Goal: Task Accomplishment & Management: Manage account settings

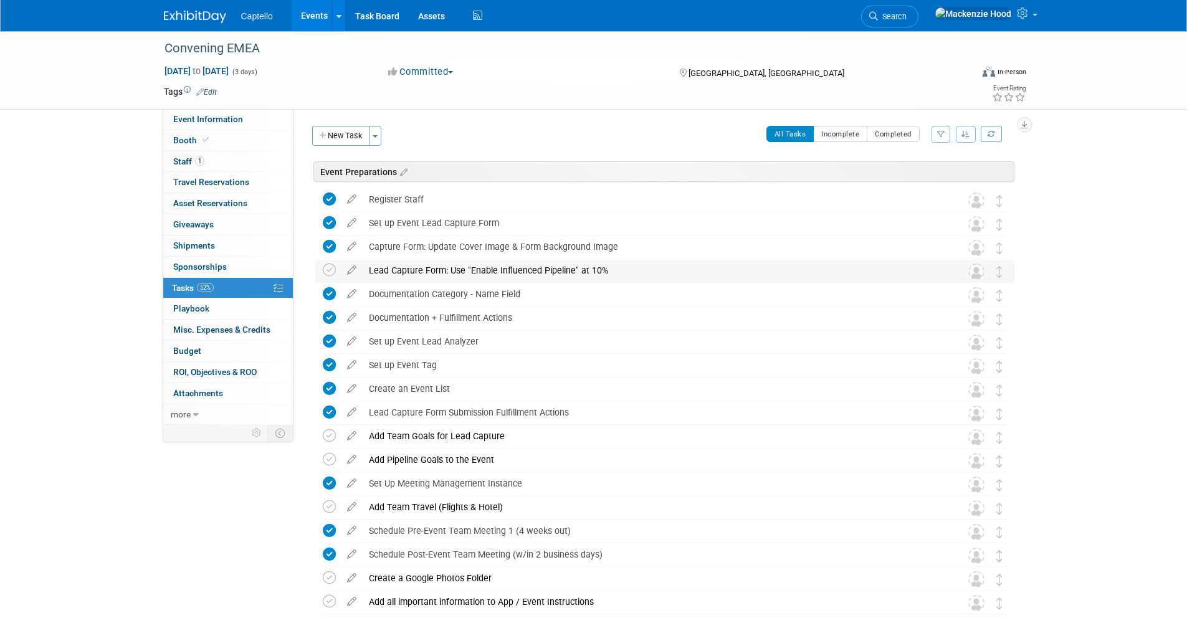
click at [370, 269] on div "Lead Capture Form: Use "Enable Influenced Pipeline" at 10%" at bounding box center [653, 270] width 581 height 21
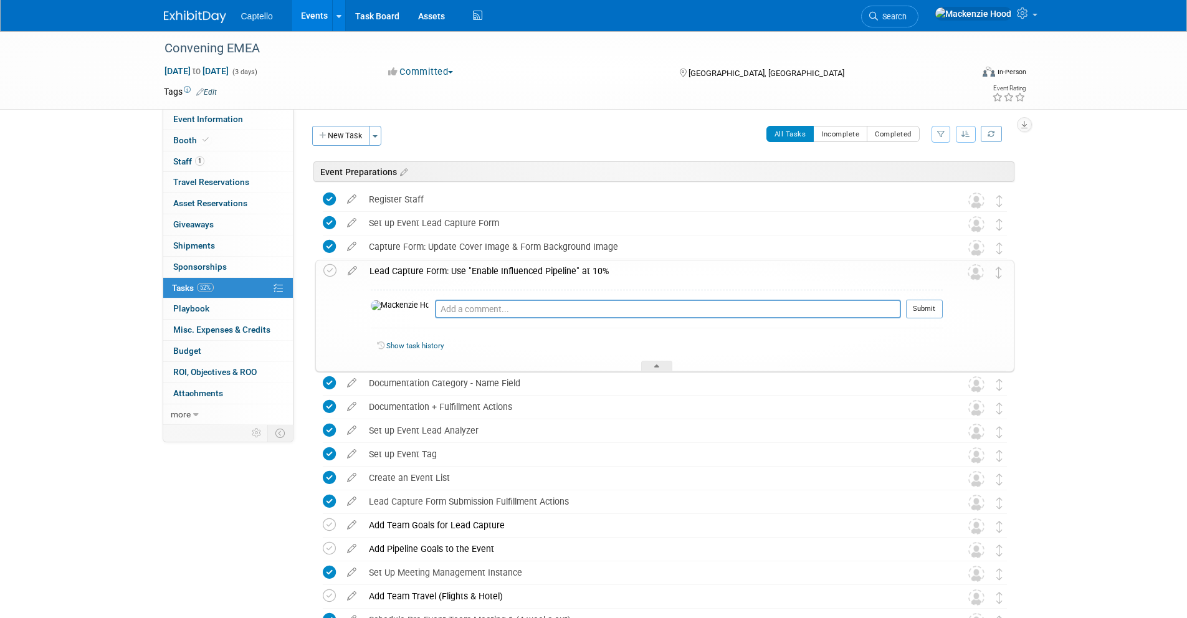
click at [529, 275] on div "Lead Capture Form: Use "Enable Influenced Pipeline" at 10%" at bounding box center [653, 271] width 580 height 21
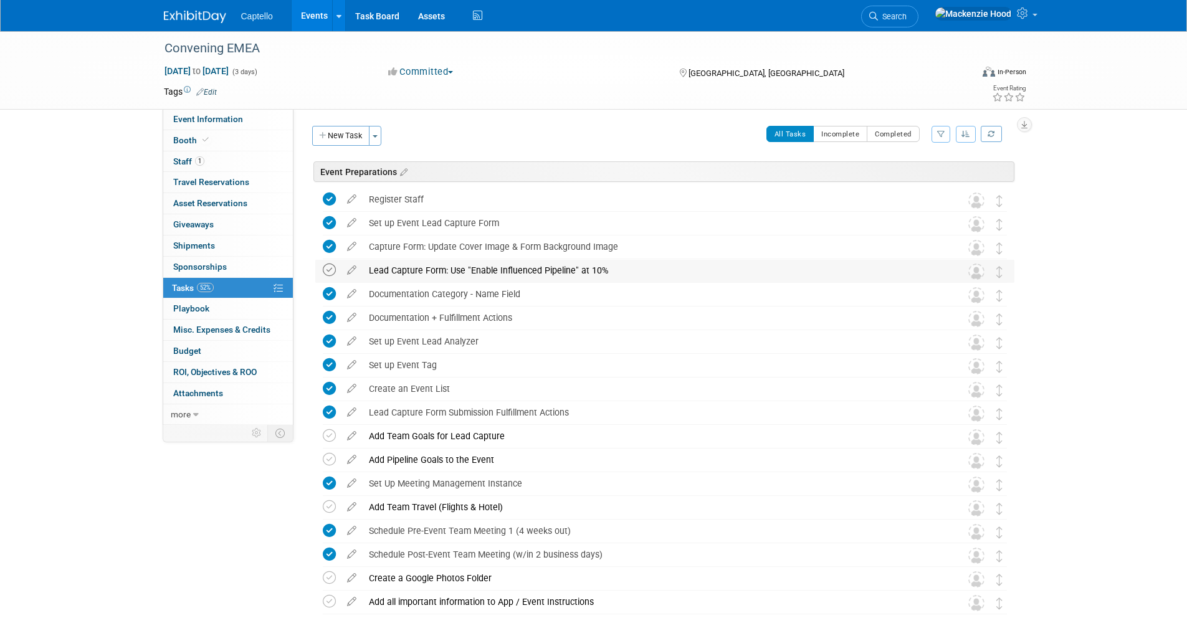
click at [326, 270] on icon at bounding box center [329, 270] width 13 height 13
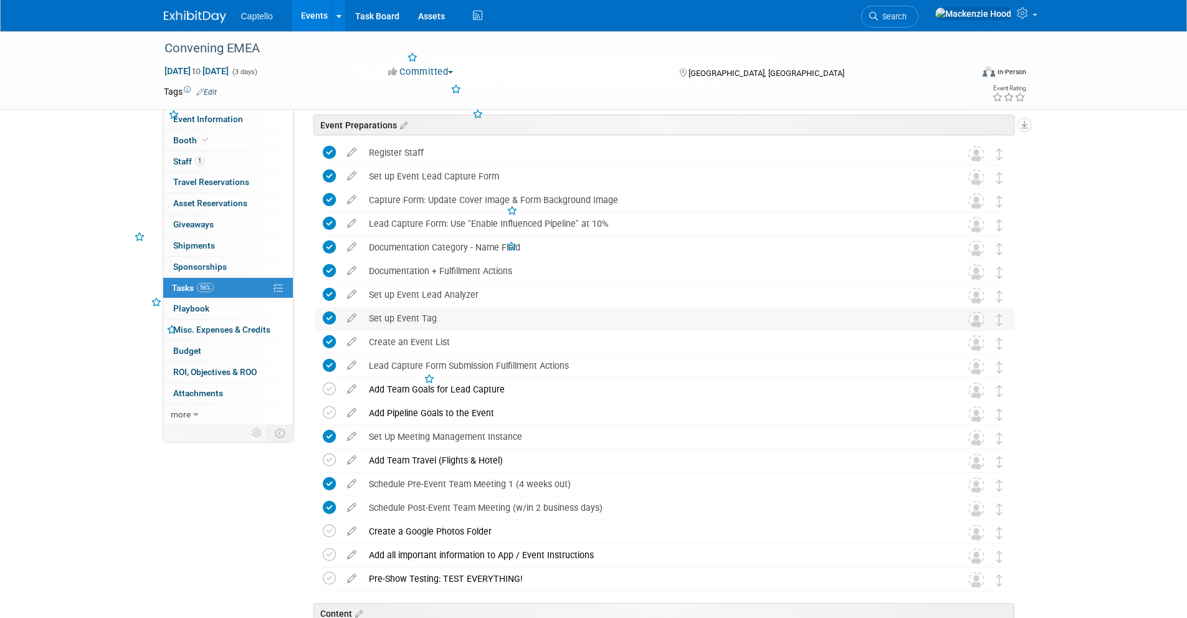
scroll to position [74, 0]
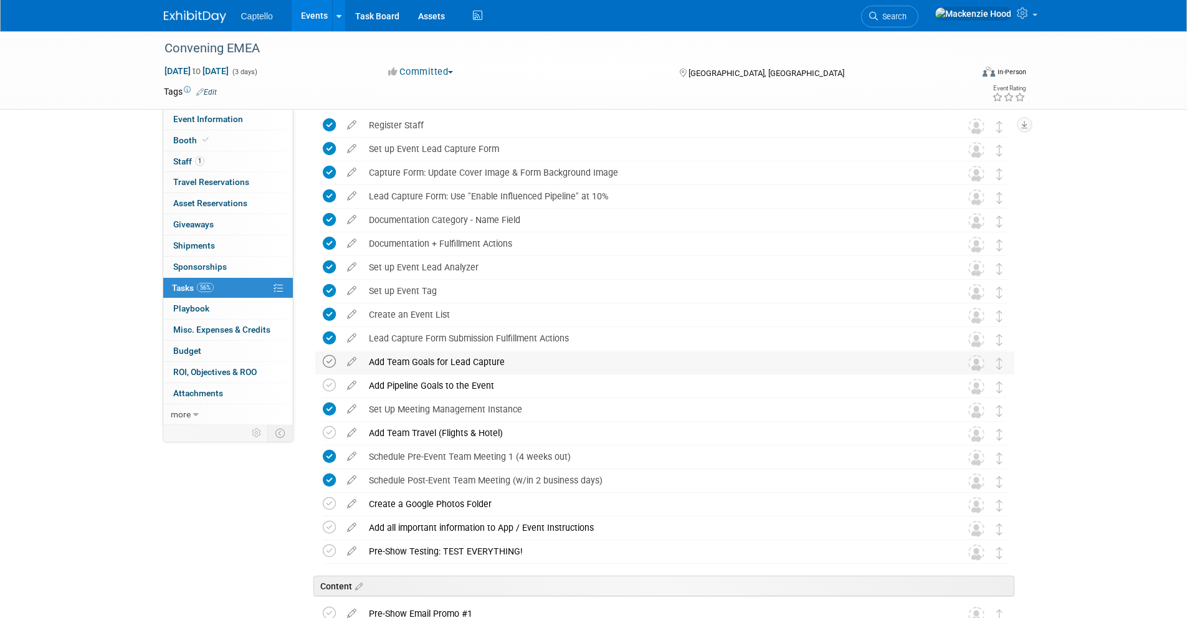
click at [328, 360] on icon at bounding box center [329, 361] width 13 height 13
click at [509, 381] on div "Add Pipeline Goals to the Event" at bounding box center [653, 385] width 581 height 21
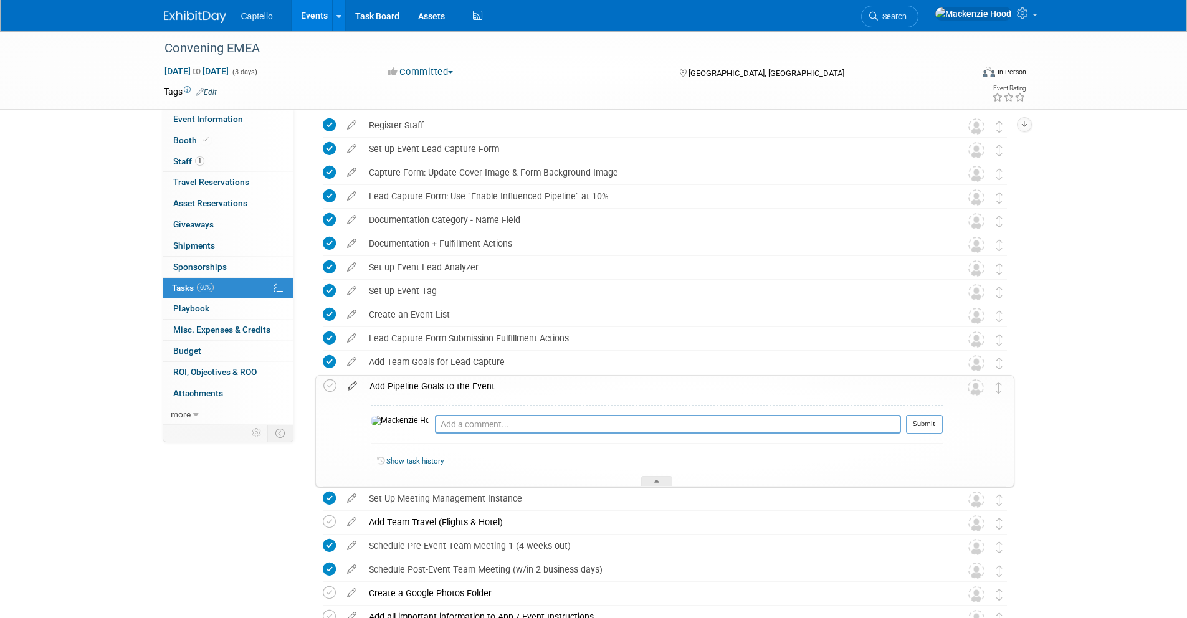
click at [349, 386] on icon at bounding box center [353, 384] width 22 height 16
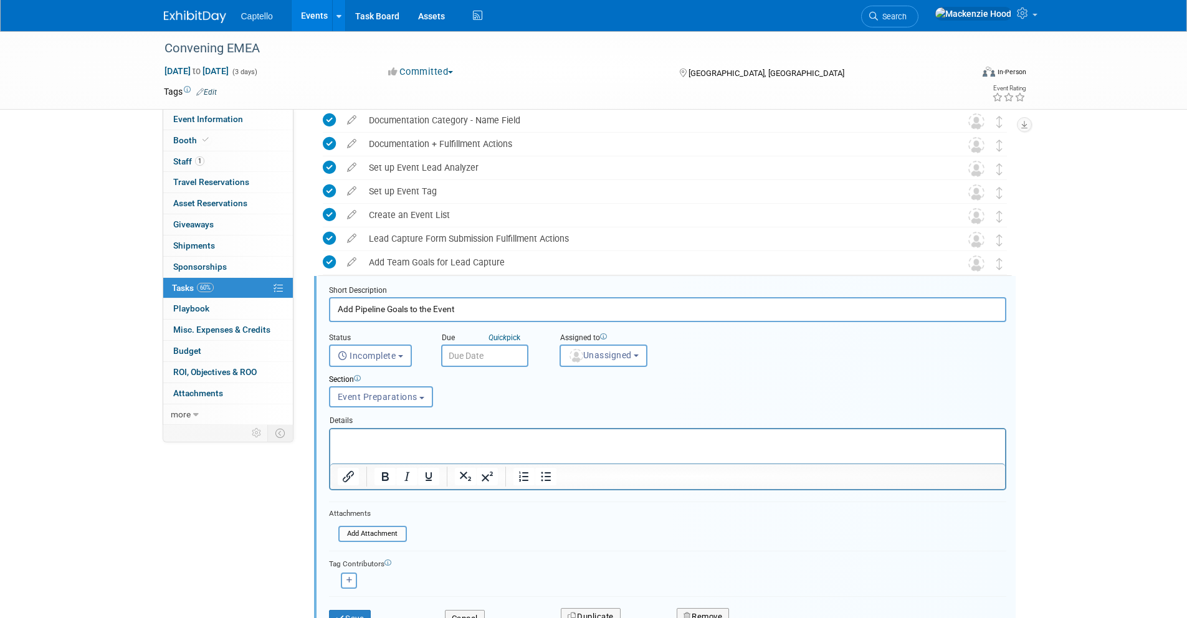
scroll to position [267, 0]
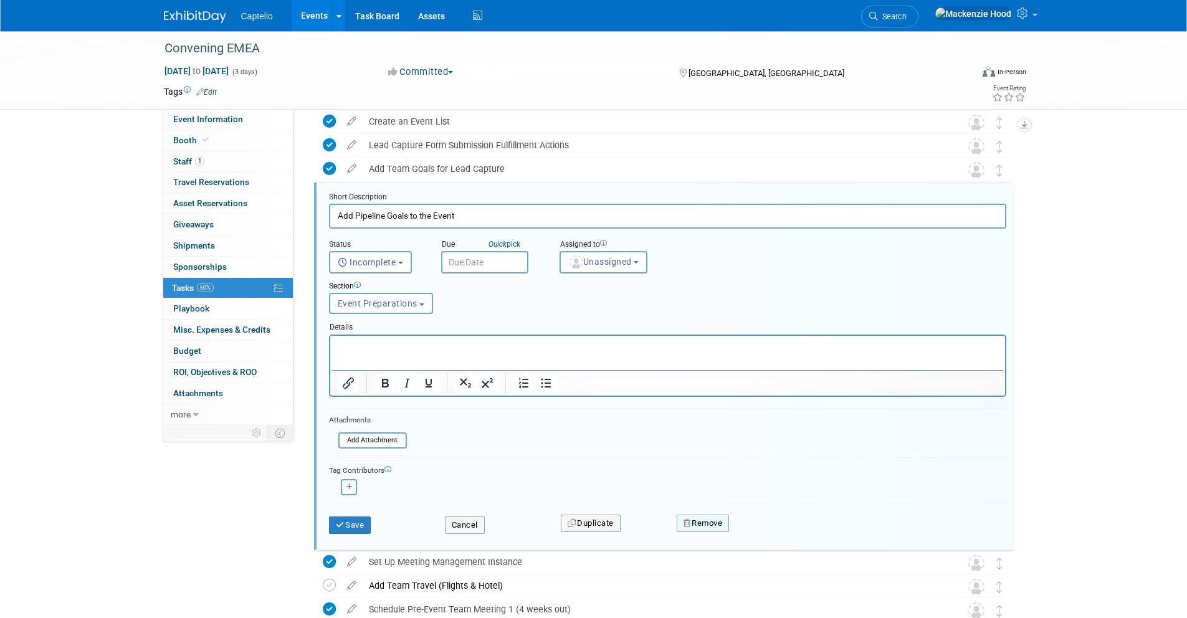
click at [686, 517] on button "Remove" at bounding box center [703, 523] width 53 height 17
click at [778, 530] on link "Yes" at bounding box center [773, 534] width 36 height 20
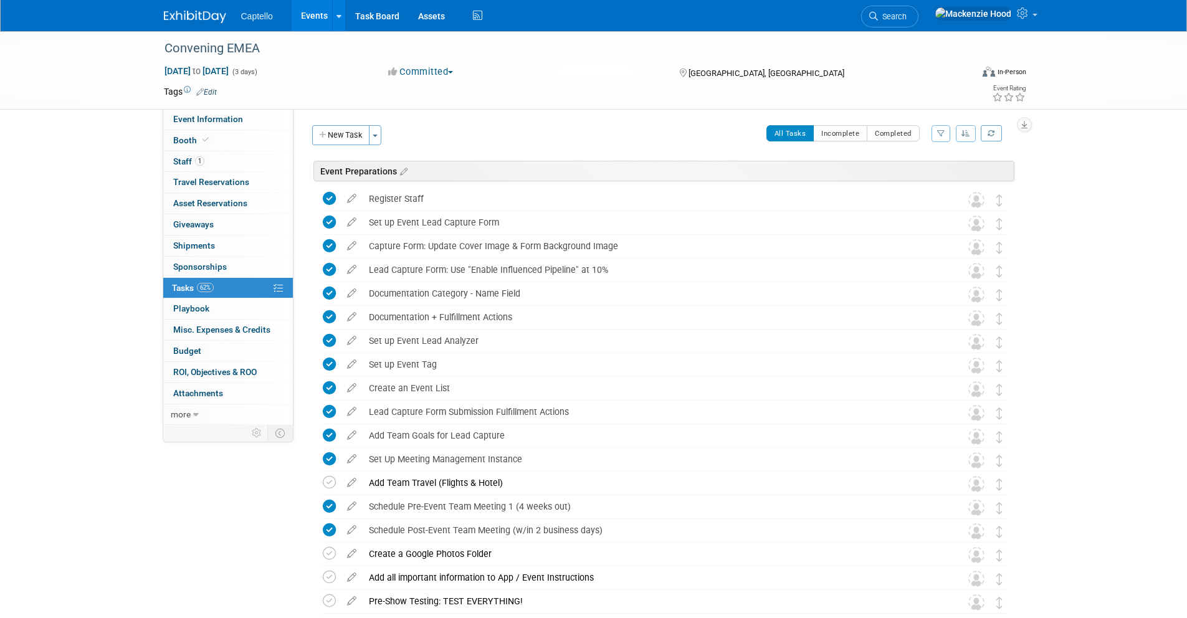
scroll to position [0, 0]
click at [176, 19] on img at bounding box center [195, 17] width 62 height 12
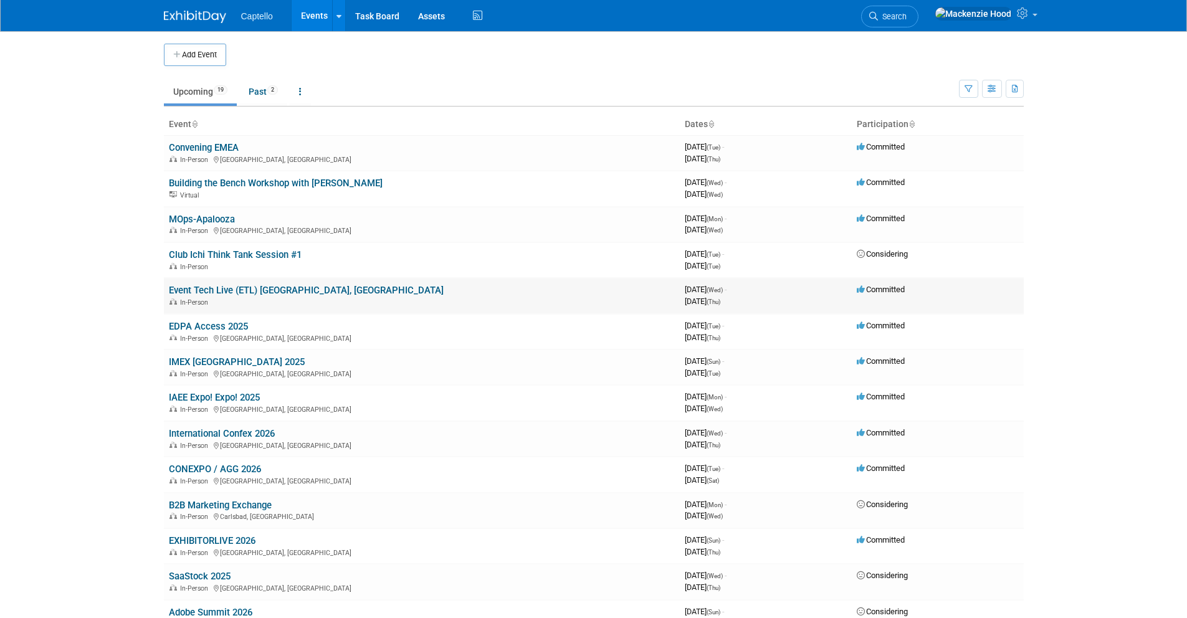
click at [179, 287] on link "Event Tech Live (ETL) [GEOGRAPHIC_DATA], [GEOGRAPHIC_DATA]" at bounding box center [306, 290] width 275 height 11
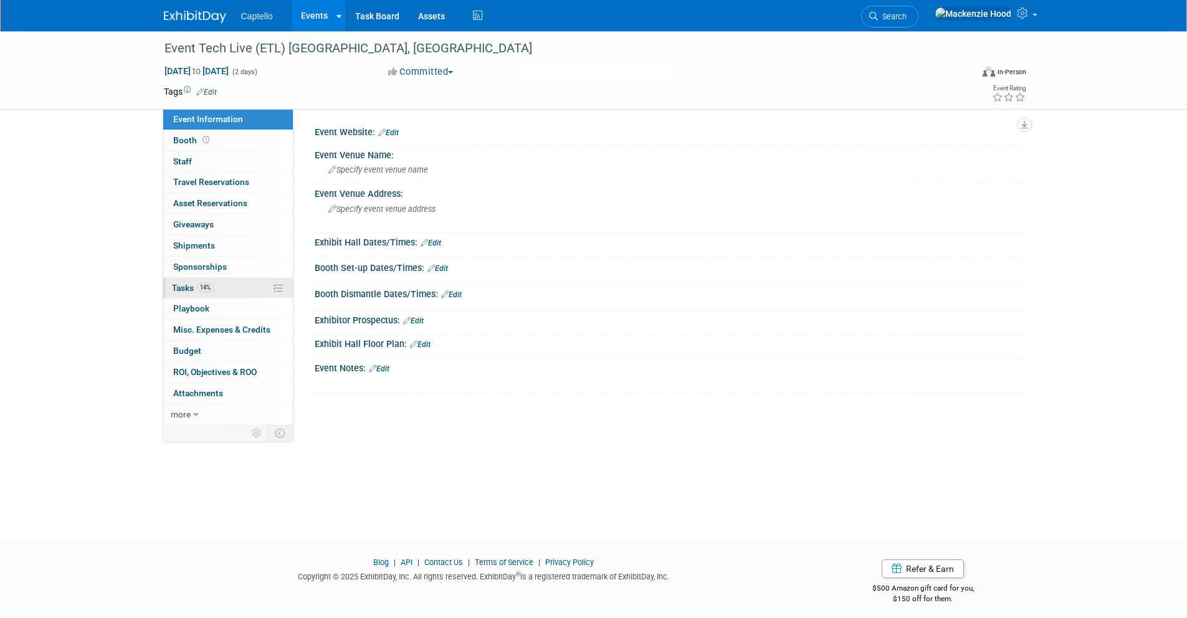
click at [234, 285] on link "14% Tasks 14%" at bounding box center [228, 288] width 130 height 21
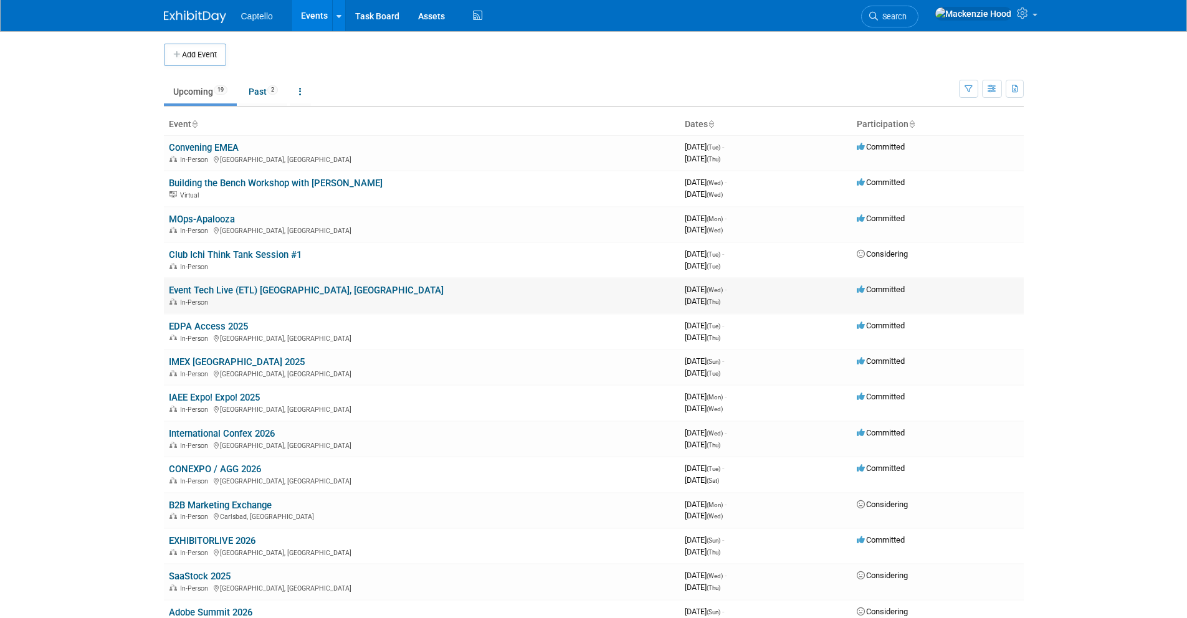
click at [178, 288] on link "Event Tech Live (ETL) [GEOGRAPHIC_DATA], [GEOGRAPHIC_DATA]" at bounding box center [306, 290] width 275 height 11
click at [189, 146] on link "Convening EMEA" at bounding box center [204, 147] width 70 height 11
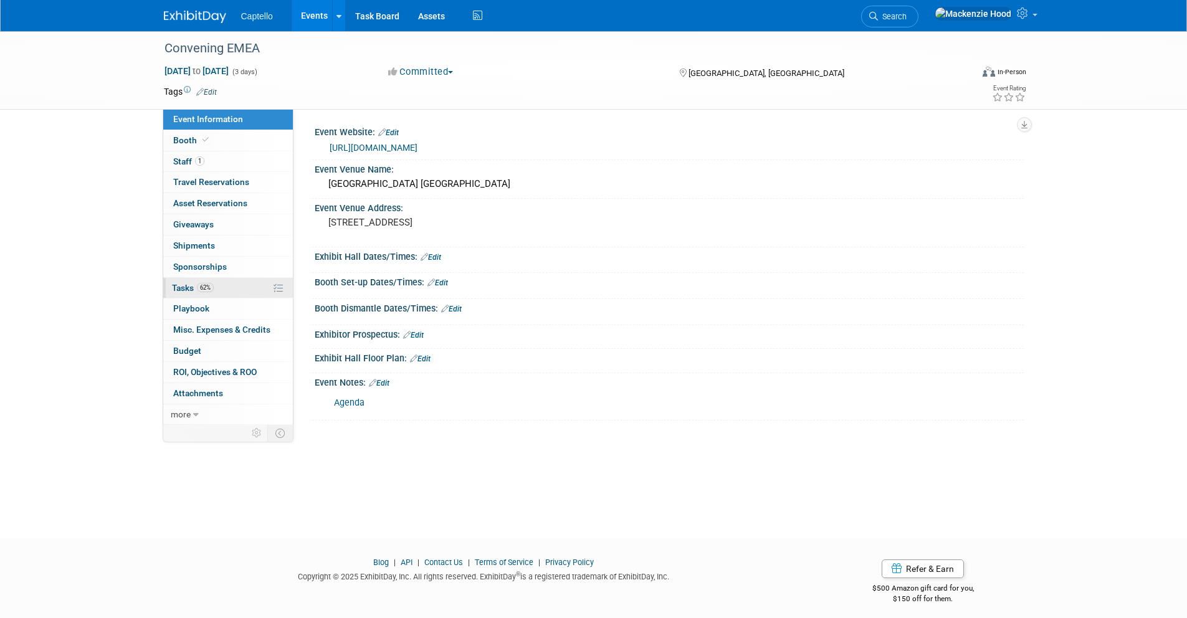
click at [237, 283] on link "62% Tasks 62%" at bounding box center [228, 288] width 130 height 21
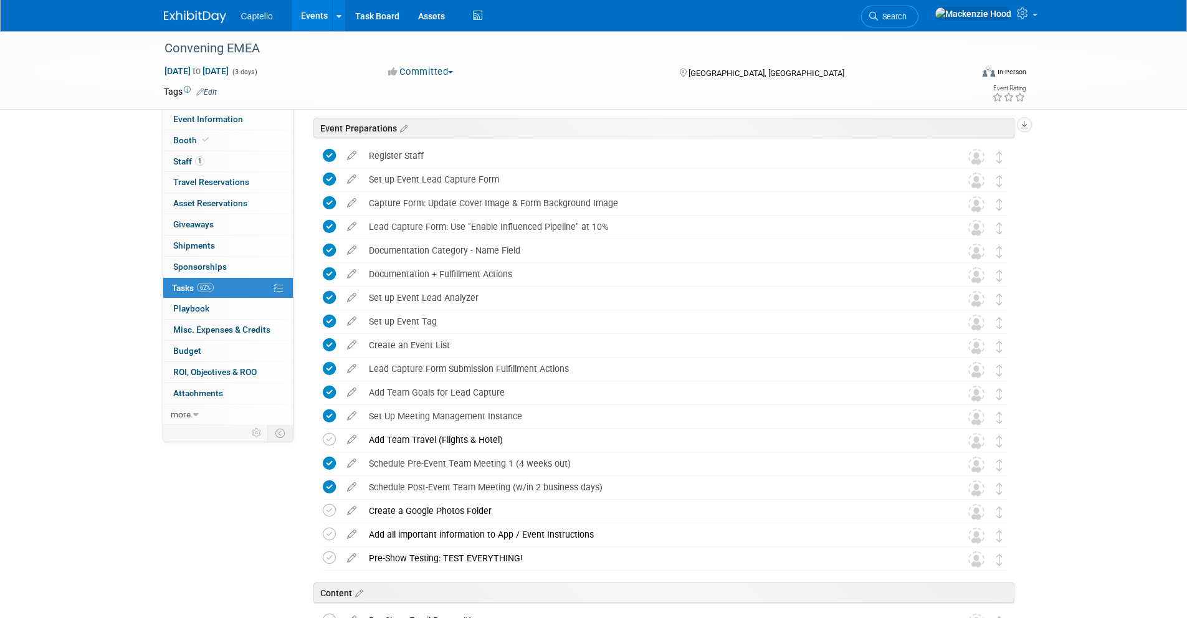
scroll to position [41, 0]
drag, startPoint x: 609, startPoint y: 484, endPoint x: 445, endPoint y: 492, distance: 164.1
click at [449, 492] on div "Schedule Post-Event Team Meeting (w/in 2 business days)" at bounding box center [653, 489] width 581 height 21
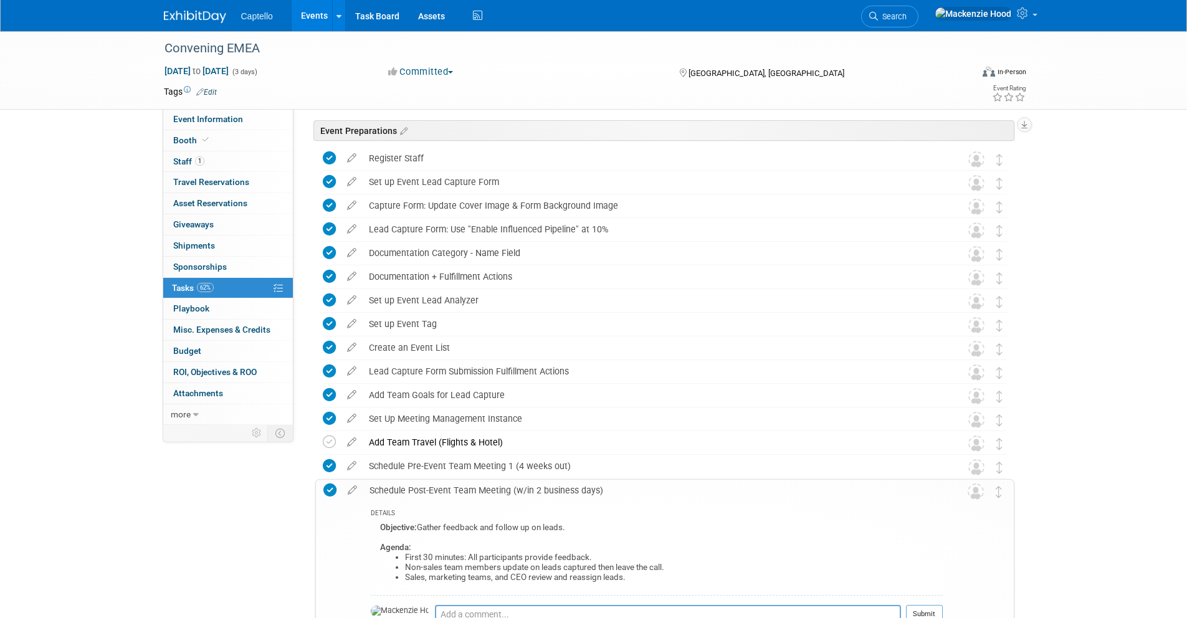
click at [416, 492] on div "Schedule Post-Event Team Meeting (w/in 2 business days)" at bounding box center [653, 490] width 580 height 21
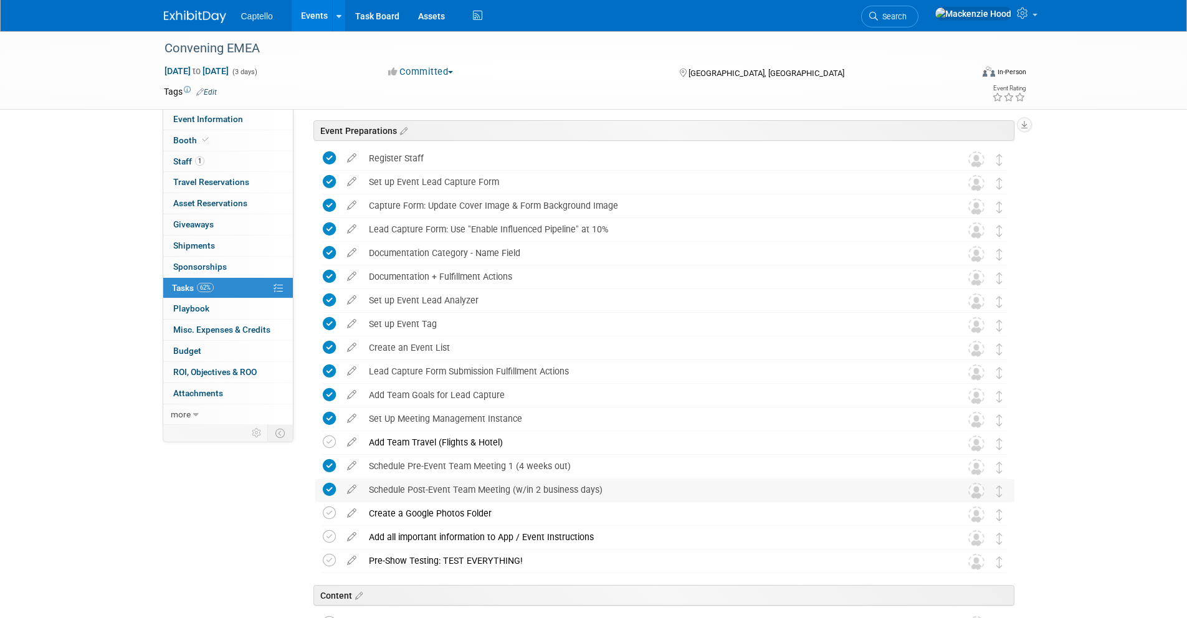
click at [549, 487] on div "Schedule Post-Event Team Meeting (w/in 2 business days)" at bounding box center [653, 489] width 581 height 21
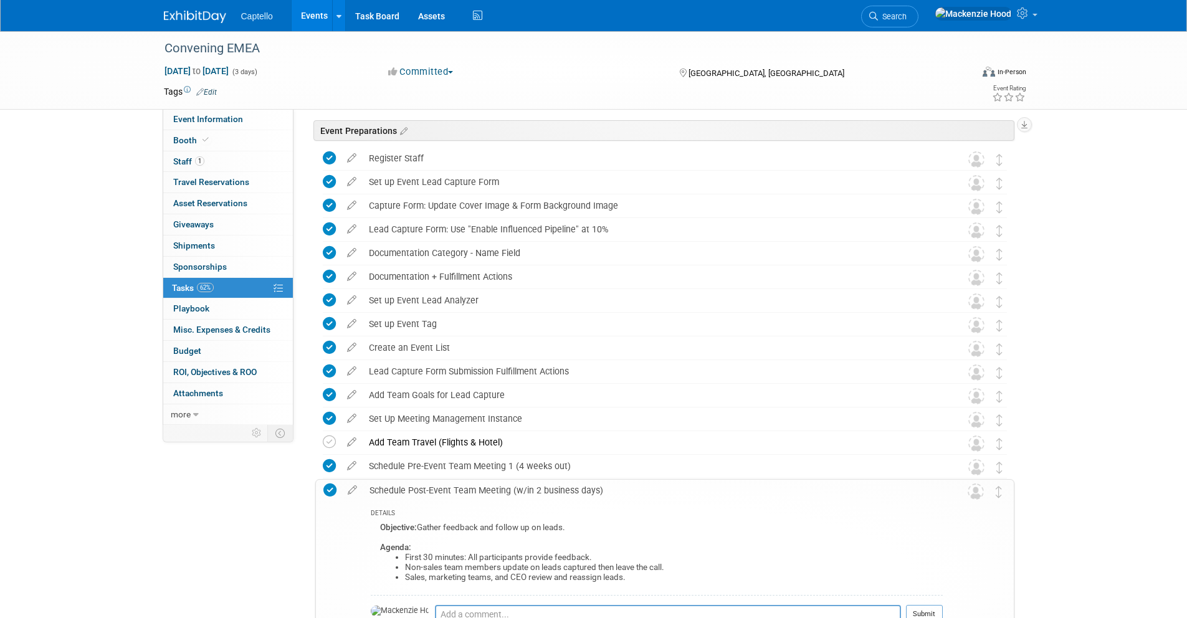
drag, startPoint x: 603, startPoint y: 488, endPoint x: 370, endPoint y: 492, distance: 232.5
click at [370, 492] on div "Schedule Post-Event Team Meeting (w/in 2 business days)" at bounding box center [653, 490] width 580 height 21
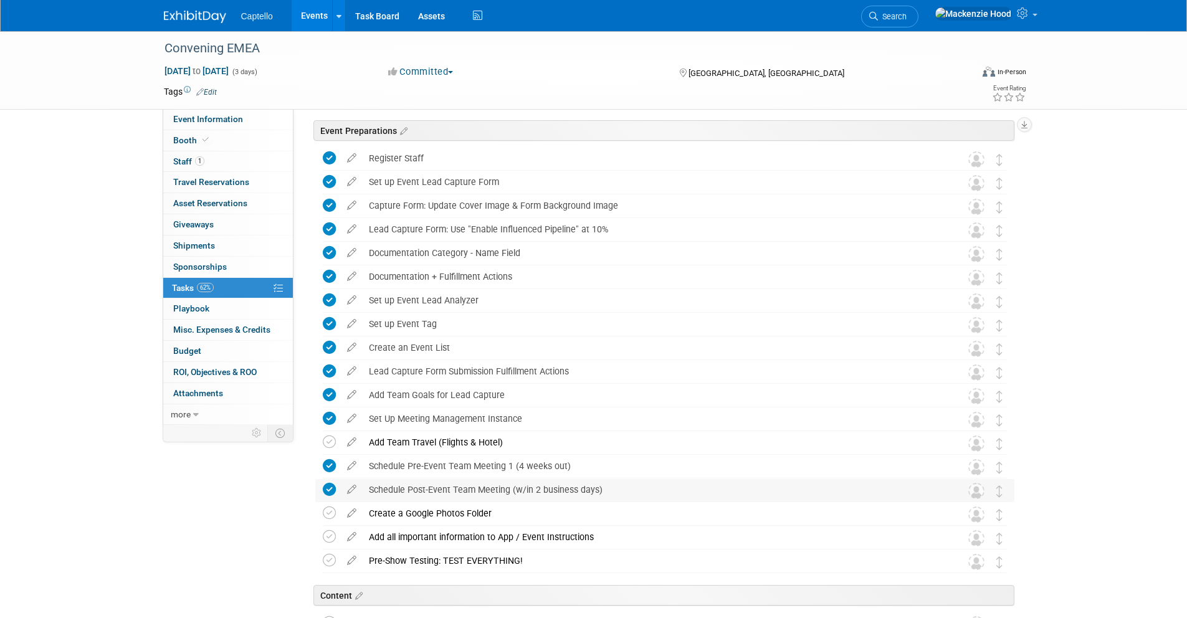
copy div "Schedule Post-Event Team Meeting (w/in 2 business days)"
click at [375, 493] on div "Schedule Post-Event Team Meeting (w/in 2 business days)" at bounding box center [653, 489] width 581 height 21
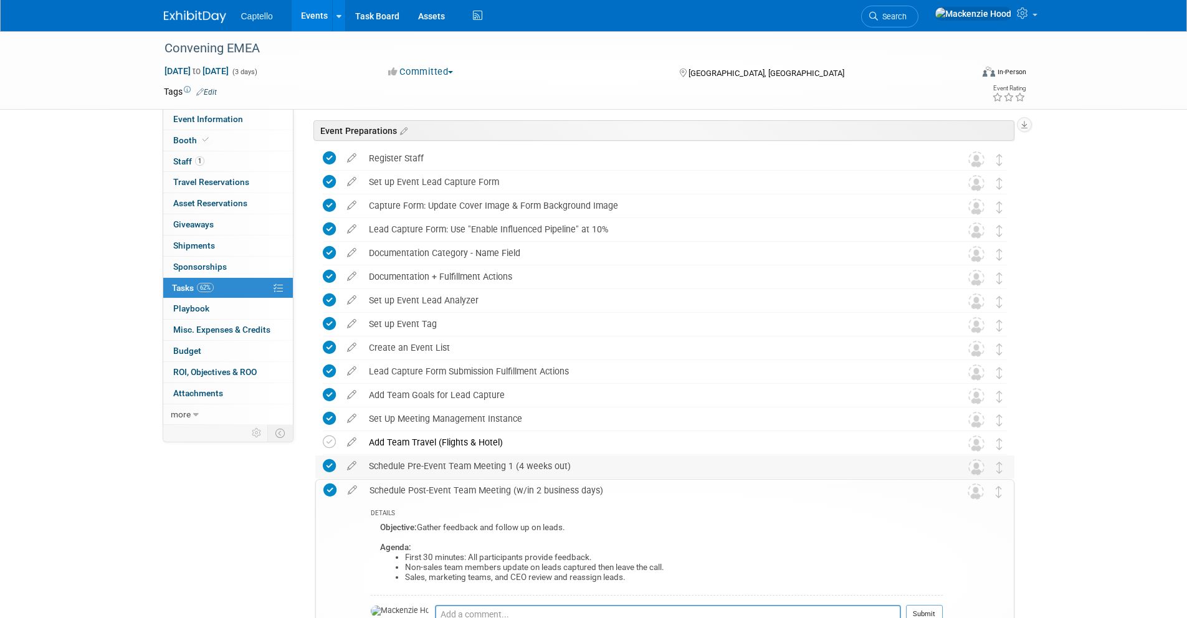
click at [538, 462] on div "Schedule Pre-Event Team Meeting 1 (4 weeks out)" at bounding box center [653, 466] width 581 height 21
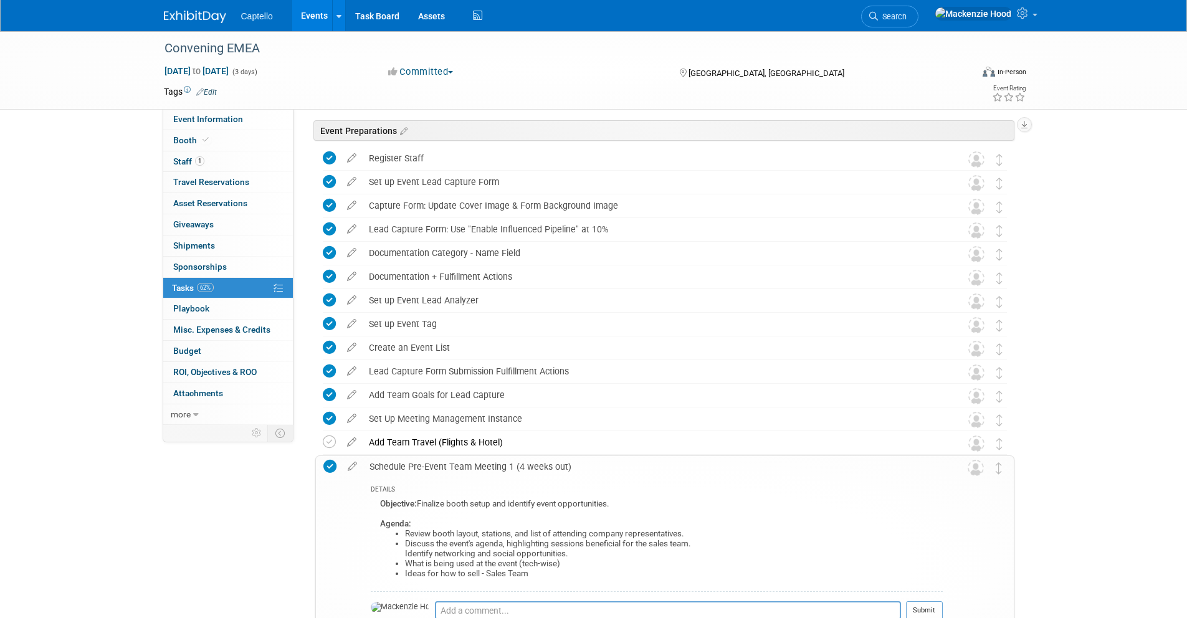
drag, startPoint x: 571, startPoint y: 466, endPoint x: 390, endPoint y: 465, distance: 181.4
click at [390, 465] on div "Schedule Pre-Event Team Meeting 1 (4 weeks out)" at bounding box center [653, 466] width 580 height 21
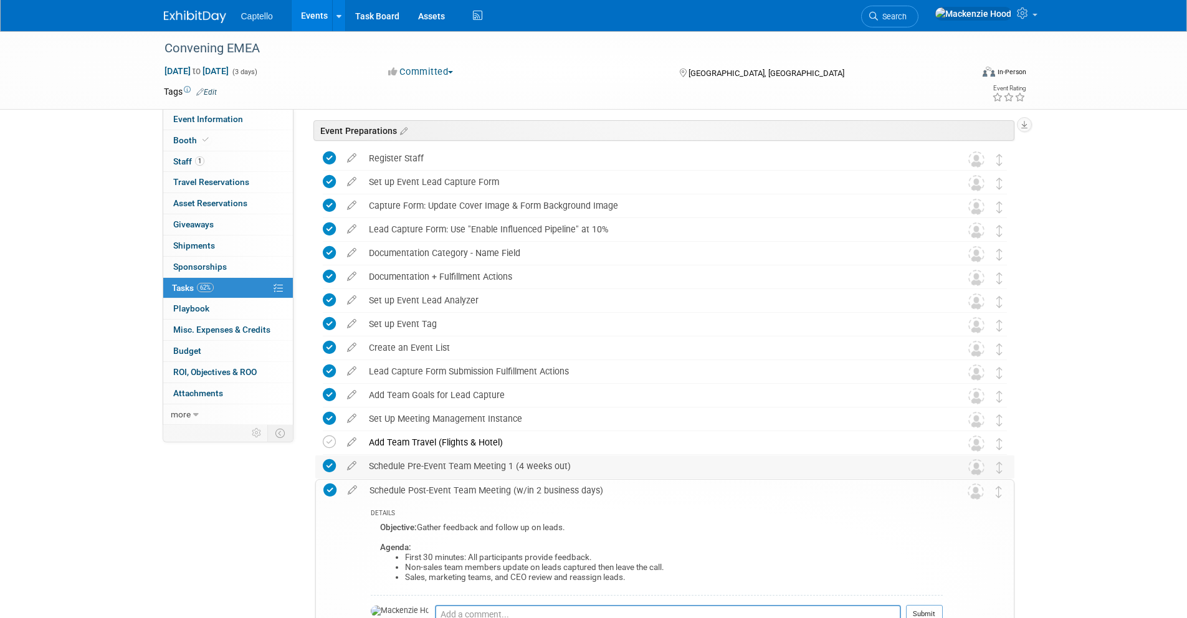
click at [390, 465] on div "Schedule Pre-Event Team Meeting 1 (4 weeks out)" at bounding box center [653, 466] width 581 height 21
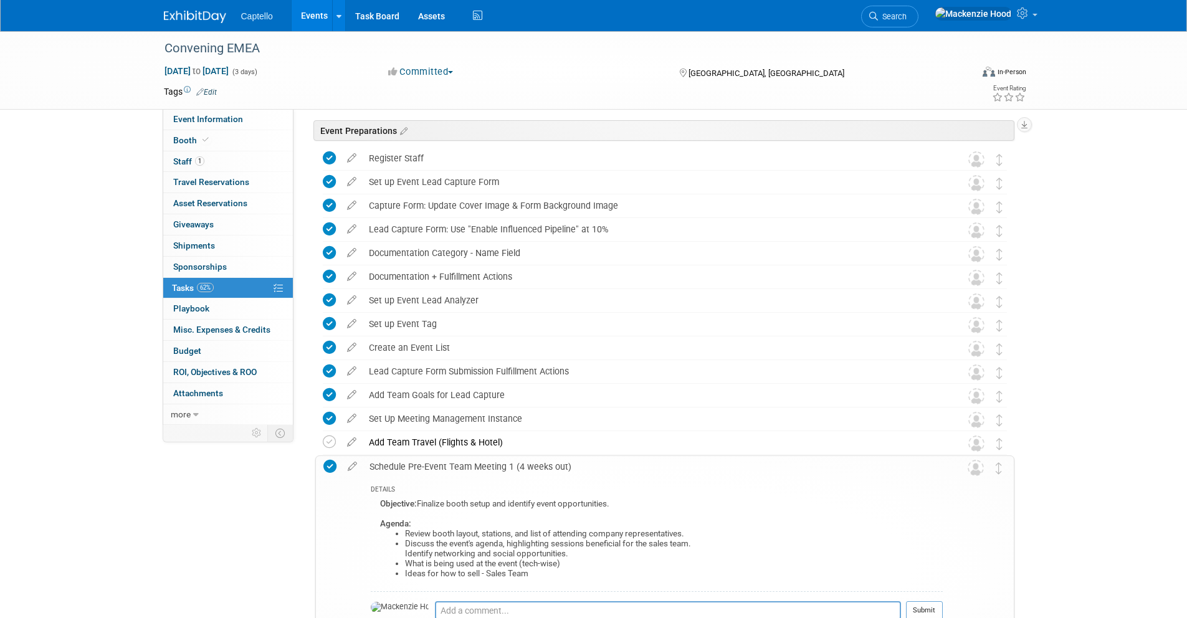
click at [406, 469] on div "Schedule Pre-Event Team Meeting 1 (4 weeks out)" at bounding box center [653, 466] width 580 height 21
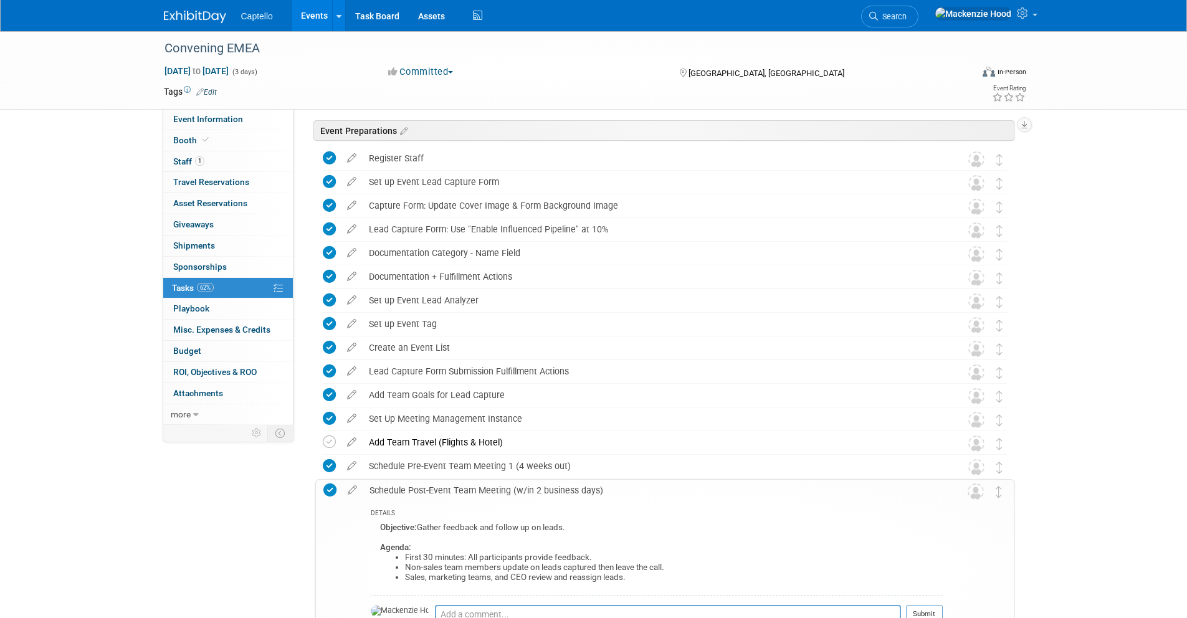
click at [435, 499] on div "Schedule Post-Event Team Meeting (w/in 2 business days)" at bounding box center [653, 490] width 580 height 21
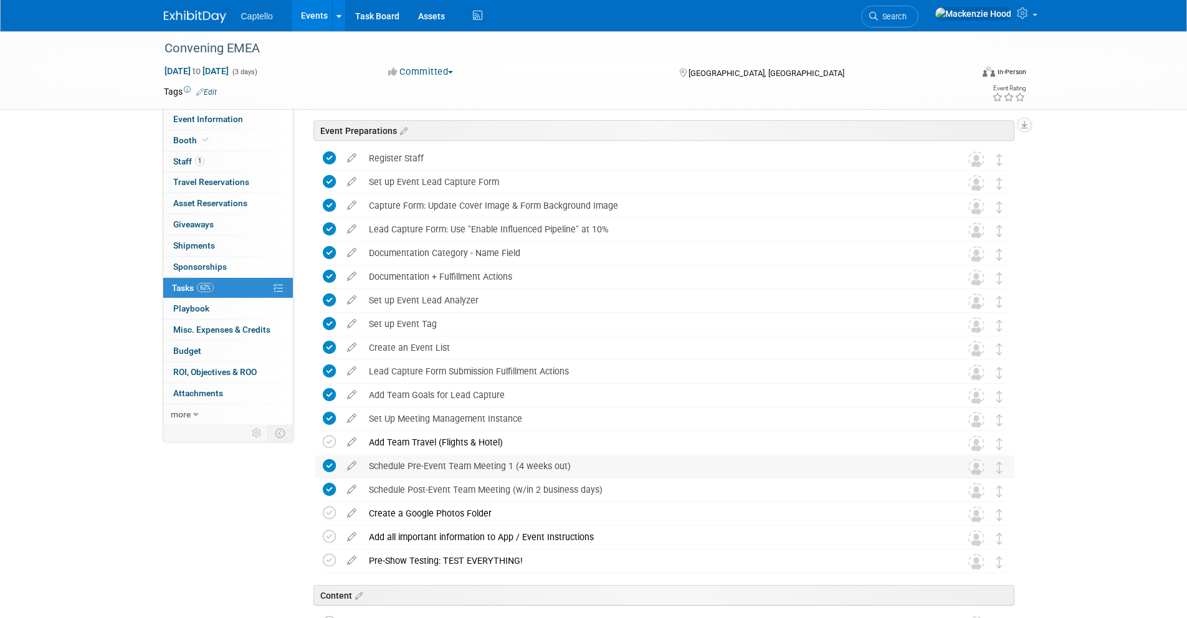
drag, startPoint x: 573, startPoint y: 465, endPoint x: 370, endPoint y: 466, distance: 203.2
click at [370, 466] on div "Schedule Pre-Event Team Meeting 1 (4 weeks out)" at bounding box center [653, 466] width 581 height 21
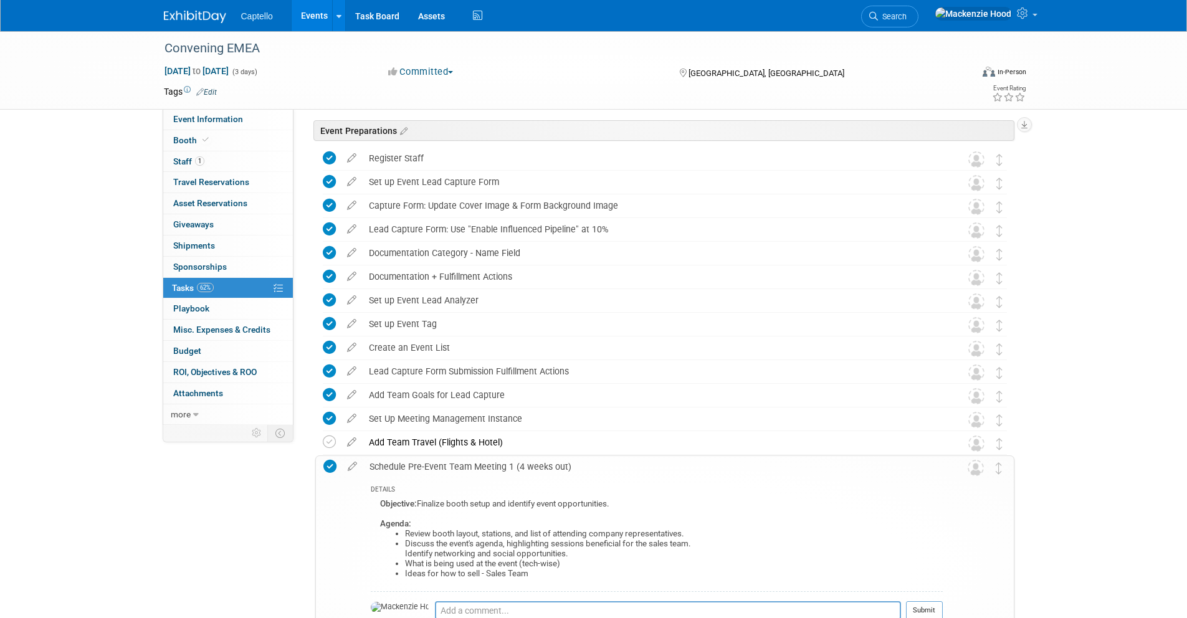
copy div "Schedule Pre-Event Team Meeting 1 (4 weeks out)"
click at [421, 465] on div "Schedule Pre-Event Team Meeting 1 (4 weeks out)" at bounding box center [653, 466] width 580 height 21
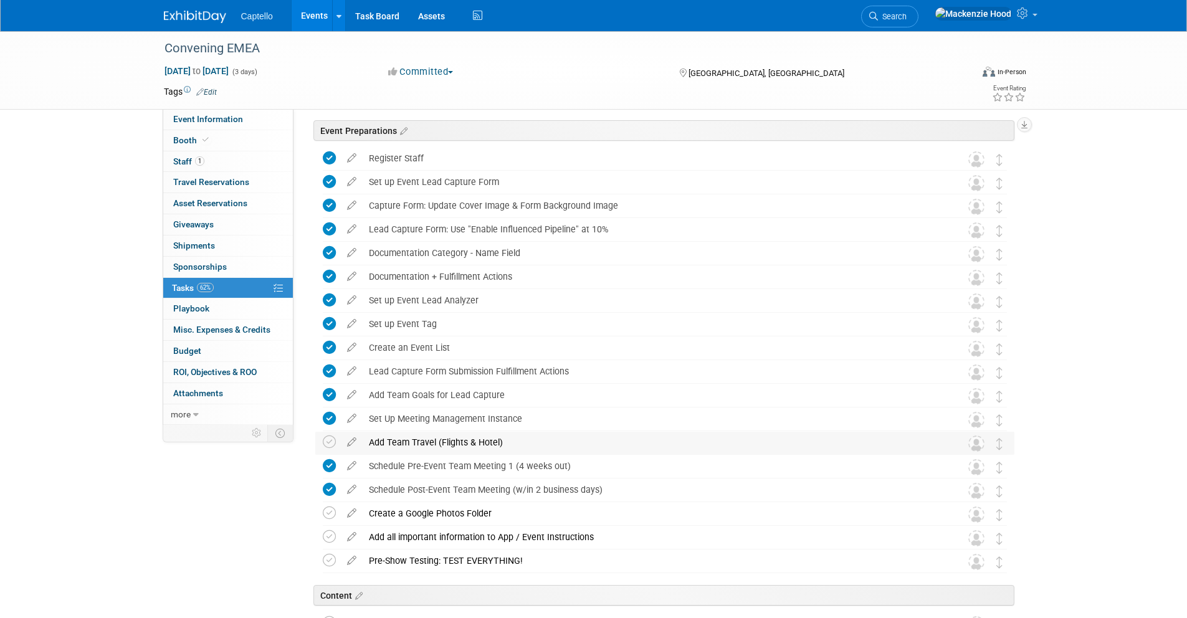
drag, startPoint x: 506, startPoint y: 441, endPoint x: 370, endPoint y: 442, distance: 136.5
click at [370, 442] on div "Add Team Travel (Flights & Hotel)" at bounding box center [653, 442] width 581 height 21
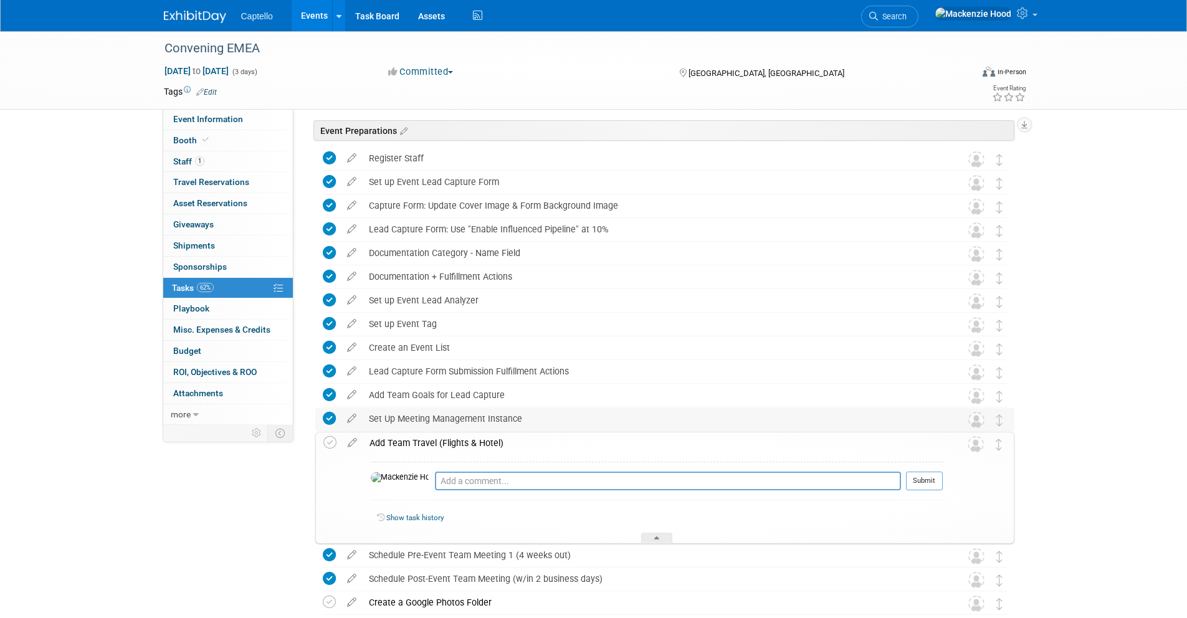
click at [513, 416] on div "Set Up Meeting Management Instance" at bounding box center [653, 418] width 581 height 21
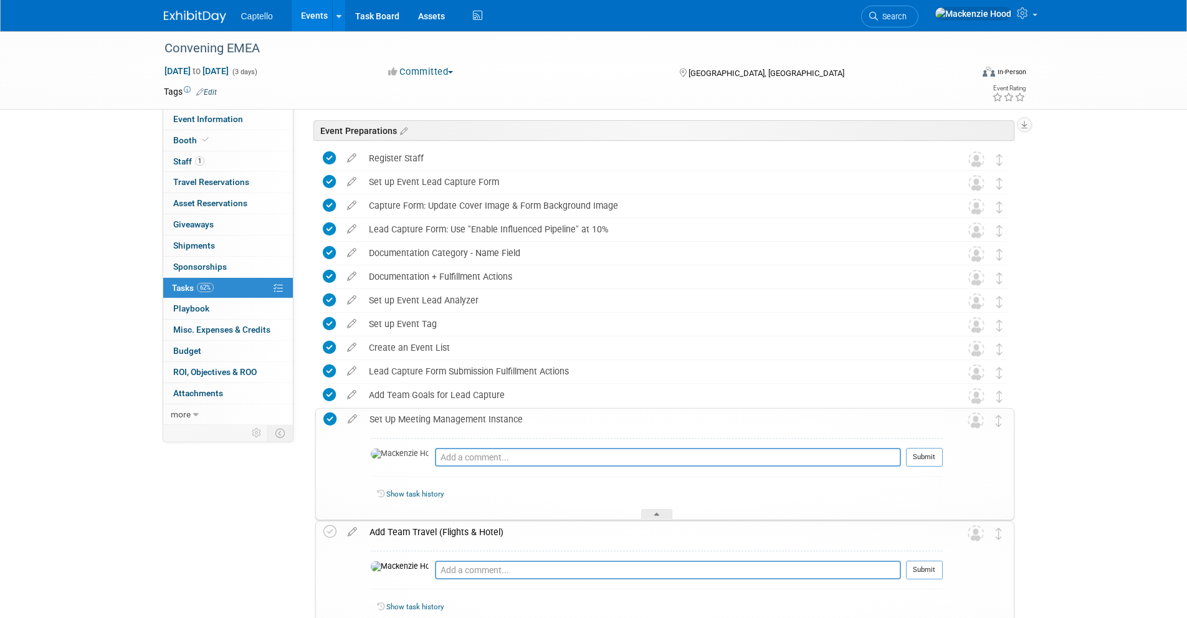
click at [508, 536] on div "Add Team Travel (Flights & Hotel)" at bounding box center [653, 532] width 580 height 21
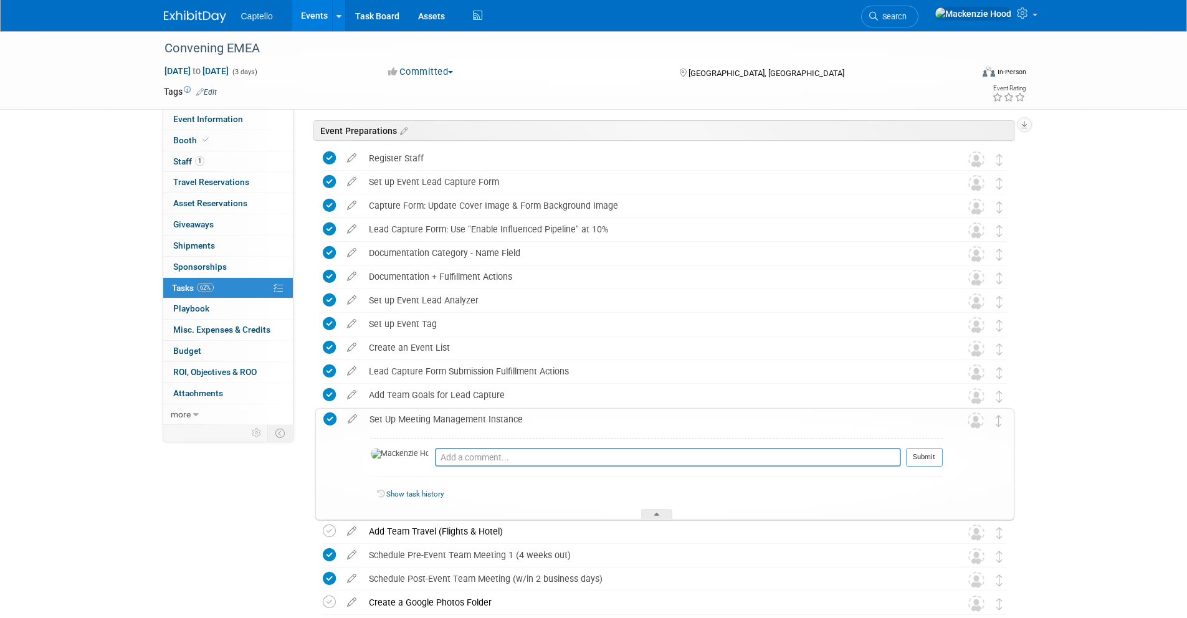
drag, startPoint x: 520, startPoint y: 417, endPoint x: 371, endPoint y: 416, distance: 149.6
click at [371, 416] on div "Set Up Meeting Management Instance" at bounding box center [653, 419] width 580 height 21
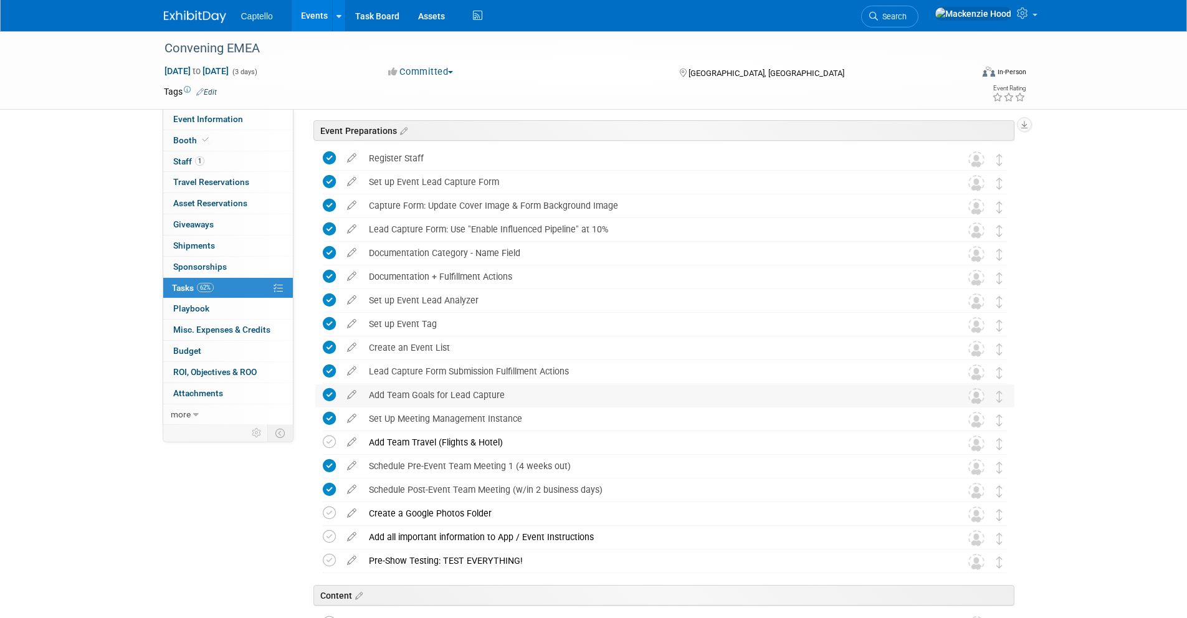
click at [500, 391] on div "Add Team Goals for Lead Capture" at bounding box center [653, 395] width 581 height 21
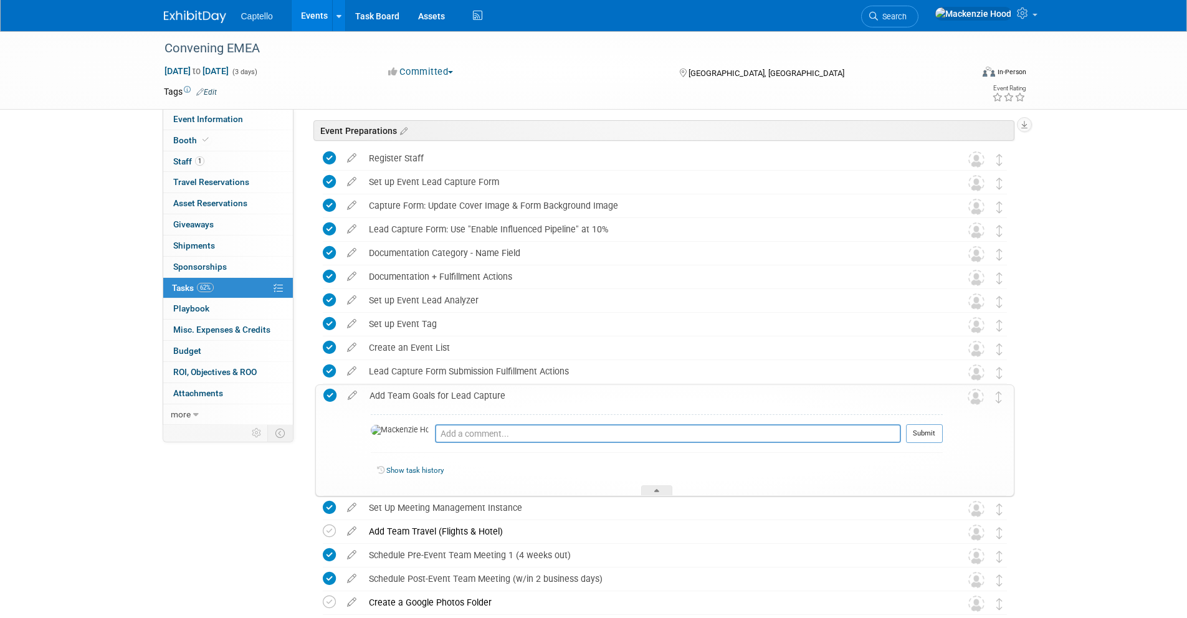
click at [502, 392] on div "Add Team Goals for Lead Capture" at bounding box center [653, 395] width 580 height 21
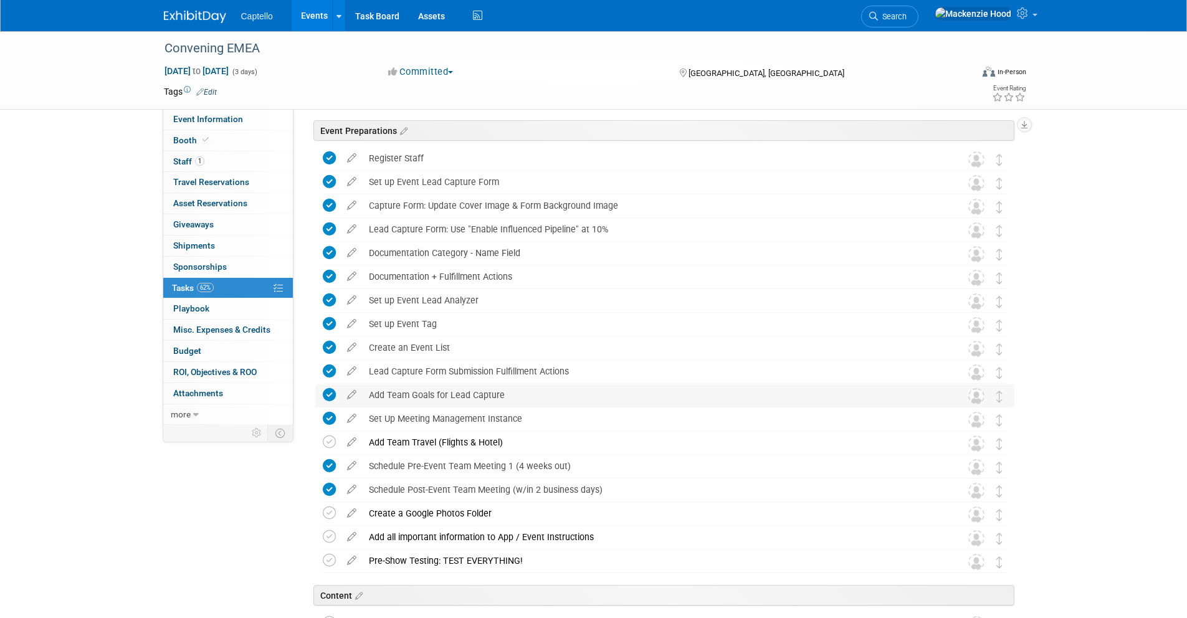
drag, startPoint x: 506, startPoint y: 390, endPoint x: 369, endPoint y: 395, distance: 137.2
click at [369, 395] on div "Add Team Goals for Lead Capture" at bounding box center [653, 395] width 581 height 21
copy div "Add Team Goals for Lead Capture"
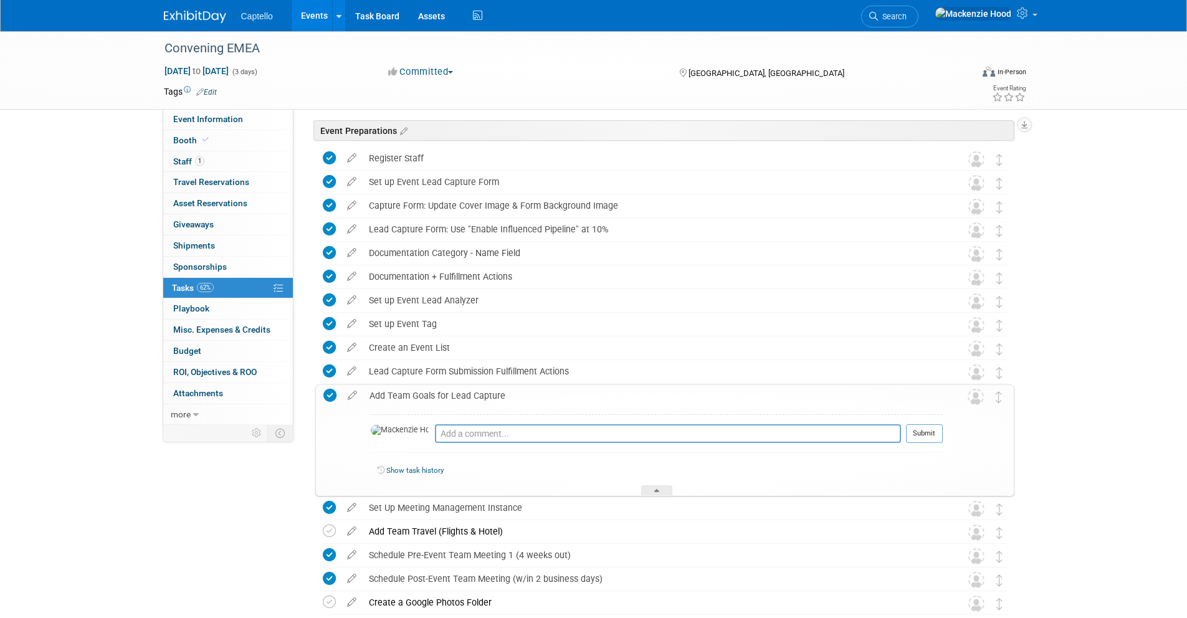
click at [394, 393] on div "Add Team Goals for Lead Capture" at bounding box center [653, 395] width 580 height 21
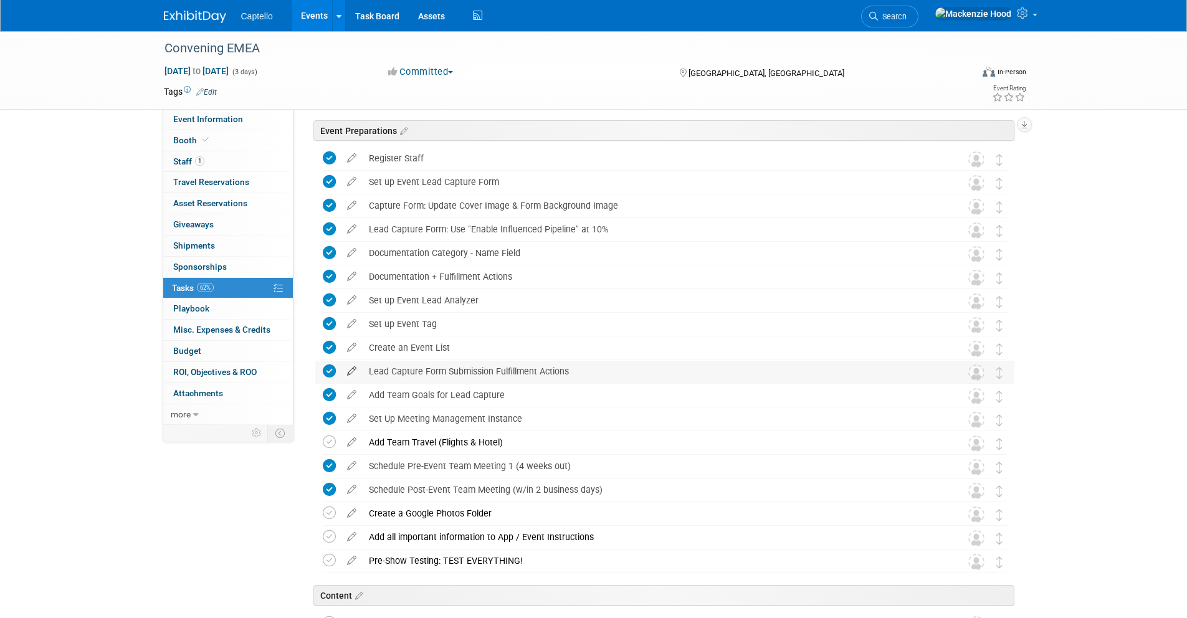
drag, startPoint x: 573, startPoint y: 370, endPoint x: 347, endPoint y: 372, distance: 226.2
click at [347, 372] on tr "Lead Capture Form Submission Fulfillment Actions DETAILS Follow up email Pro ti…" at bounding box center [665, 372] width 684 height 22
copy div "Lead Capture Form Submission Fulfillment Actions"
click at [428, 367] on div "Lead Capture Form Submission Fulfillment Actions" at bounding box center [653, 371] width 581 height 21
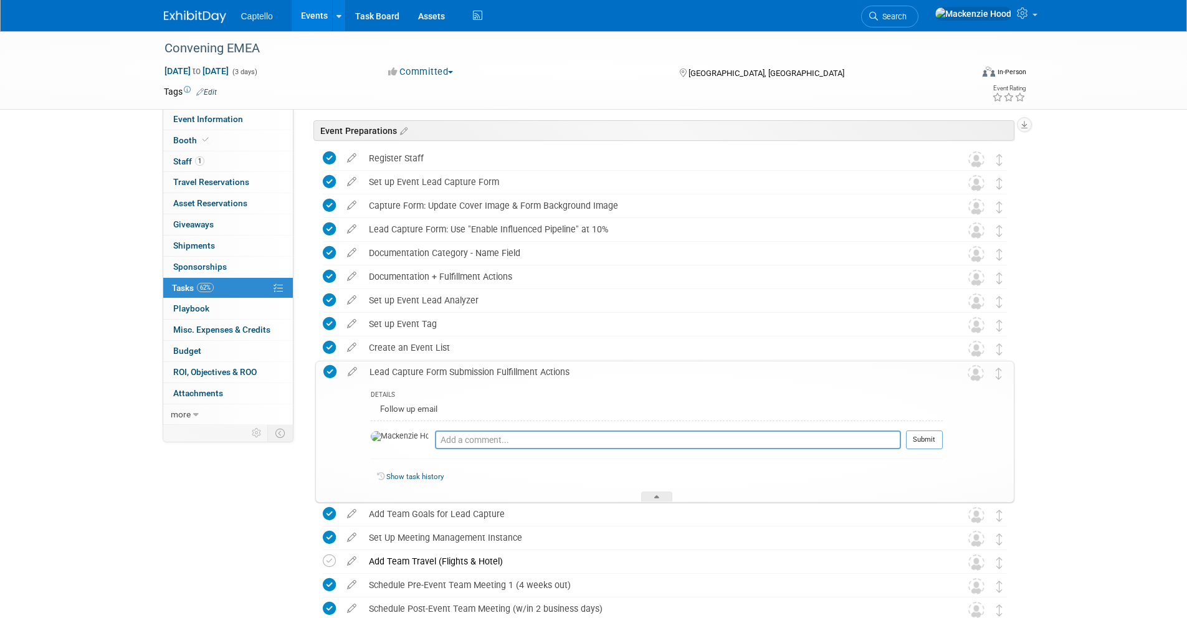
click at [464, 366] on div "Lead Capture Form Submission Fulfillment Actions" at bounding box center [653, 371] width 580 height 21
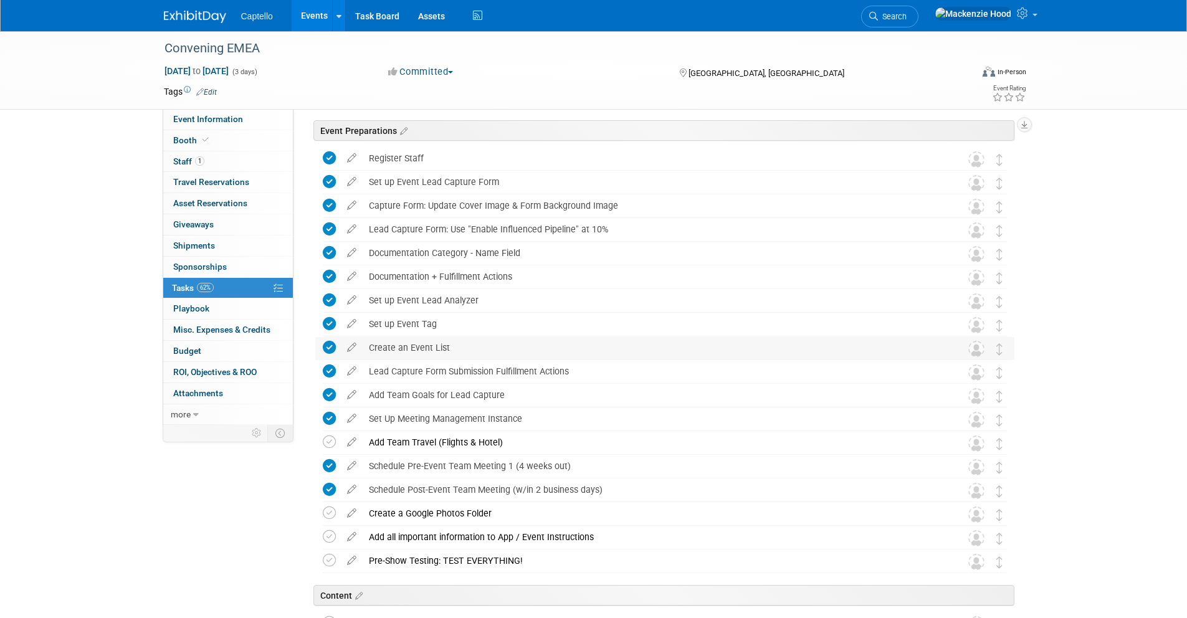
drag, startPoint x: 451, startPoint y: 347, endPoint x: 370, endPoint y: 345, distance: 81.7
click at [370, 345] on div "Create an Event List" at bounding box center [653, 347] width 581 height 21
copy div "Create an Event List"
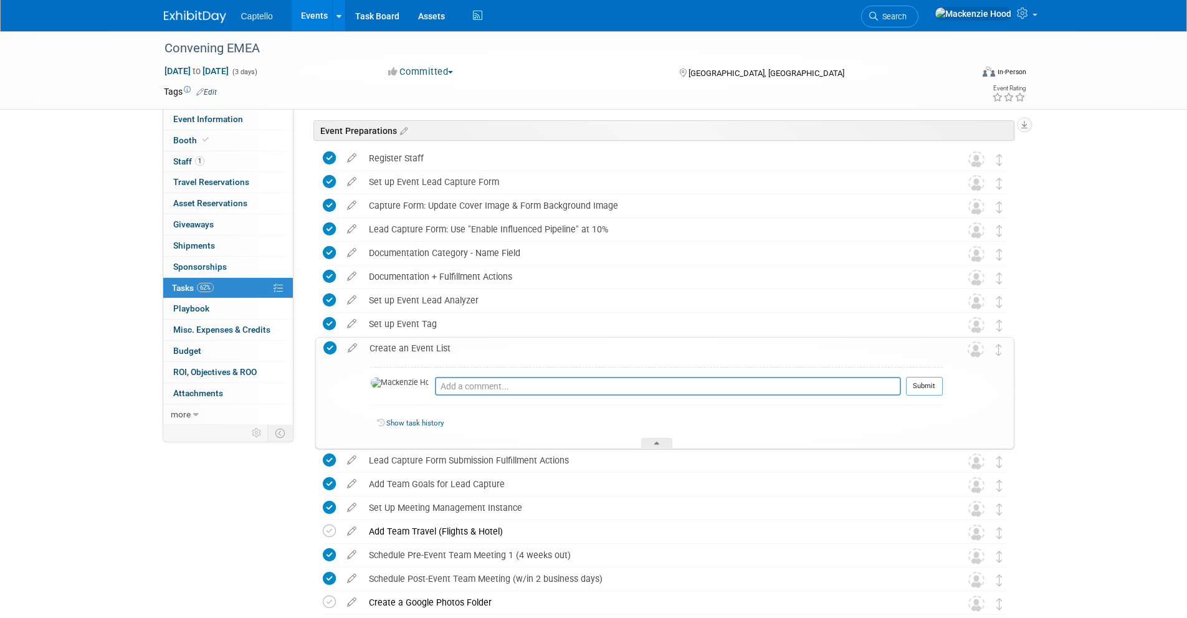
click at [376, 346] on div "Create an Event List" at bounding box center [653, 348] width 580 height 21
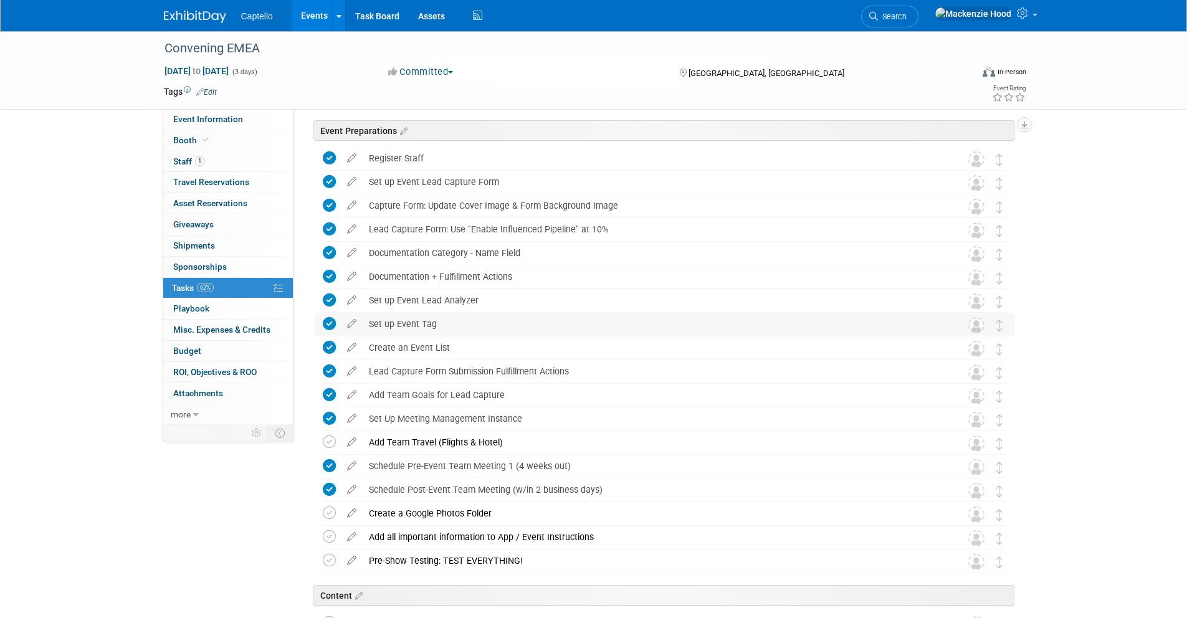
drag, startPoint x: 438, startPoint y: 323, endPoint x: 371, endPoint y: 322, distance: 67.3
click at [371, 322] on div "Set up Event Tag" at bounding box center [653, 323] width 581 height 21
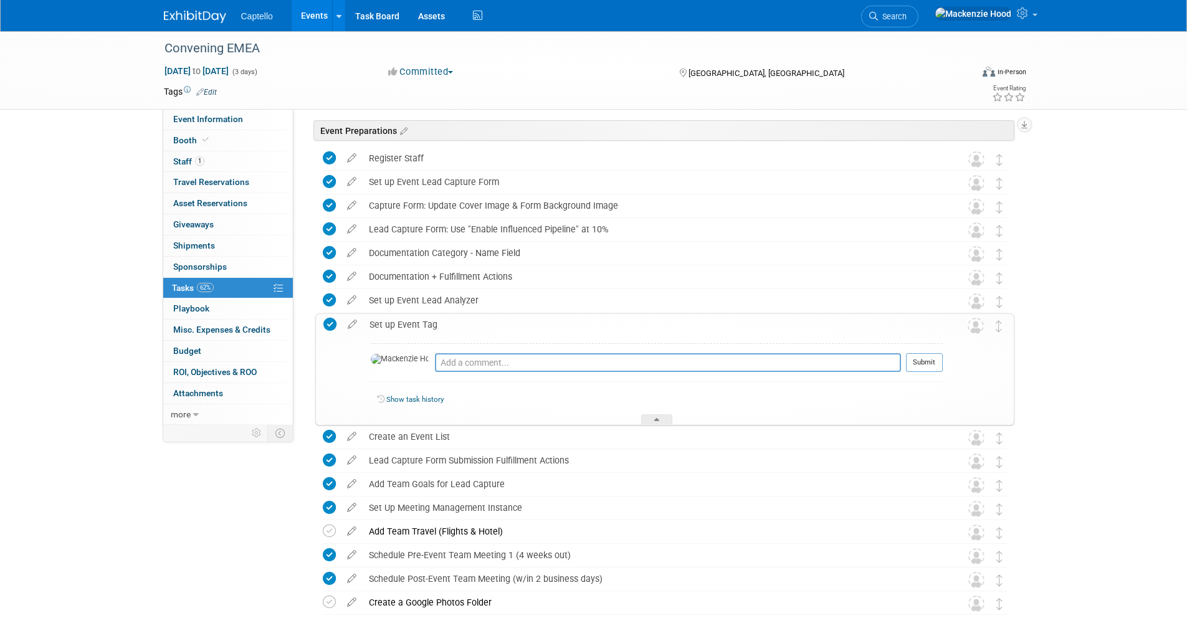
click at [447, 322] on div "Set up Event Tag" at bounding box center [653, 324] width 580 height 21
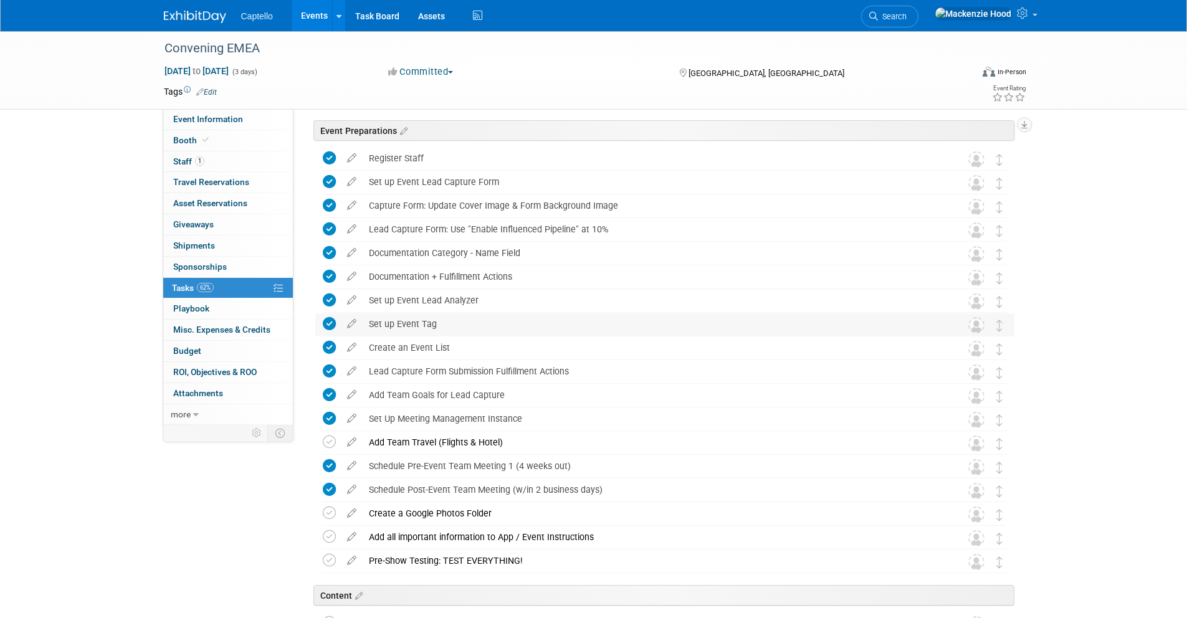
drag, startPoint x: 439, startPoint y: 319, endPoint x: 370, endPoint y: 320, distance: 69.2
click at [370, 320] on div "Set up Event Tag" at bounding box center [653, 323] width 581 height 21
copy div "Set up Event Tag"
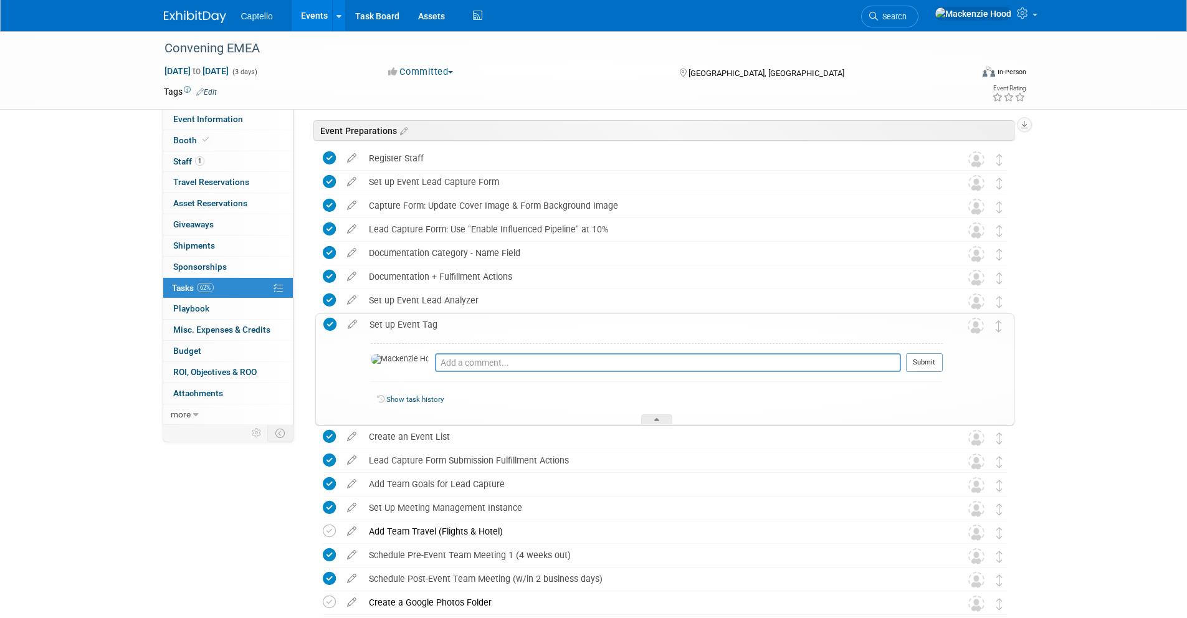
click at [388, 322] on div "Set up Event Tag" at bounding box center [653, 324] width 580 height 21
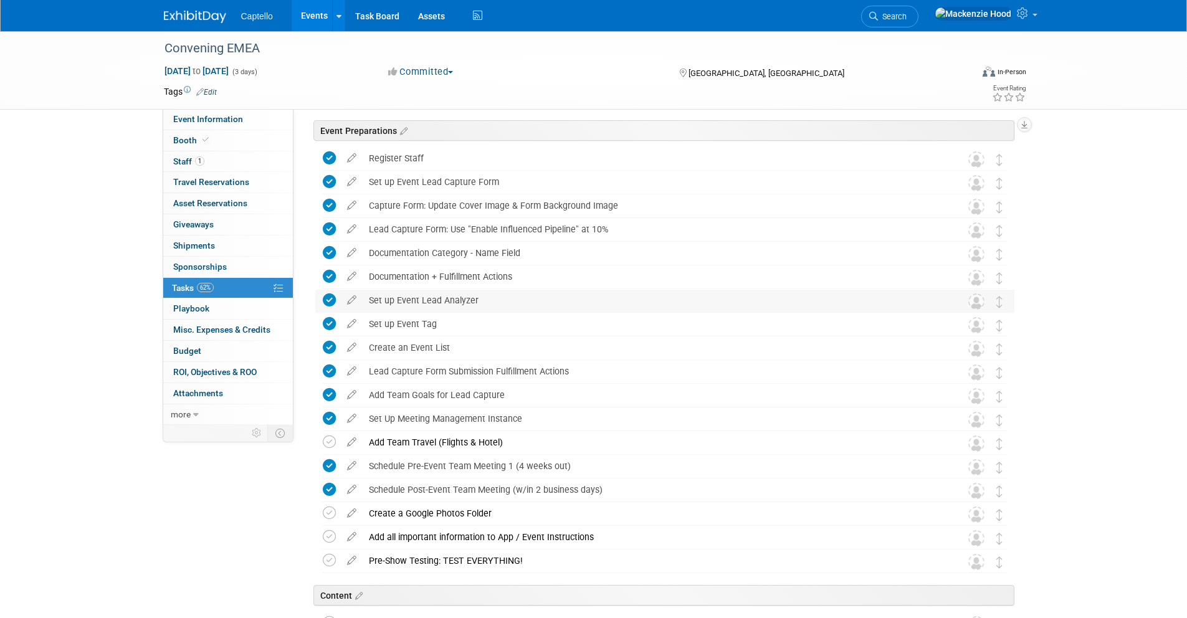
click at [481, 297] on div "Set up Event Lead Analyzer" at bounding box center [653, 300] width 581 height 21
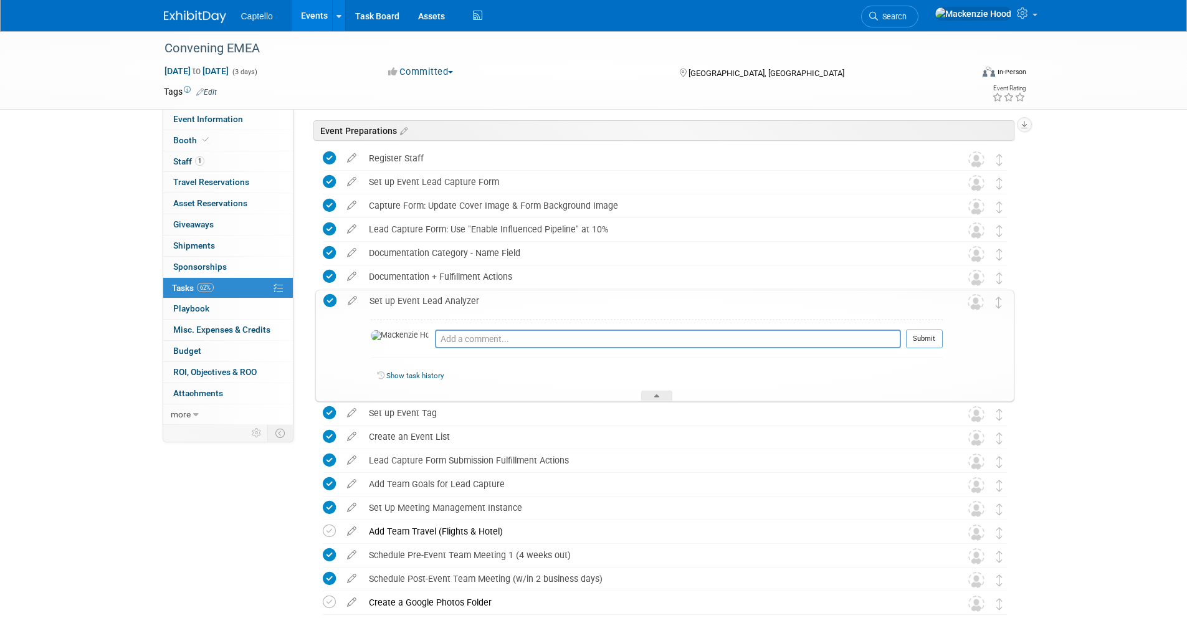
drag, startPoint x: 488, startPoint y: 300, endPoint x: 369, endPoint y: 295, distance: 119.1
click at [369, 295] on div "Set up Event Lead Analyzer" at bounding box center [653, 300] width 580 height 21
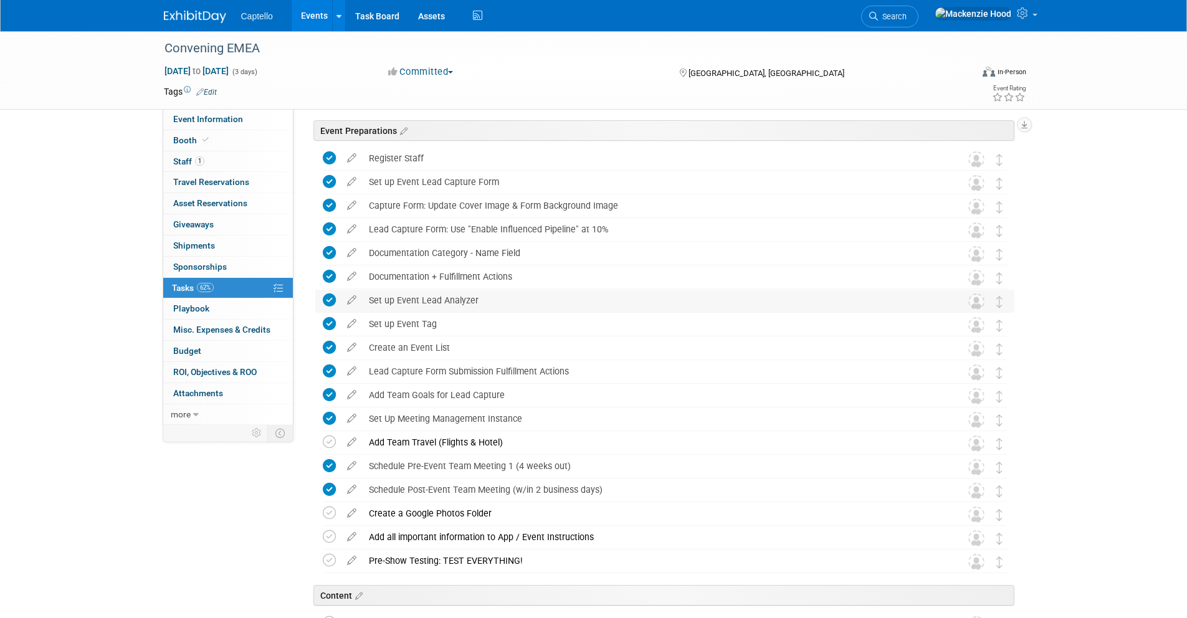
copy div "Set up Event Lead Analyzer"
click at [409, 297] on div "Set up Event Lead Analyzer" at bounding box center [653, 300] width 581 height 21
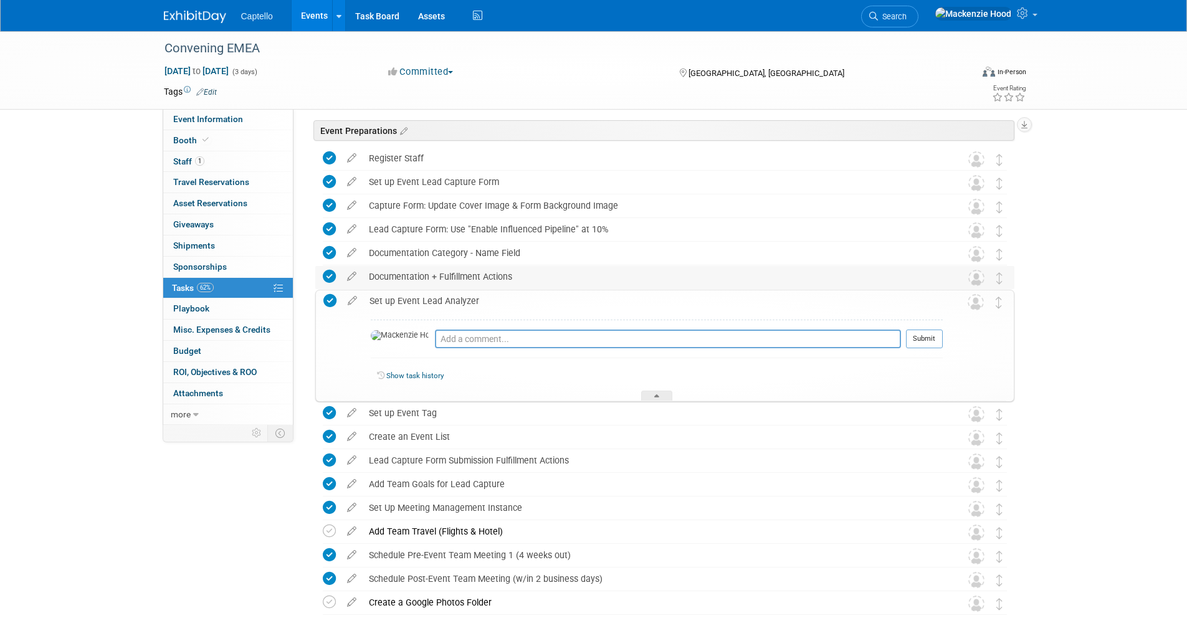
click at [497, 276] on div "Documentation + Fulfillment Actions" at bounding box center [653, 276] width 581 height 21
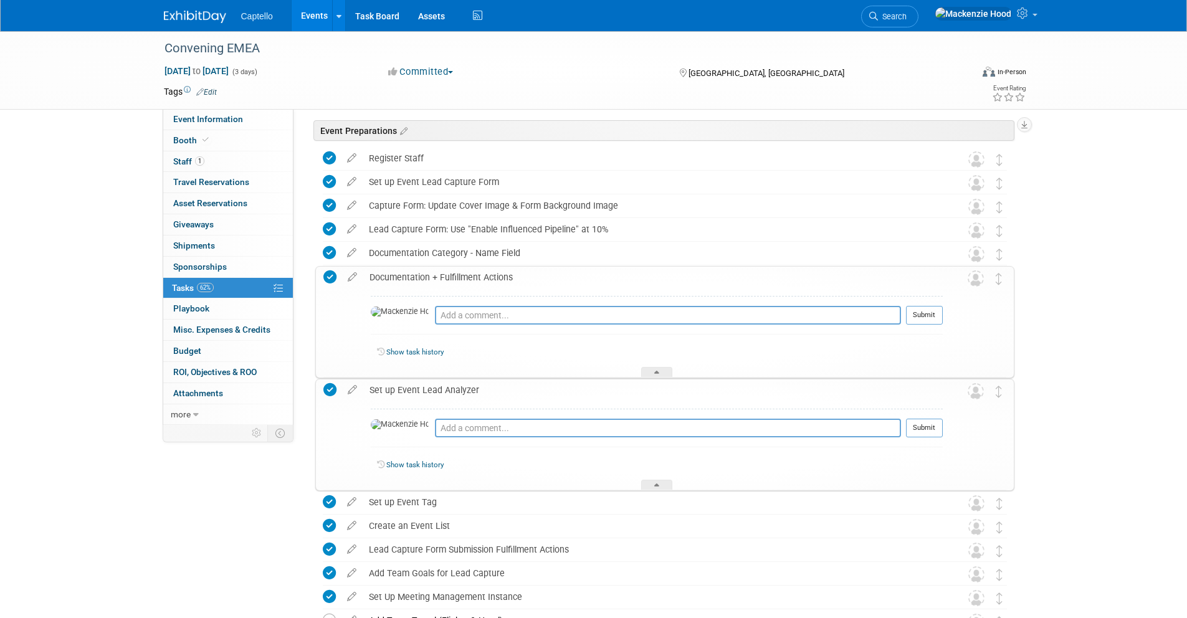
click at [426, 388] on div "Set up Event Lead Analyzer" at bounding box center [653, 390] width 580 height 21
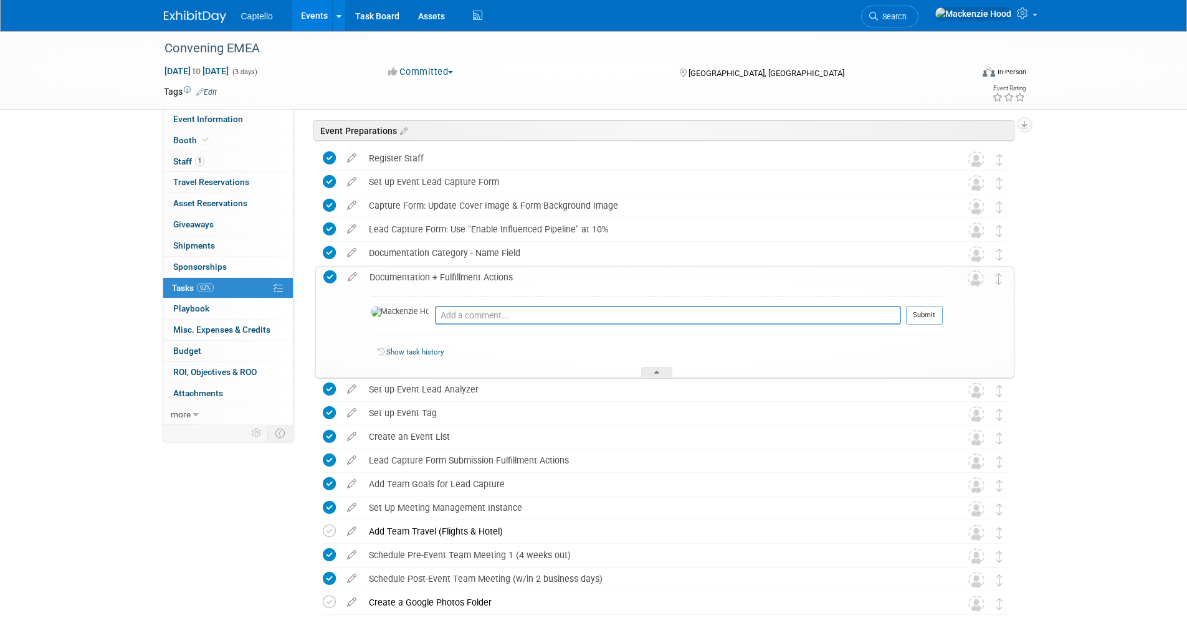
drag, startPoint x: 515, startPoint y: 272, endPoint x: 364, endPoint y: 275, distance: 151.5
click at [364, 275] on div "Documentation + Fulfillment Actions" at bounding box center [653, 277] width 580 height 21
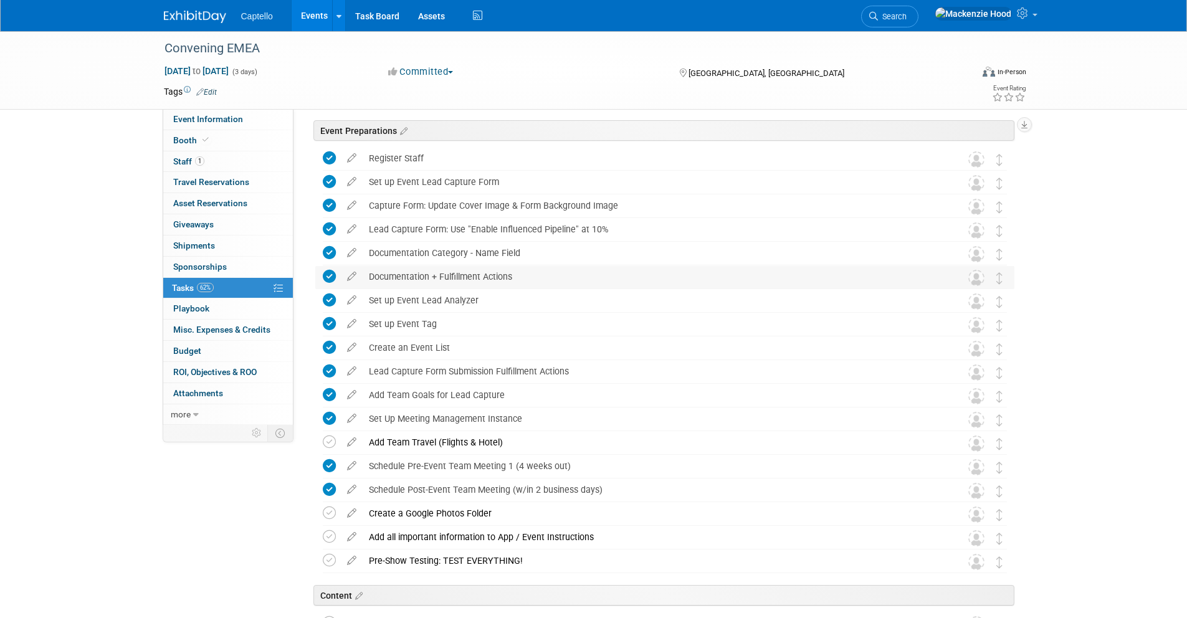
copy div "Documentation + Fulfillment Actions"
click at [403, 274] on div "Documentation + Fulfillment Actions" at bounding box center [653, 276] width 581 height 21
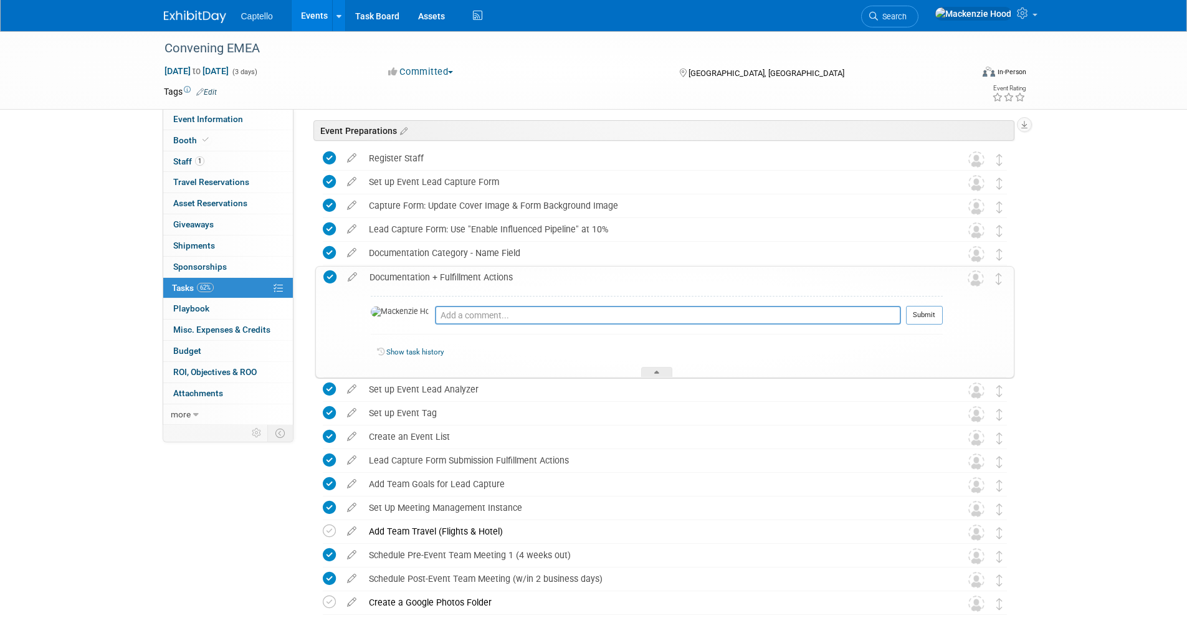
click at [397, 274] on div "Documentation + Fulfillment Actions" at bounding box center [653, 277] width 580 height 21
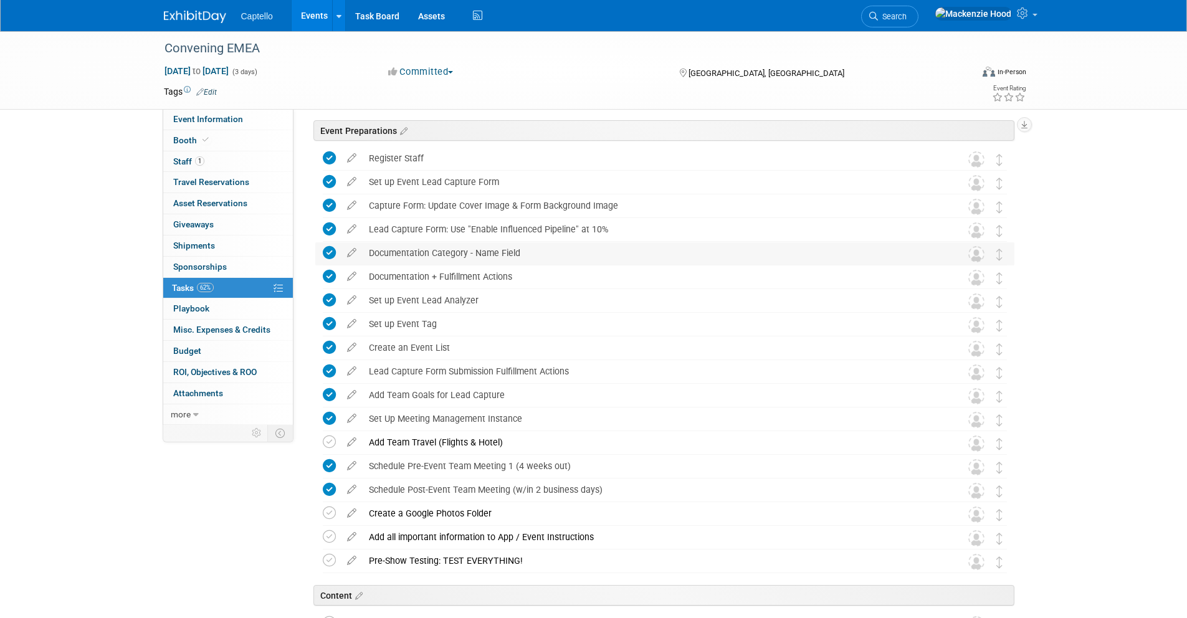
click at [521, 249] on div "Documentation Category - Name Field" at bounding box center [653, 252] width 581 height 21
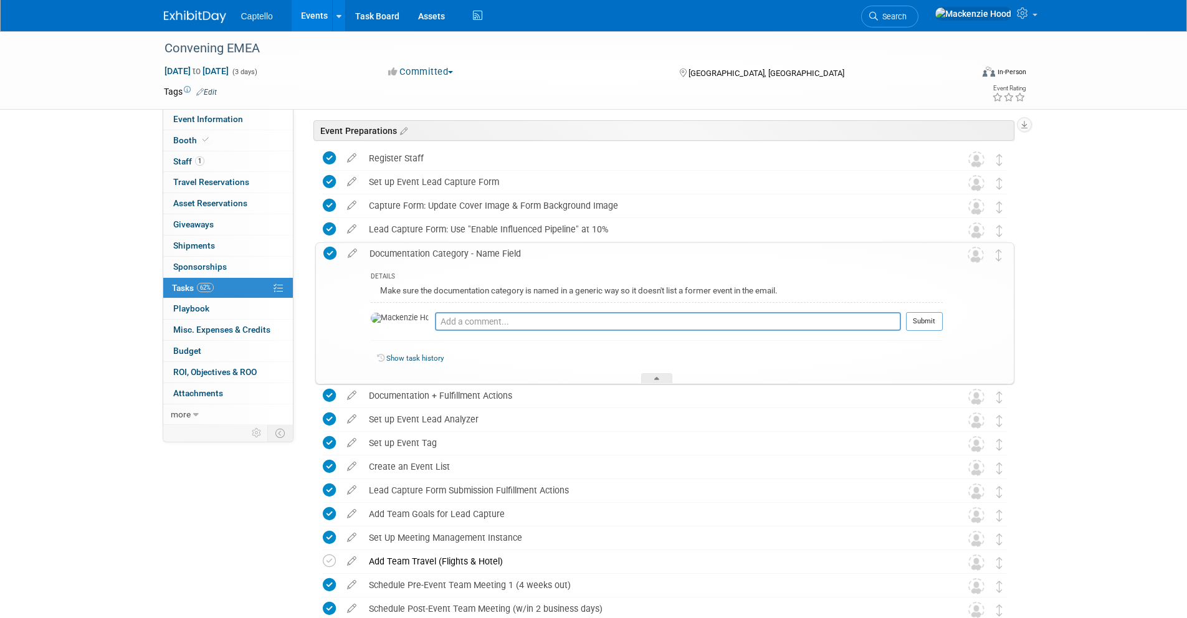
drag, startPoint x: 530, startPoint y: 250, endPoint x: 368, endPoint y: 252, distance: 161.4
click at [368, 252] on div "Documentation Category - Name Field" at bounding box center [653, 253] width 580 height 21
copy div "Documentation Category - Name Field"
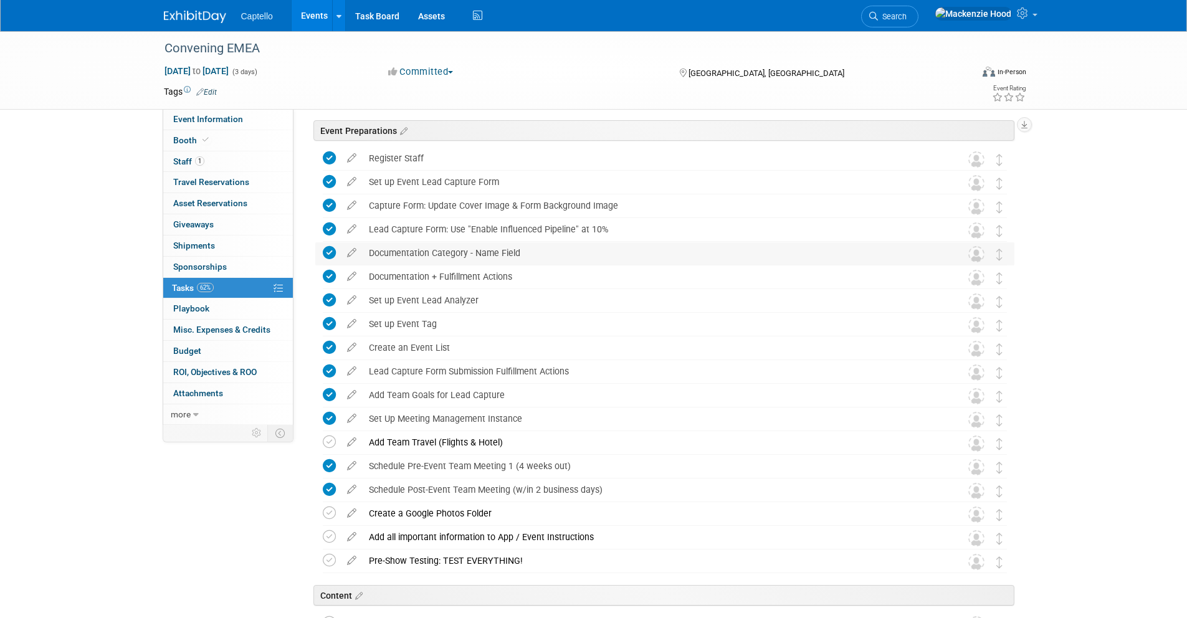
click at [517, 252] on div "Documentation Category - Name Field" at bounding box center [653, 252] width 581 height 21
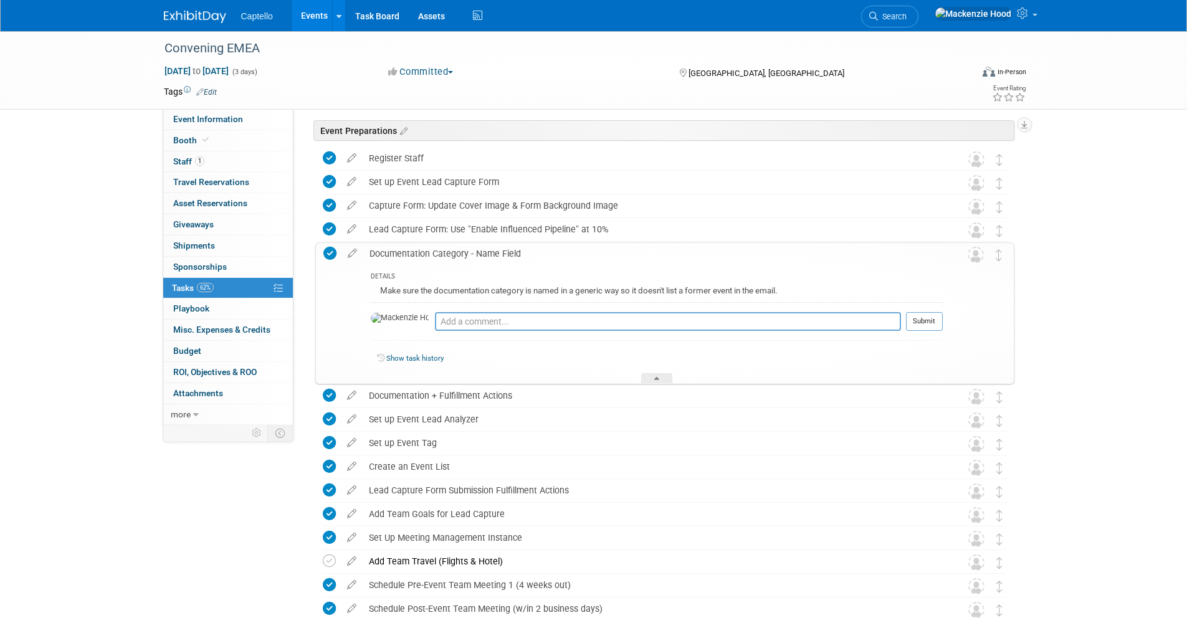
click at [517, 252] on div "Documentation Category - Name Field" at bounding box center [653, 253] width 580 height 21
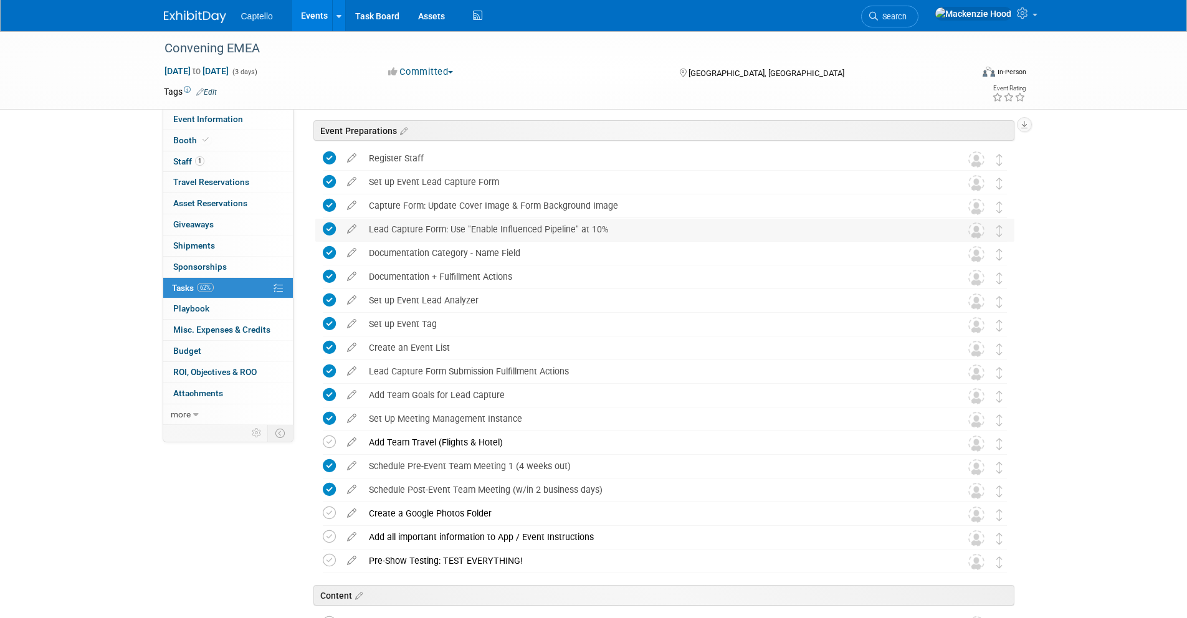
drag, startPoint x: 610, startPoint y: 226, endPoint x: 370, endPoint y: 227, distance: 239.9
click at [370, 227] on div "Lead Capture Form: Use "Enable Influenced Pipeline" at 10%" at bounding box center [653, 229] width 581 height 21
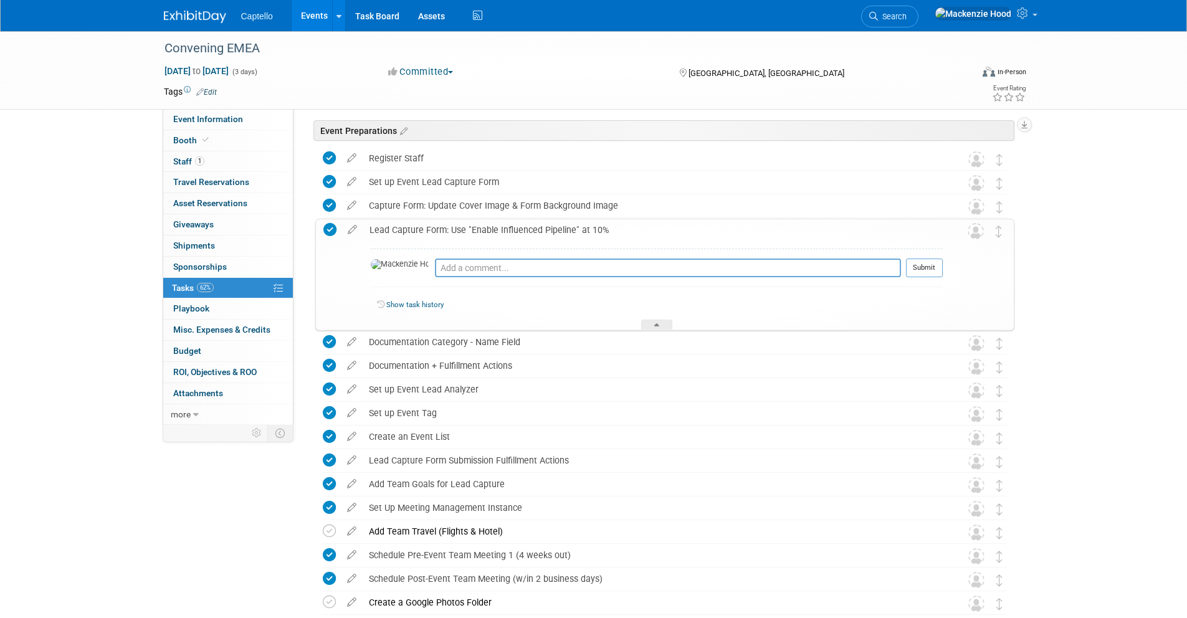
copy div "Lead Capture Form: Use "Enable Influenced Pipeline" at 10%"
click at [397, 226] on div "Lead Capture Form: Use "Enable Influenced Pipeline" at 10%" at bounding box center [653, 229] width 580 height 21
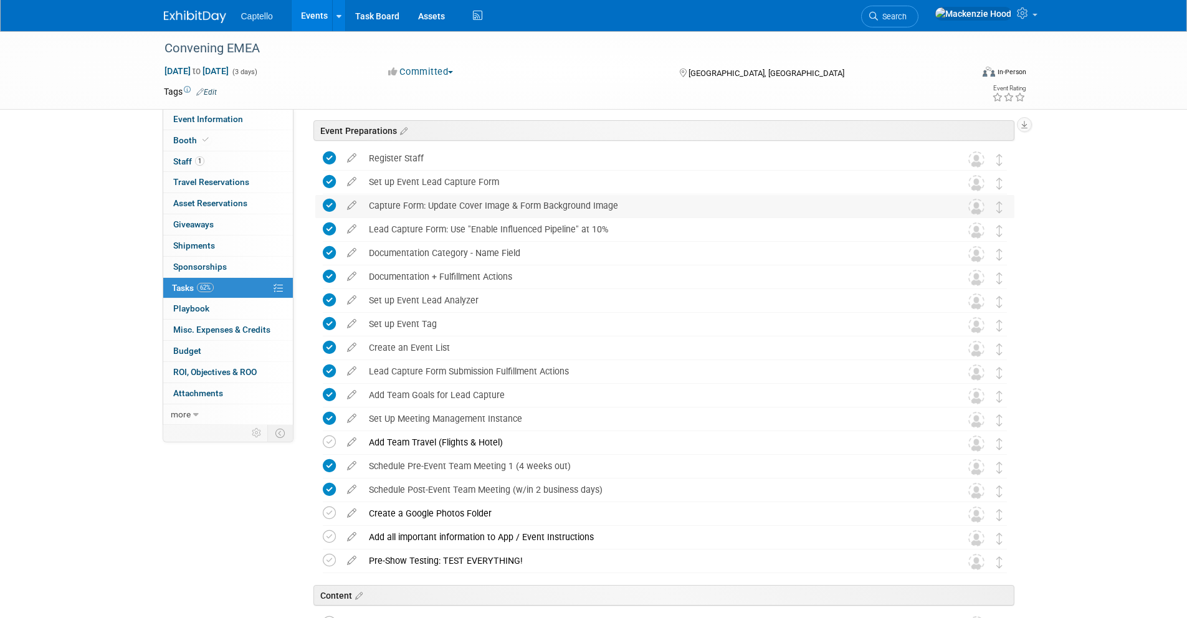
drag, startPoint x: 620, startPoint y: 203, endPoint x: 414, endPoint y: 206, distance: 205.7
click at [414, 206] on div "Capture Form: Update Cover Image & Form Background Image" at bounding box center [653, 205] width 581 height 21
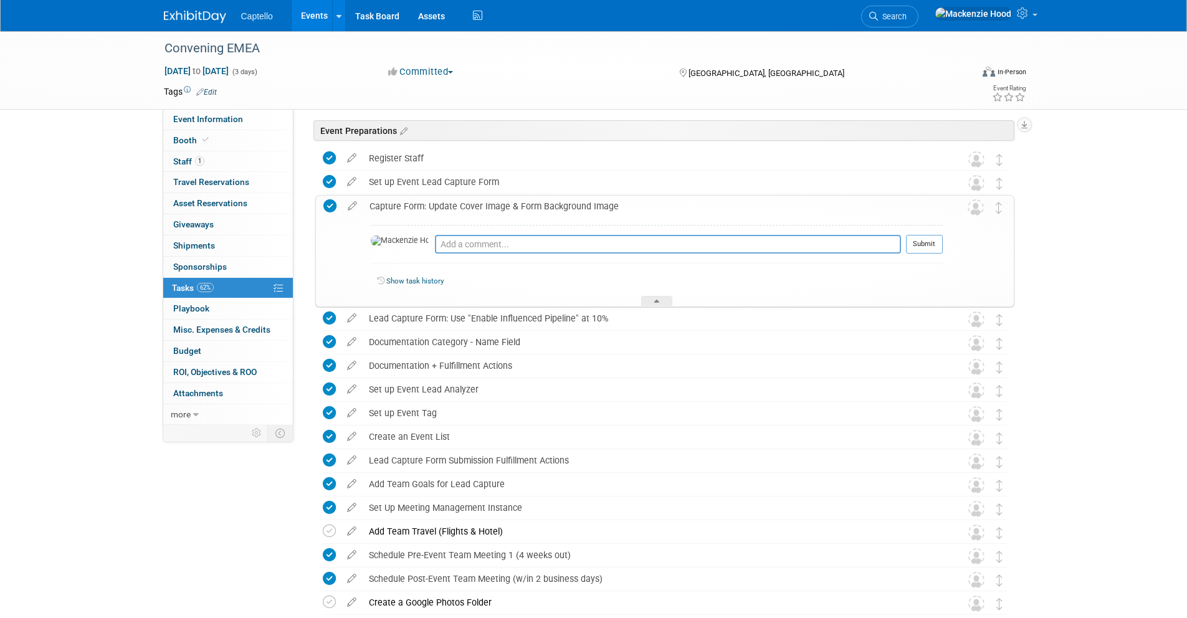
click at [416, 205] on div "Capture Form: Update Cover Image & Form Background Image" at bounding box center [653, 206] width 580 height 21
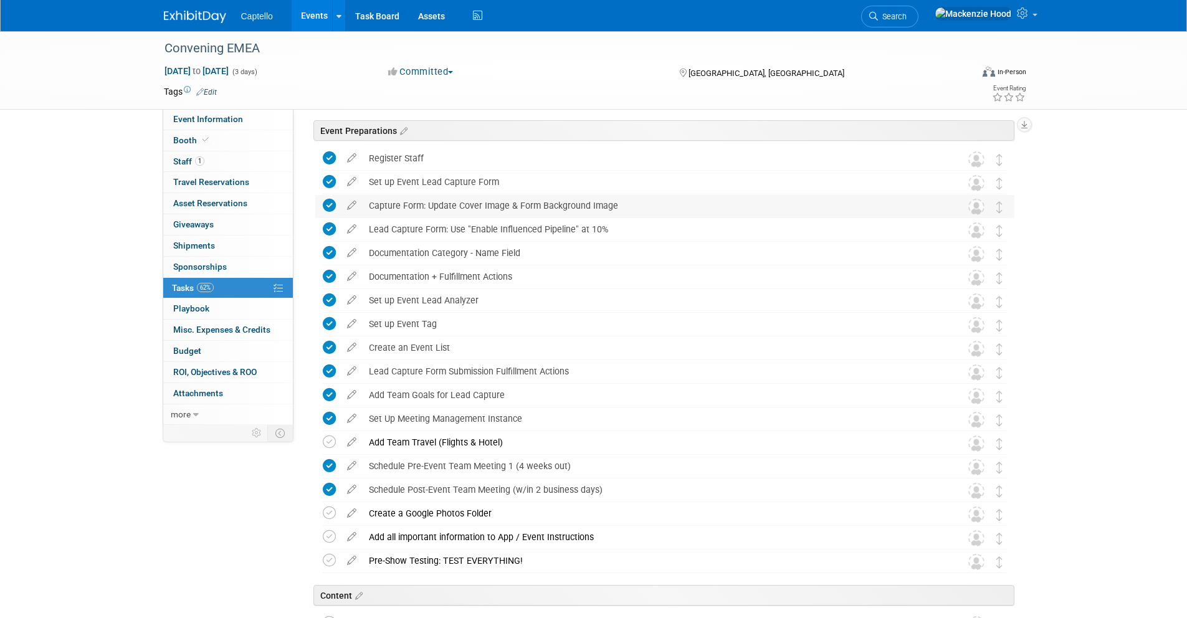
drag, startPoint x: 621, startPoint y: 204, endPoint x: 593, endPoint y: 203, distance: 28.1
click at [591, 203] on div "Capture Form: Update Cover Image & Form Background Image" at bounding box center [653, 205] width 581 height 21
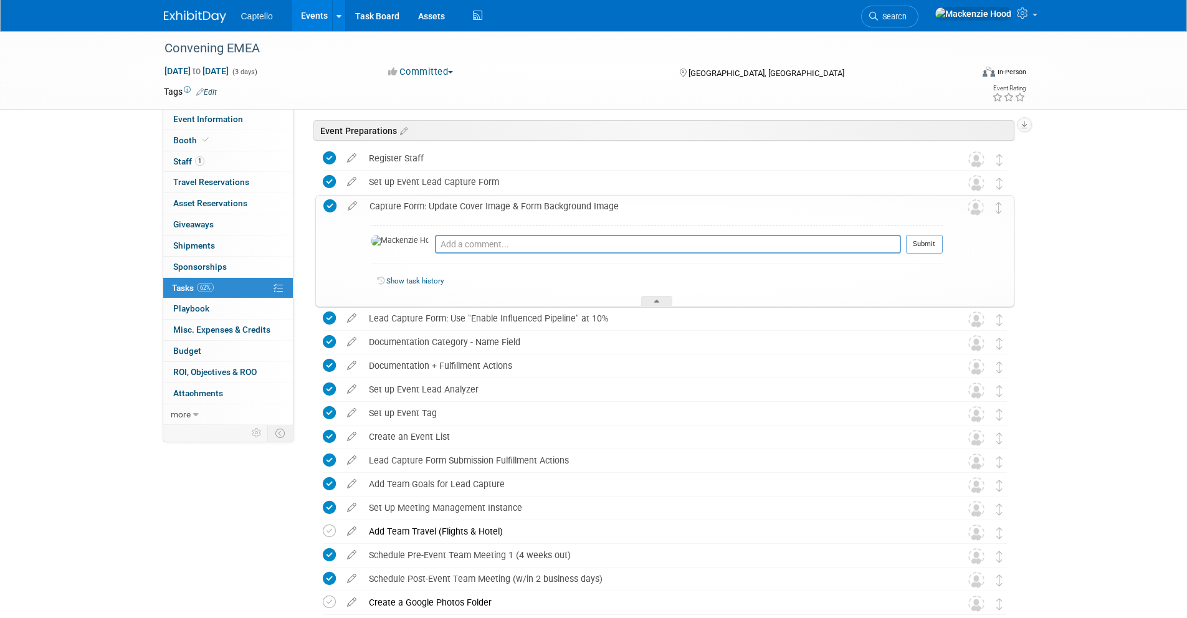
click at [617, 205] on div "Capture Form: Update Cover Image & Form Background Image" at bounding box center [653, 206] width 580 height 21
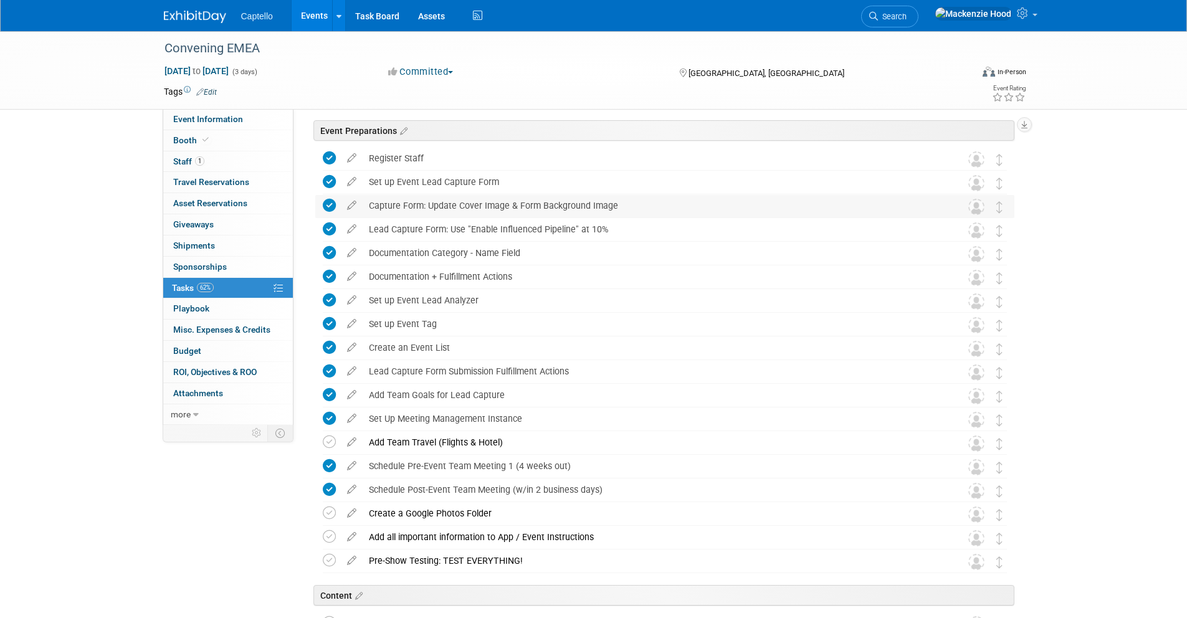
drag, startPoint x: 644, startPoint y: 202, endPoint x: 369, endPoint y: 203, distance: 274.8
click at [369, 203] on div "Capture Form: Update Cover Image & Form Background Image" at bounding box center [653, 205] width 581 height 21
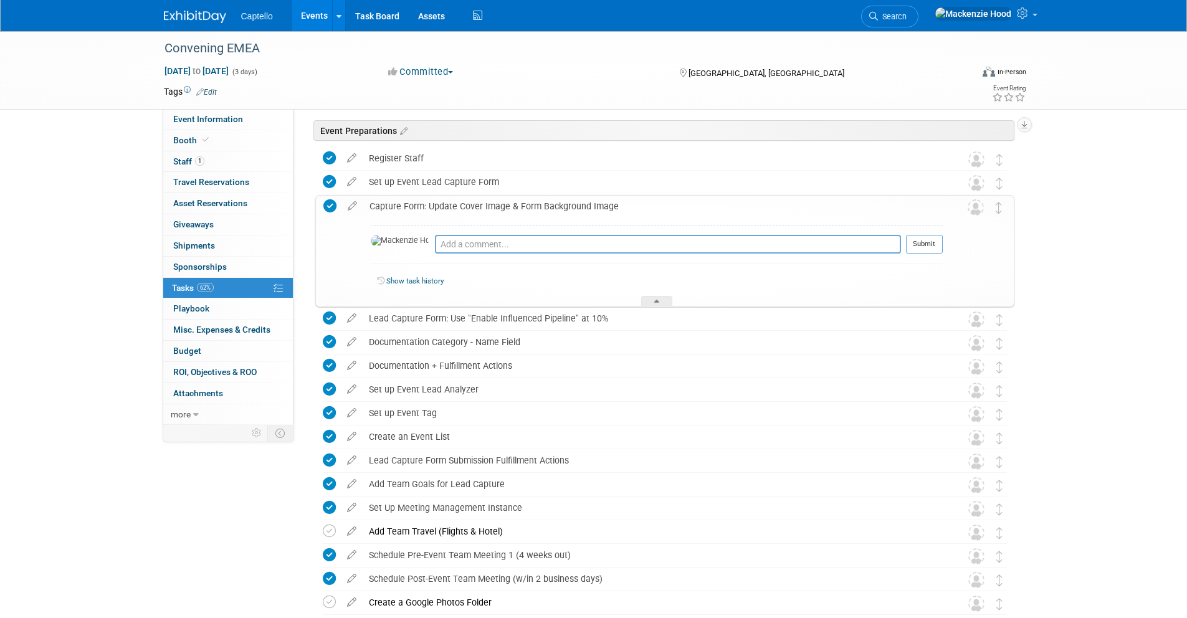
click at [408, 204] on div "Capture Form: Update Cover Image & Form Background Image" at bounding box center [653, 206] width 580 height 21
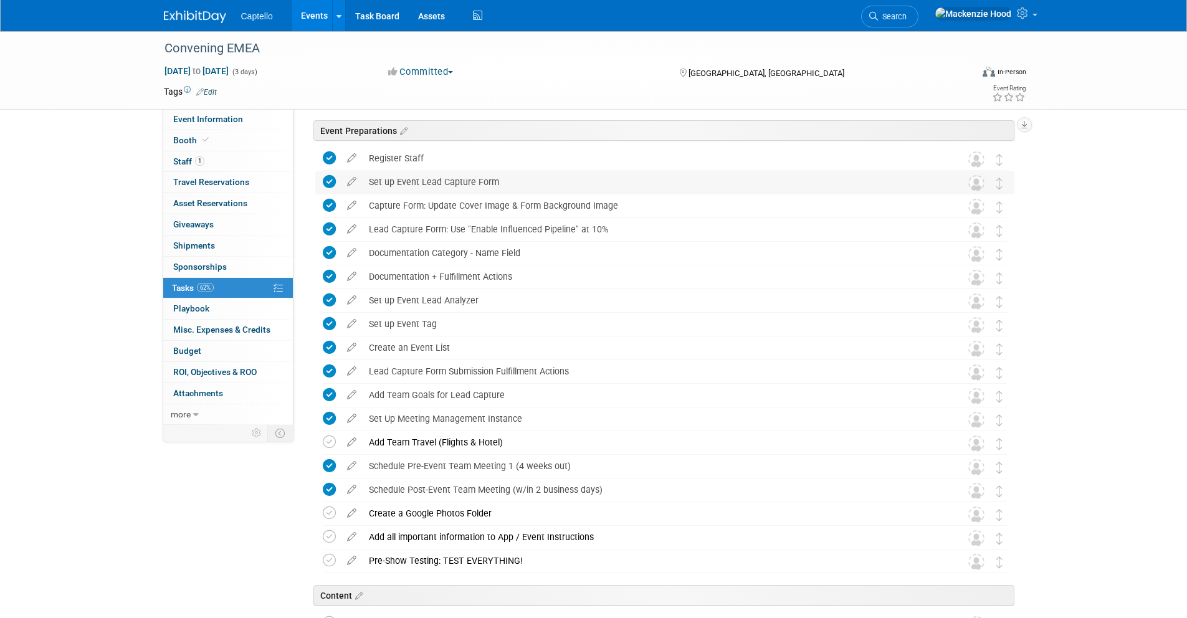
drag, startPoint x: 508, startPoint y: 179, endPoint x: 368, endPoint y: 178, distance: 139.6
click at [368, 178] on div "Set up Event Lead Capture Form" at bounding box center [653, 181] width 581 height 21
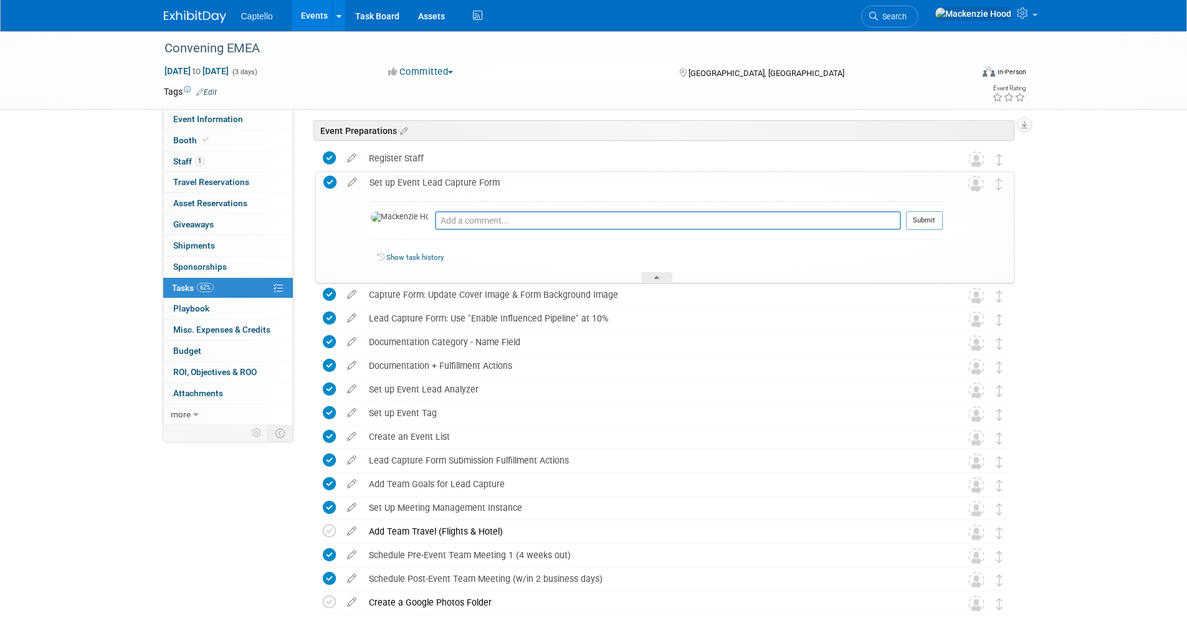
click at [411, 178] on div "Set up Event Lead Capture Form" at bounding box center [653, 182] width 580 height 21
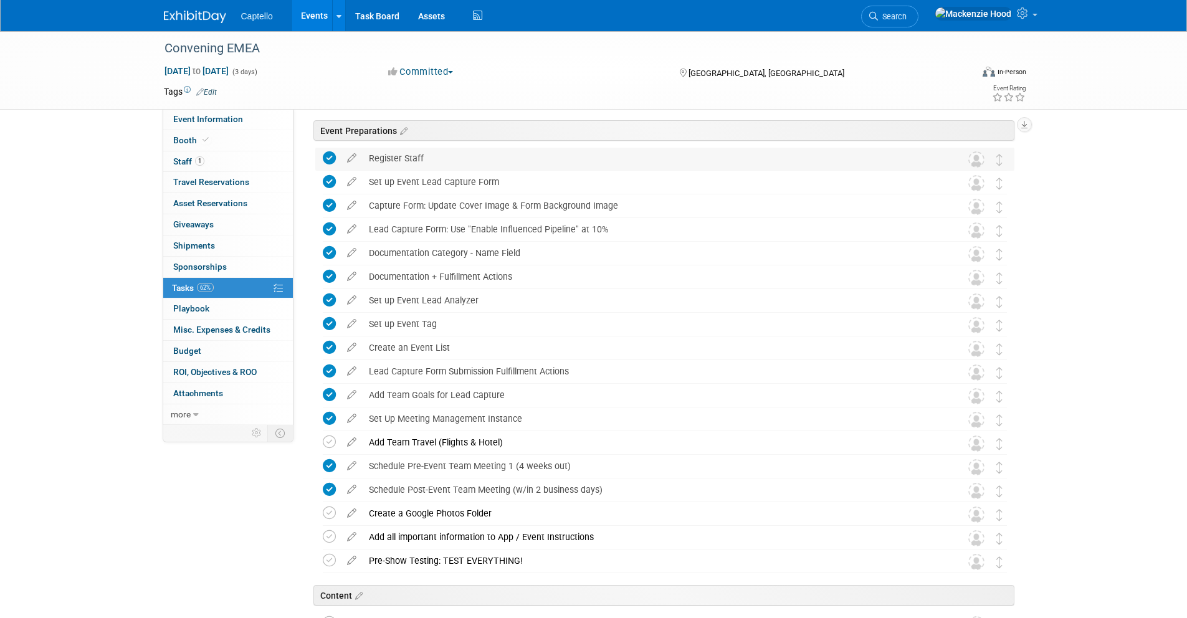
drag, startPoint x: 427, startPoint y: 154, endPoint x: 368, endPoint y: 154, distance: 59.2
click at [368, 154] on div "Register Staff" at bounding box center [653, 158] width 581 height 21
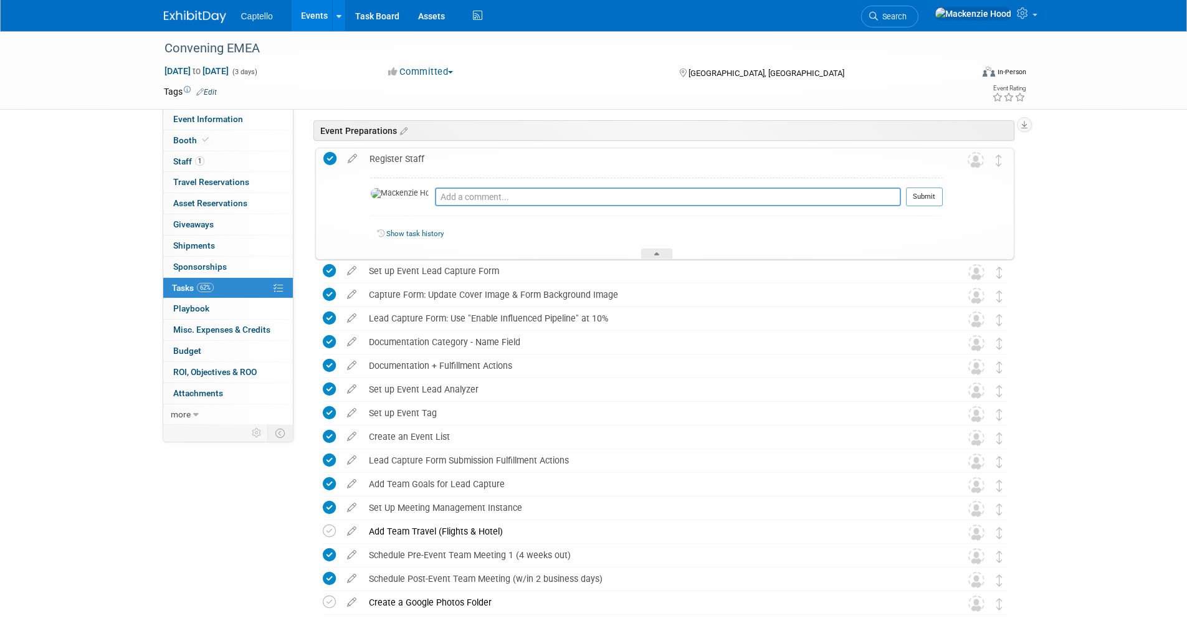
click at [375, 155] on div "Register Staff" at bounding box center [653, 158] width 580 height 21
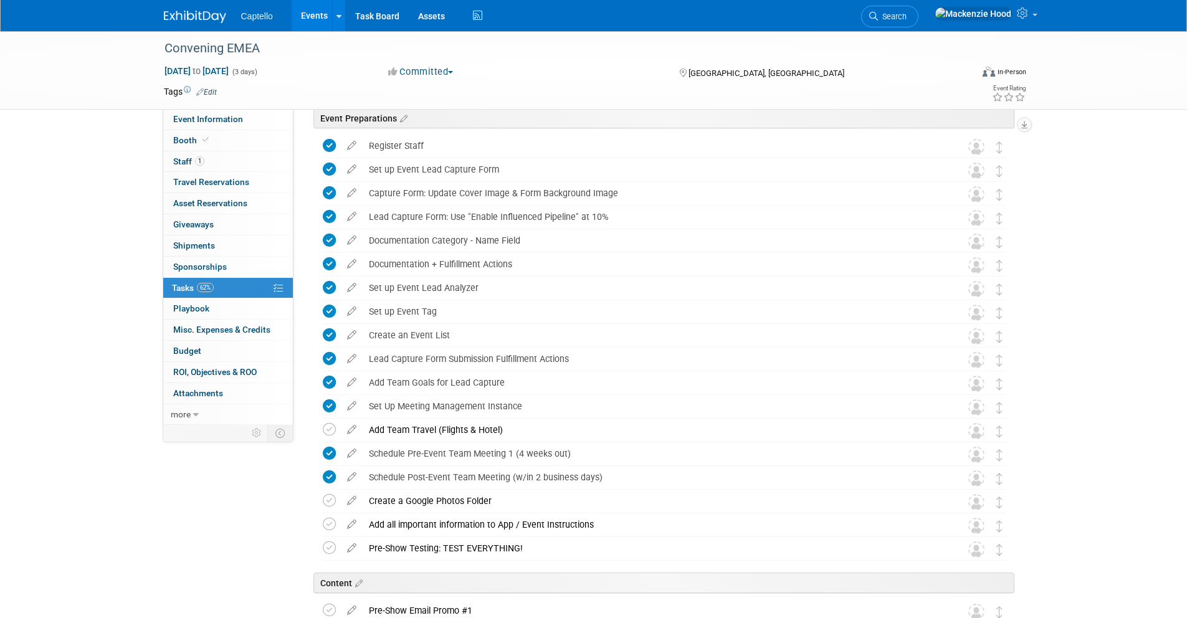
scroll to position [0, 0]
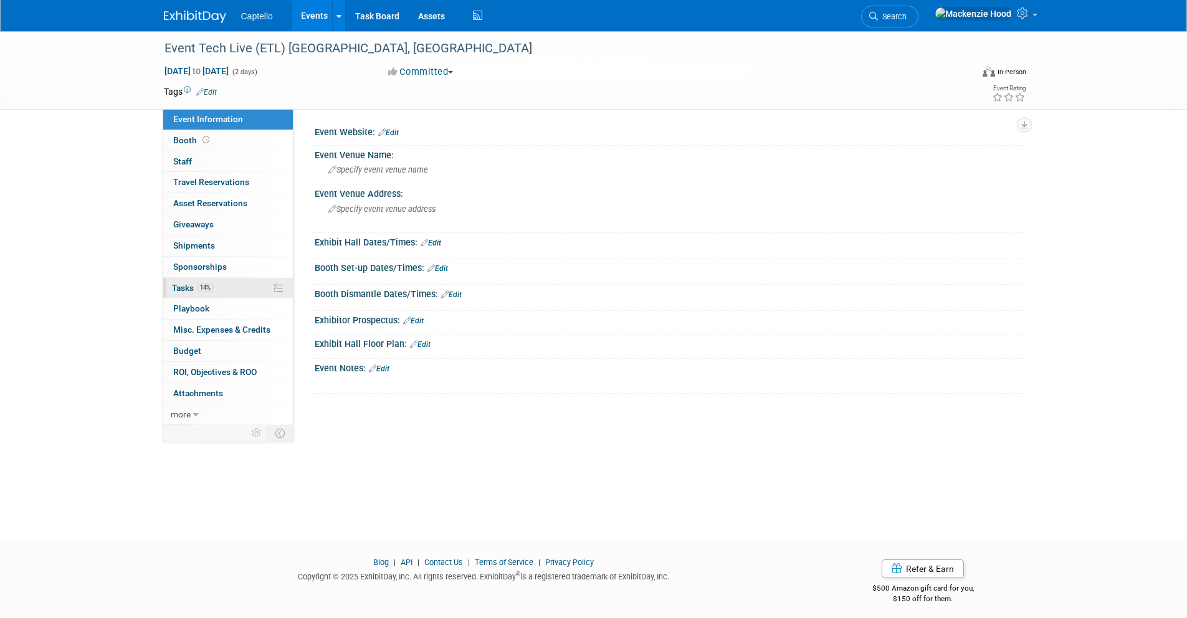
click at [227, 285] on link "14% Tasks 14%" at bounding box center [228, 288] width 130 height 21
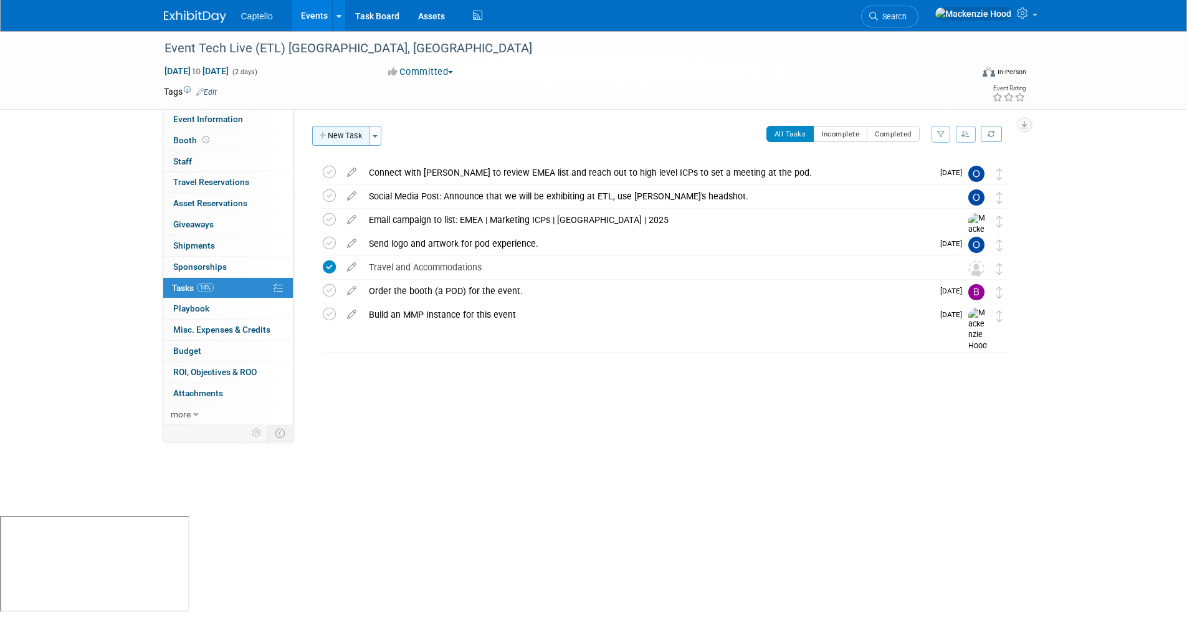
click at [322, 133] on icon "button" at bounding box center [323, 136] width 9 height 8
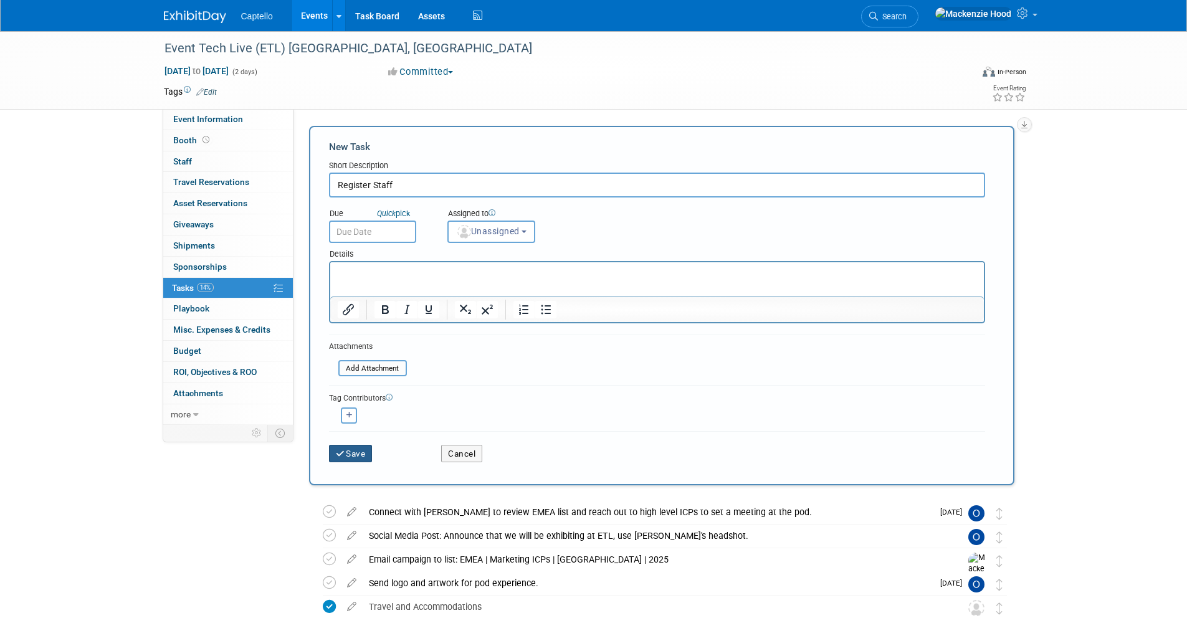
type input "Register Staff"
click at [366, 452] on button "Save" at bounding box center [351, 453] width 44 height 17
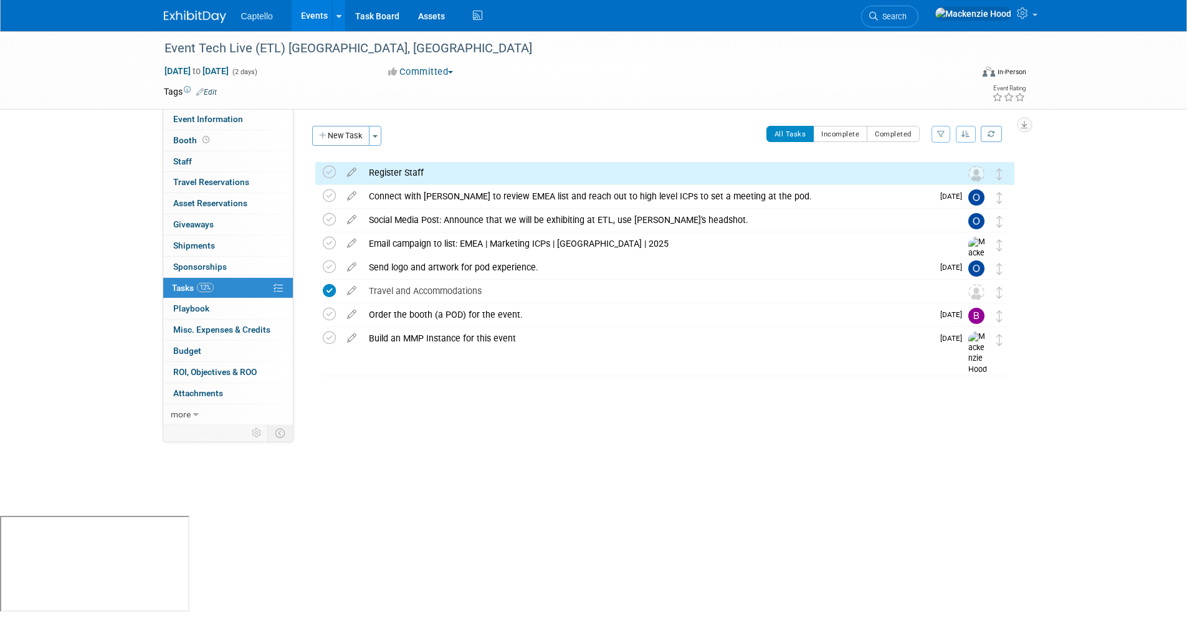
click at [343, 125] on div "Event Website: Edit Event Venue Name: Specify event venue name Event Venue Addr…" at bounding box center [659, 267] width 730 height 316
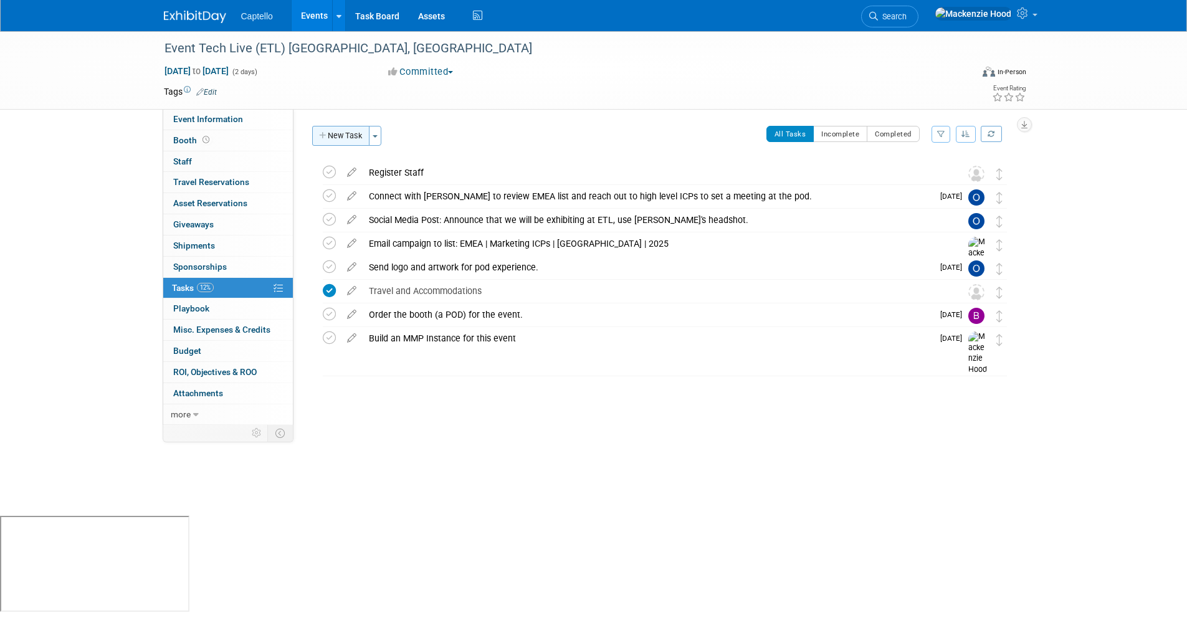
click at [323, 130] on button "New Task" at bounding box center [340, 136] width 57 height 20
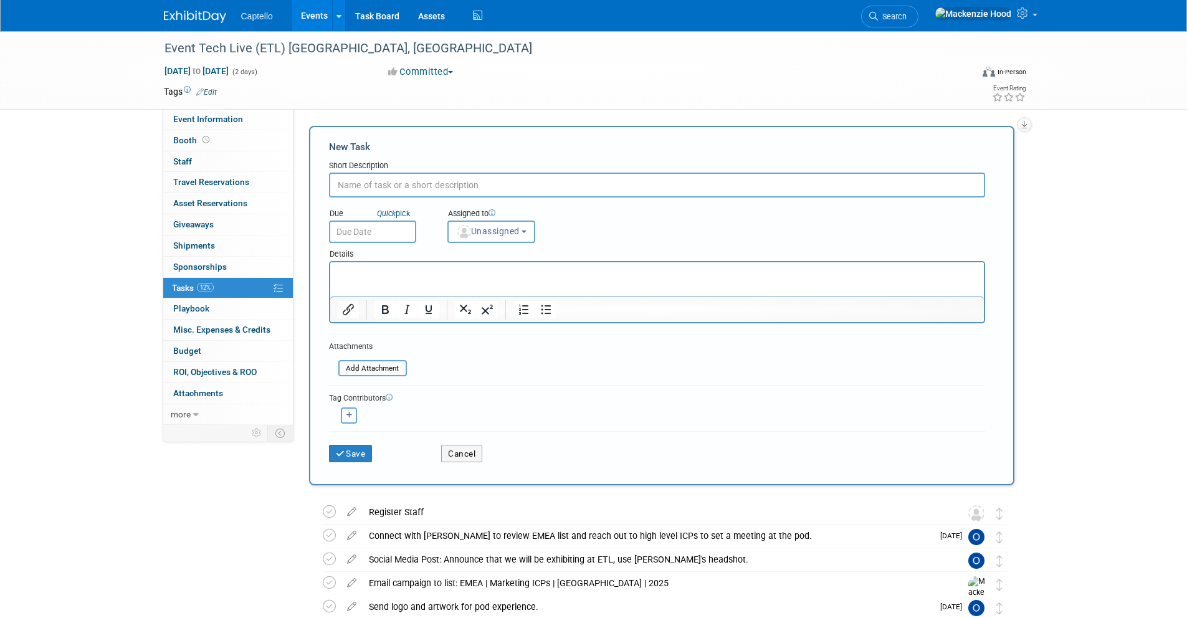
paste input "Schedule Post-Event Team Meeting (w/in 2 business days)"
type input "Schedule Post-Event Team Meeting (w/in 2 business days)"
click at [352, 451] on button "Save" at bounding box center [351, 453] width 44 height 17
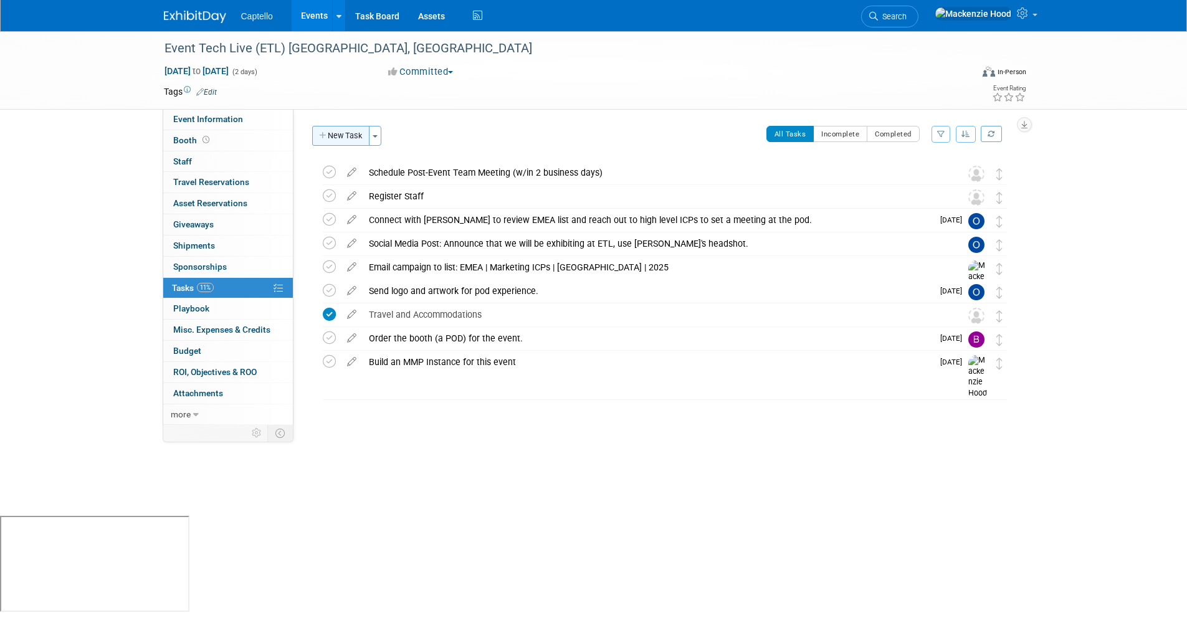
click at [335, 127] on button "New Task" at bounding box center [340, 136] width 57 height 20
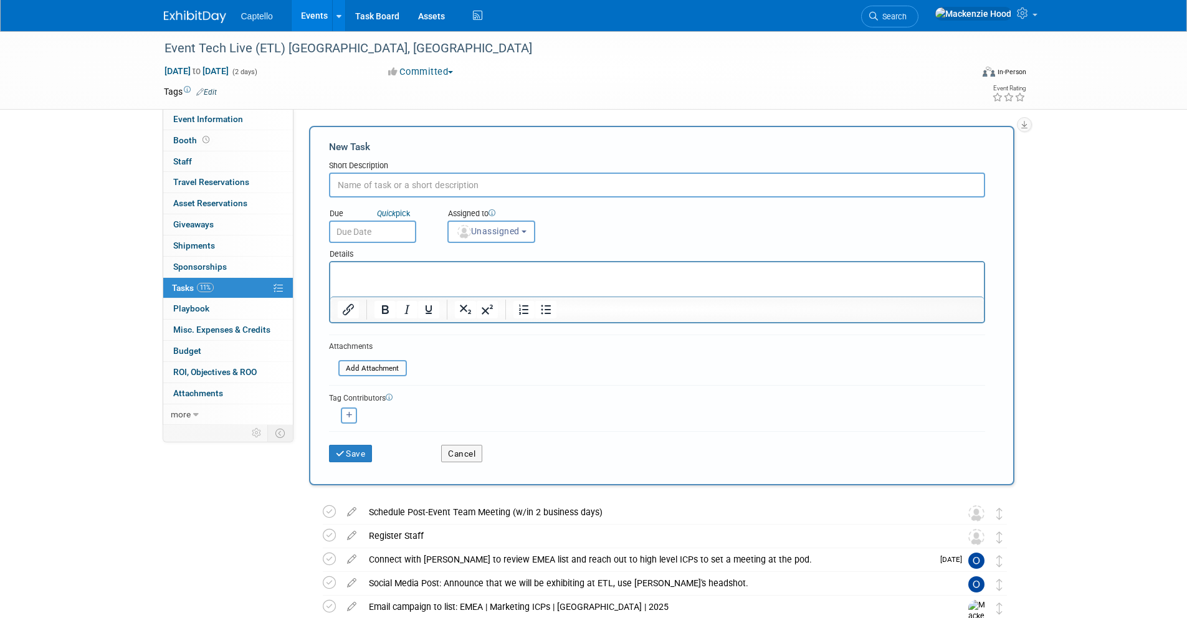
paste input "Schedule Pre-Event Team Meeting 1 (4 weeks out)"
type input "Schedule Pre-Event Team Meeting 1 (4 weeks out)"
click at [361, 447] on button "Save" at bounding box center [351, 453] width 44 height 17
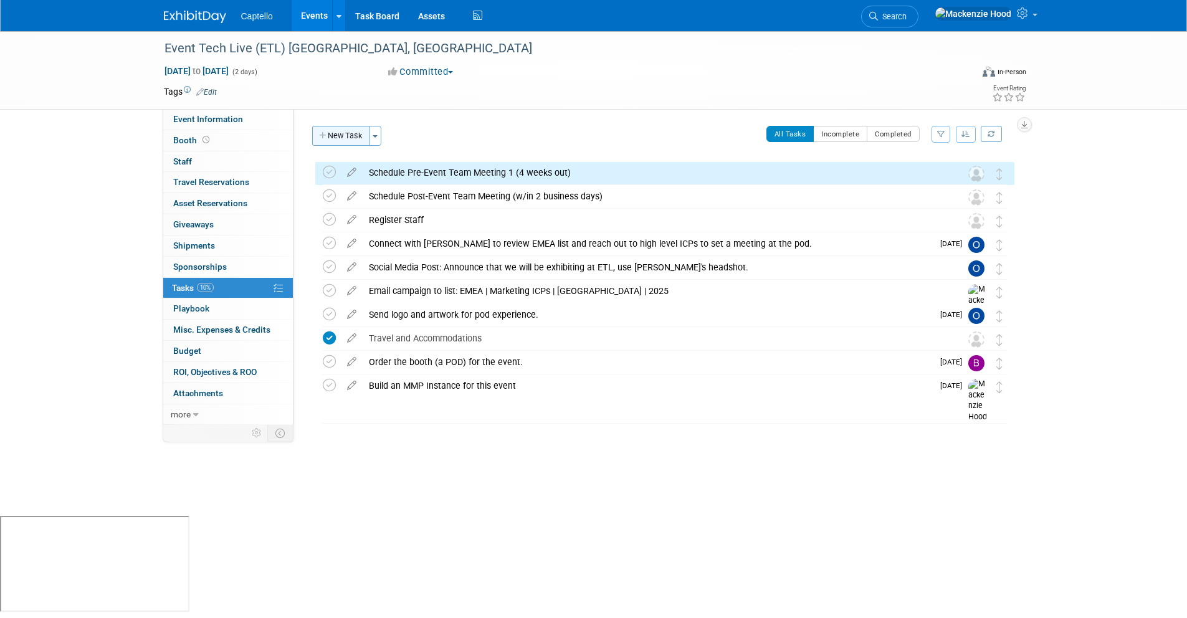
click at [355, 133] on button "New Task" at bounding box center [340, 136] width 57 height 20
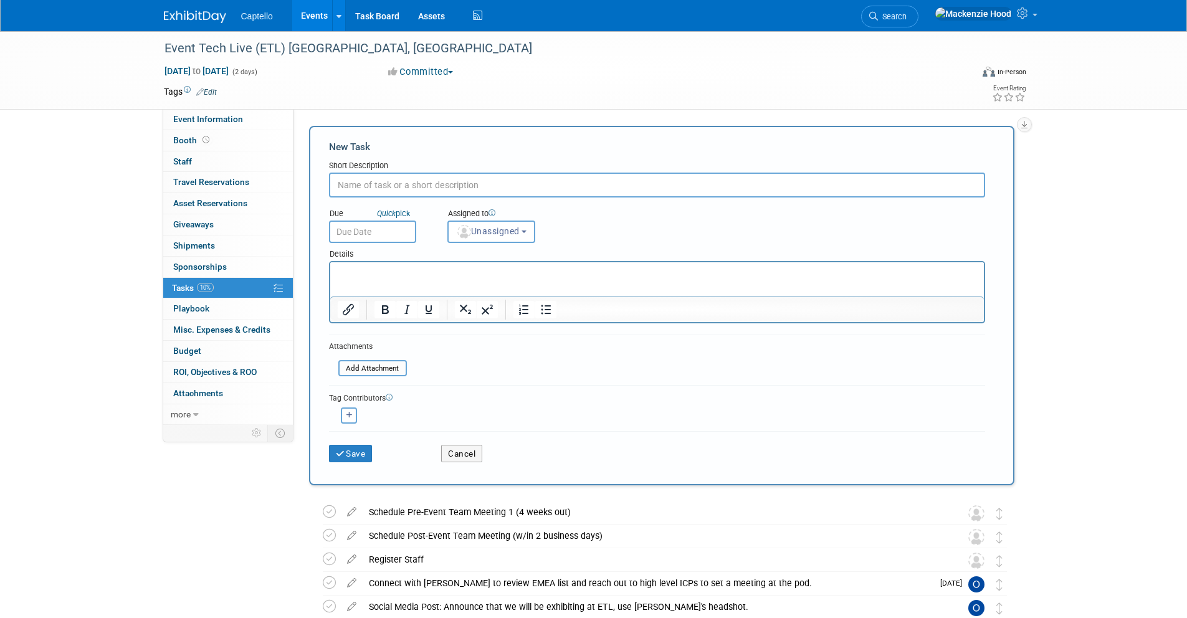
paste input "Add Team Goals for Lead Capture"
type input "Add Team Goals for Lead Capture"
click at [356, 449] on button "Save" at bounding box center [351, 453] width 44 height 17
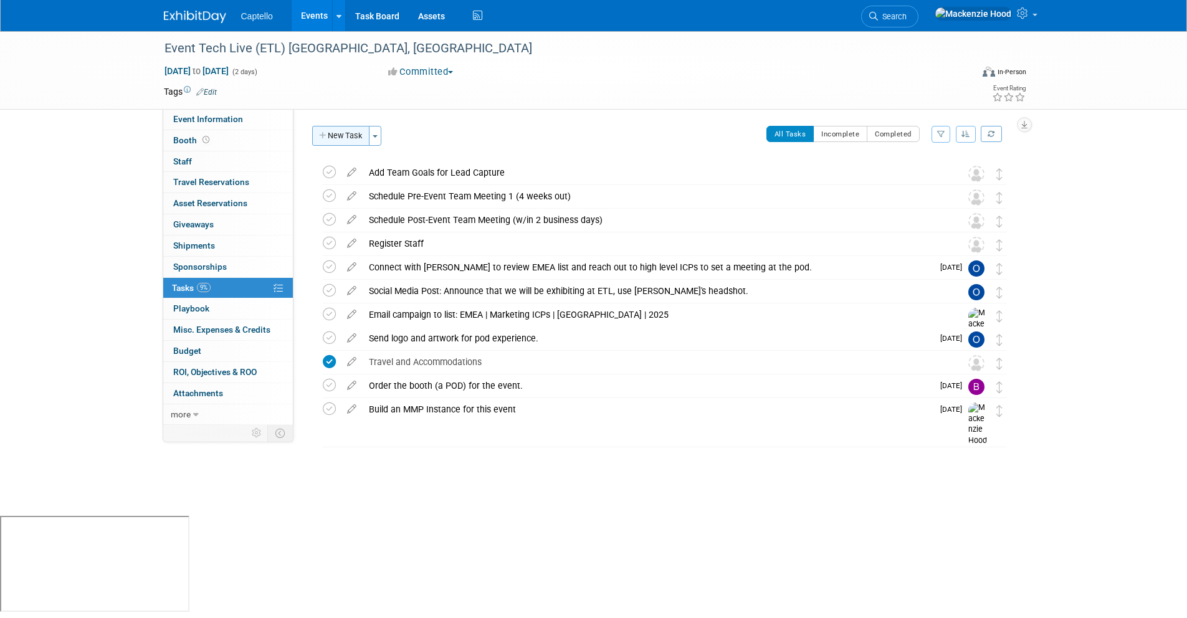
click at [340, 135] on button "New Task" at bounding box center [340, 136] width 57 height 20
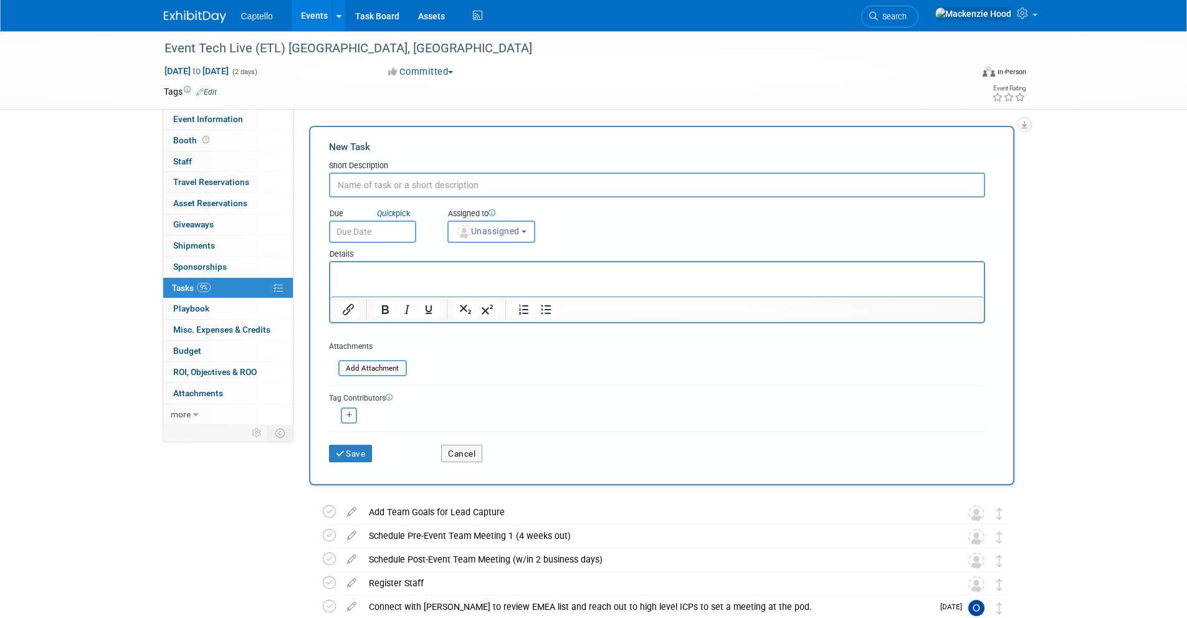
paste input "Lead Capture Form Submission Fulfillment Actions"
type input "Lead Capture Form Submission Fulfillment Actions"
click at [347, 451] on button "Save" at bounding box center [351, 453] width 44 height 17
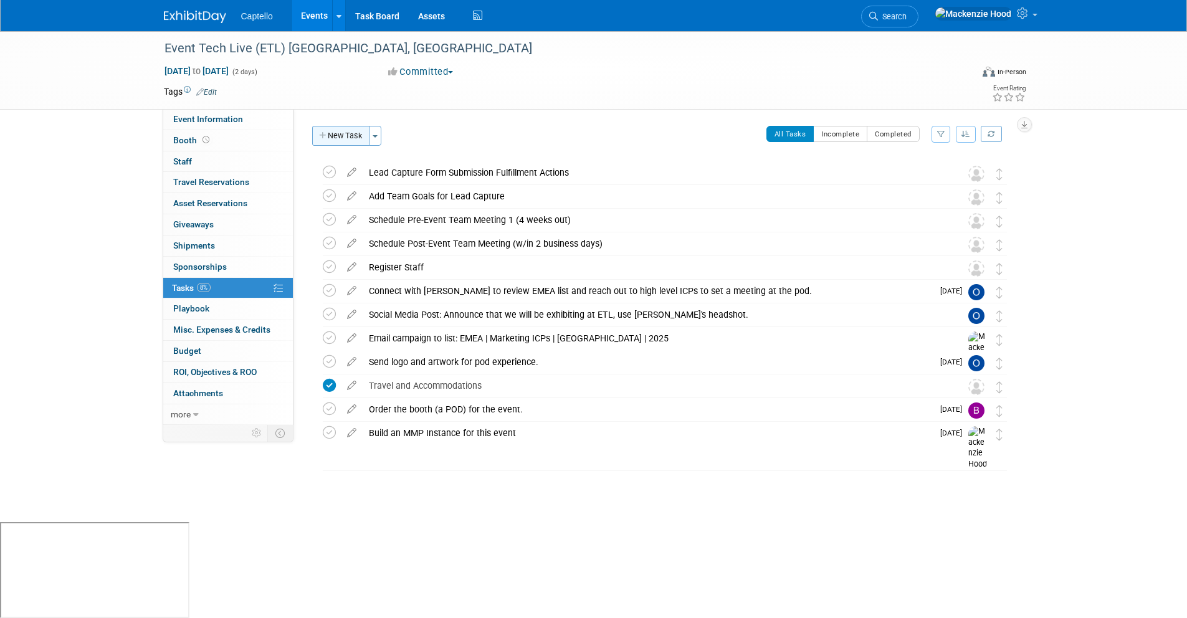
click at [352, 129] on button "New Task" at bounding box center [340, 136] width 57 height 20
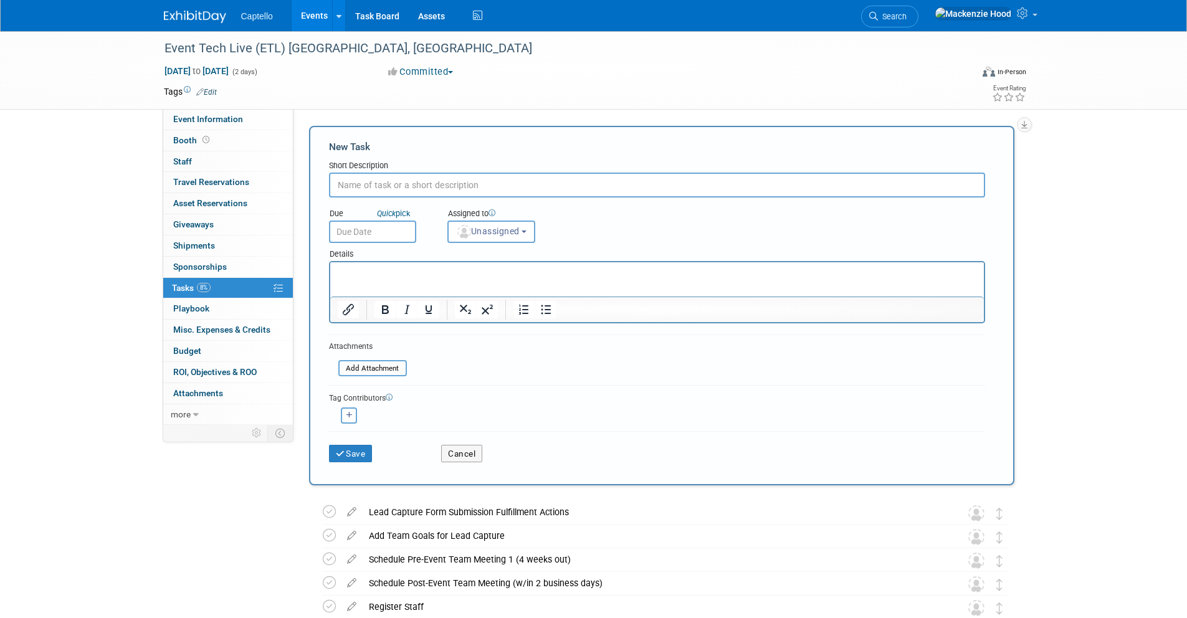
paste input "Create an Event List"
type input "Create an Event List"
click at [341, 447] on button "Save" at bounding box center [351, 453] width 44 height 17
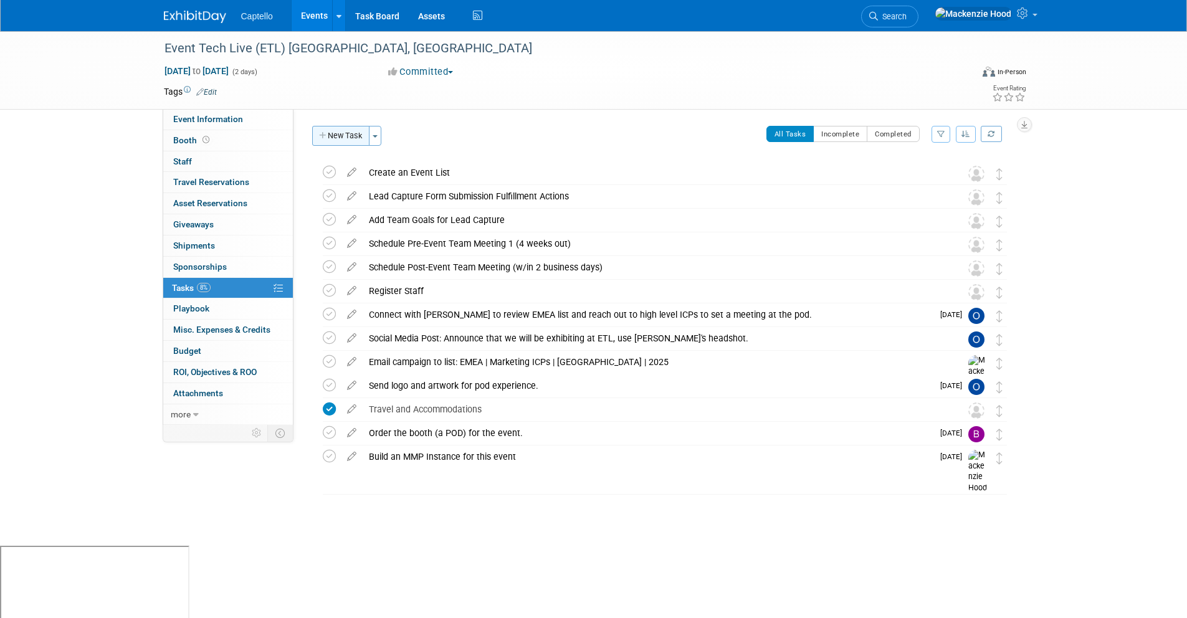
click at [348, 136] on button "New Task" at bounding box center [340, 136] width 57 height 20
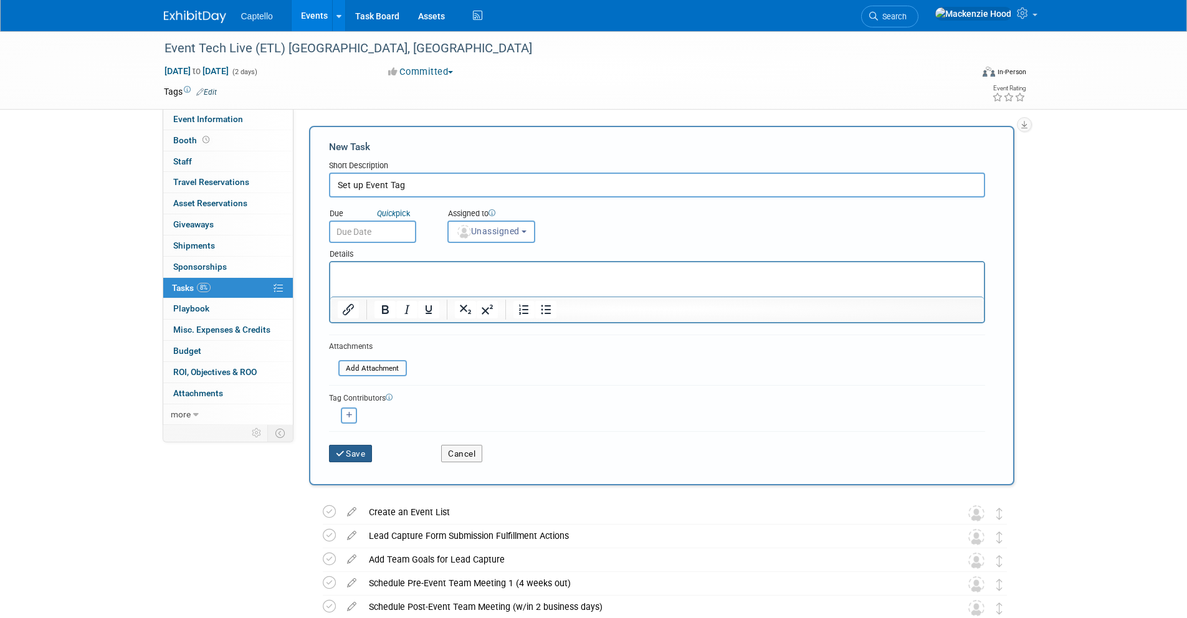
type input "Set up Event Tag"
click at [347, 454] on button "Save" at bounding box center [351, 453] width 44 height 17
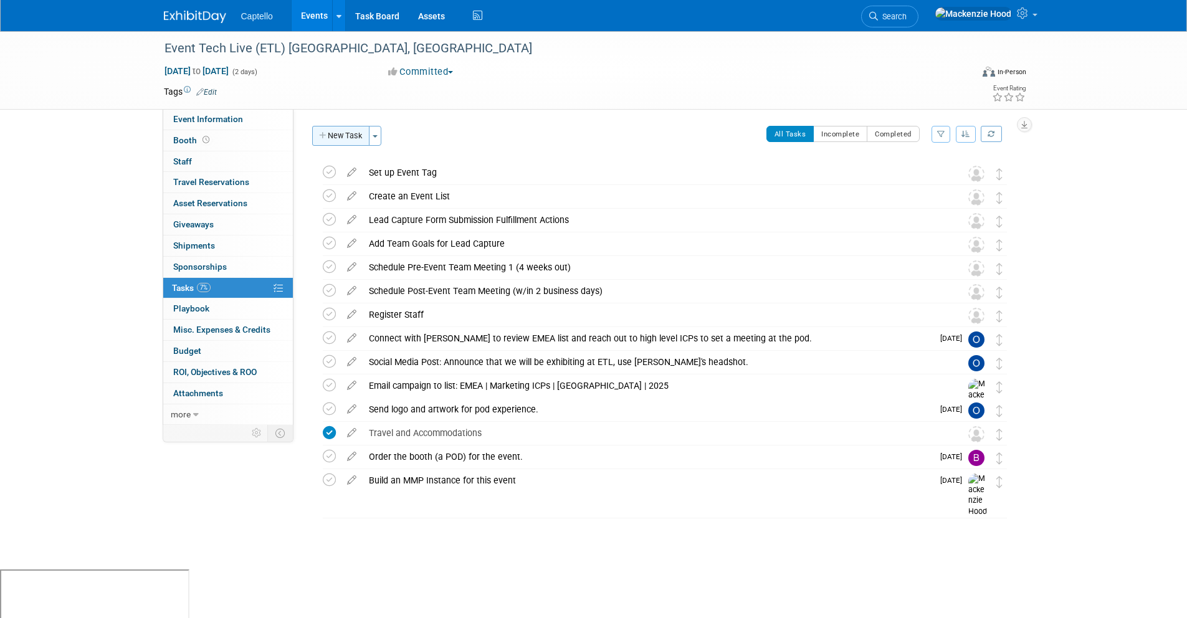
click at [334, 131] on button "New Task" at bounding box center [340, 136] width 57 height 20
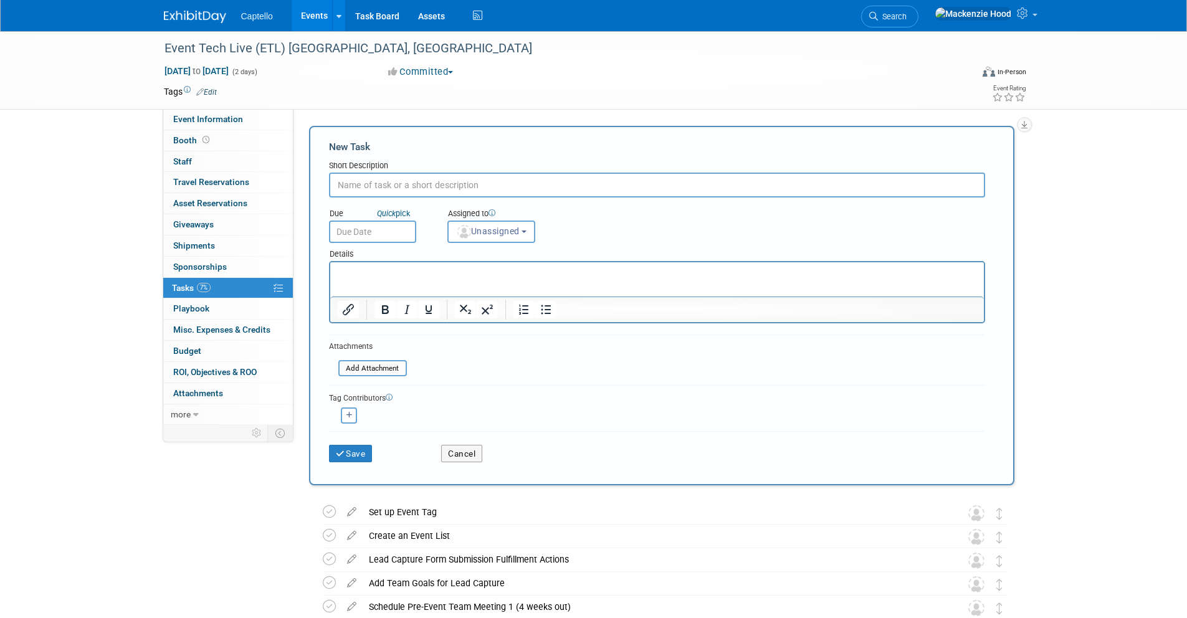
paste input "Set up Event Lead Analyzer"
type input "Set up Event Lead Analyzer"
click at [364, 448] on button "Save" at bounding box center [351, 453] width 44 height 17
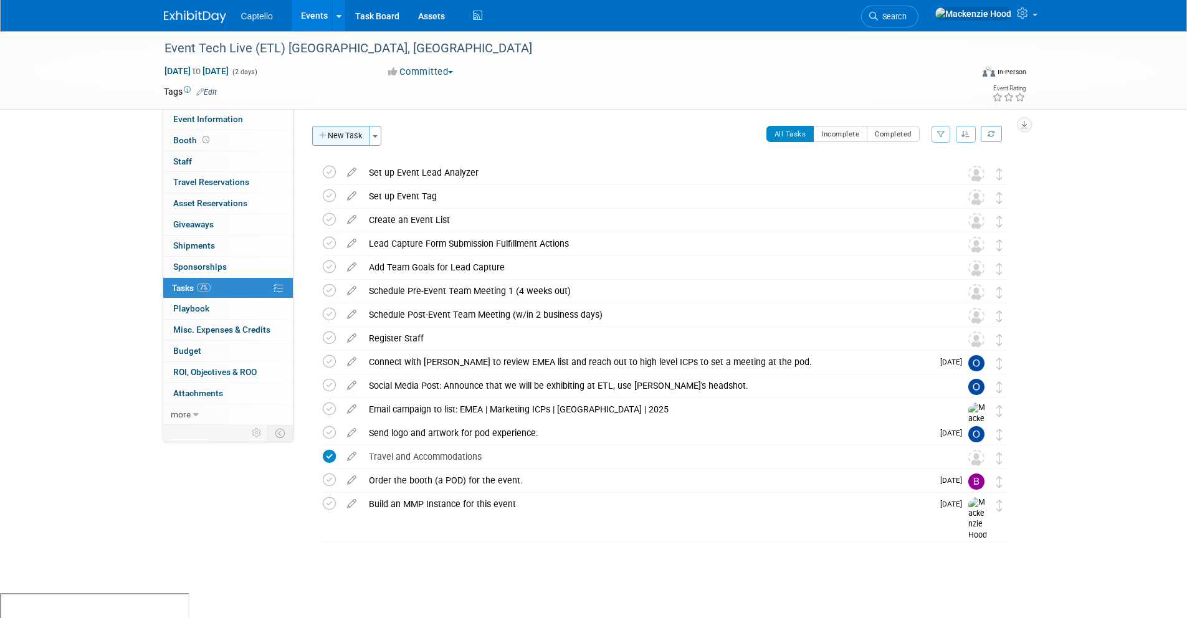
click at [360, 131] on button "New Task" at bounding box center [340, 136] width 57 height 20
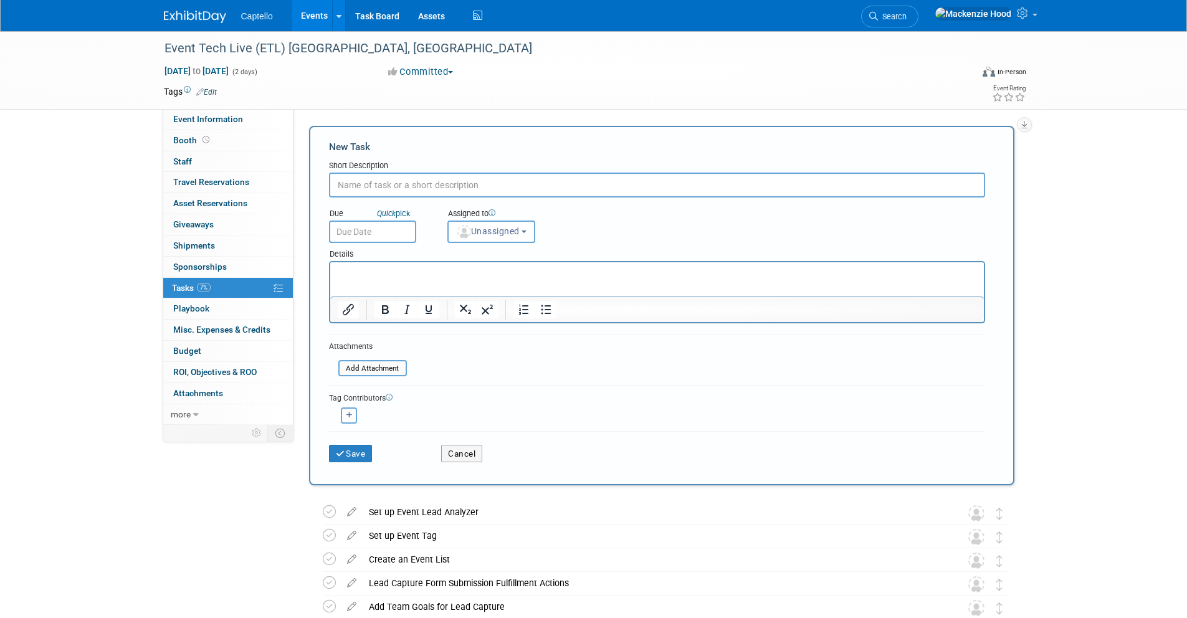
paste input "Documentation + Fulfillment Actions"
type input "Documentation + Fulfillment Actions"
click at [365, 454] on button "Save" at bounding box center [351, 453] width 44 height 17
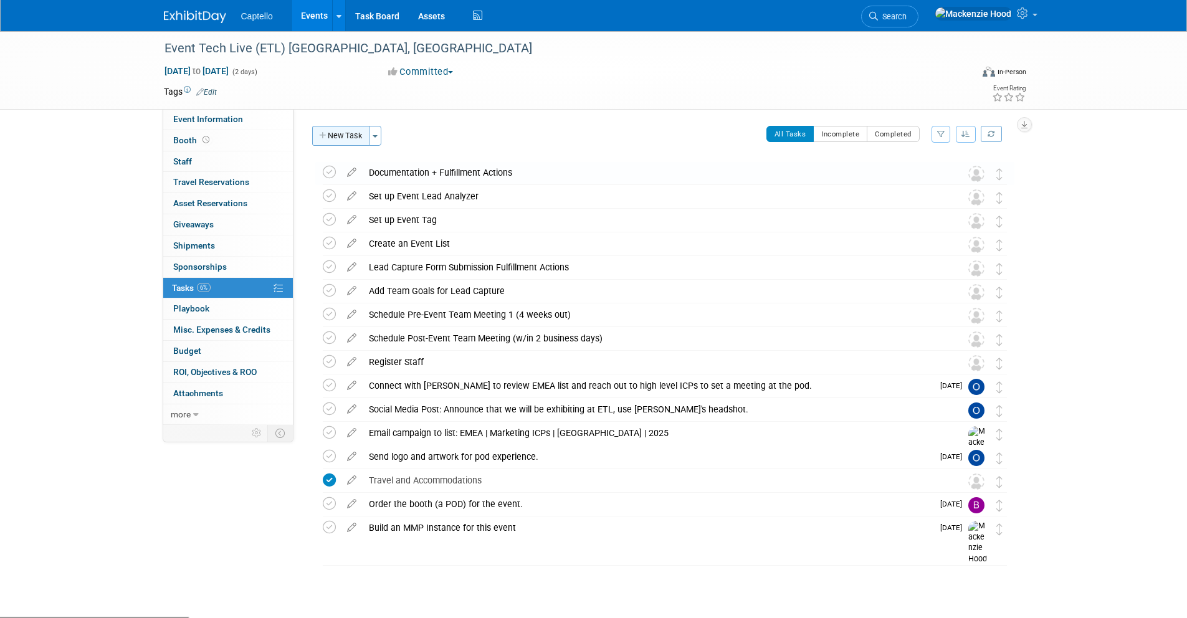
click at [359, 136] on button "New Task" at bounding box center [340, 136] width 57 height 20
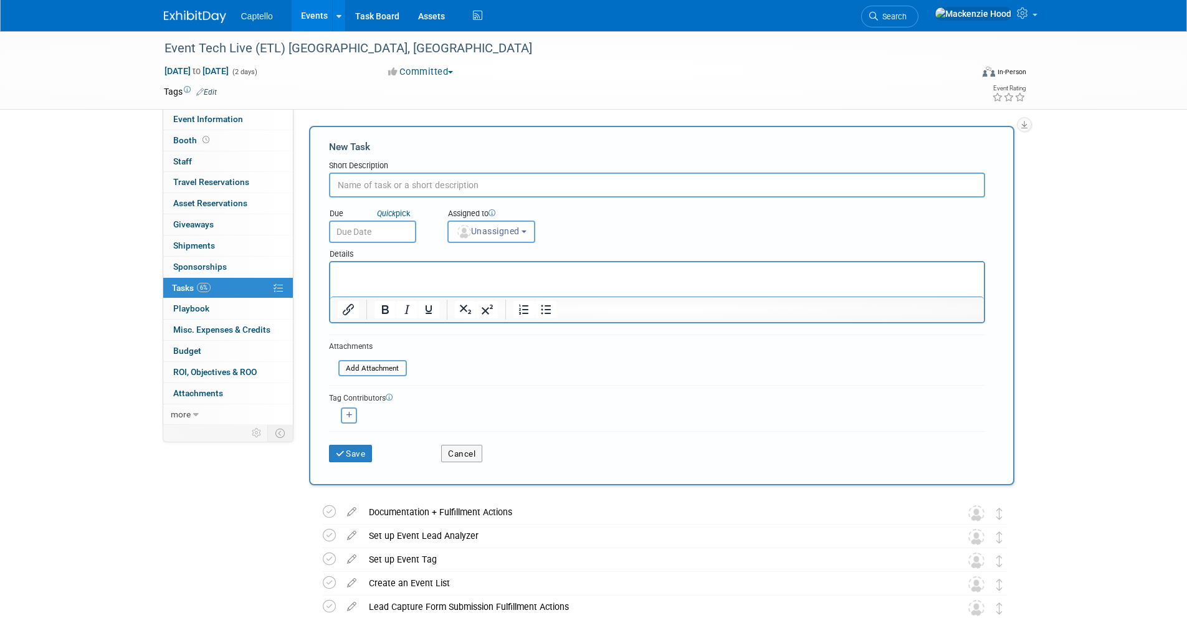
paste input "Documentation Category - Name Field"
type input "Documentation Category - Name Field"
click at [357, 452] on button "Save" at bounding box center [351, 453] width 44 height 17
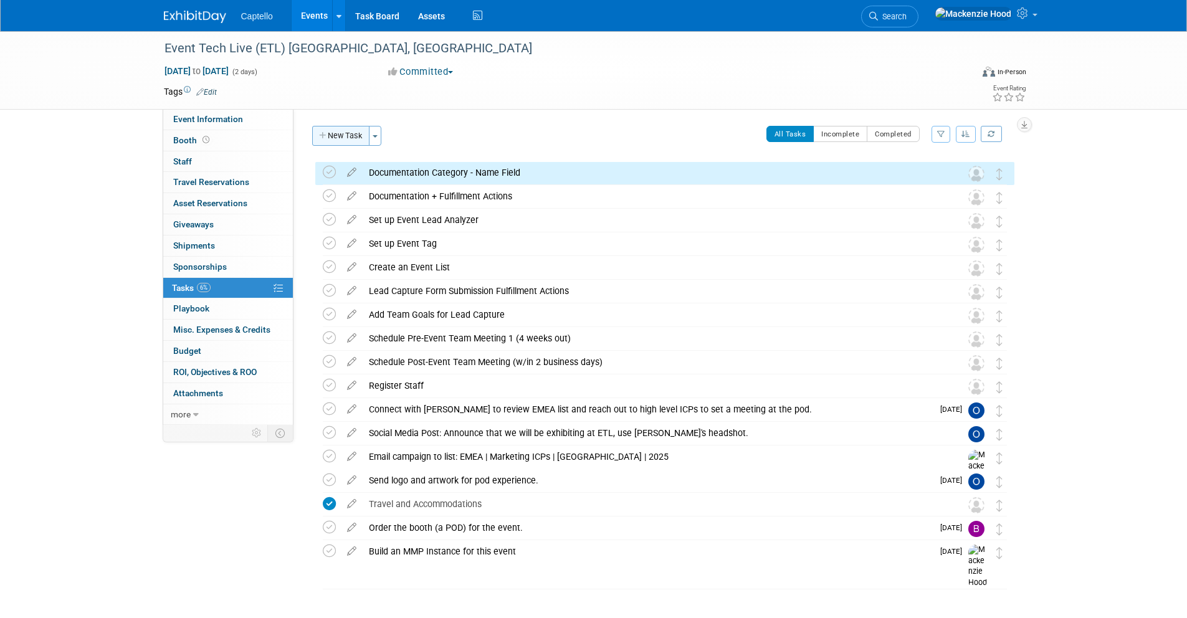
click at [338, 136] on button "New Task" at bounding box center [340, 136] width 57 height 20
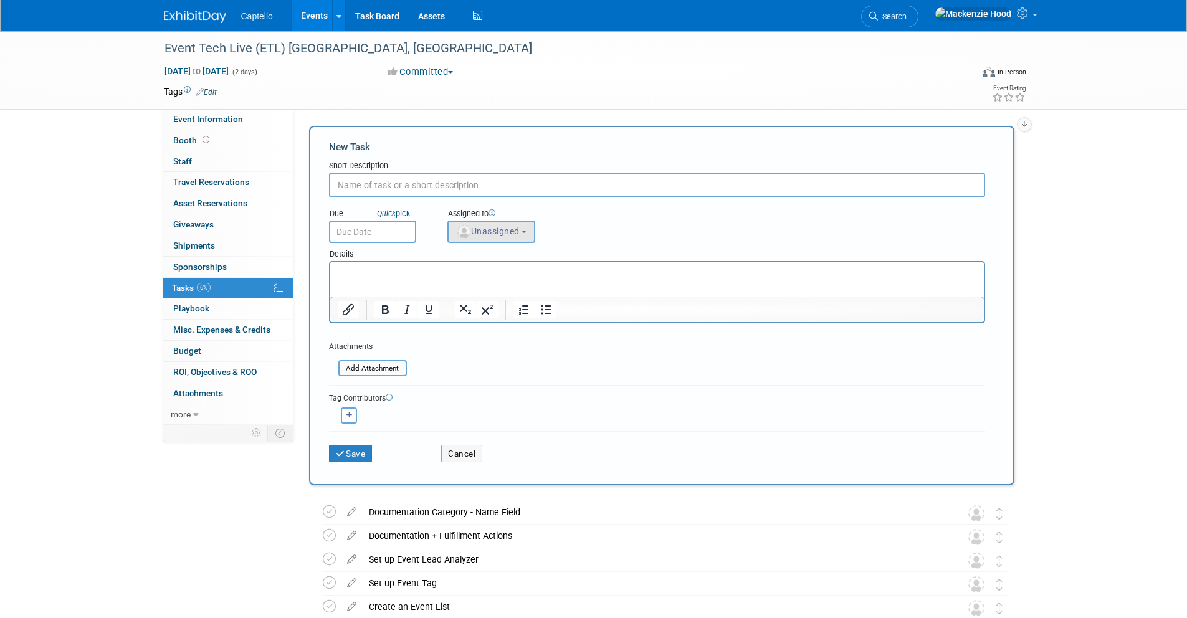
paste input "Lead Capture Form: Use "Enable Influenced Pipeline" at 10%"
type input "Lead Capture Form: Use "Enable Influenced Pipeline" at 10%"
click at [338, 454] on icon "submit" at bounding box center [341, 454] width 11 height 9
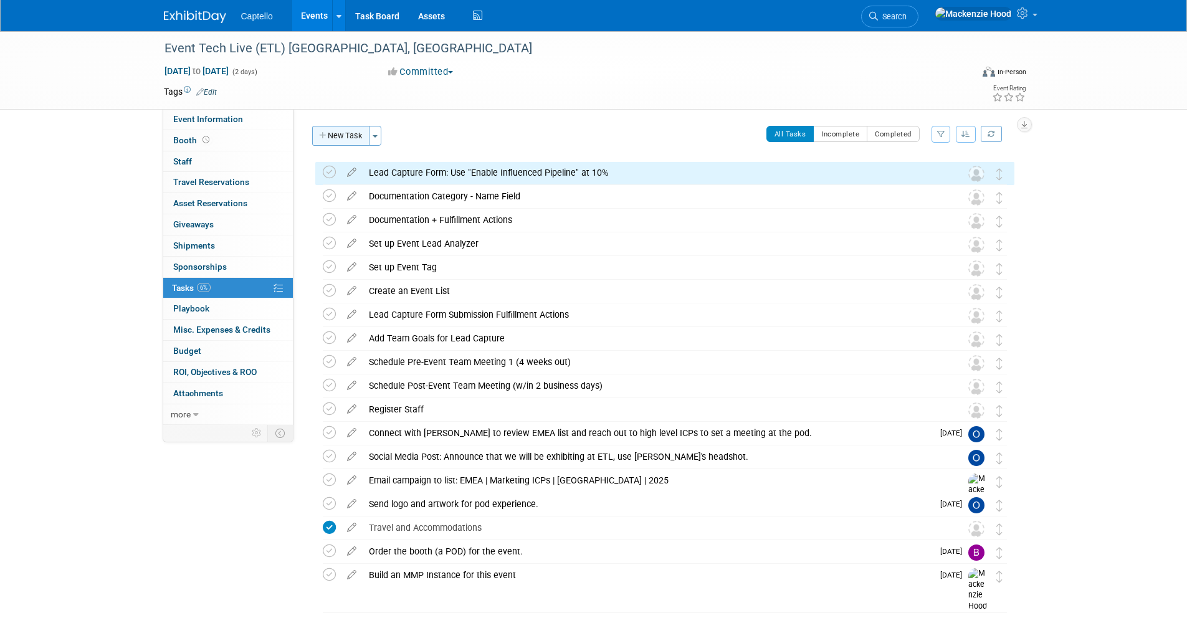
click at [313, 125] on div "Event Website: Edit Event Venue Name: Specify event venue name Event Venue Addr…" at bounding box center [659, 267] width 730 height 316
click at [333, 130] on button "New Task" at bounding box center [340, 136] width 57 height 20
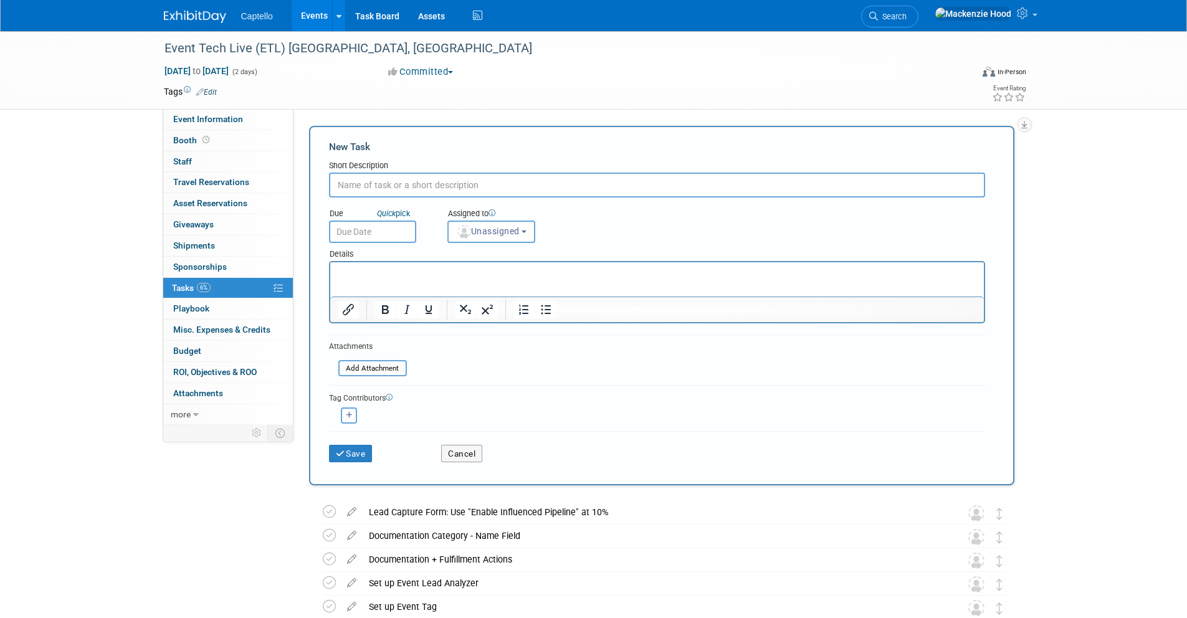
paste input "Capture Form: Update Cover Image & Form Background Image"
type input "Capture Form: Update Cover Image & Form Background Image"
click at [363, 454] on button "Save" at bounding box center [351, 453] width 44 height 17
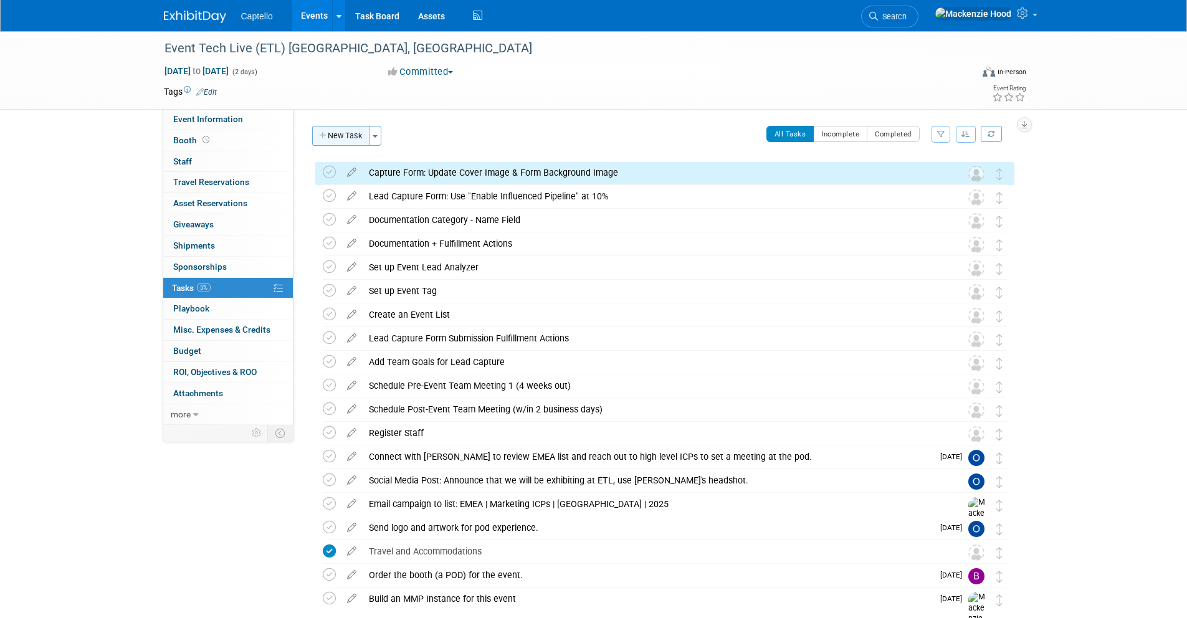
click at [347, 129] on button "New Task" at bounding box center [340, 136] width 57 height 20
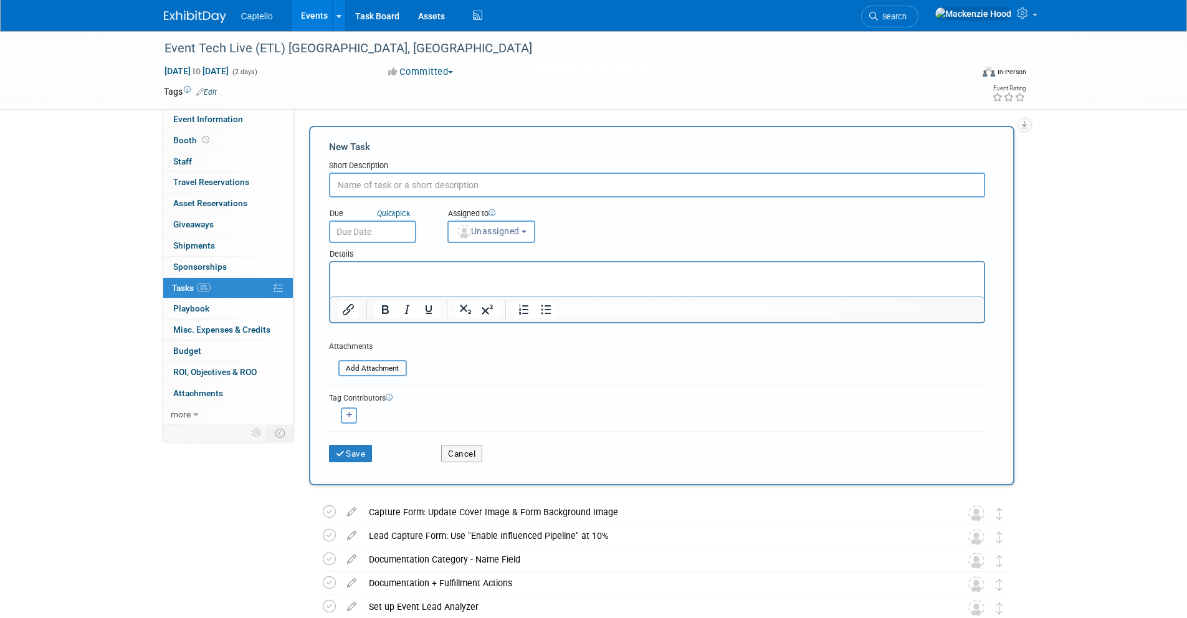
paste input "Set up Event Lead Capture Form"
type input "Set up Event Lead Capture Form"
click at [355, 447] on button "Save" at bounding box center [351, 453] width 44 height 17
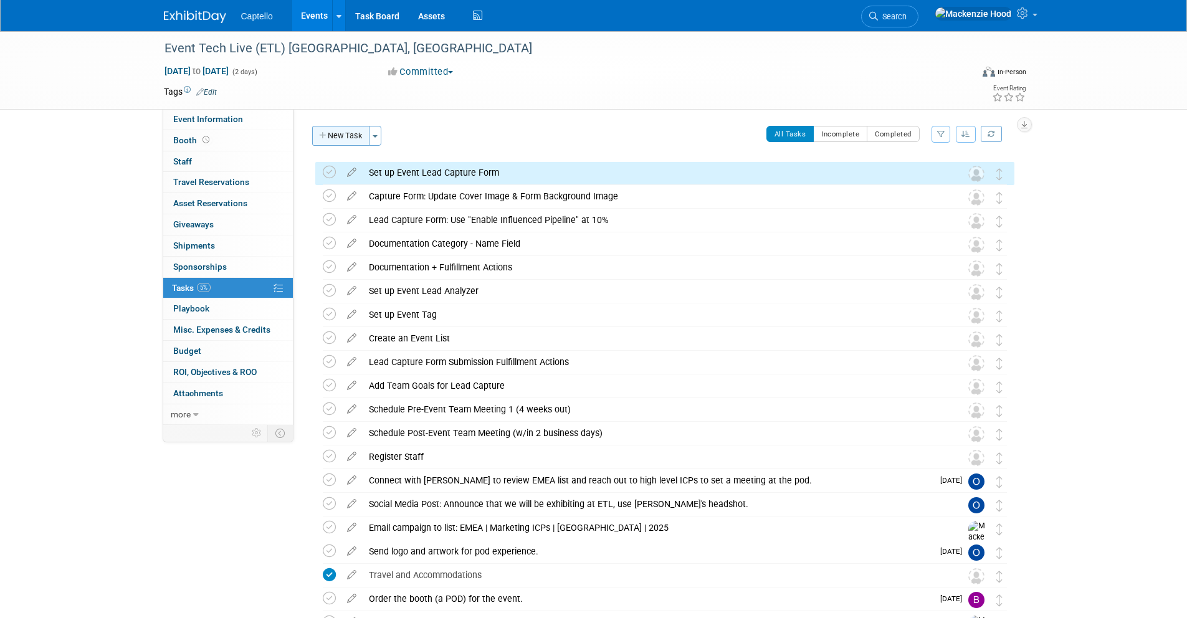
click at [362, 135] on button "New Task" at bounding box center [340, 136] width 57 height 20
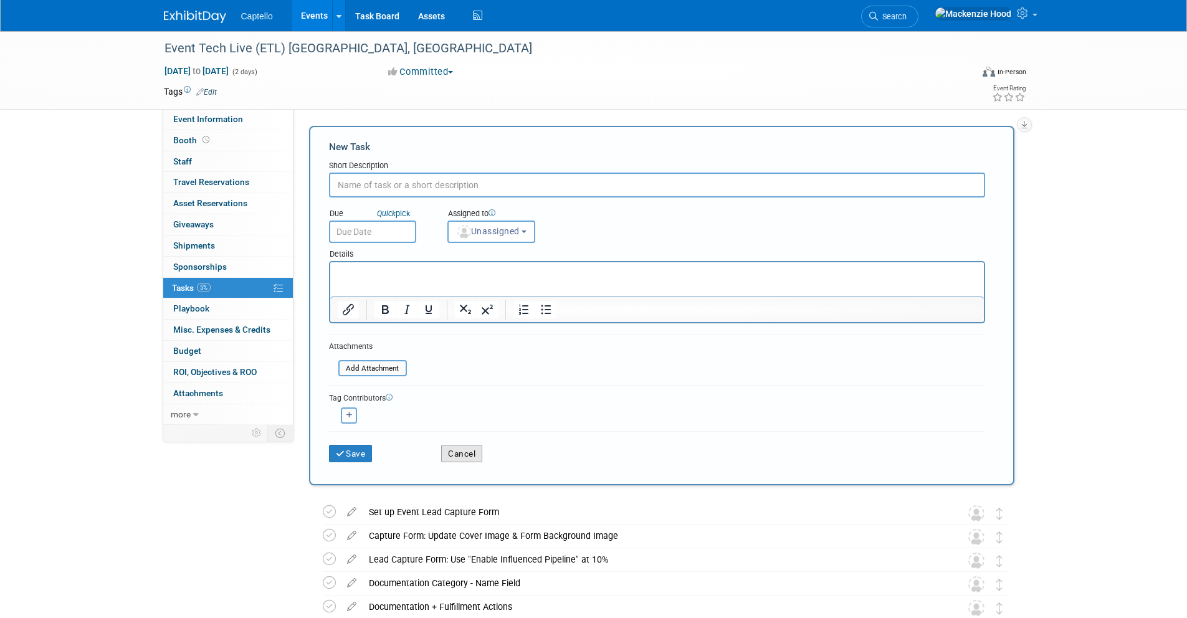
click at [468, 453] on button "Cancel" at bounding box center [461, 453] width 41 height 17
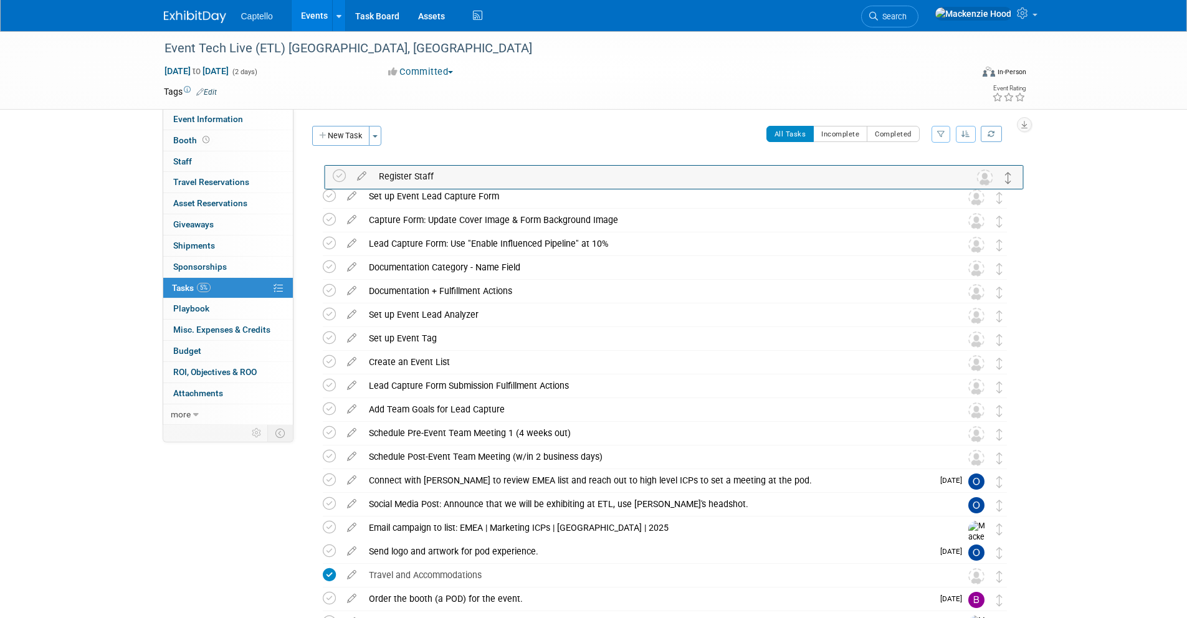
drag, startPoint x: 999, startPoint y: 457, endPoint x: 1008, endPoint y: 175, distance: 281.9
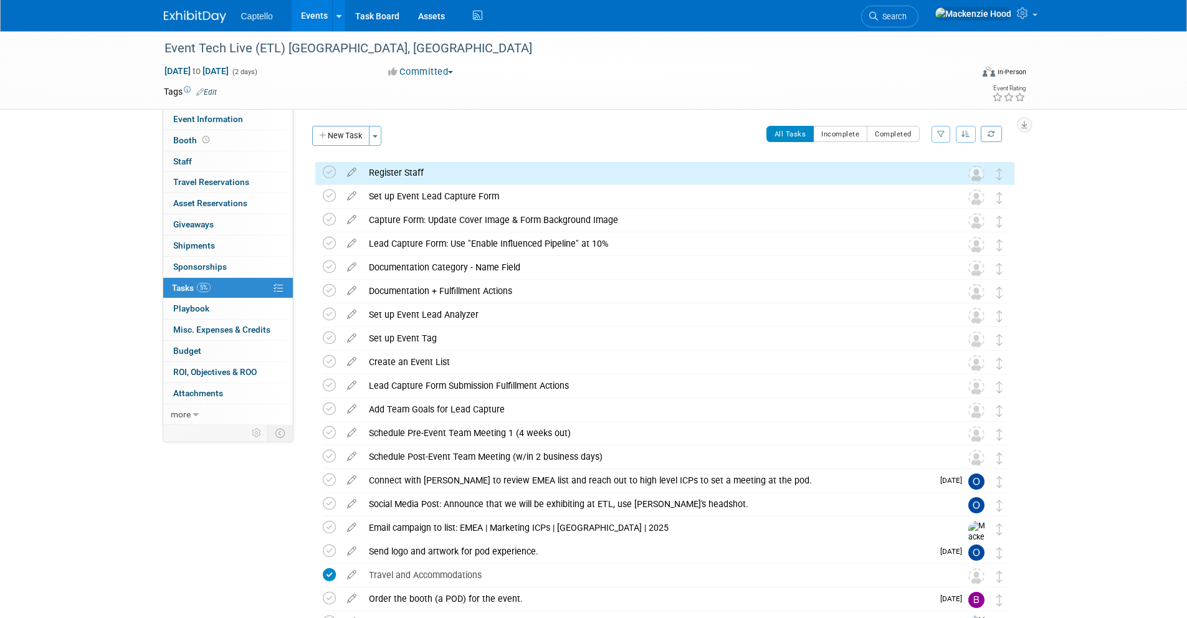
click at [974, 178] on img at bounding box center [976, 174] width 16 height 16
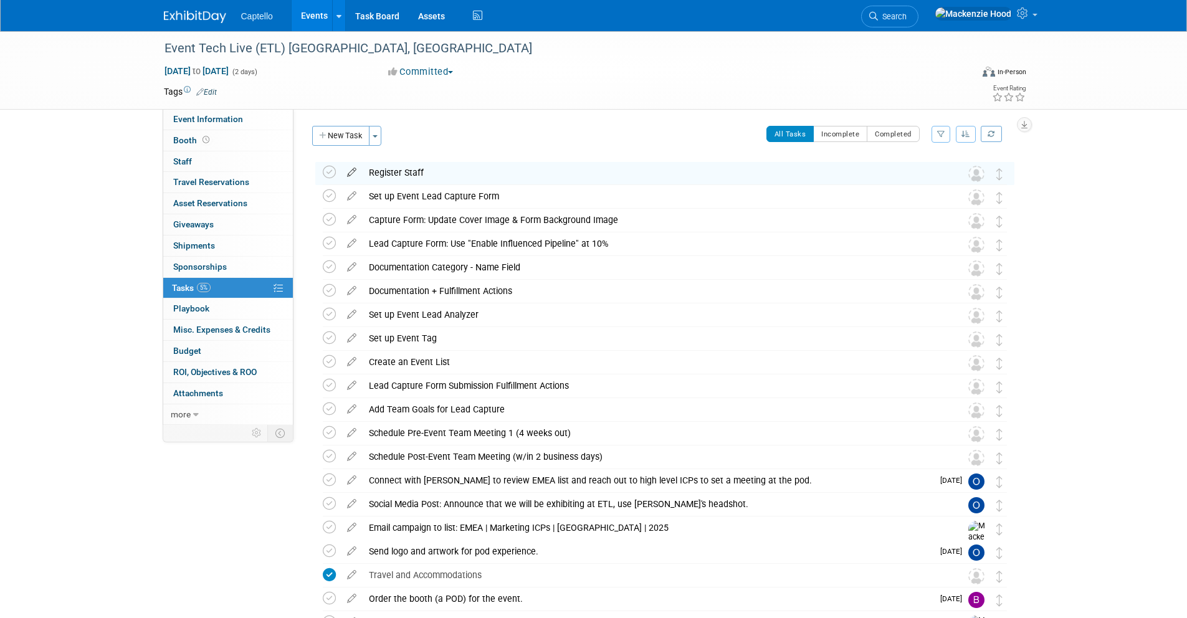
click at [349, 170] on icon at bounding box center [352, 170] width 22 height 16
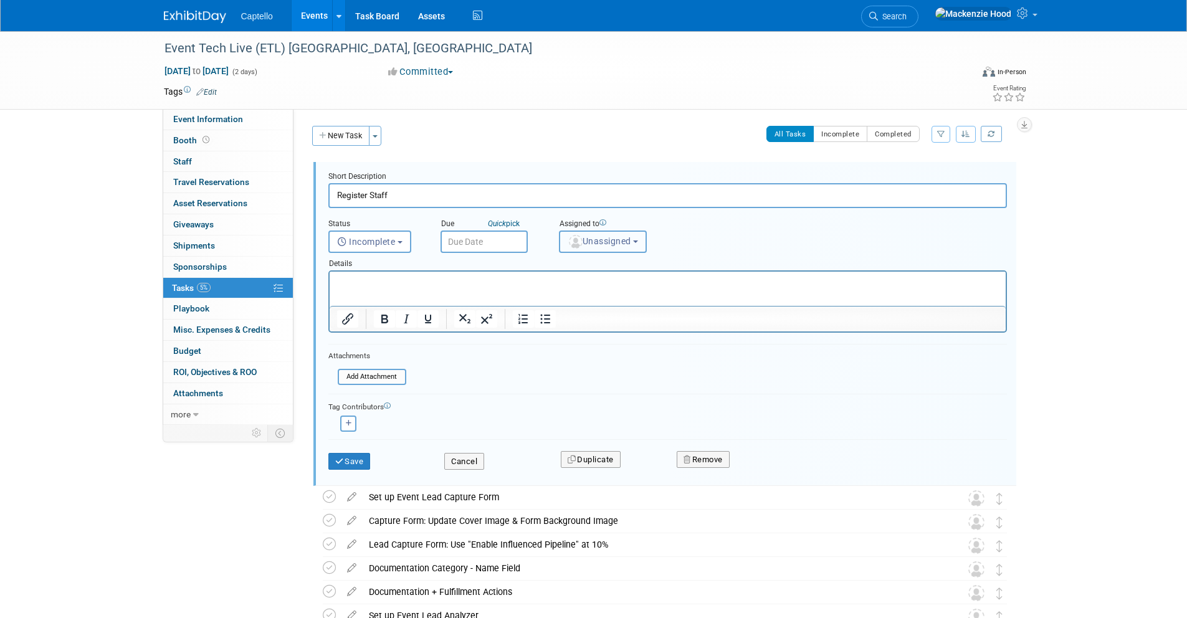
click at [596, 246] on button "Unassigned" at bounding box center [603, 242] width 88 height 22
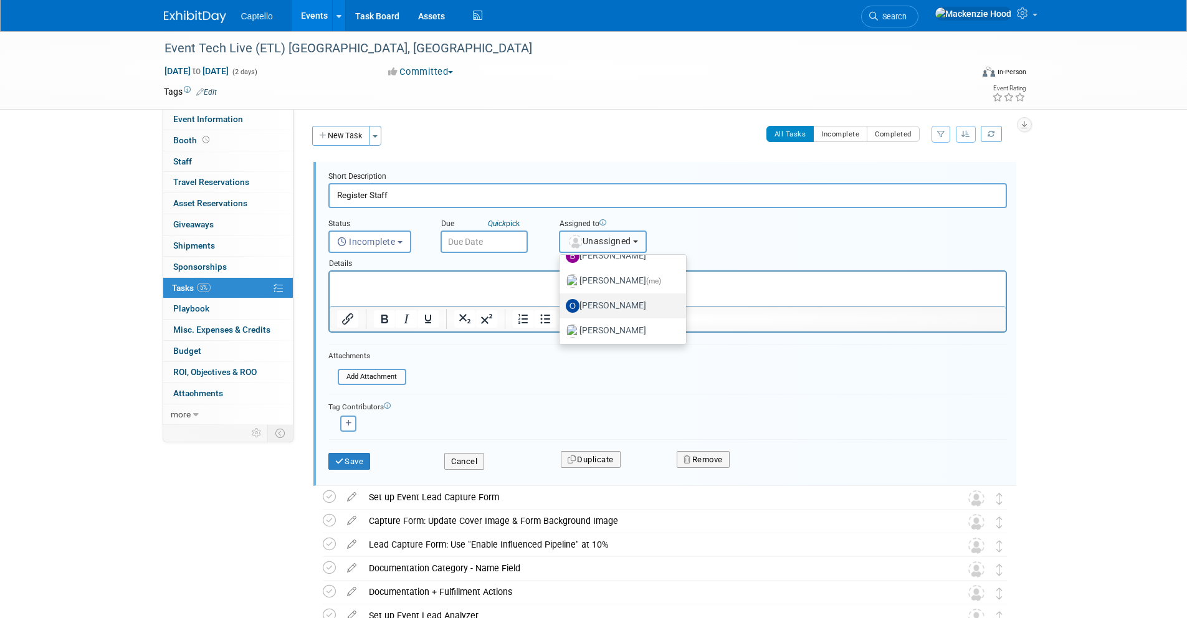
scroll to position [67, 0]
click at [649, 279] on label "[PERSON_NAME] (me)" at bounding box center [620, 279] width 108 height 20
click at [562, 279] on input "[PERSON_NAME] (me)" at bounding box center [557, 277] width 8 height 8
select select "09504ed2-55fe-4fab-ae44-643f087ac216"
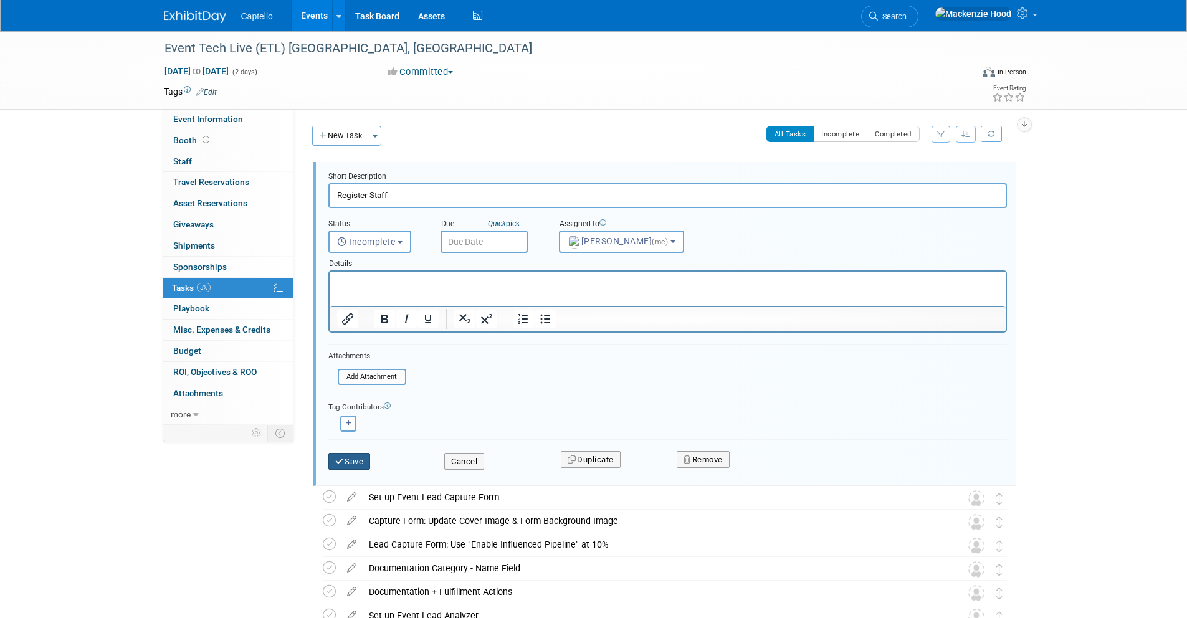
click at [345, 465] on button "Save" at bounding box center [349, 461] width 42 height 17
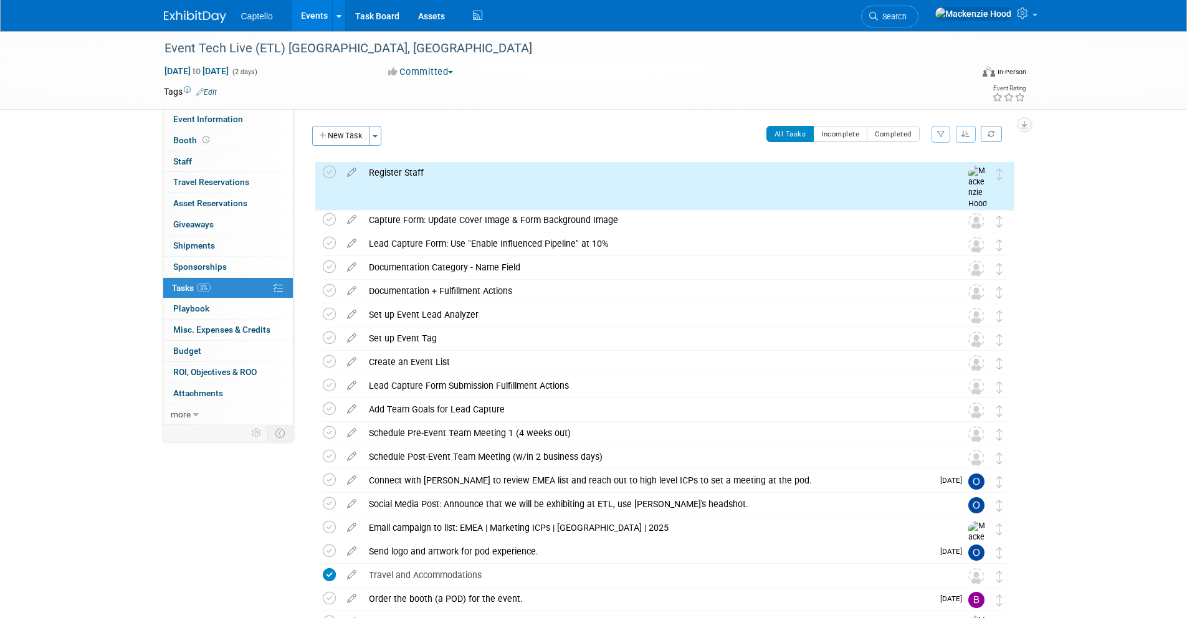
click at [346, 198] on icon at bounding box center [352, 194] width 22 height 16
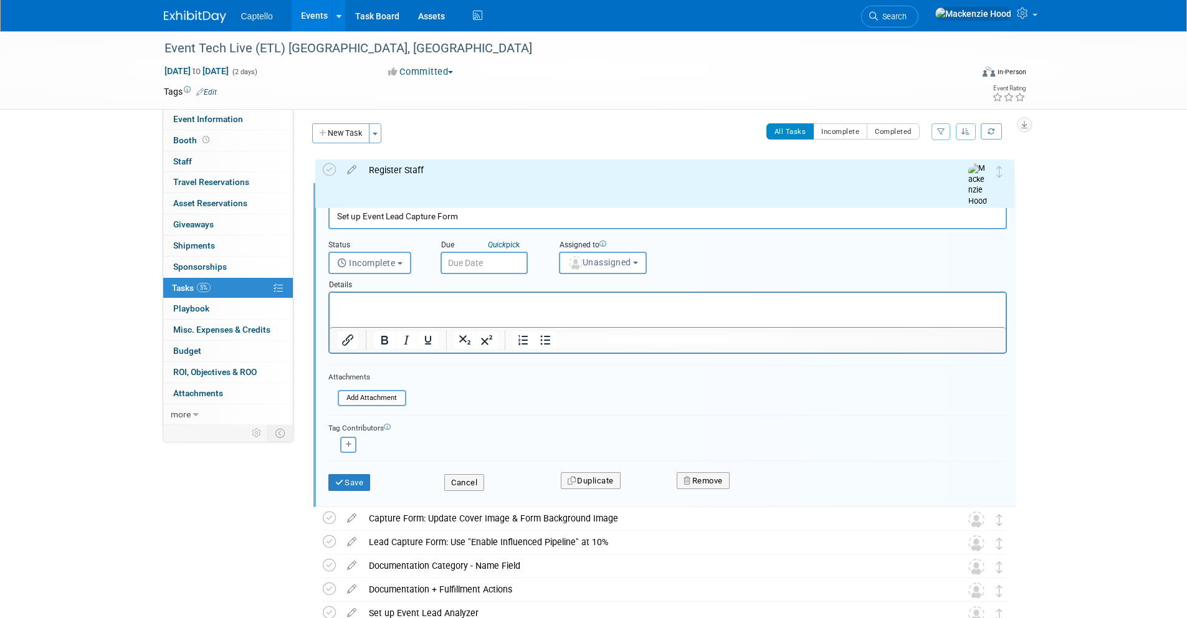
scroll to position [3, 0]
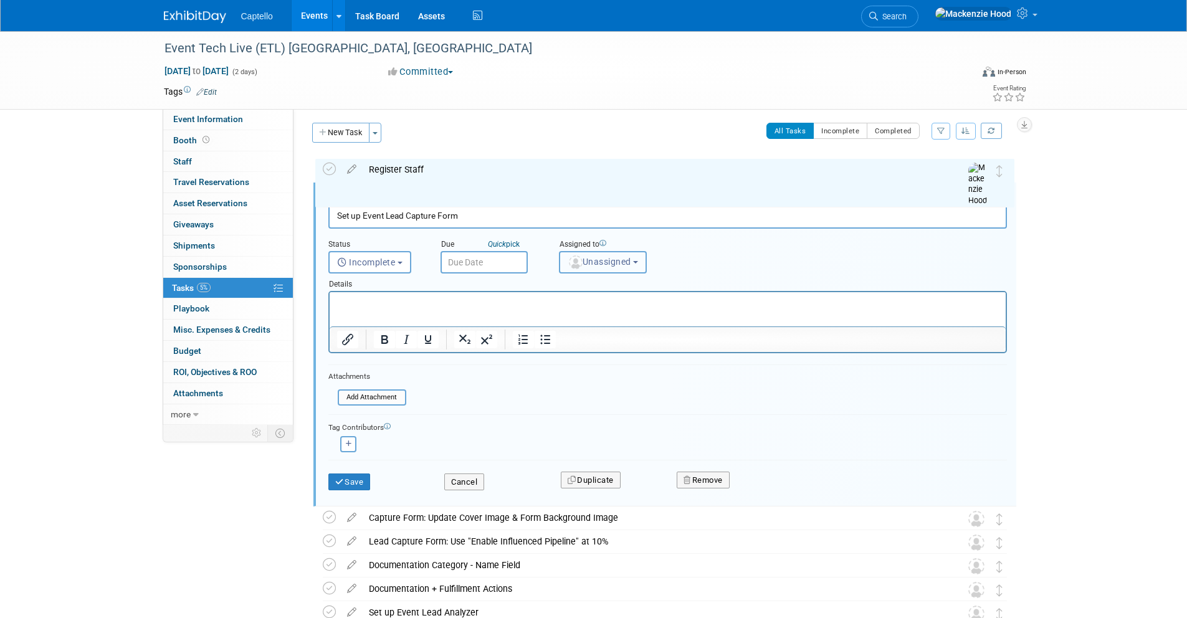
click at [598, 256] on button "Unassigned" at bounding box center [603, 262] width 88 height 22
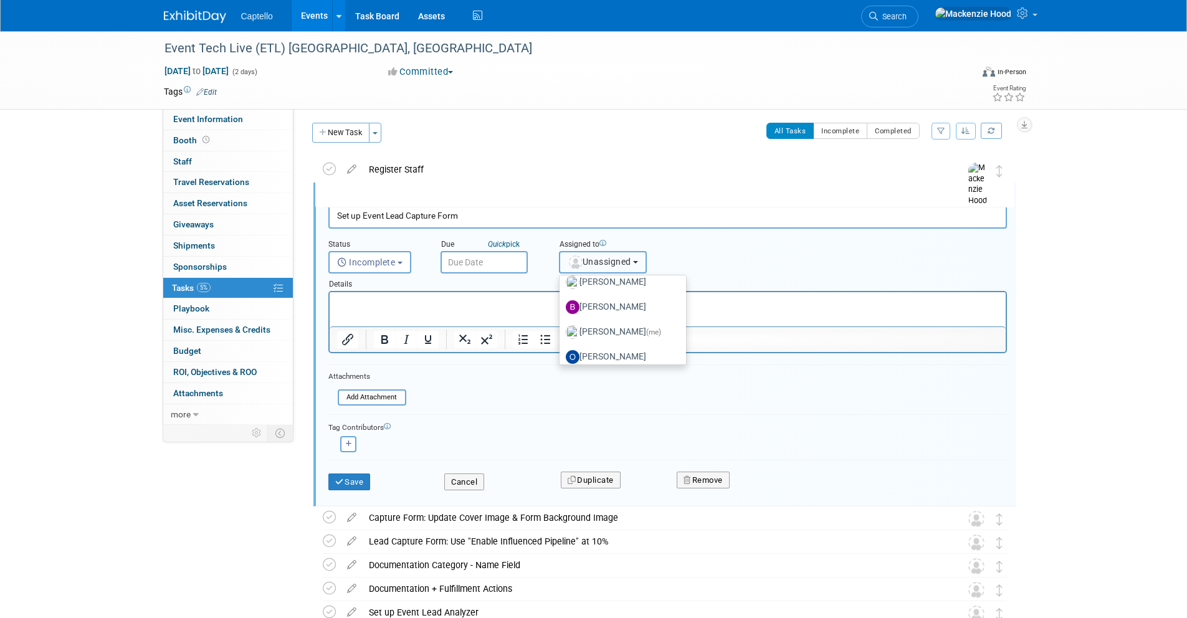
scroll to position [67, 0]
click at [661, 300] on span "(me)" at bounding box center [653, 299] width 15 height 9
click at [562, 300] on input "[PERSON_NAME] (me)" at bounding box center [557, 298] width 8 height 8
select select "09504ed2-55fe-4fab-ae44-643f087ac216"
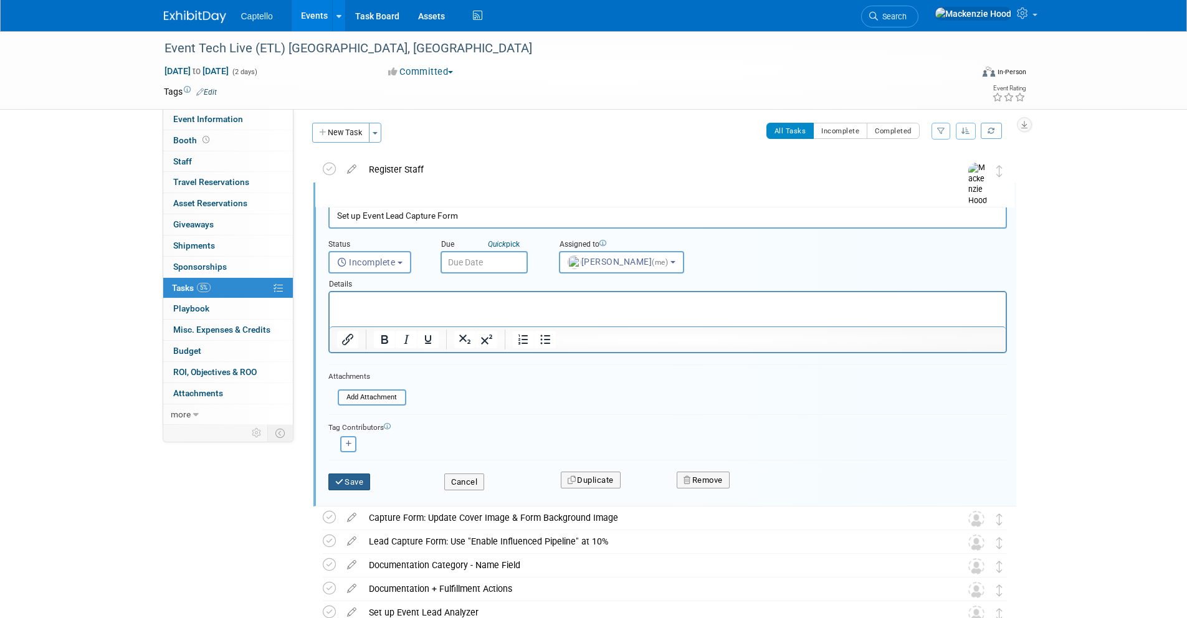
click at [355, 482] on button "Save" at bounding box center [349, 482] width 42 height 17
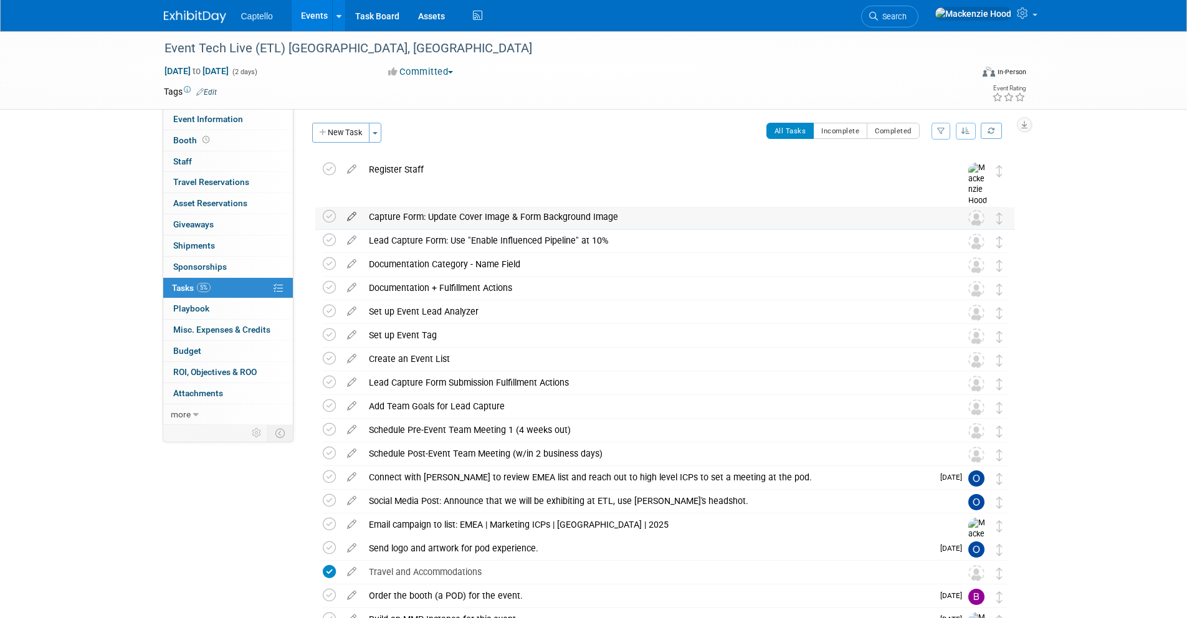
click at [355, 219] on icon at bounding box center [352, 214] width 22 height 16
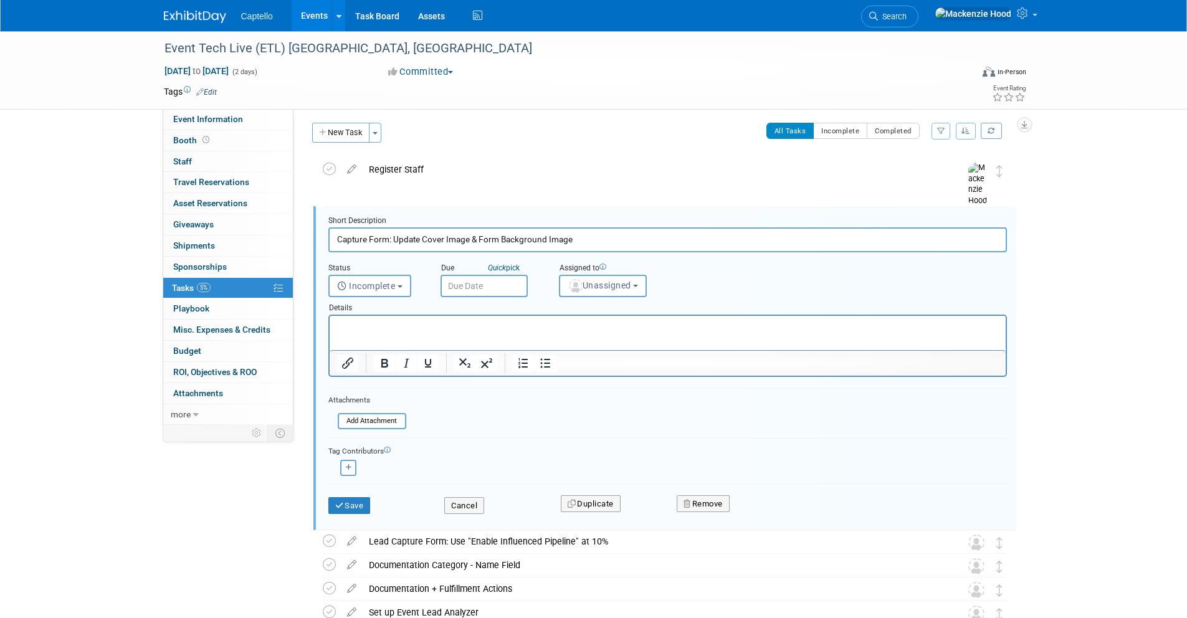
scroll to position [27, 0]
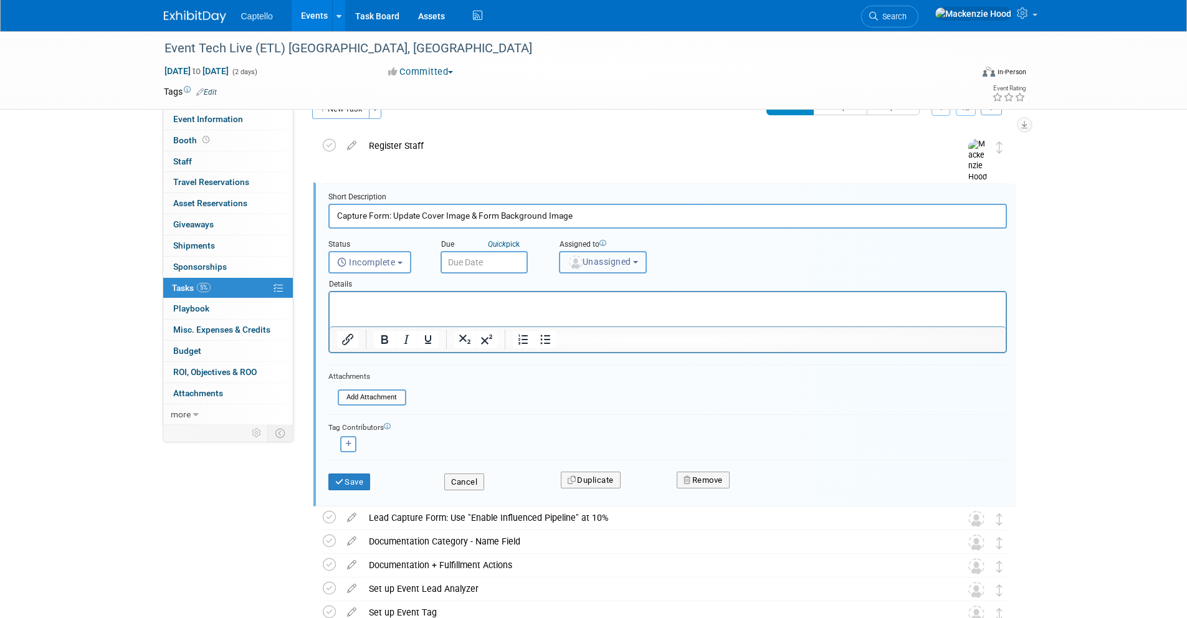
click at [618, 263] on span "Unassigned" at bounding box center [600, 262] width 64 height 10
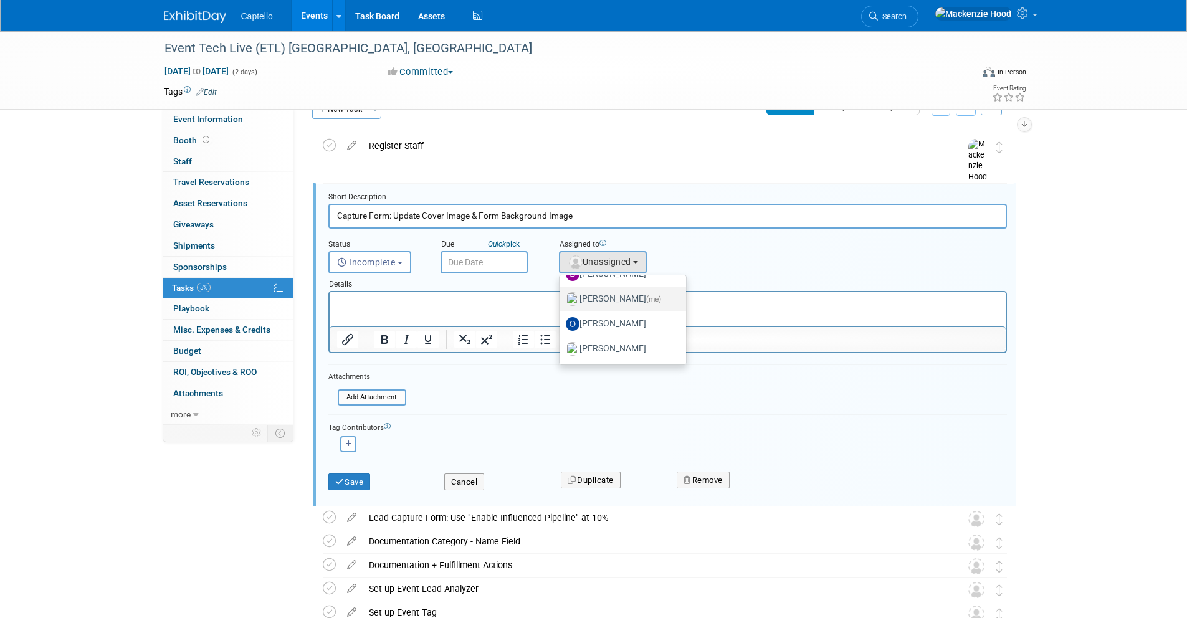
click at [639, 307] on label "[PERSON_NAME] (me)" at bounding box center [620, 299] width 108 height 20
click at [562, 302] on input "[PERSON_NAME] (me)" at bounding box center [557, 298] width 8 height 8
select select "09504ed2-55fe-4fab-ae44-643f087ac216"
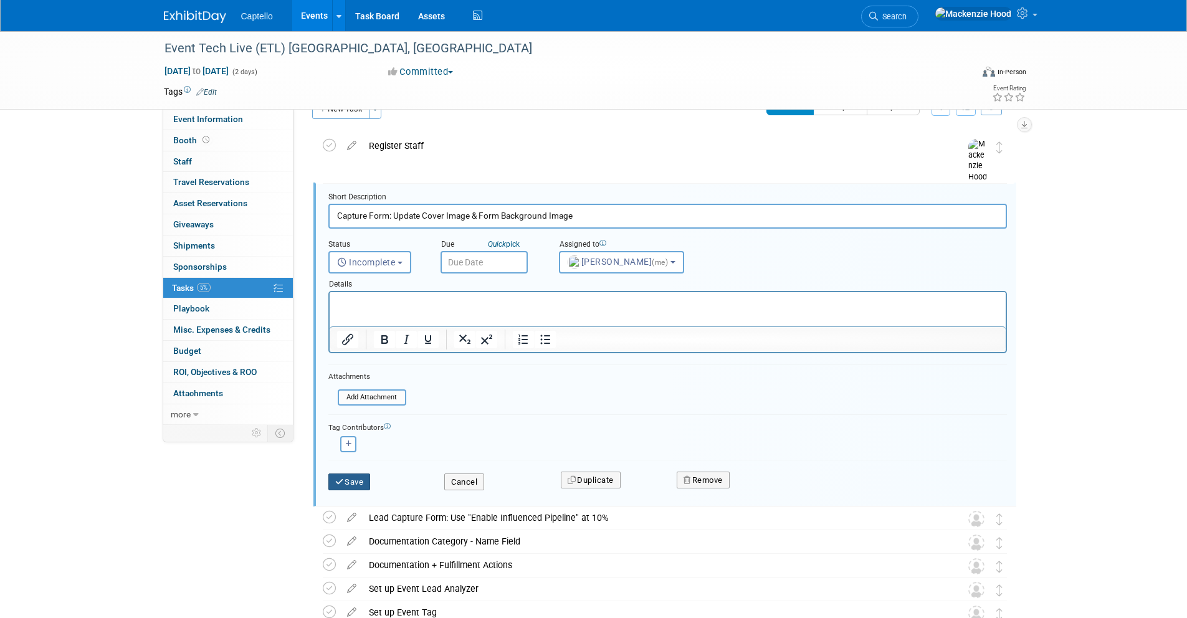
click at [358, 482] on button "Save" at bounding box center [349, 482] width 42 height 17
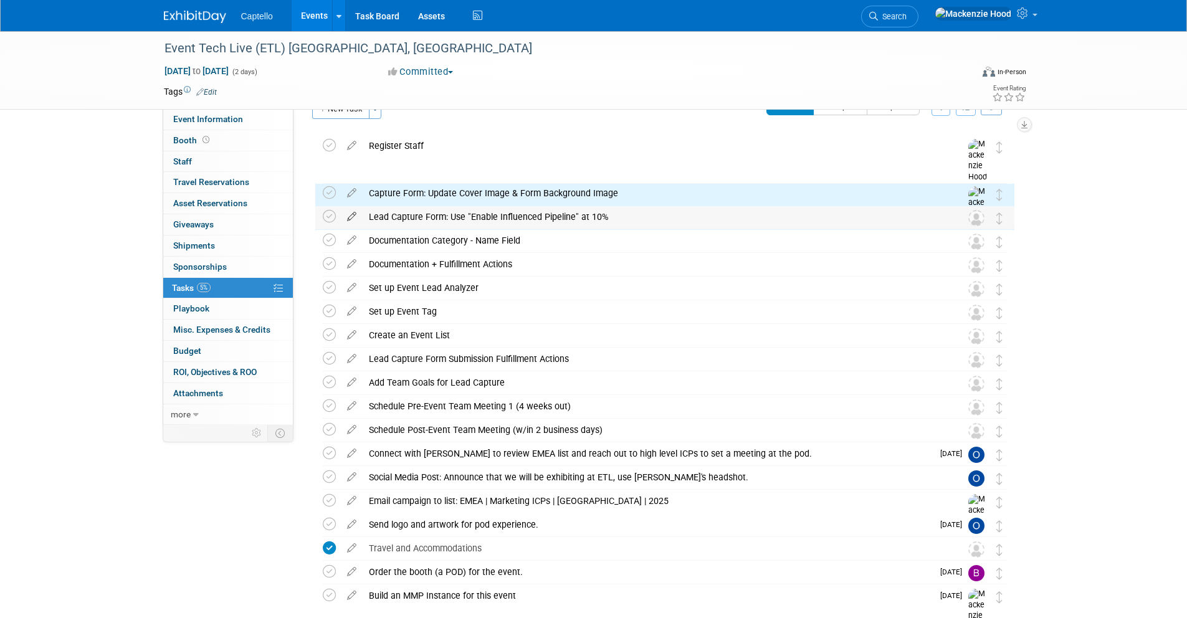
click at [350, 215] on icon at bounding box center [352, 214] width 22 height 16
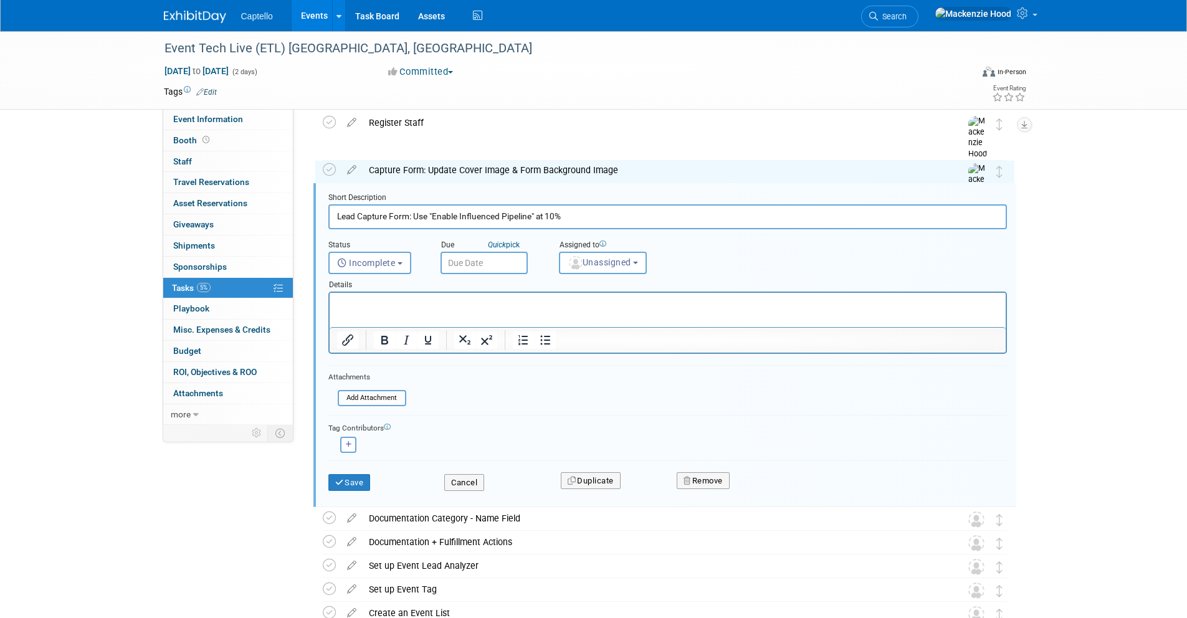
scroll to position [50, 0]
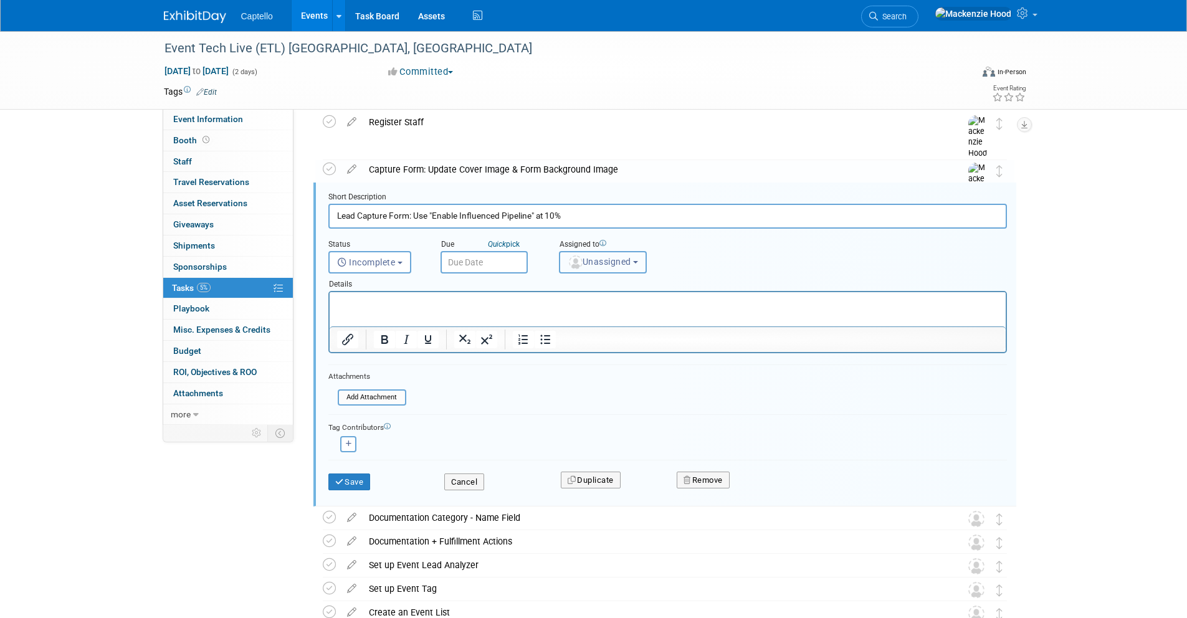
click at [603, 257] on span "Unassigned" at bounding box center [600, 262] width 64 height 10
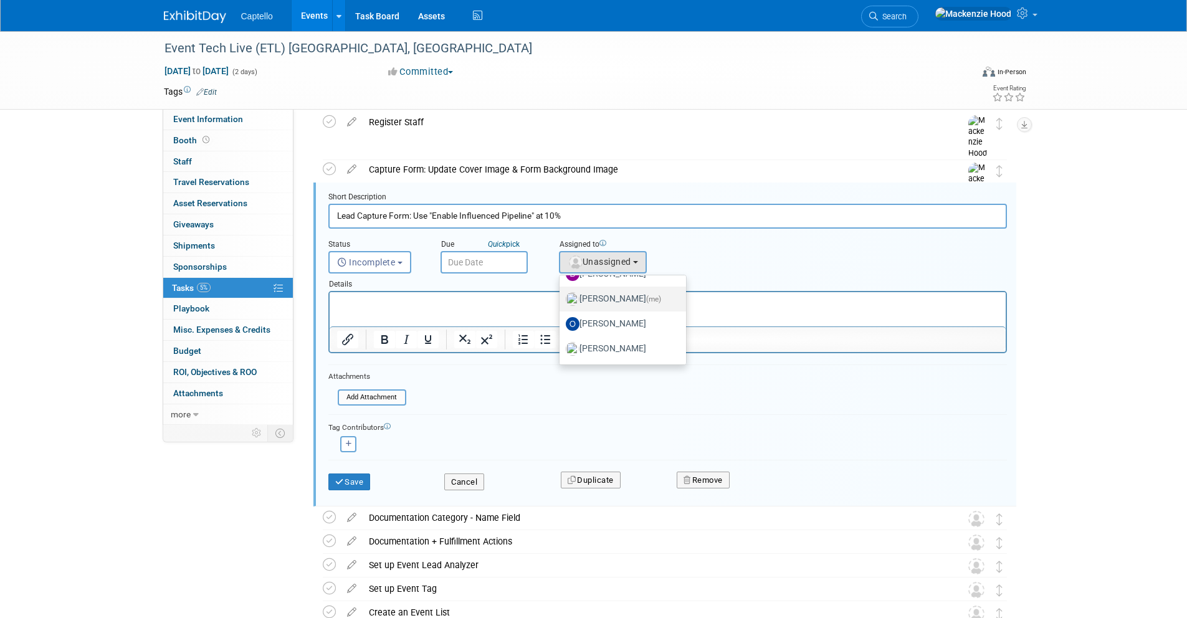
click at [664, 290] on label "[PERSON_NAME] (me)" at bounding box center [620, 299] width 108 height 20
click at [562, 294] on input "[PERSON_NAME] (me)" at bounding box center [557, 298] width 8 height 8
select select "09504ed2-55fe-4fab-ae44-643f087ac216"
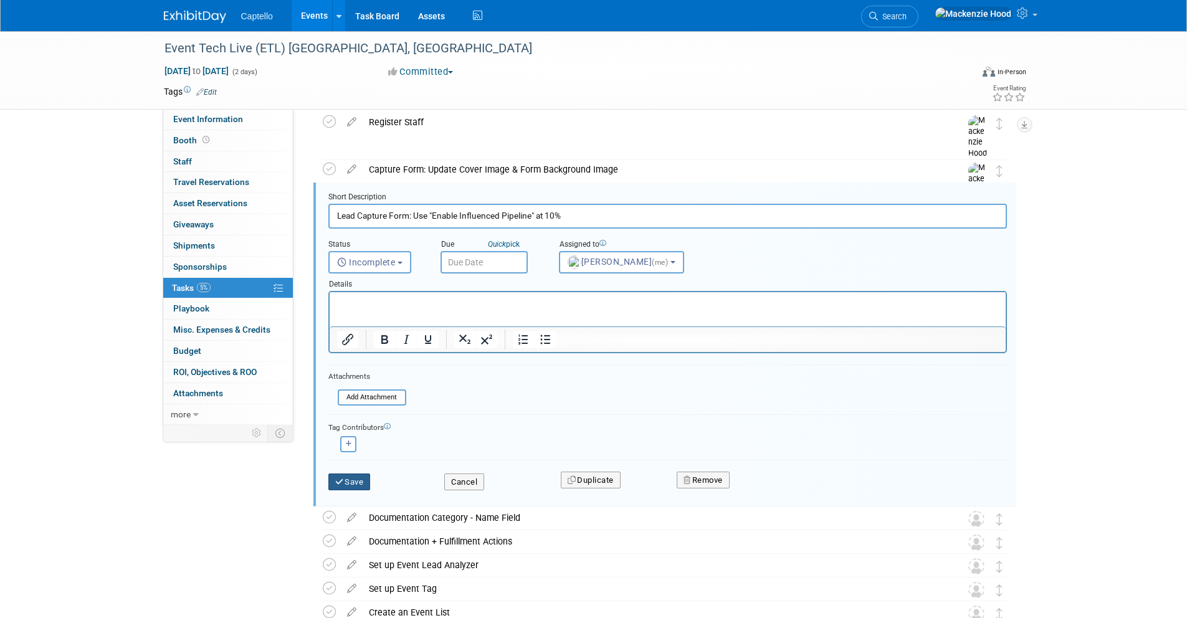
click at [343, 479] on icon "submit" at bounding box center [340, 482] width 10 height 8
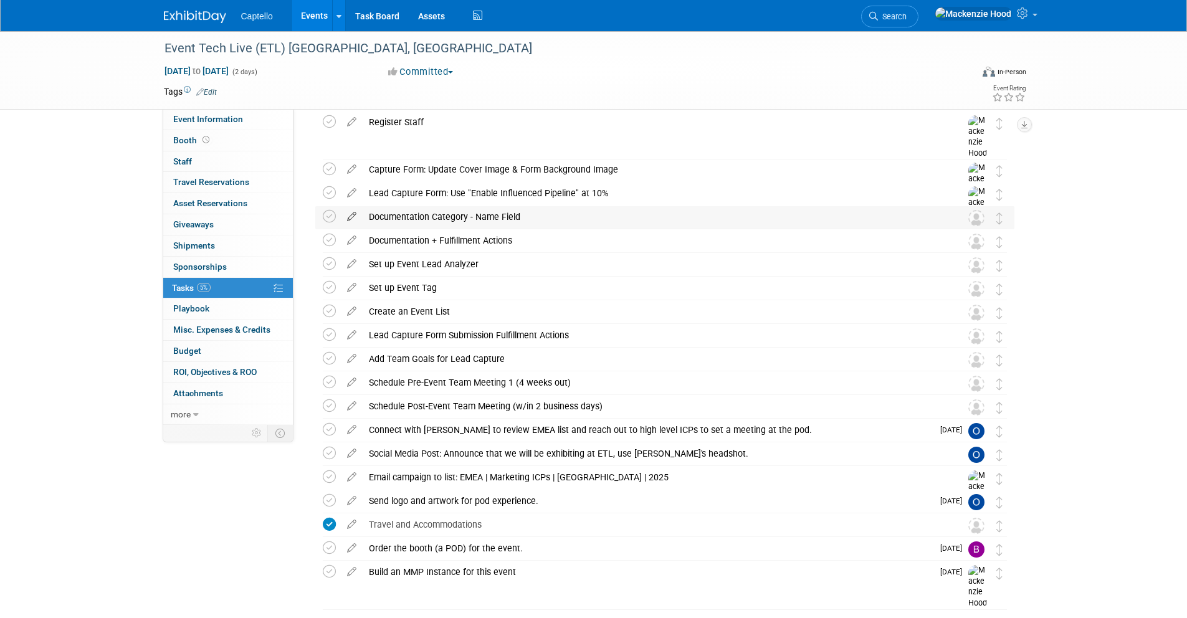
click at [352, 213] on icon at bounding box center [352, 214] width 22 height 16
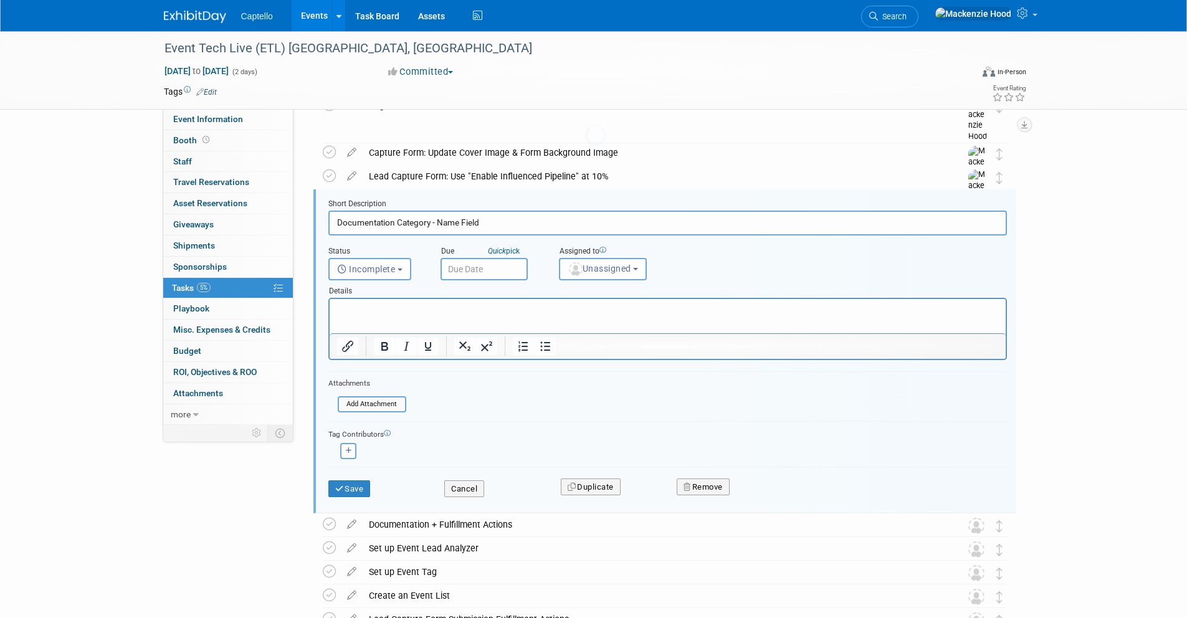
scroll to position [74, 0]
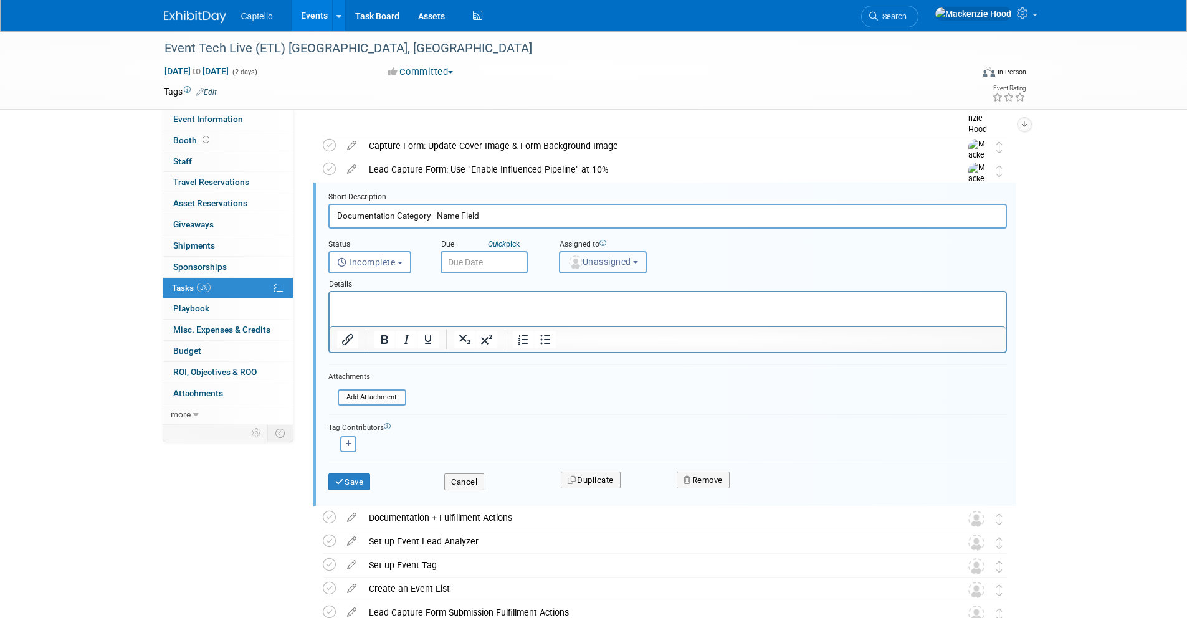
click at [633, 255] on button "Unassigned" at bounding box center [603, 262] width 88 height 22
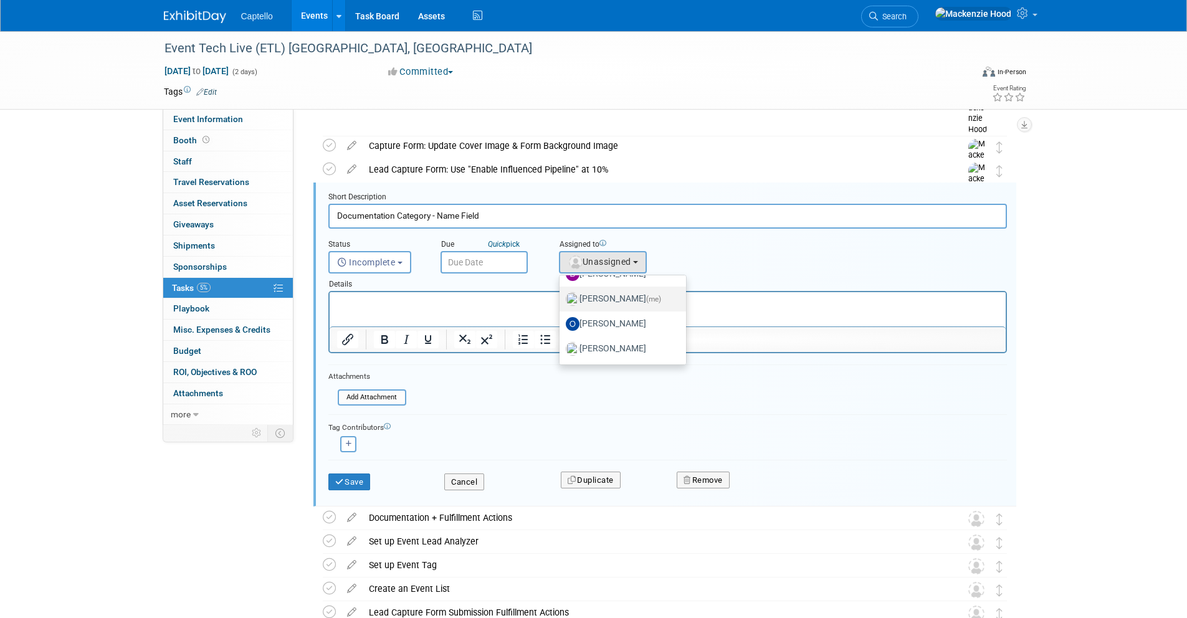
click at [655, 294] on label "[PERSON_NAME] (me)" at bounding box center [620, 299] width 108 height 20
click at [562, 294] on input "[PERSON_NAME] (me)" at bounding box center [557, 298] width 8 height 8
select select "09504ed2-55fe-4fab-ae44-643f087ac216"
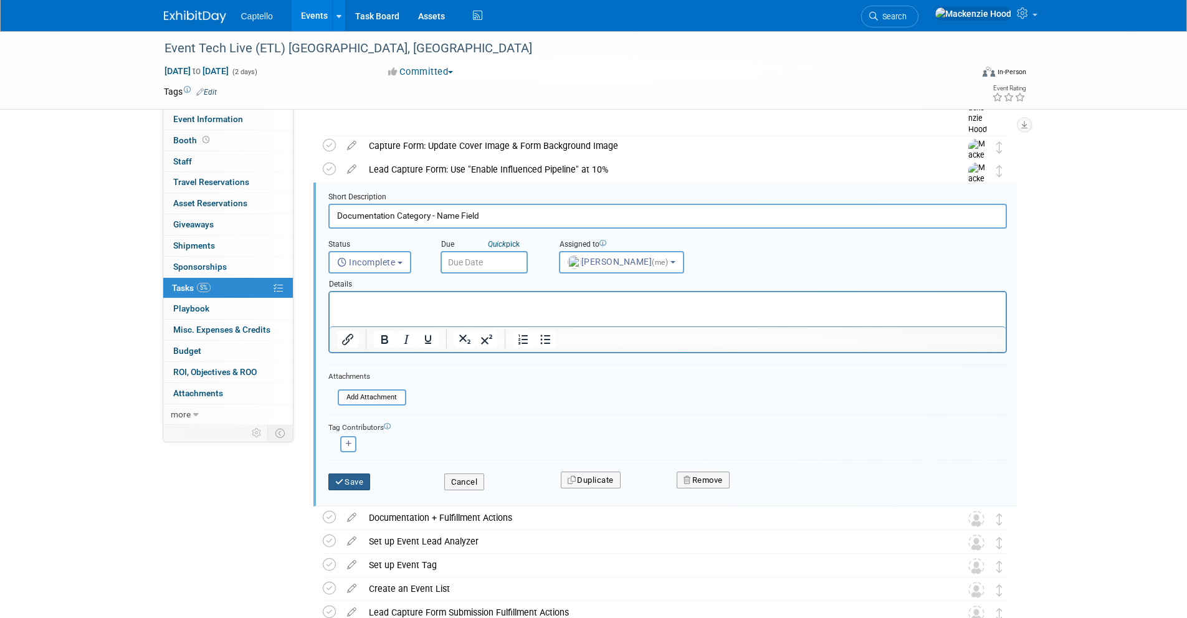
click at [351, 476] on button "Save" at bounding box center [349, 482] width 42 height 17
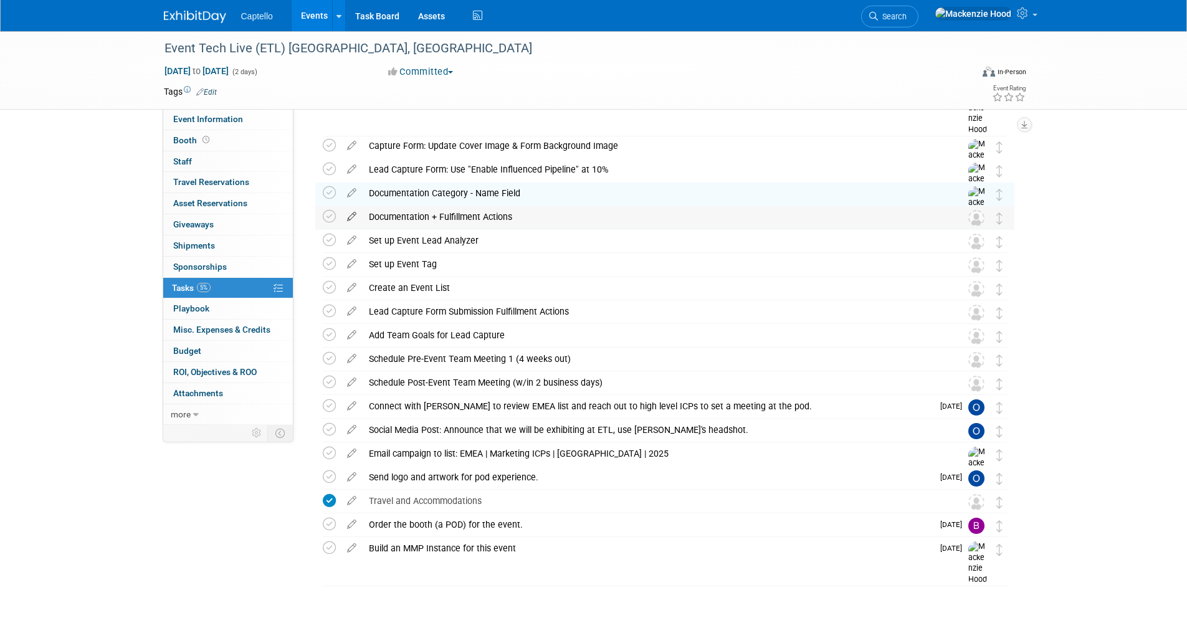
click at [351, 211] on icon at bounding box center [352, 214] width 22 height 16
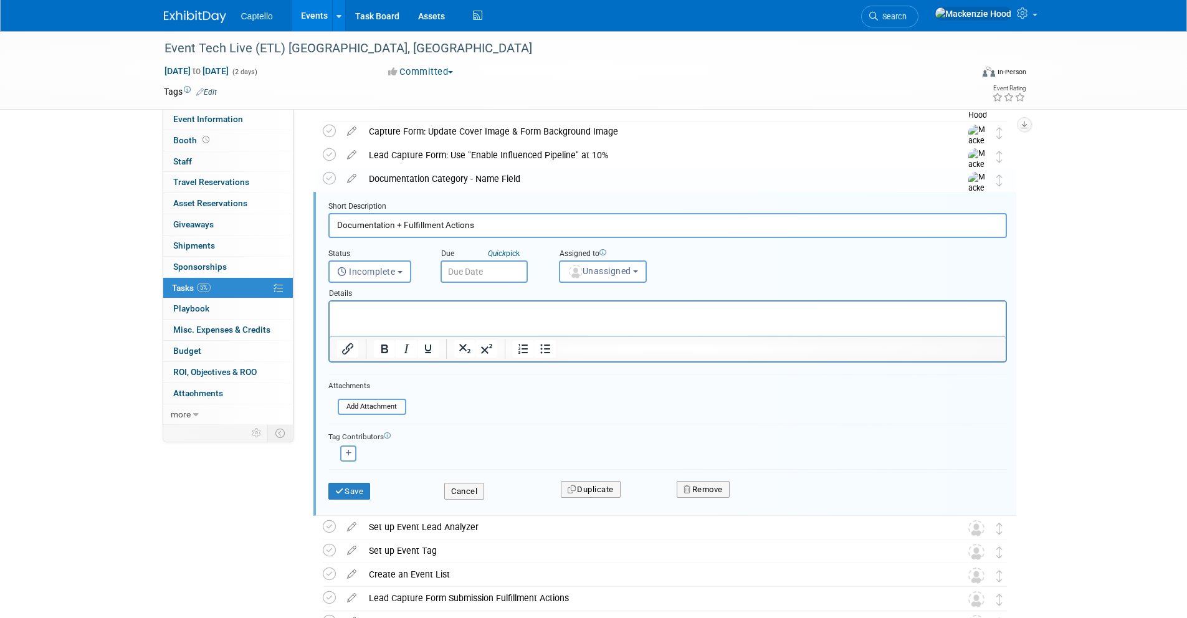
scroll to position [98, 0]
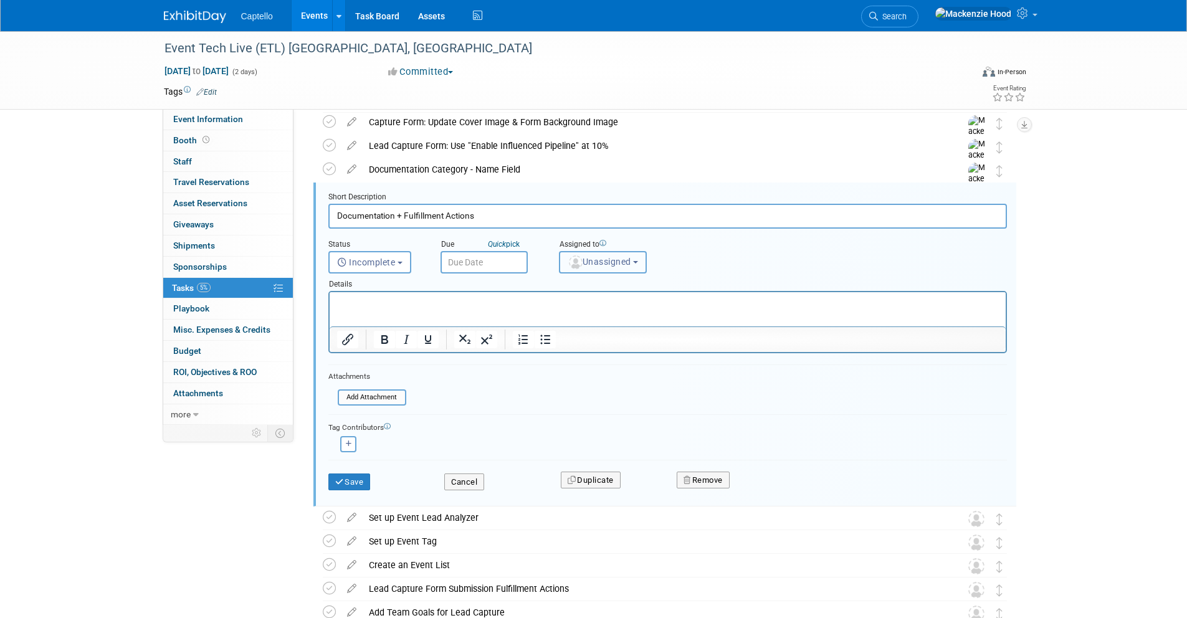
click at [636, 256] on button "Unassigned" at bounding box center [603, 262] width 88 height 22
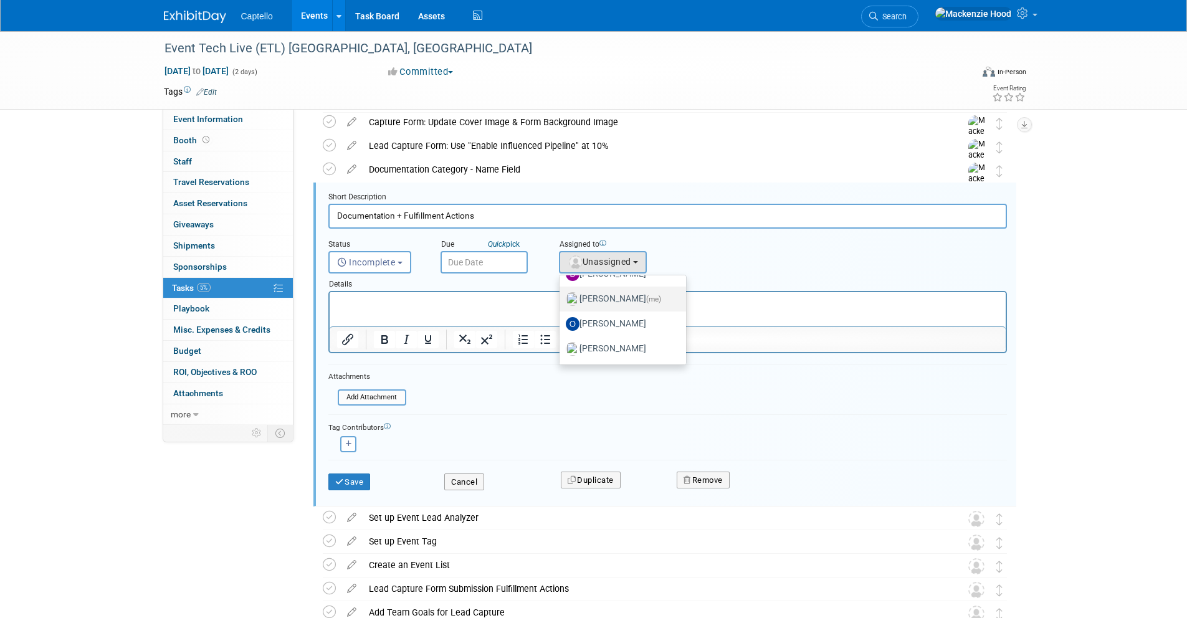
click at [660, 295] on span "(me)" at bounding box center [653, 299] width 15 height 9
click at [562, 295] on input "[PERSON_NAME] (me)" at bounding box center [557, 298] width 8 height 8
select select "09504ed2-55fe-4fab-ae44-643f087ac216"
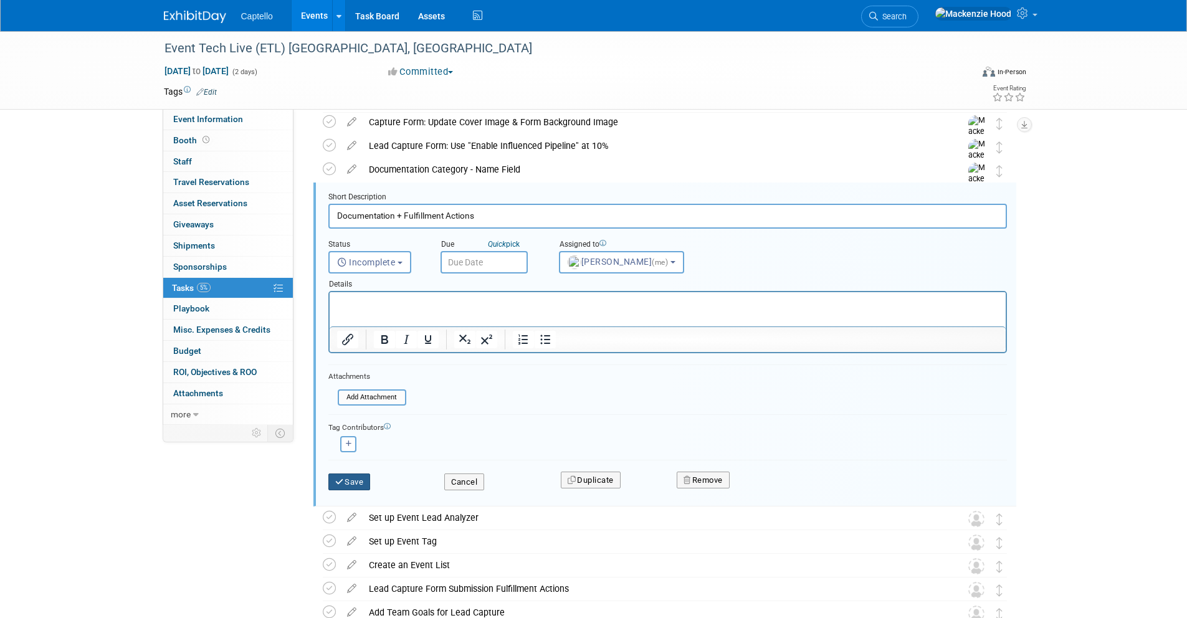
click at [350, 480] on button "Save" at bounding box center [349, 482] width 42 height 17
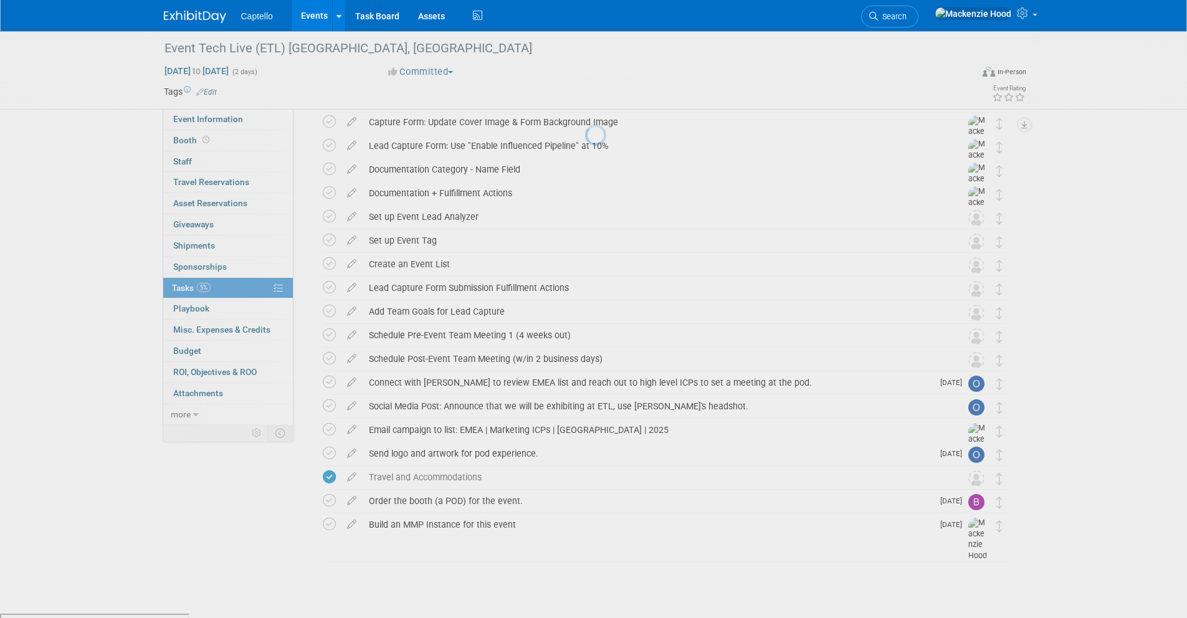
scroll to position [93, 0]
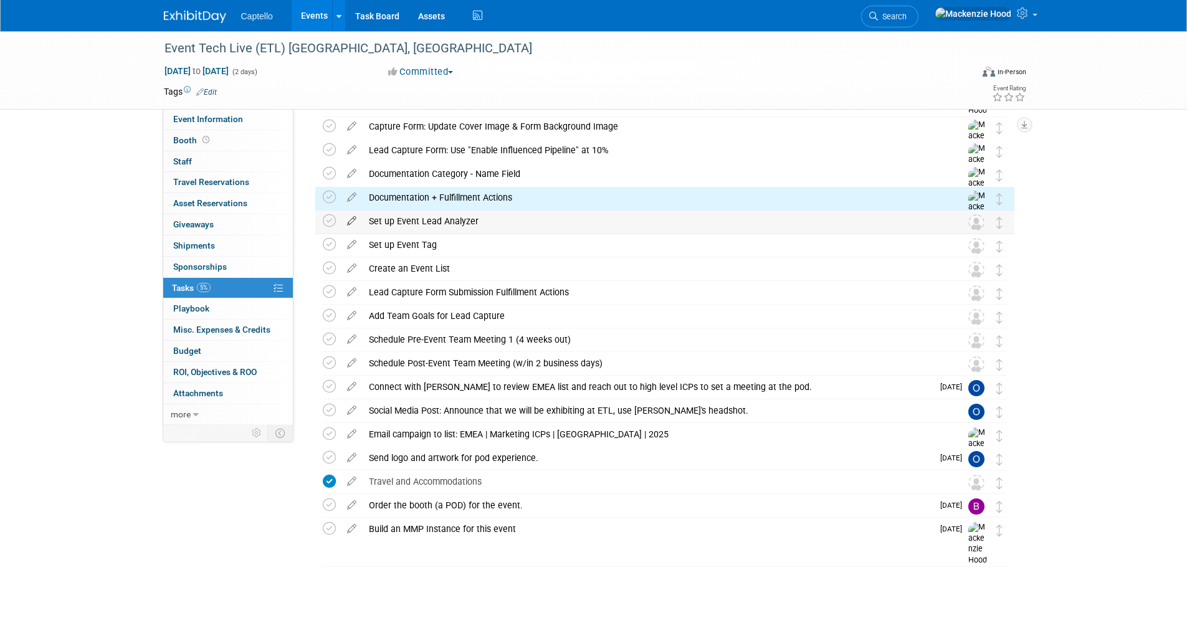
click at [347, 219] on icon at bounding box center [352, 219] width 22 height 16
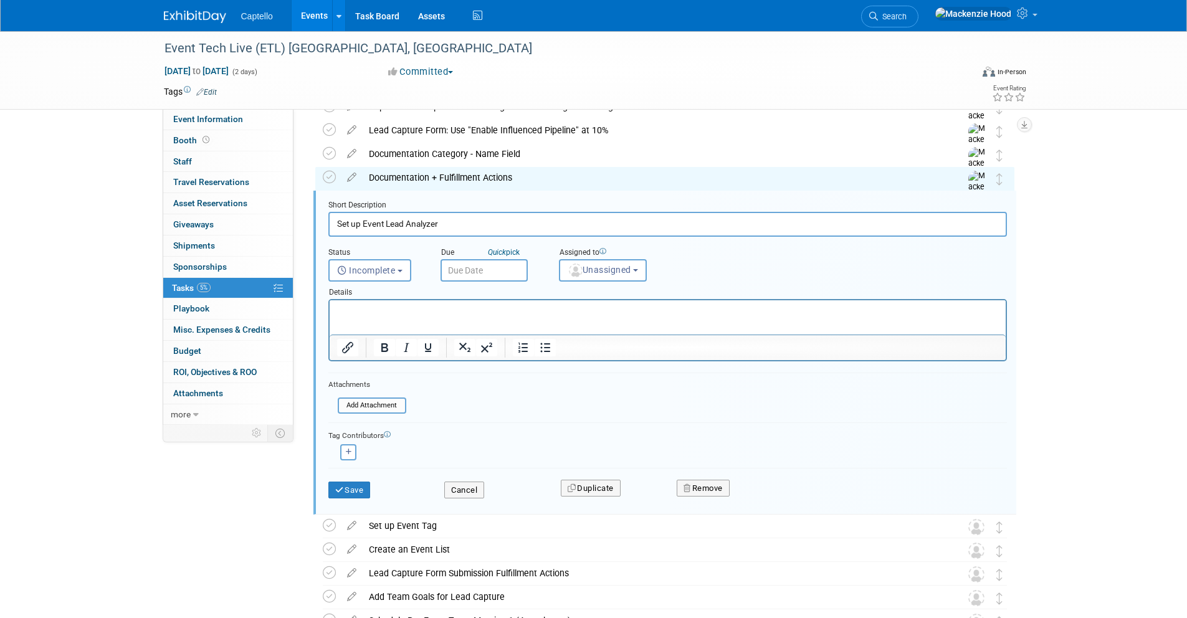
scroll to position [122, 0]
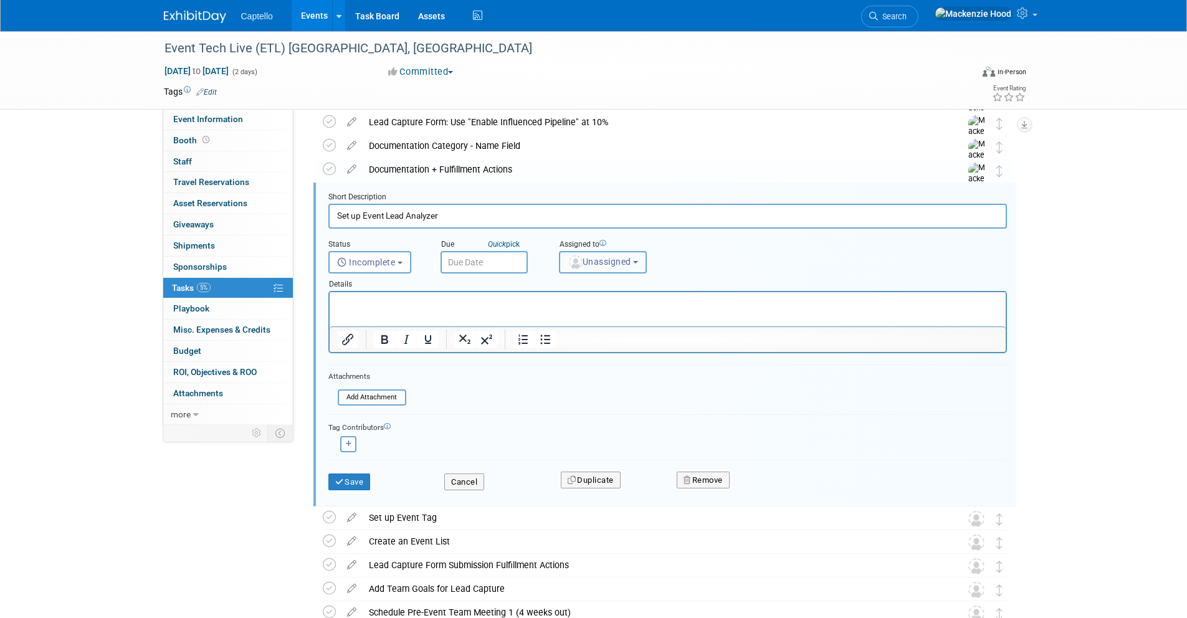
click at [636, 259] on button "Unassigned" at bounding box center [603, 262] width 88 height 22
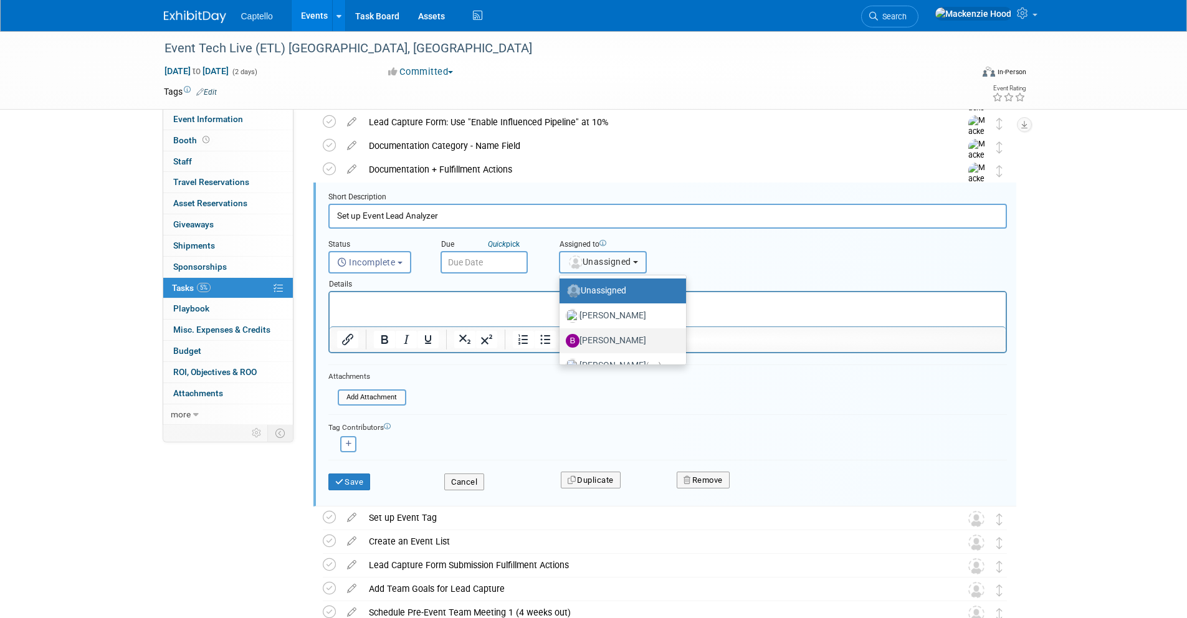
scroll to position [56, 0]
click at [674, 310] on label "[PERSON_NAME] (me)" at bounding box center [620, 310] width 108 height 20
click at [562, 310] on input "[PERSON_NAME] (me)" at bounding box center [557, 308] width 8 height 8
select select "09504ed2-55fe-4fab-ae44-643f087ac216"
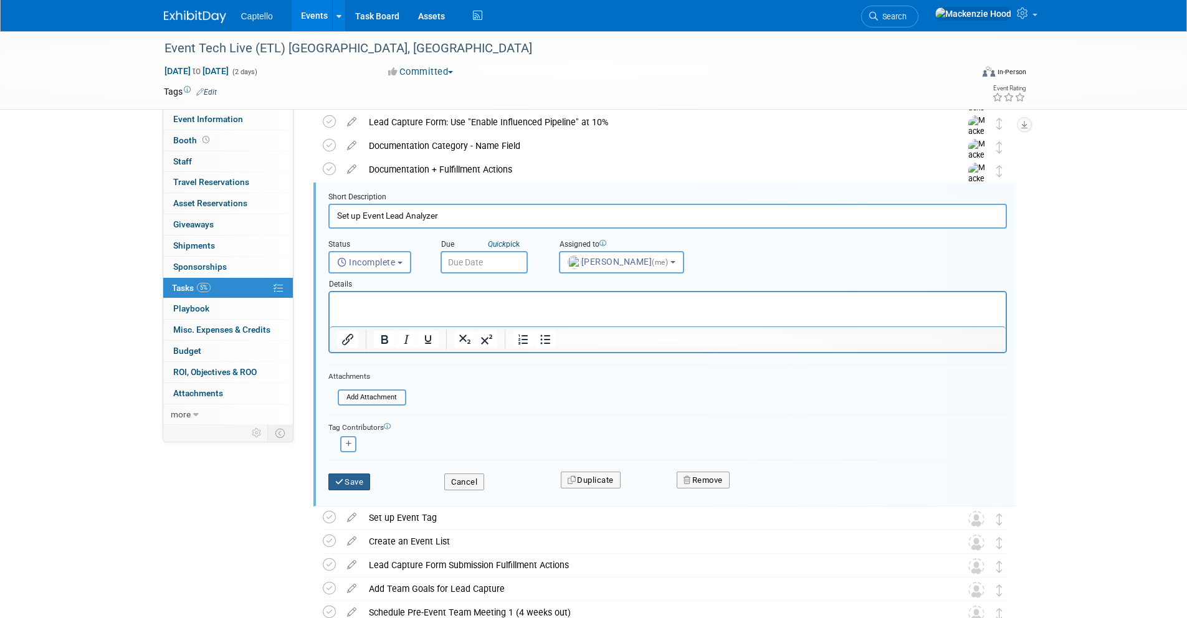
click at [361, 478] on button "Save" at bounding box center [349, 482] width 42 height 17
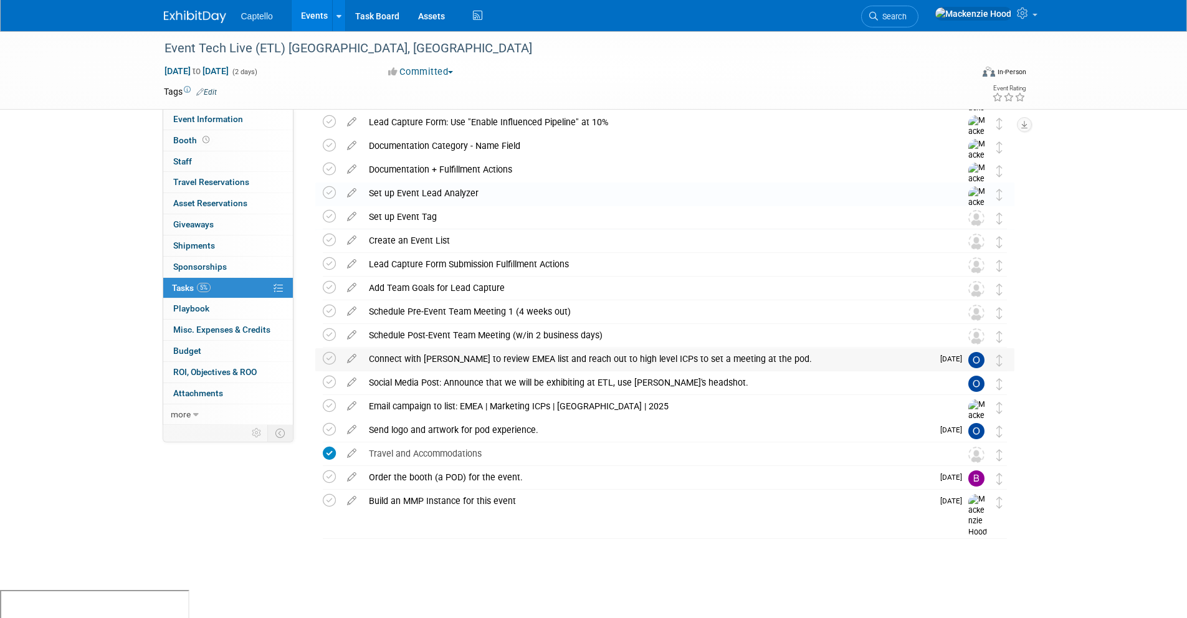
scroll to position [93, 0]
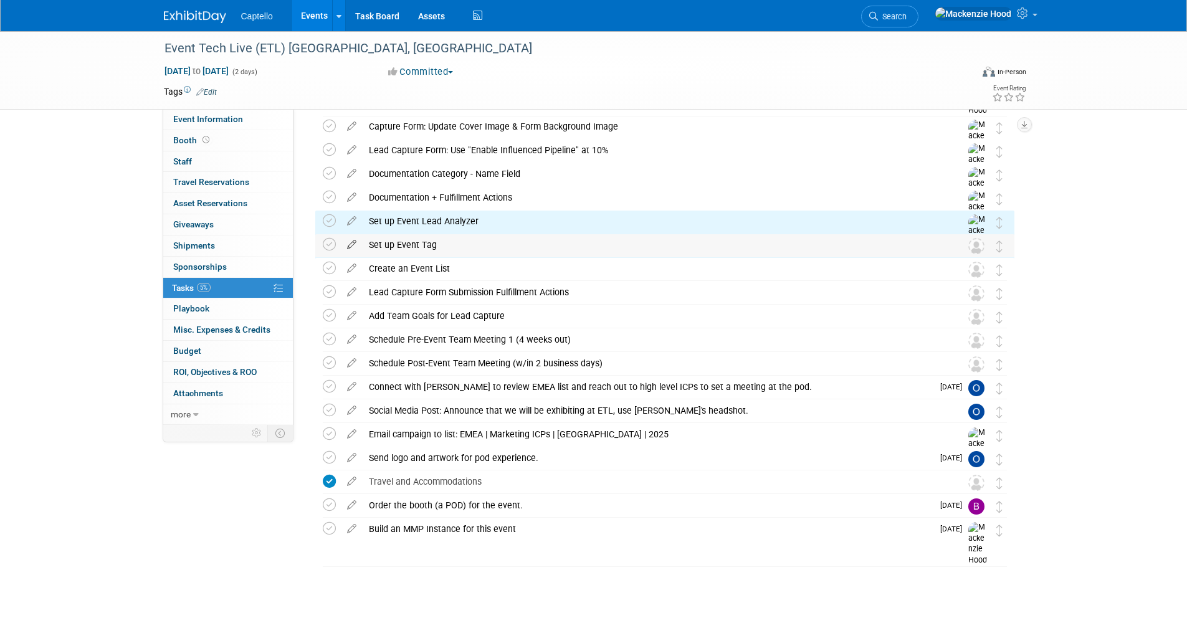
click at [353, 241] on icon at bounding box center [352, 242] width 22 height 16
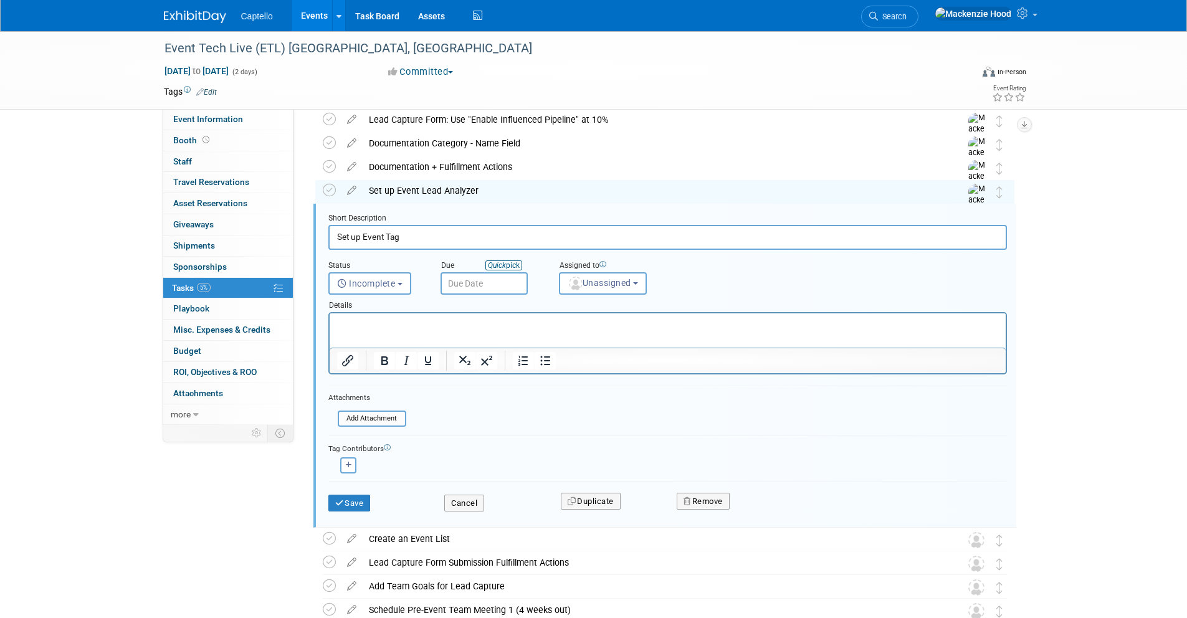
scroll to position [145, 0]
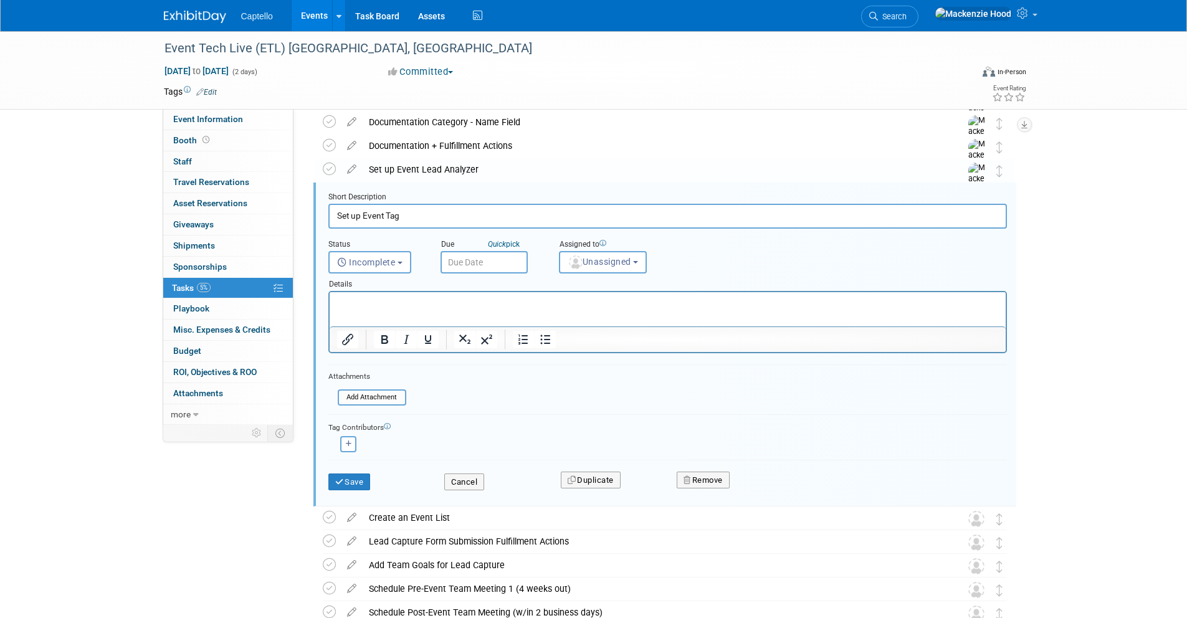
click at [658, 257] on div "Assigned to <img src="[URL][DOMAIN_NAME]" style="width: 22px; height: 22px; bor…" at bounding box center [637, 254] width 175 height 40
click at [645, 260] on button "Unassigned" at bounding box center [603, 262] width 88 height 22
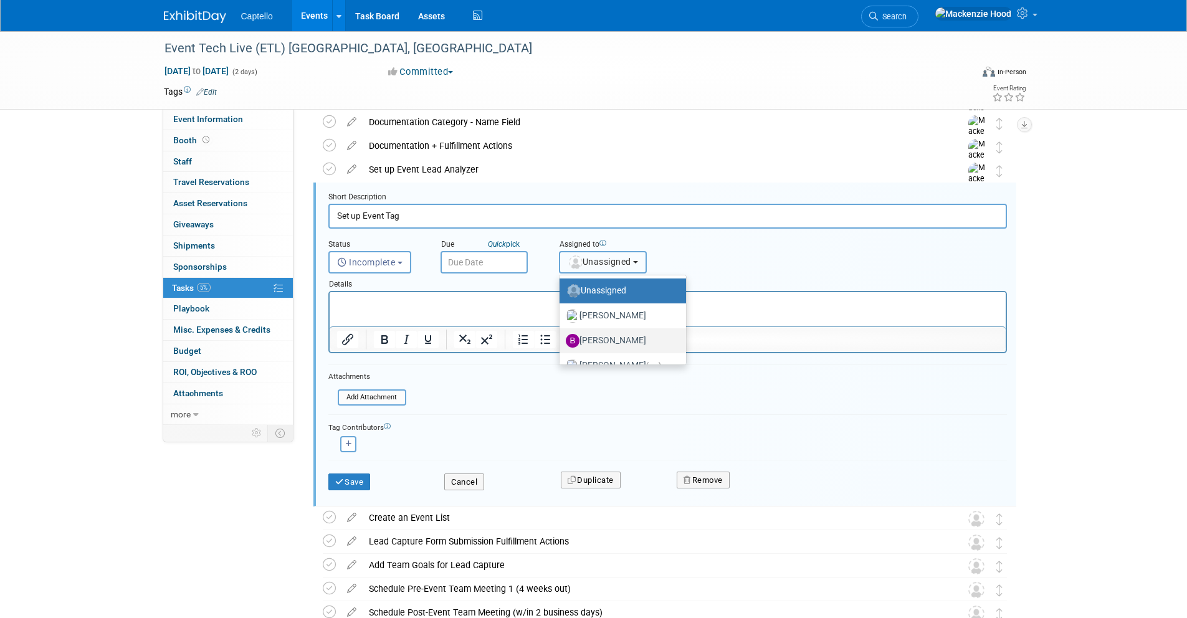
scroll to position [30, 0]
click at [661, 334] on span "(me)" at bounding box center [653, 336] width 15 height 9
click at [562, 334] on input "[PERSON_NAME] (me)" at bounding box center [557, 334] width 8 height 8
select select "09504ed2-55fe-4fab-ae44-643f087ac216"
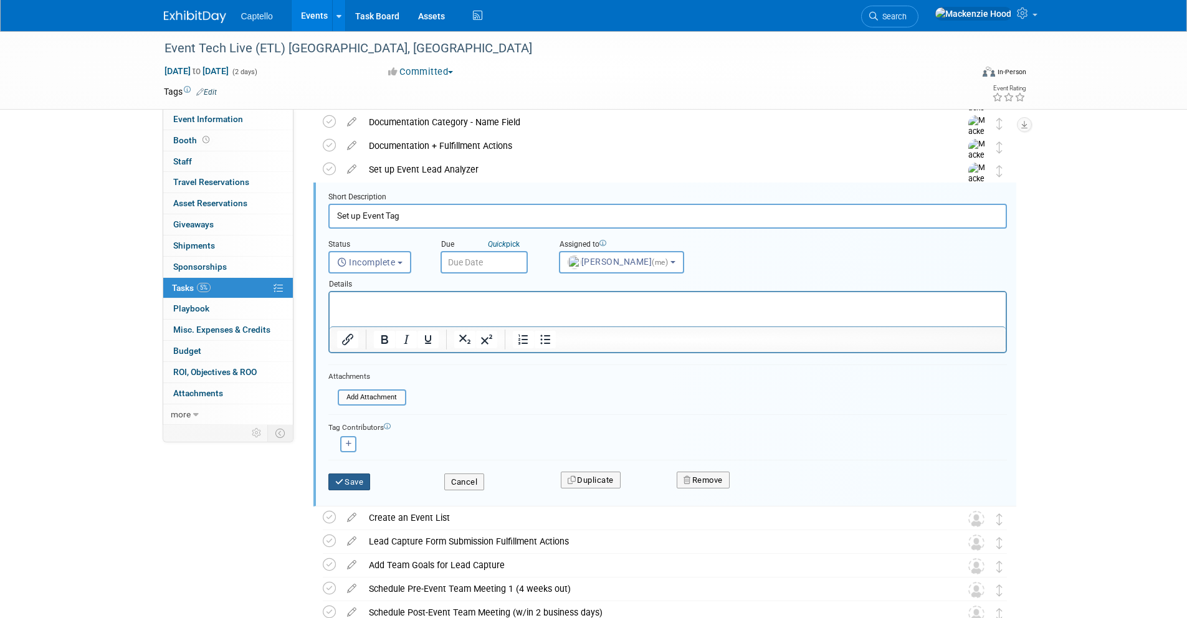
click at [356, 474] on button "Save" at bounding box center [349, 482] width 42 height 17
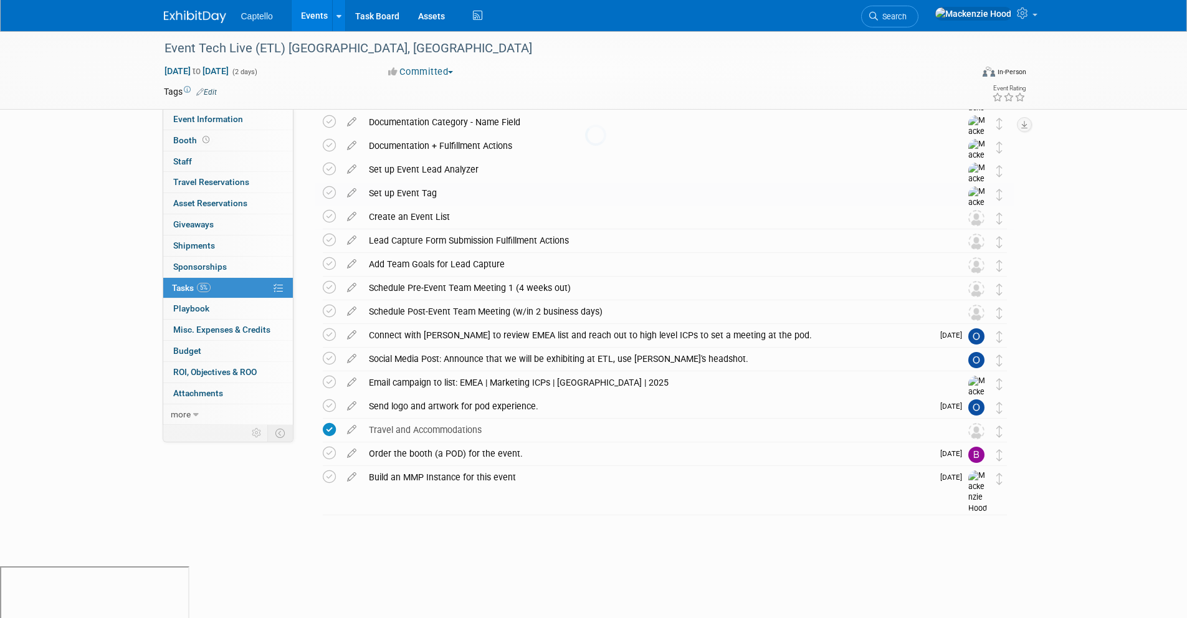
scroll to position [93, 0]
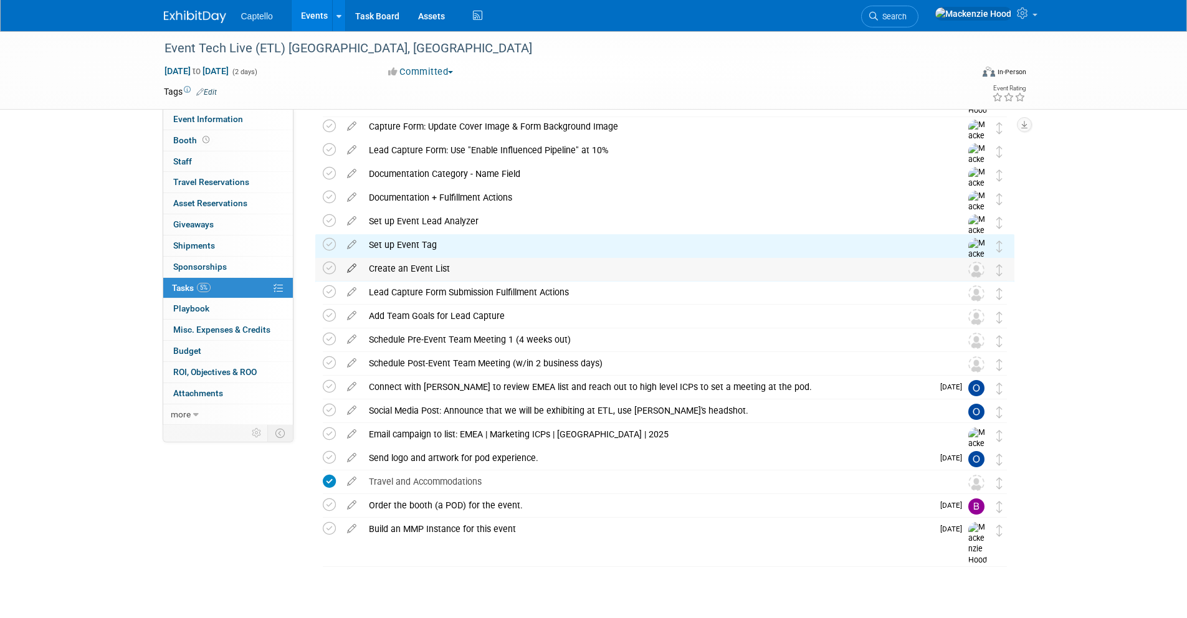
click at [350, 265] on icon at bounding box center [352, 266] width 22 height 16
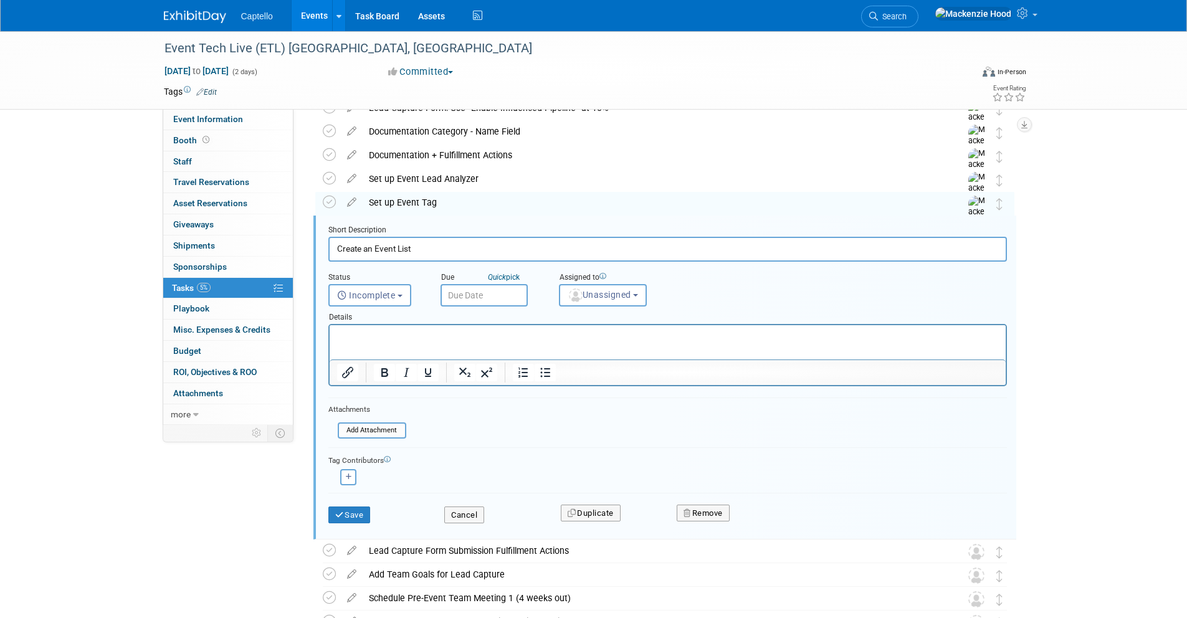
scroll to position [169, 0]
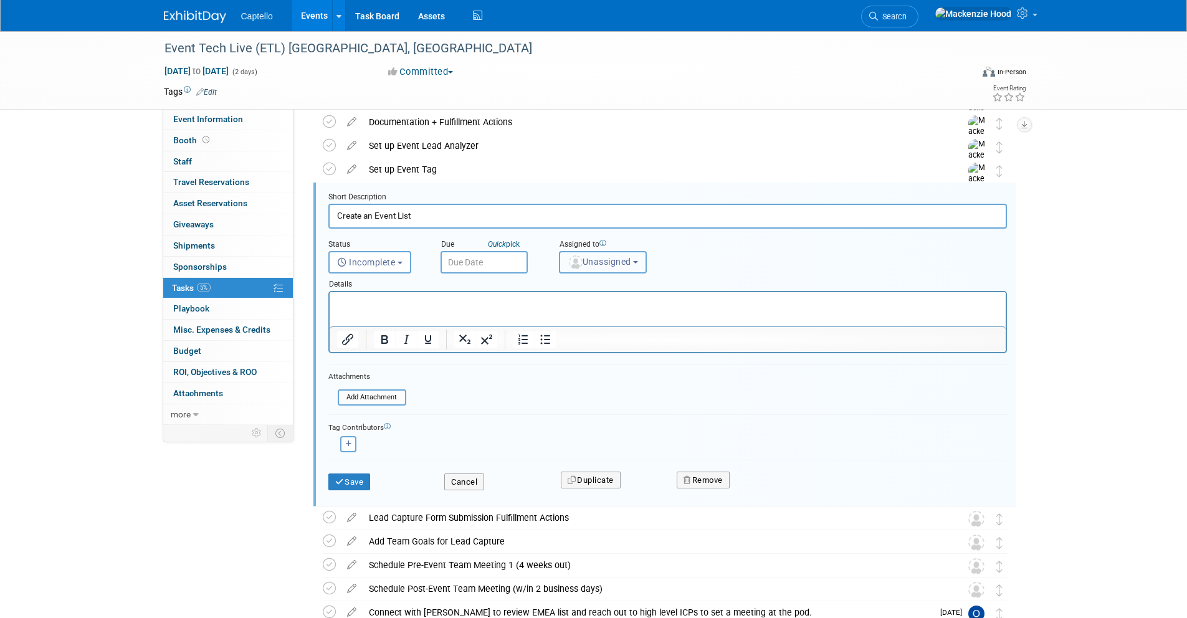
click at [626, 257] on span "Unassigned" at bounding box center [600, 262] width 64 height 10
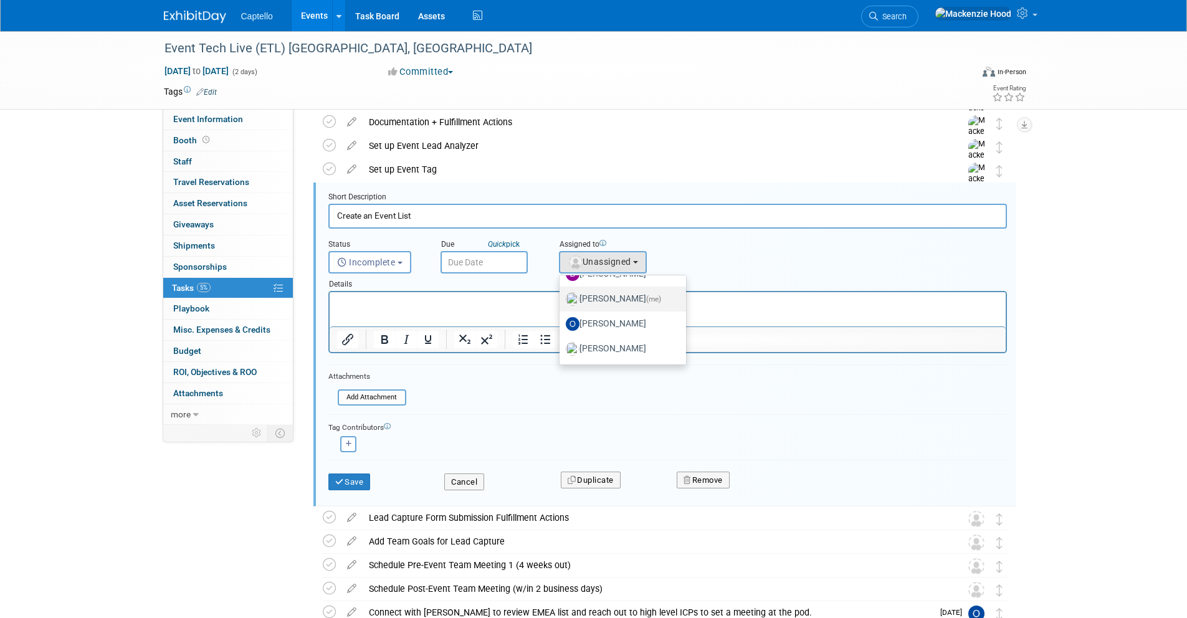
click at [669, 295] on label "[PERSON_NAME] (me)" at bounding box center [620, 299] width 108 height 20
click at [562, 295] on input "[PERSON_NAME] (me)" at bounding box center [557, 298] width 8 height 8
select select "09504ed2-55fe-4fab-ae44-643f087ac216"
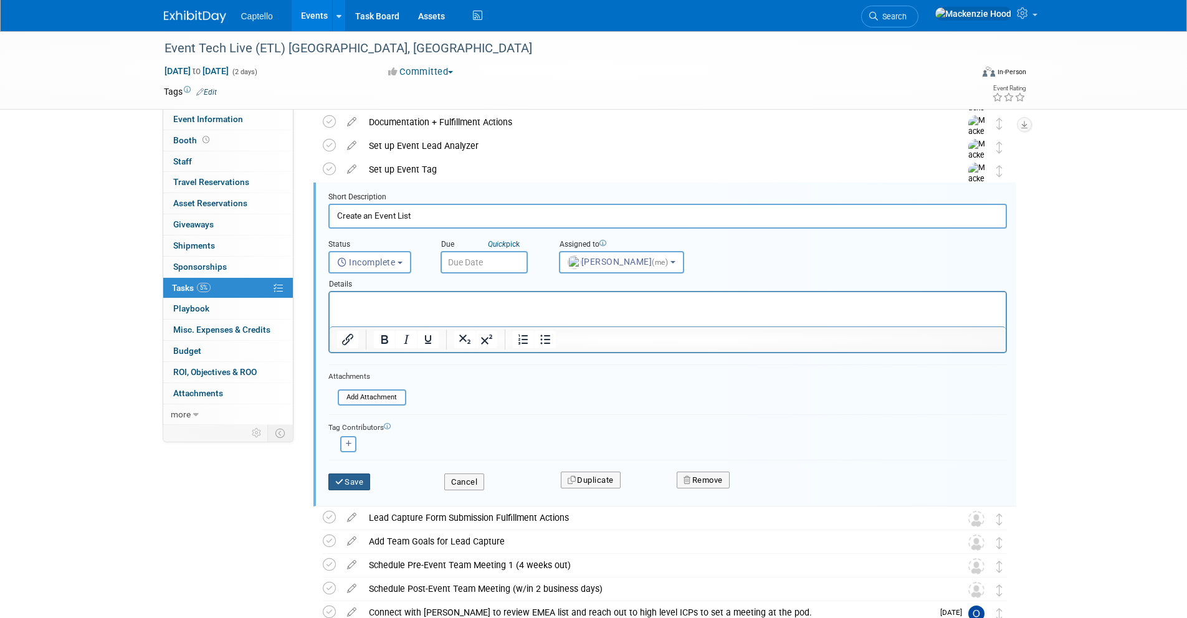
click at [351, 482] on button "Save" at bounding box center [349, 482] width 42 height 17
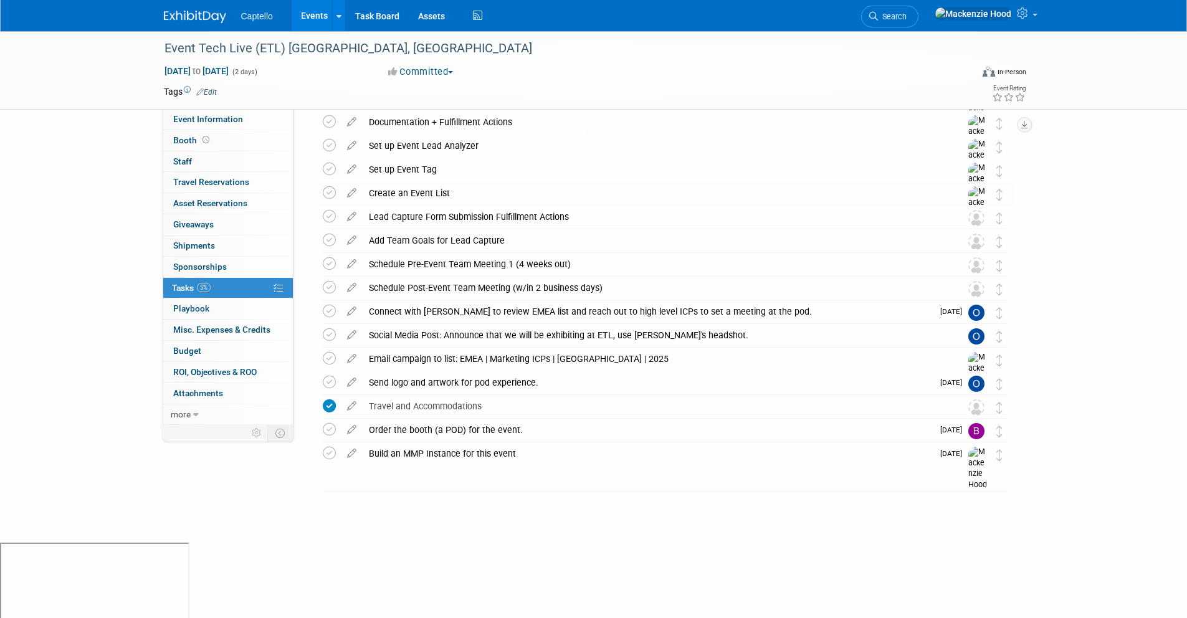
scroll to position [0, 0]
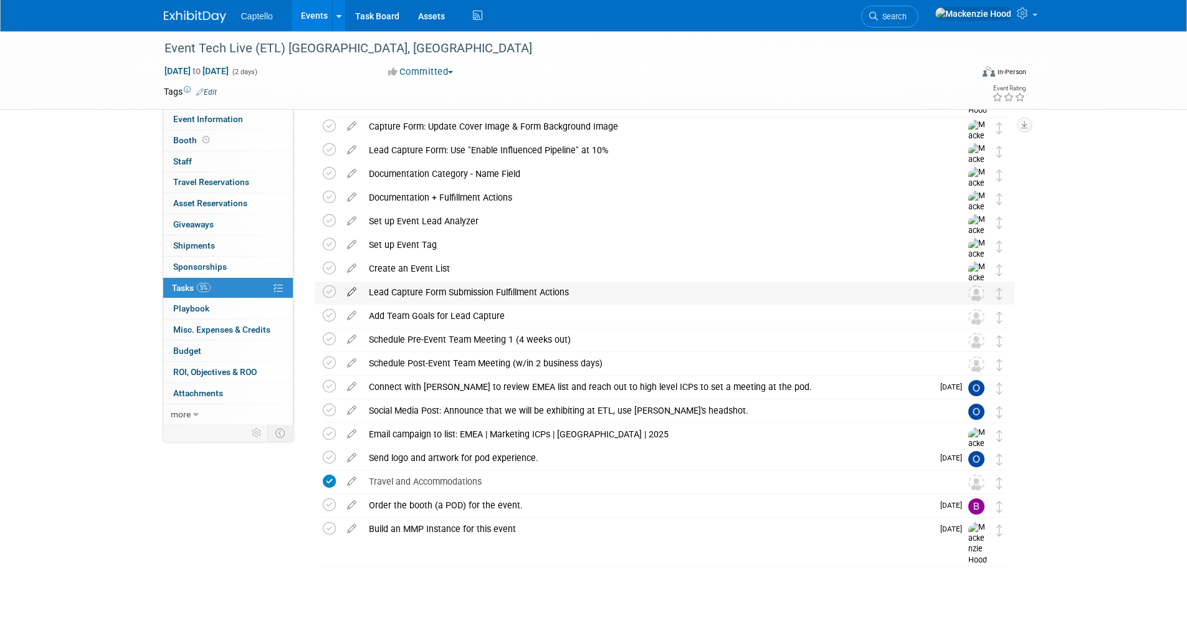
click at [347, 292] on icon at bounding box center [352, 290] width 22 height 16
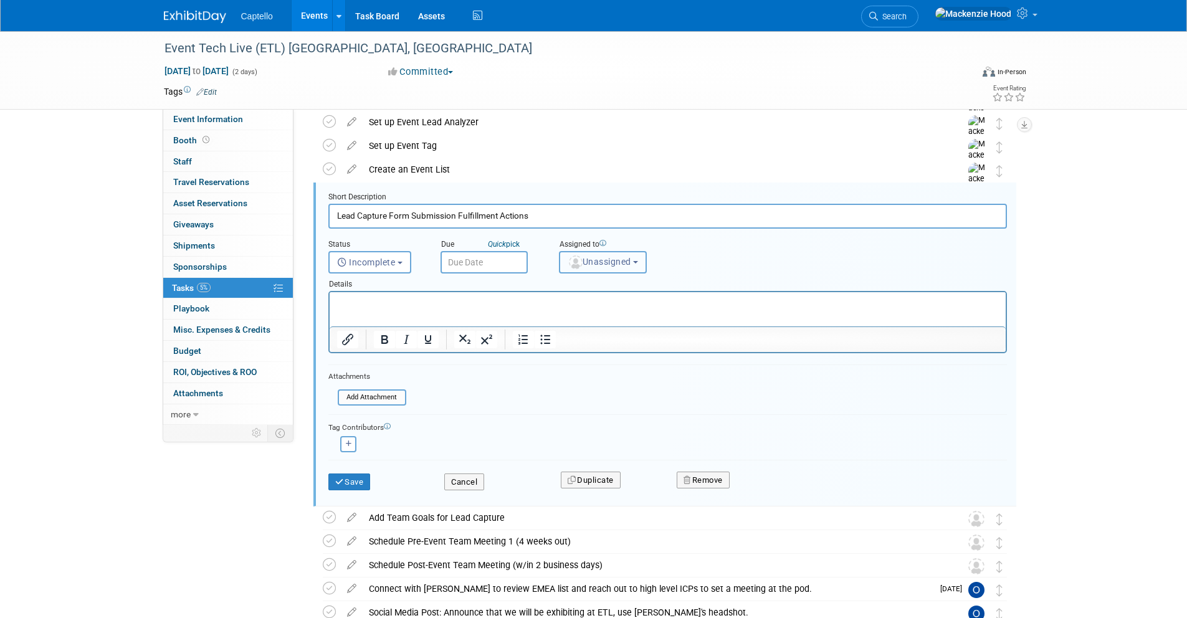
click at [626, 257] on span "Unassigned" at bounding box center [600, 262] width 64 height 10
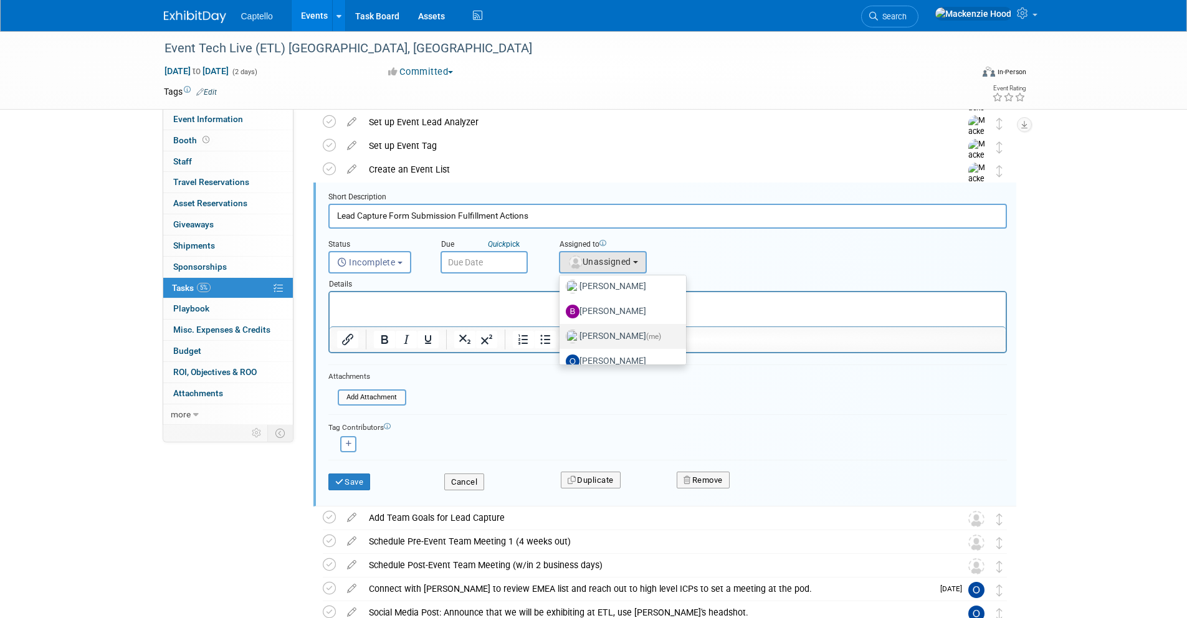
click at [659, 337] on span "(me)" at bounding box center [653, 336] width 15 height 9
click at [562, 337] on input "[PERSON_NAME] (me)" at bounding box center [557, 335] width 8 height 8
select select "09504ed2-55fe-4fab-ae44-643f087ac216"
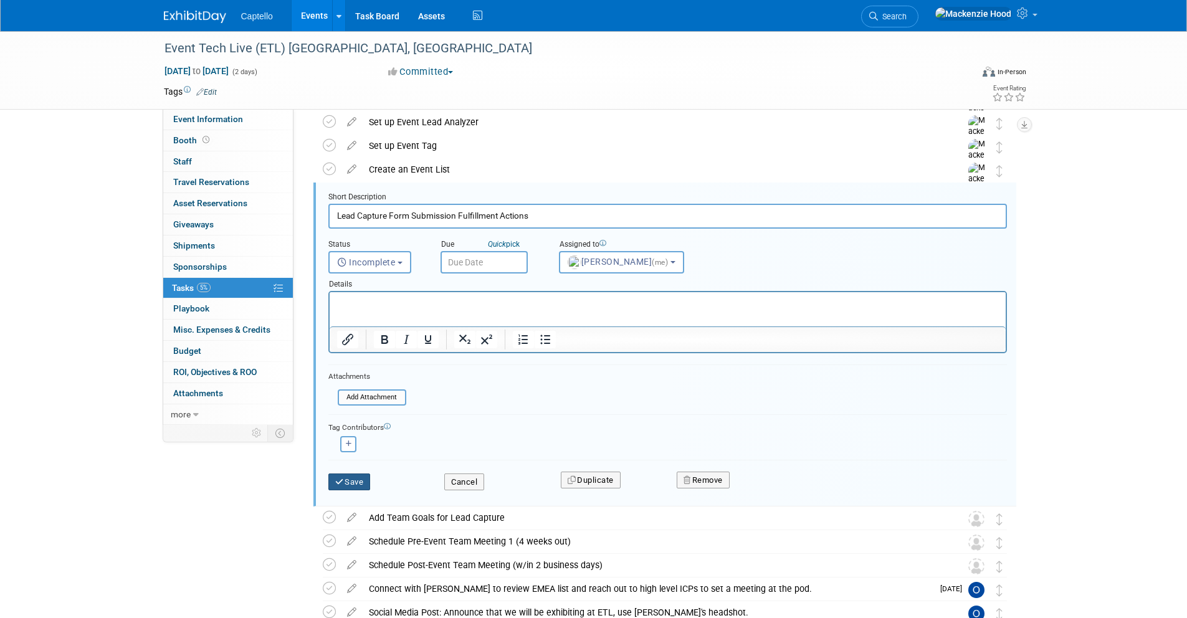
click at [338, 482] on icon "submit" at bounding box center [340, 482] width 10 height 8
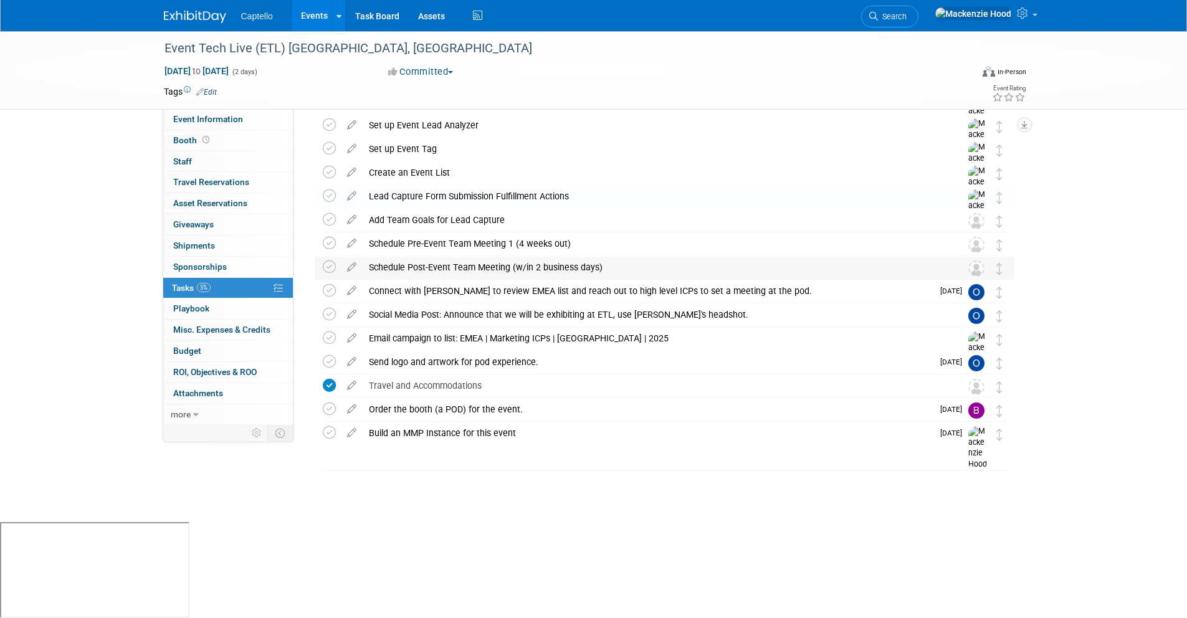
scroll to position [93, 0]
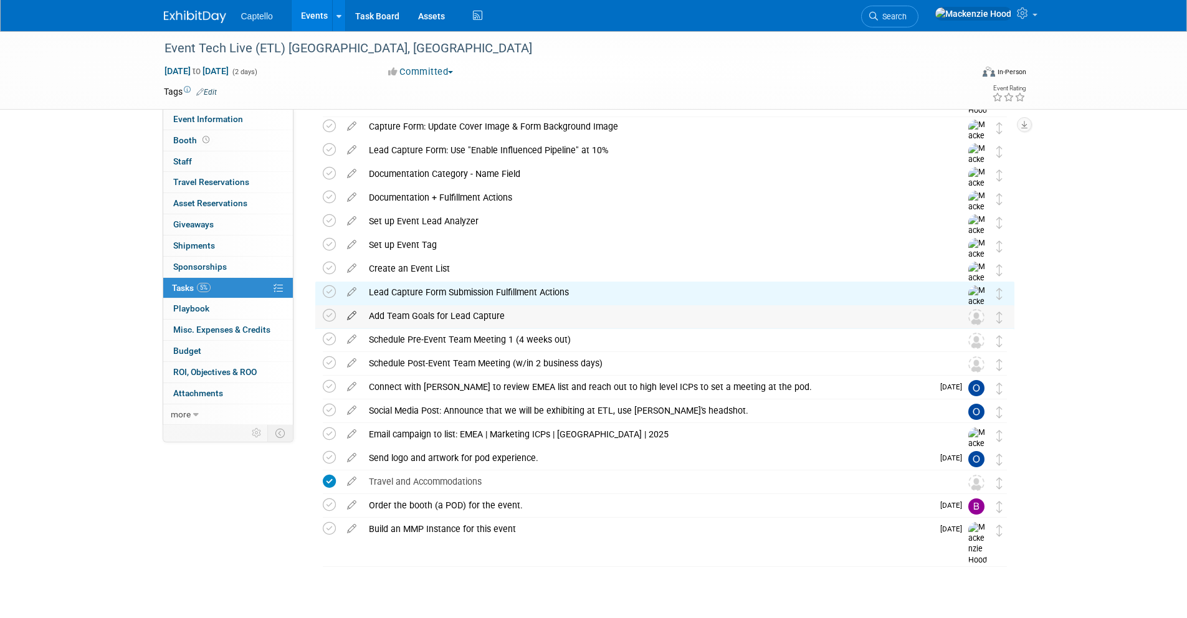
click at [348, 312] on icon at bounding box center [352, 313] width 22 height 16
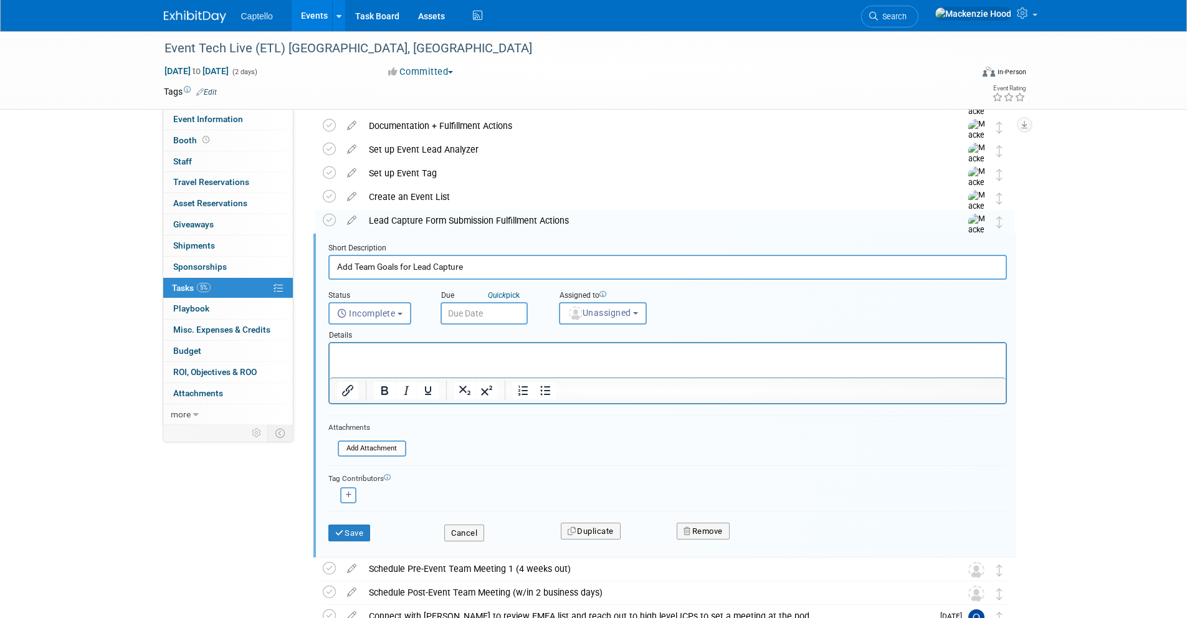
scroll to position [216, 0]
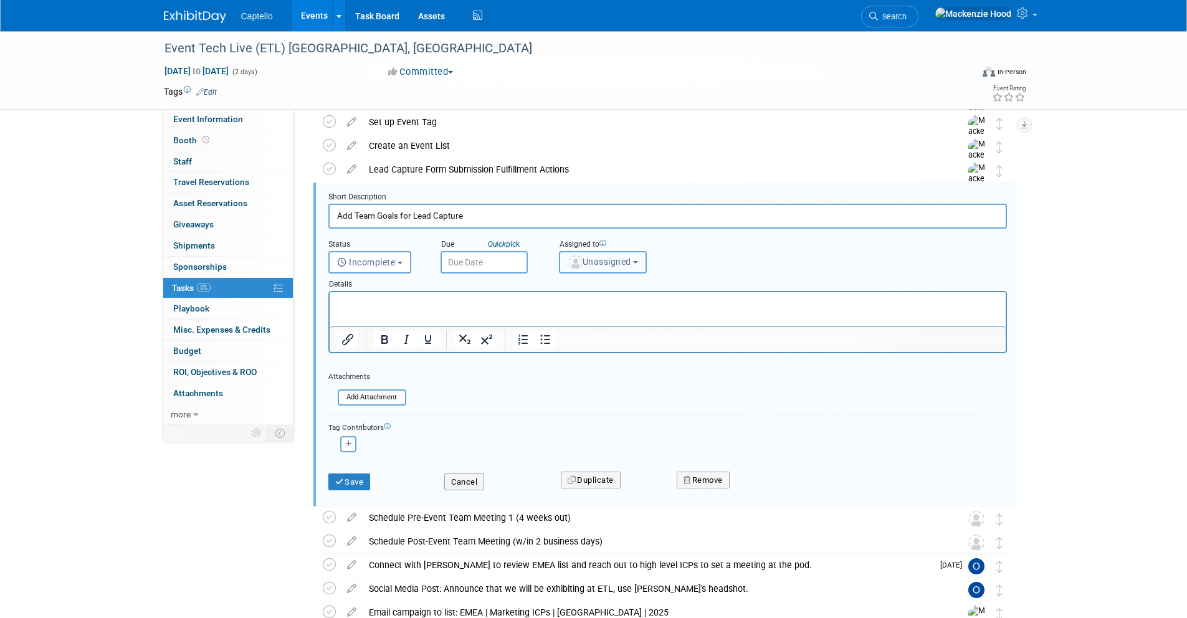
click at [589, 265] on span "Unassigned" at bounding box center [600, 262] width 64 height 10
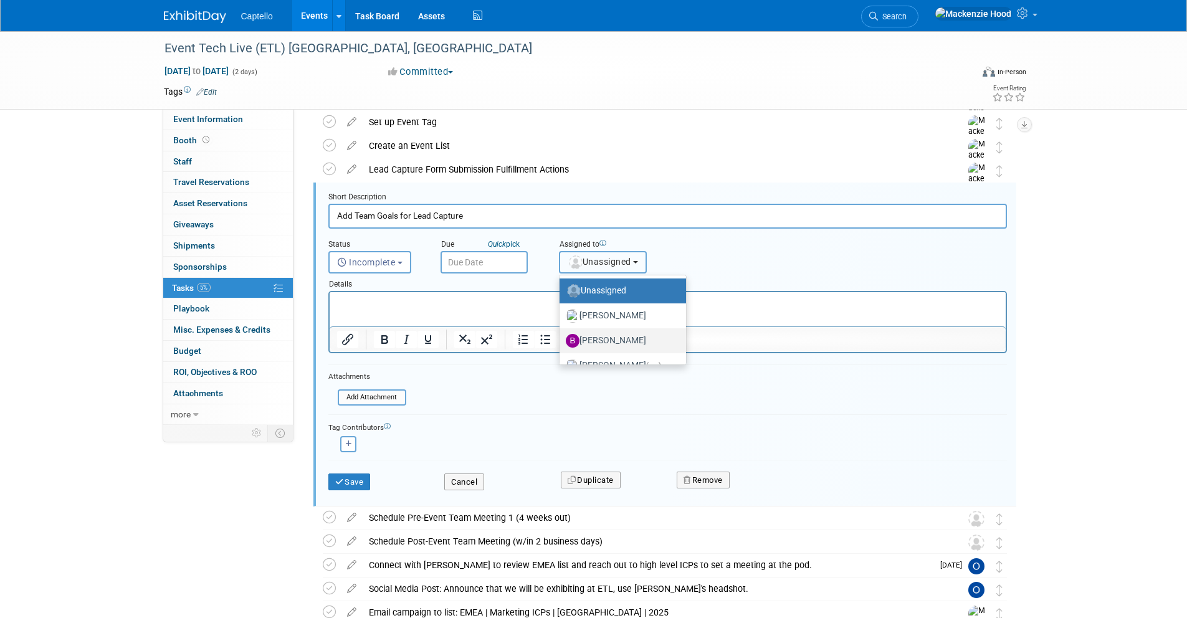
scroll to position [2, 0]
click at [661, 359] on span "(me)" at bounding box center [653, 363] width 15 height 9
click at [562, 358] on input "[PERSON_NAME] (me)" at bounding box center [557, 362] width 8 height 8
radio input "true"
select select "09504ed2-55fe-4fab-ae44-643f087ac216"
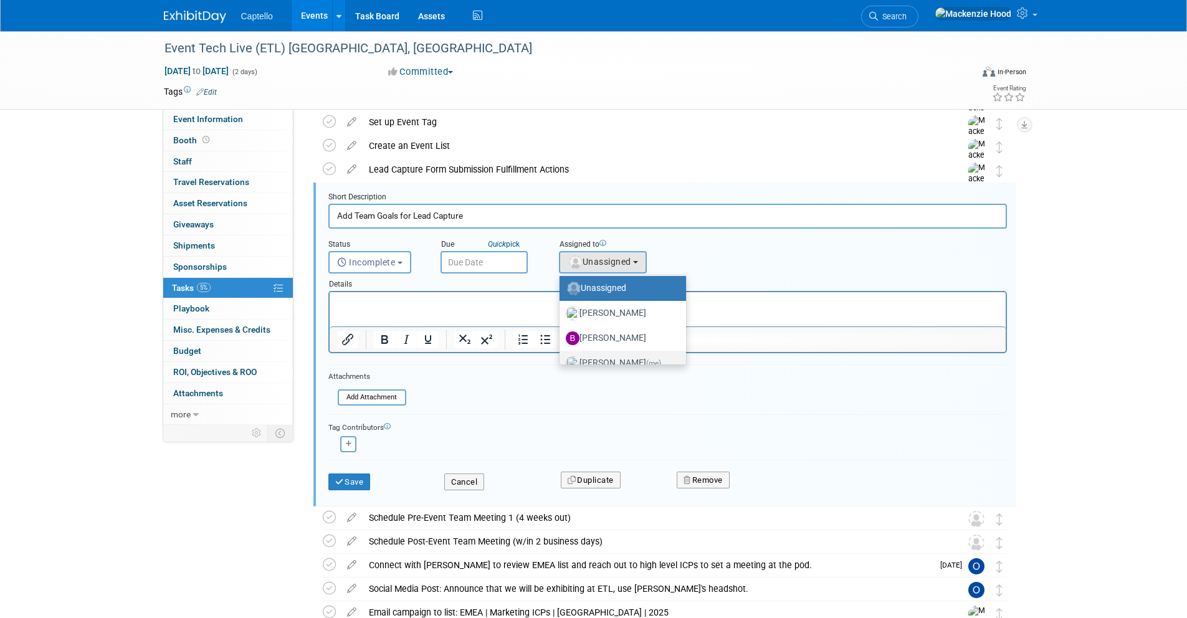
radio input "false"
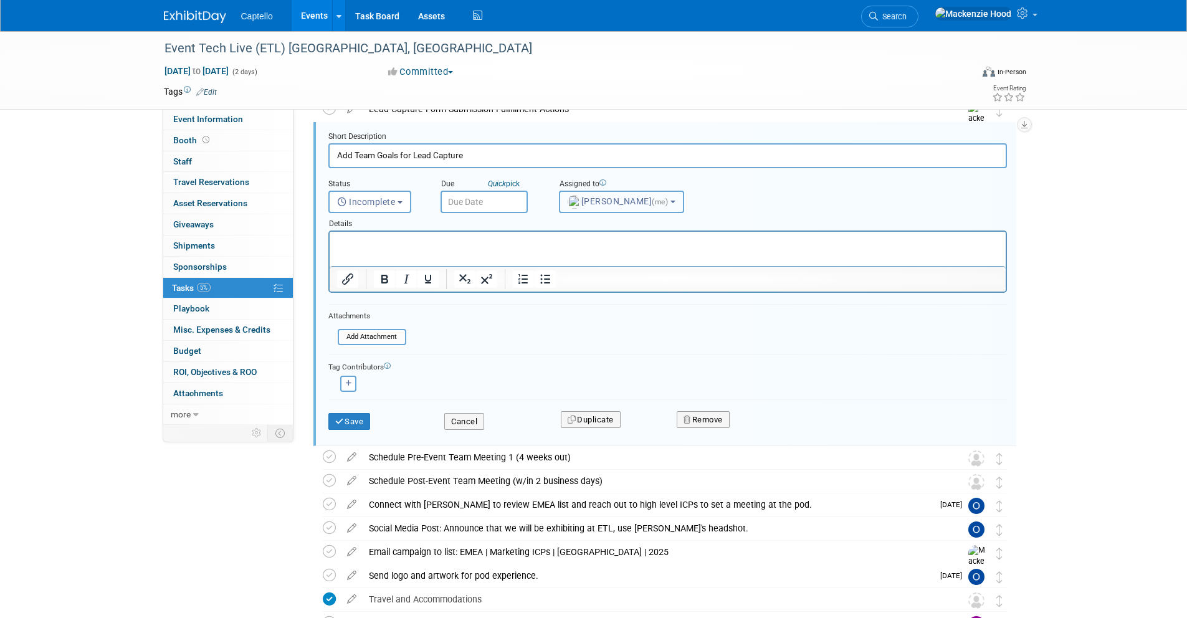
click at [671, 204] on span "[PERSON_NAME] (me)" at bounding box center [619, 201] width 103 height 10
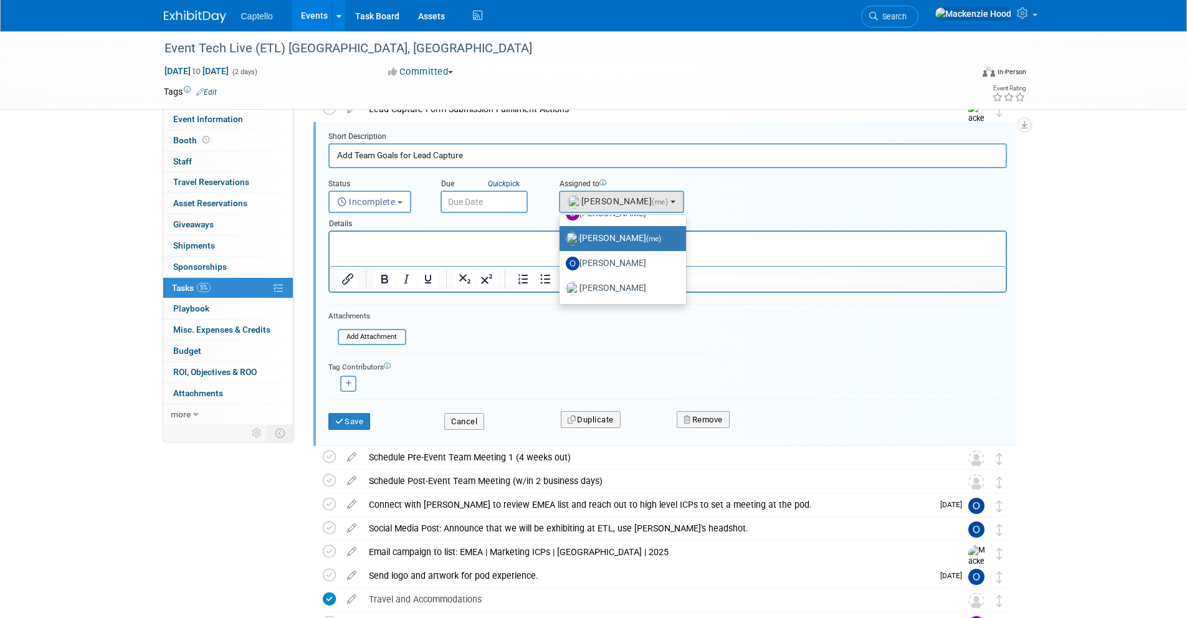
click at [672, 233] on label "[PERSON_NAME] (me)" at bounding box center [620, 239] width 108 height 20
click at [562, 233] on input "[PERSON_NAME] (me)" at bounding box center [557, 237] width 8 height 8
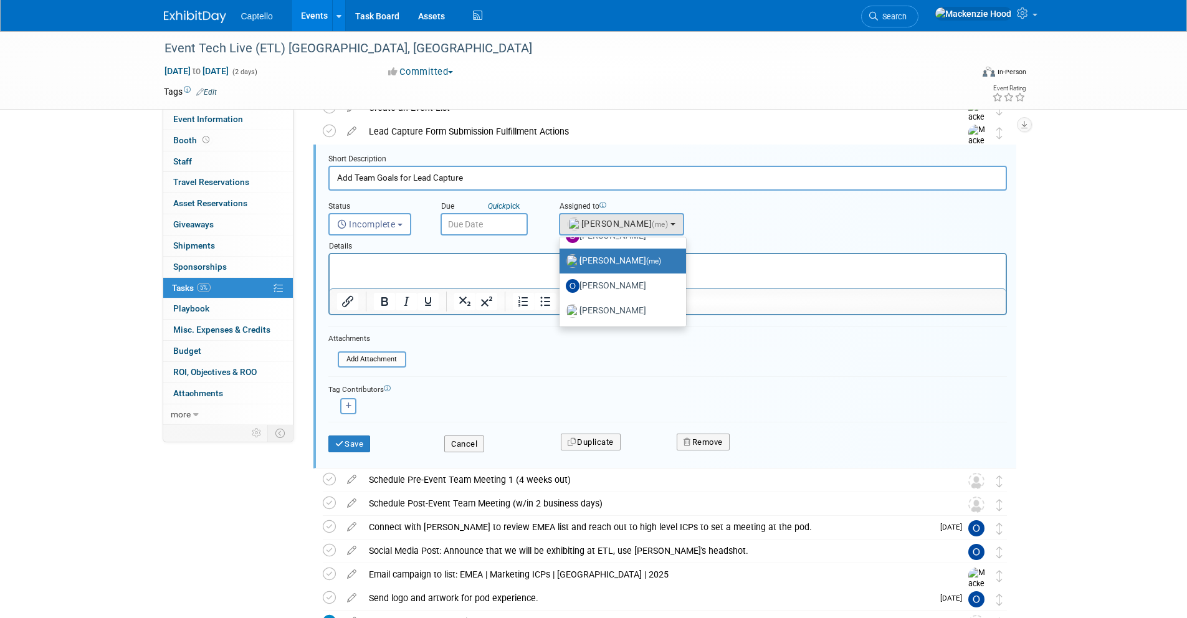
click at [790, 327] on div at bounding box center [667, 330] width 679 height 6
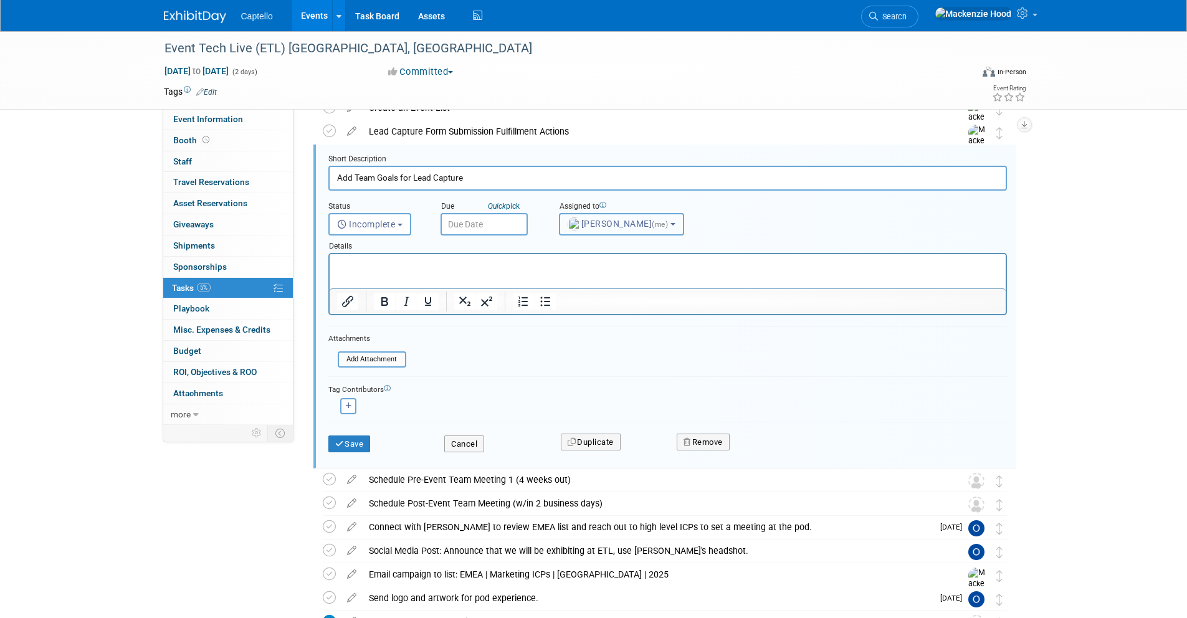
click at [668, 226] on span "(me)" at bounding box center [660, 224] width 16 height 9
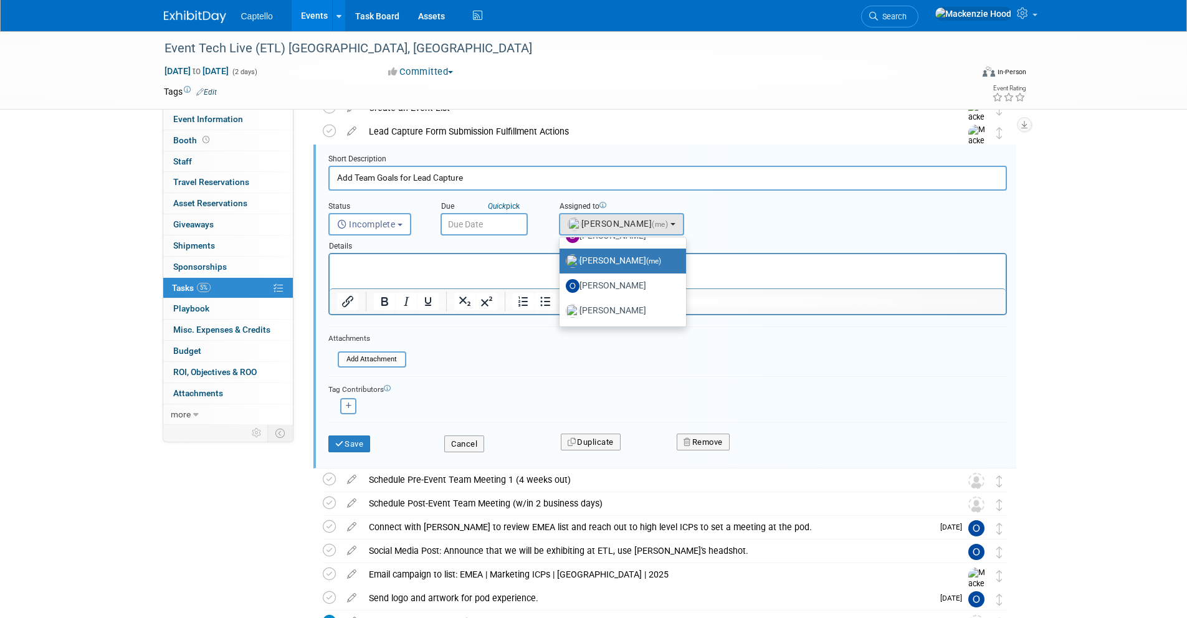
click at [466, 434] on div "Cancel" at bounding box center [493, 441] width 117 height 26
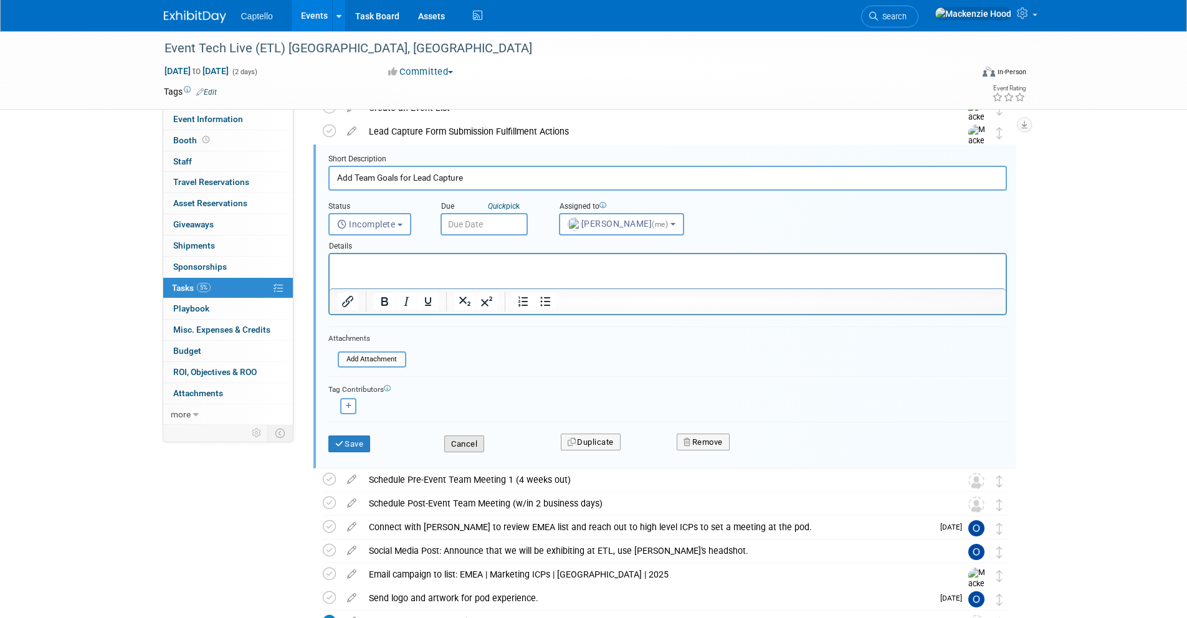
click at [466, 438] on button "Cancel" at bounding box center [464, 444] width 40 height 17
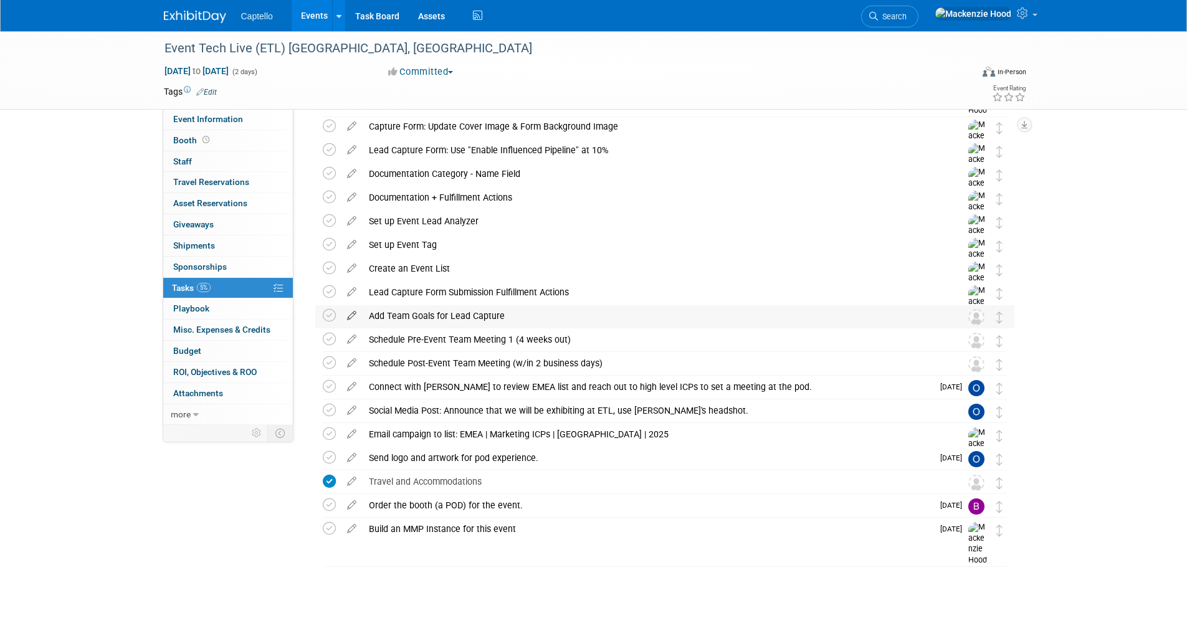
click at [354, 310] on icon at bounding box center [352, 313] width 22 height 16
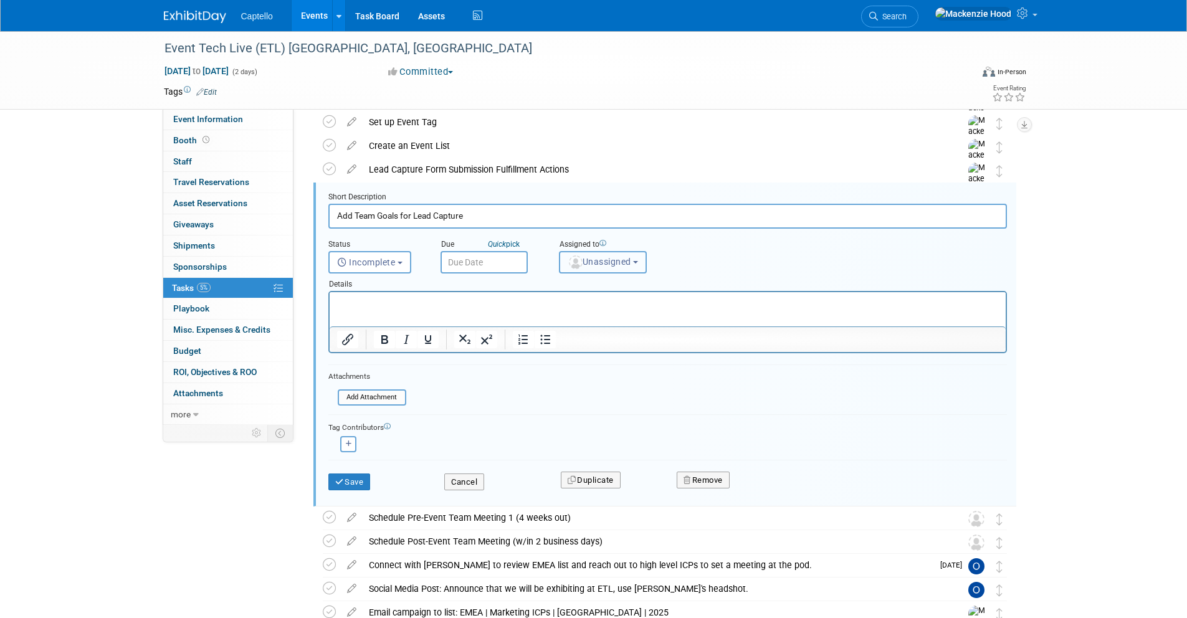
click at [631, 253] on button "Unassigned" at bounding box center [603, 262] width 88 height 22
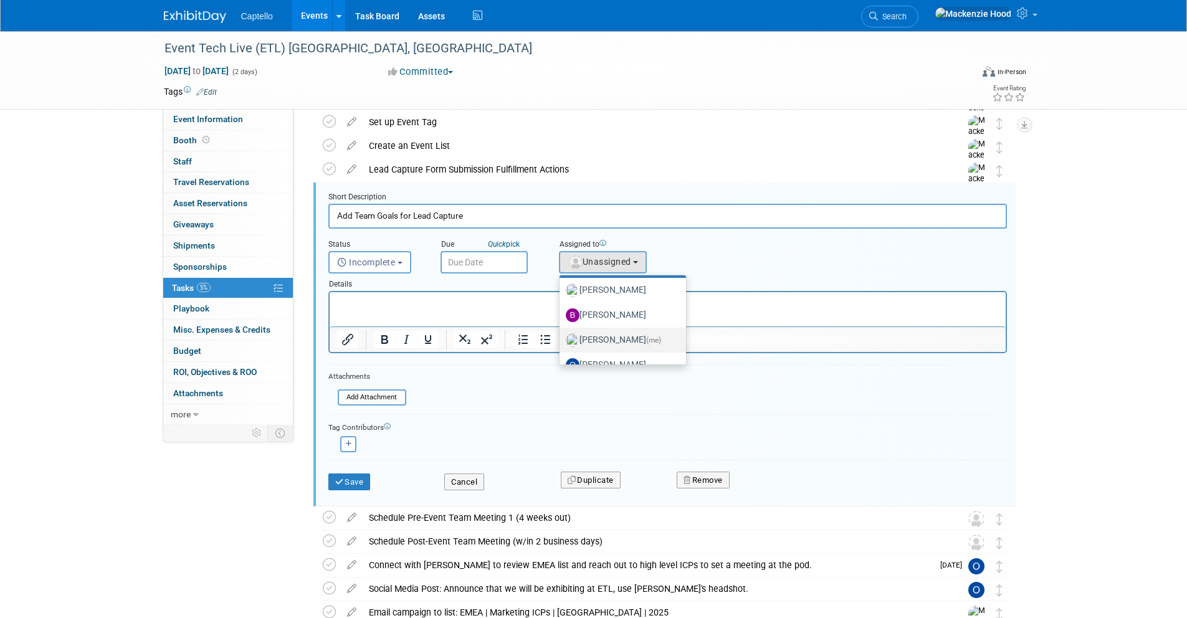
click at [661, 337] on span "(me)" at bounding box center [653, 340] width 15 height 9
click at [562, 337] on input "[PERSON_NAME] (me)" at bounding box center [557, 339] width 8 height 8
select select "09504ed2-55fe-4fab-ae44-643f087ac216"
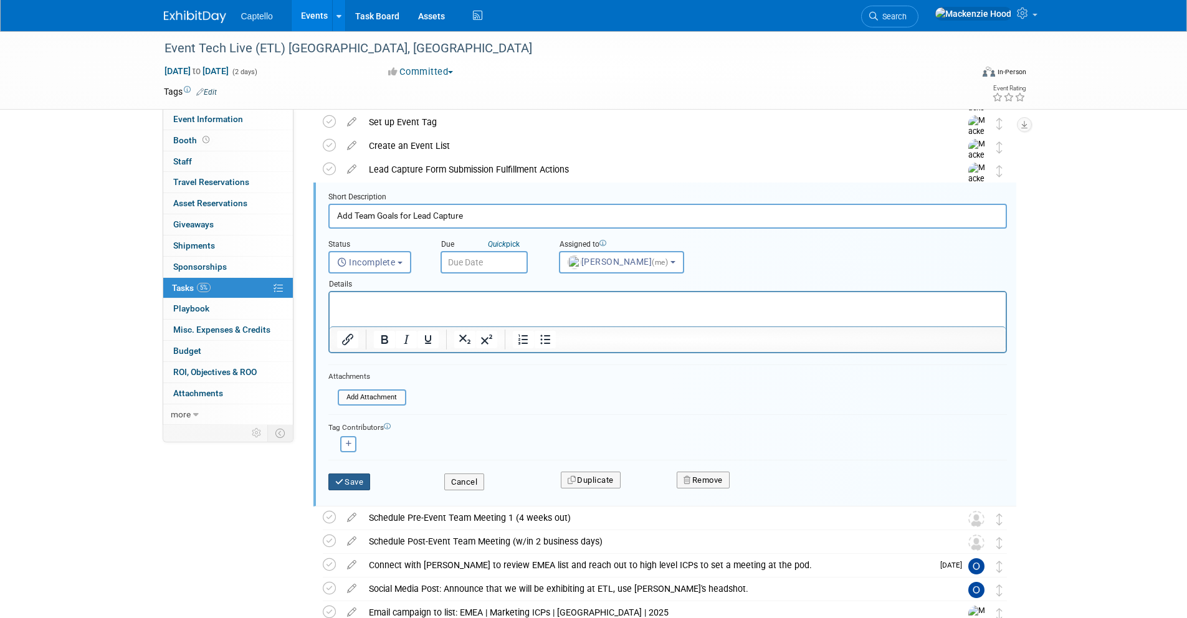
click at [348, 477] on button "Save" at bounding box center [349, 482] width 42 height 17
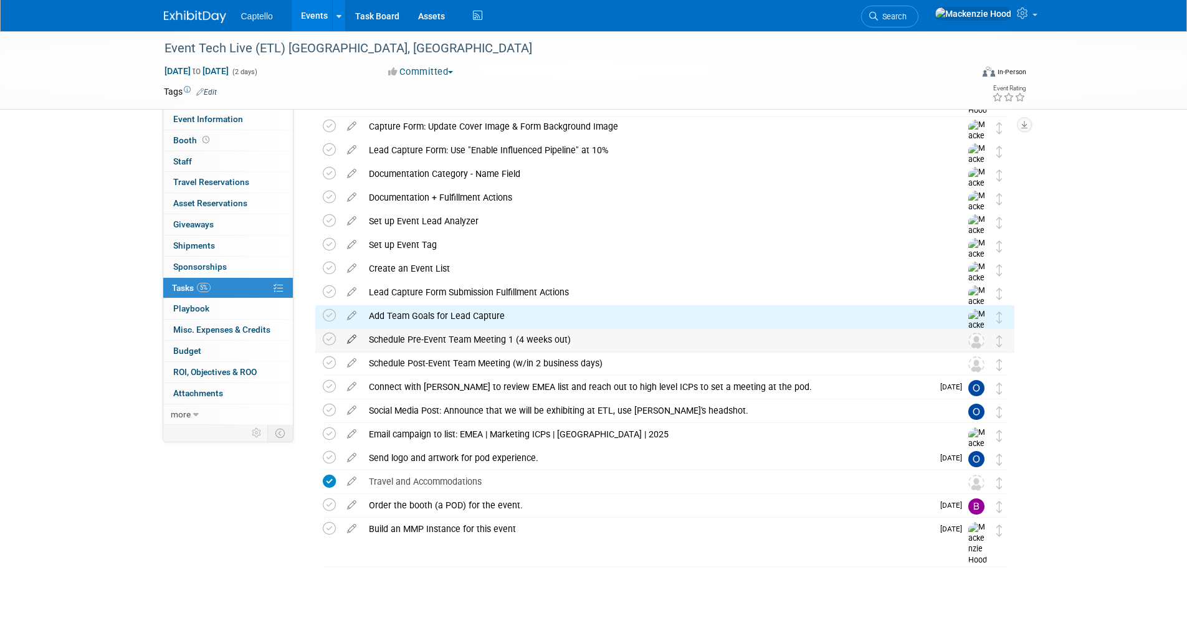
click at [350, 337] on icon at bounding box center [352, 337] width 22 height 16
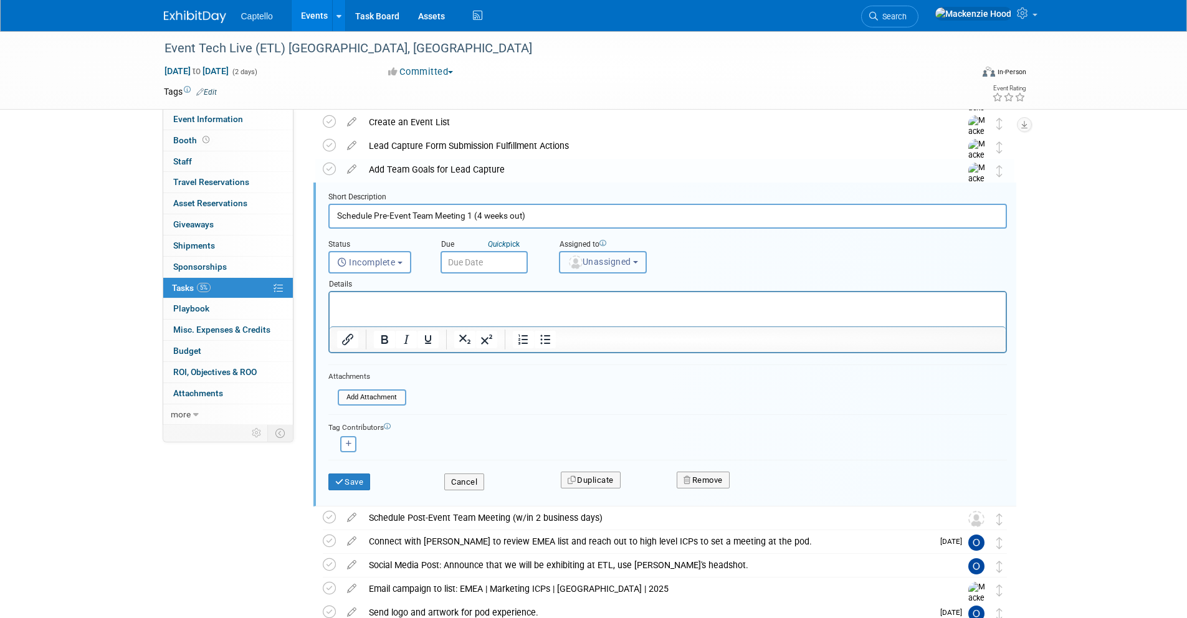
click at [608, 256] on button "Unassigned" at bounding box center [603, 262] width 88 height 22
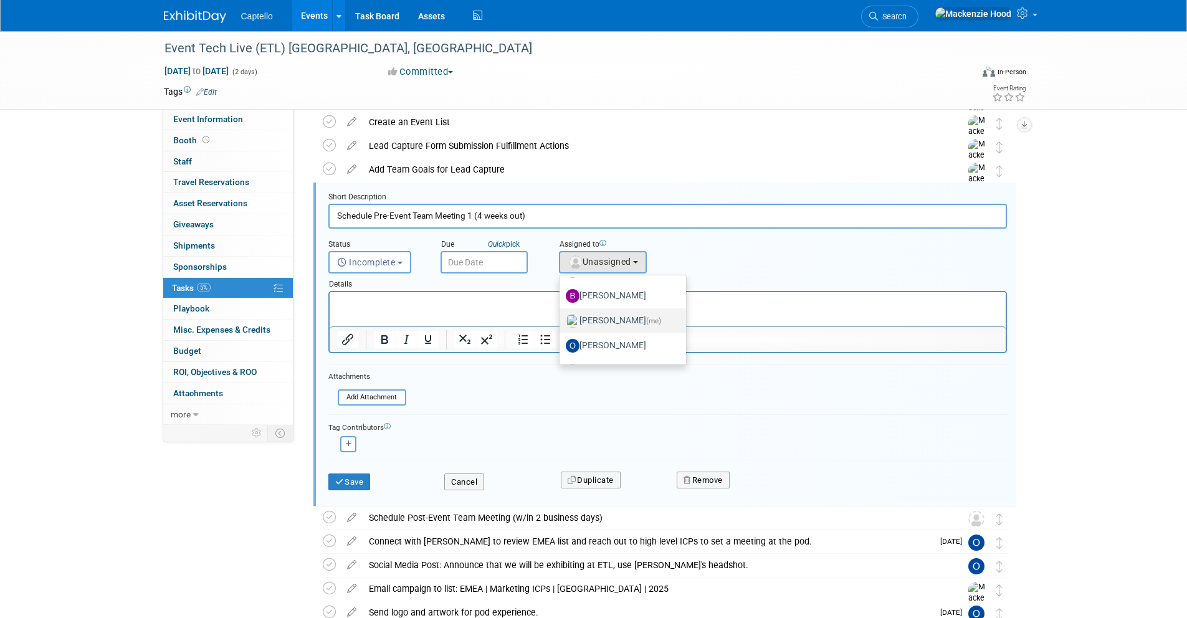
click at [667, 312] on label "[PERSON_NAME] (me)" at bounding box center [620, 321] width 108 height 20
click at [562, 315] on input "[PERSON_NAME] (me)" at bounding box center [557, 319] width 8 height 8
select select "09504ed2-55fe-4fab-ae44-643f087ac216"
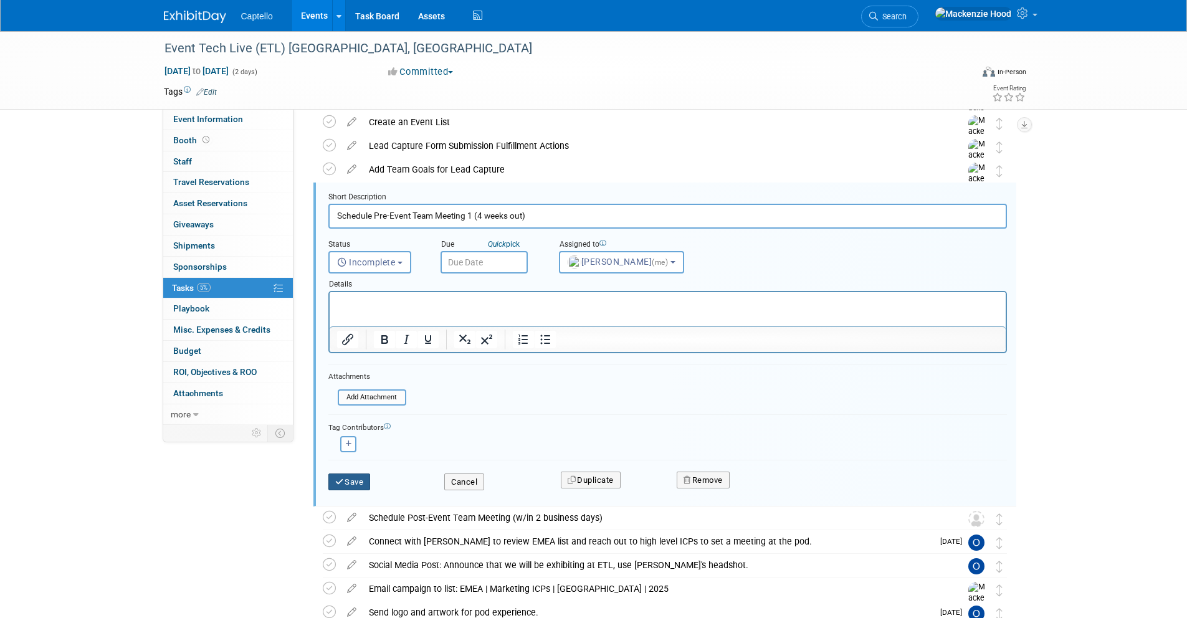
click at [339, 480] on icon "submit" at bounding box center [340, 482] width 10 height 8
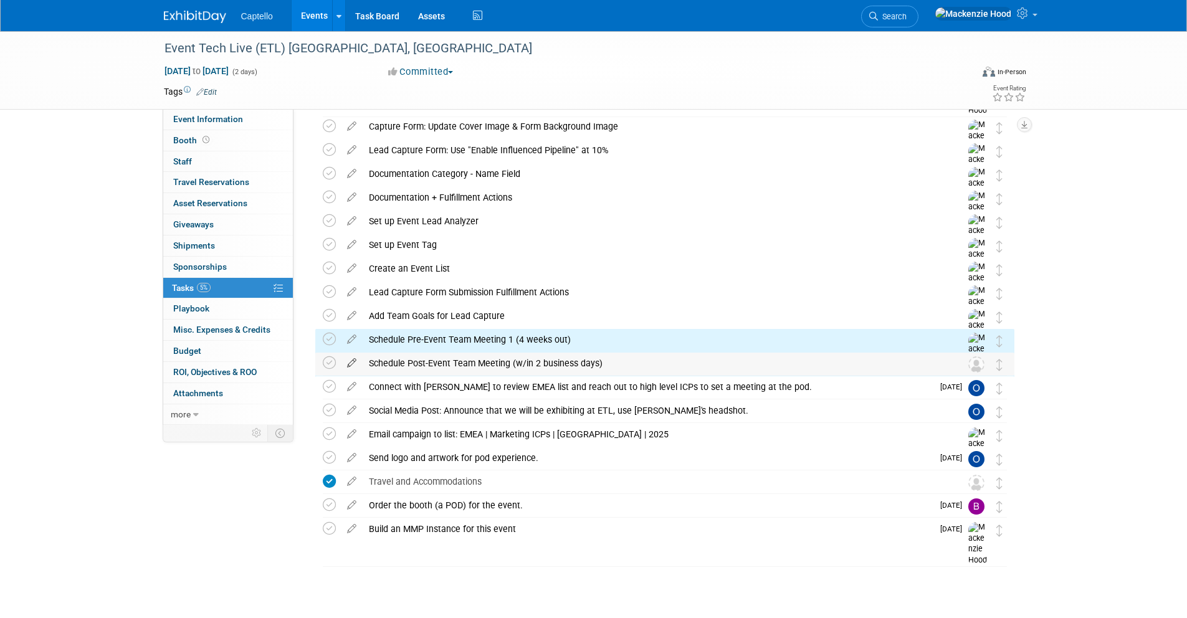
click at [351, 361] on icon at bounding box center [352, 361] width 22 height 16
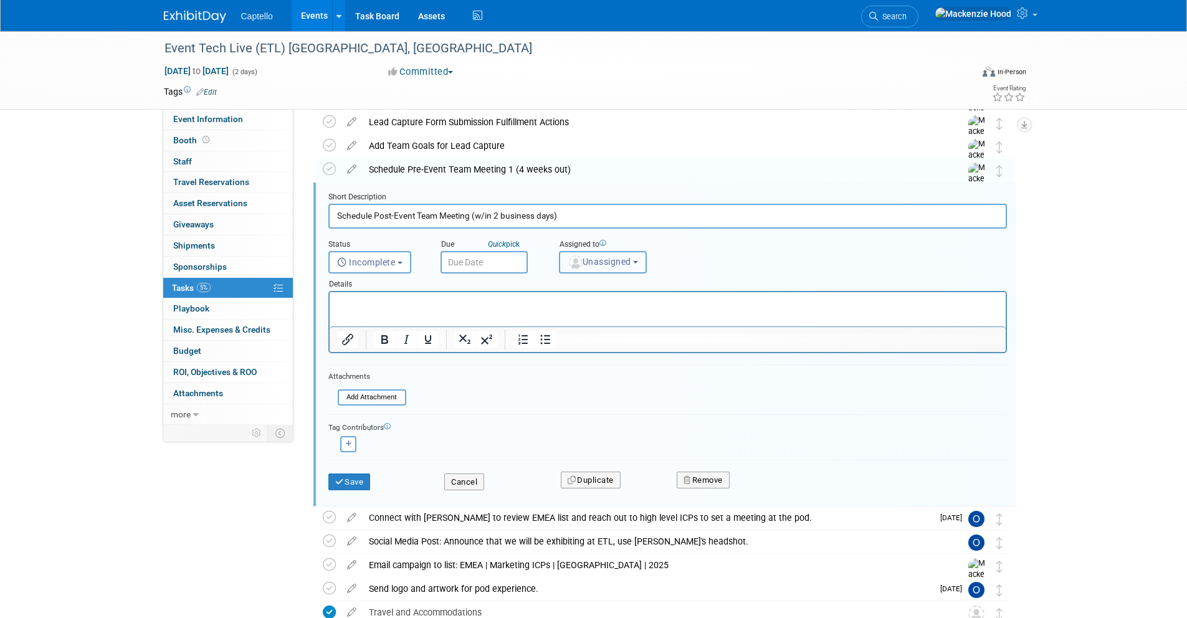
click at [631, 262] on span "Unassigned" at bounding box center [600, 262] width 64 height 10
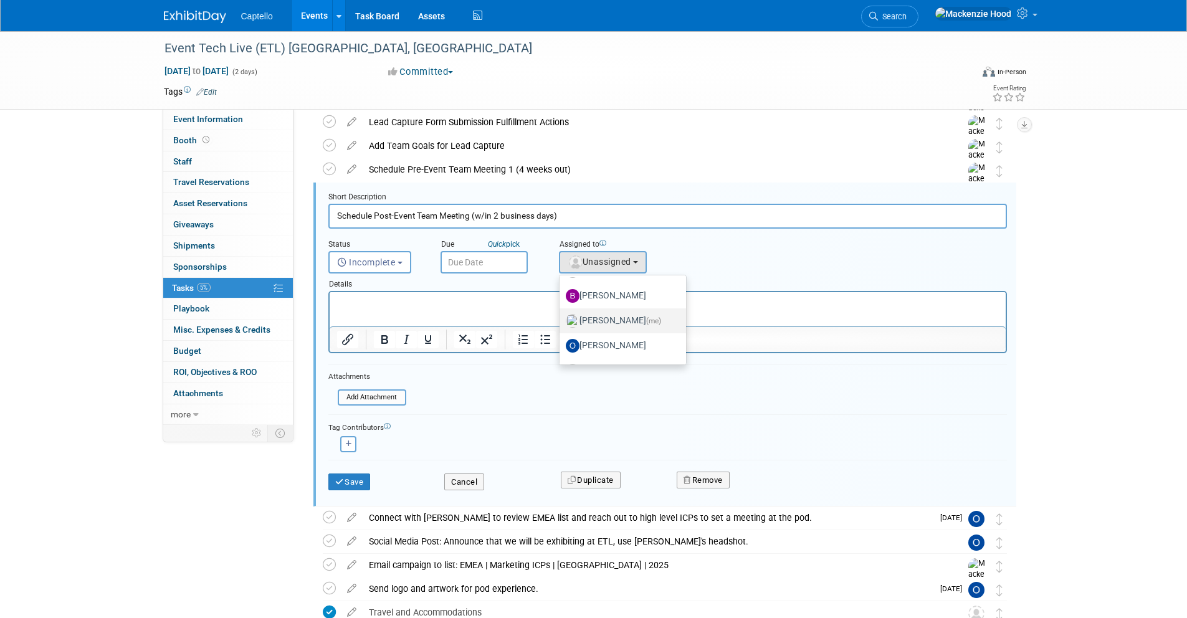
click at [656, 314] on label "[PERSON_NAME] (me)" at bounding box center [620, 321] width 108 height 20
click at [562, 315] on input "[PERSON_NAME] (me)" at bounding box center [557, 319] width 8 height 8
select select "09504ed2-55fe-4fab-ae44-643f087ac216"
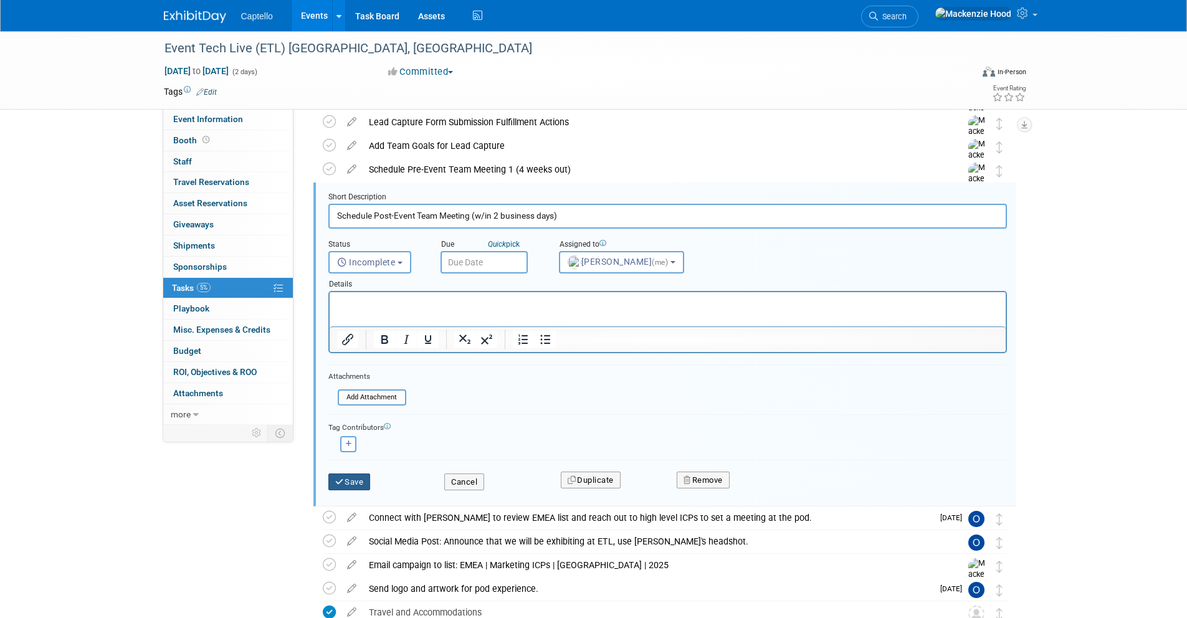
click at [352, 484] on button "Save" at bounding box center [349, 482] width 42 height 17
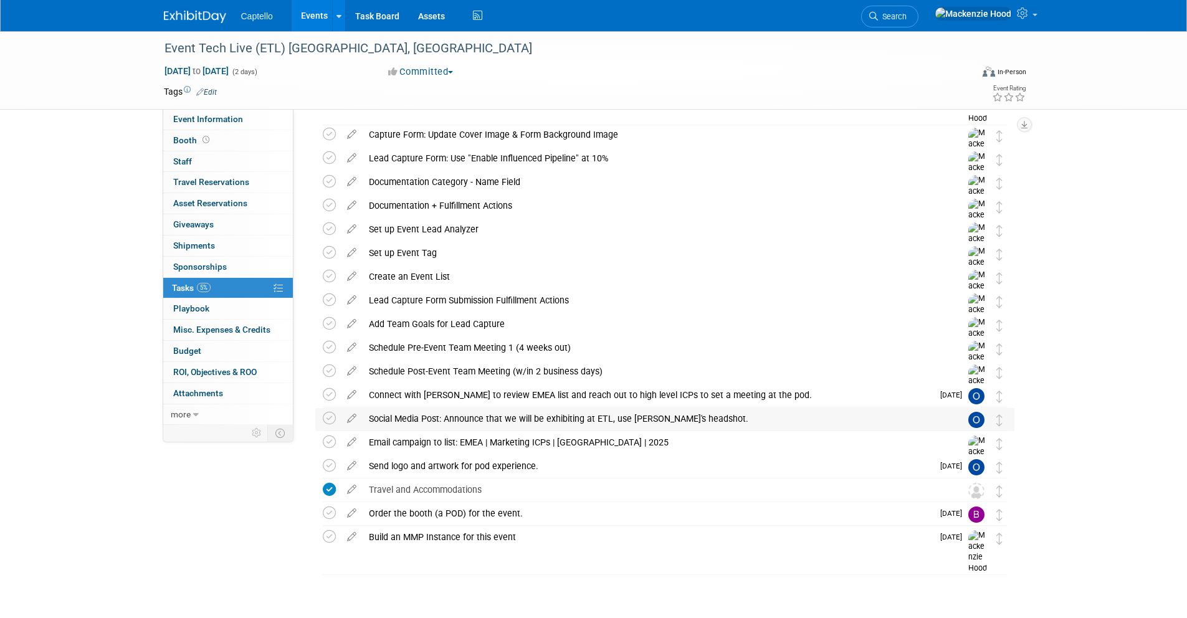
scroll to position [0, 0]
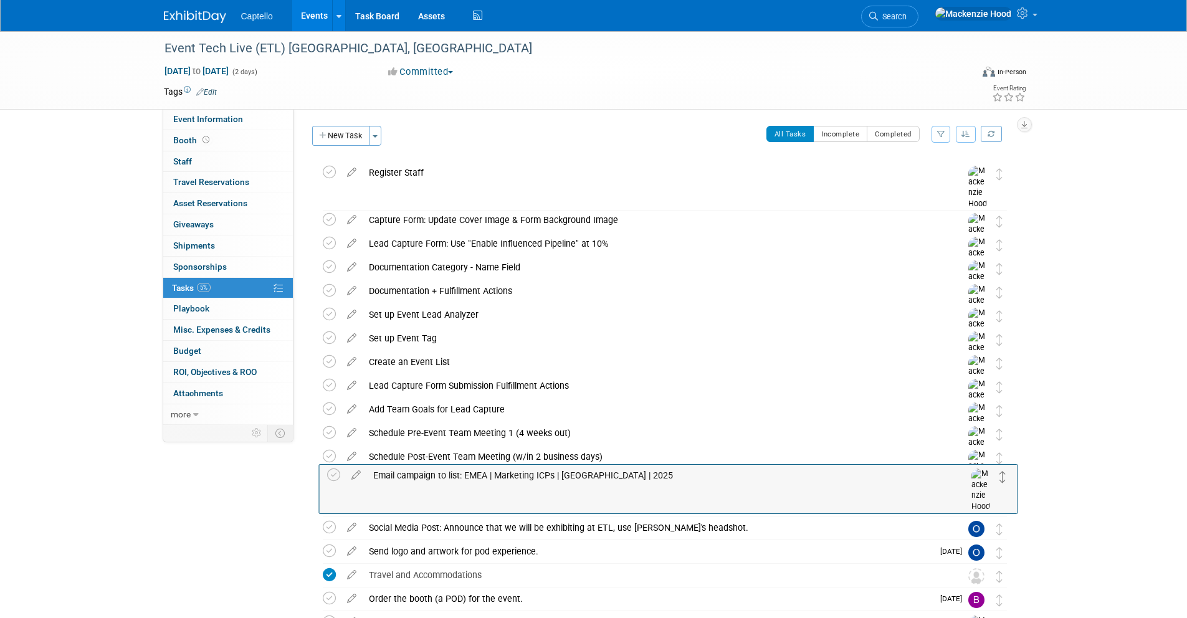
drag, startPoint x: 995, startPoint y: 527, endPoint x: 1000, endPoint y: 473, distance: 53.8
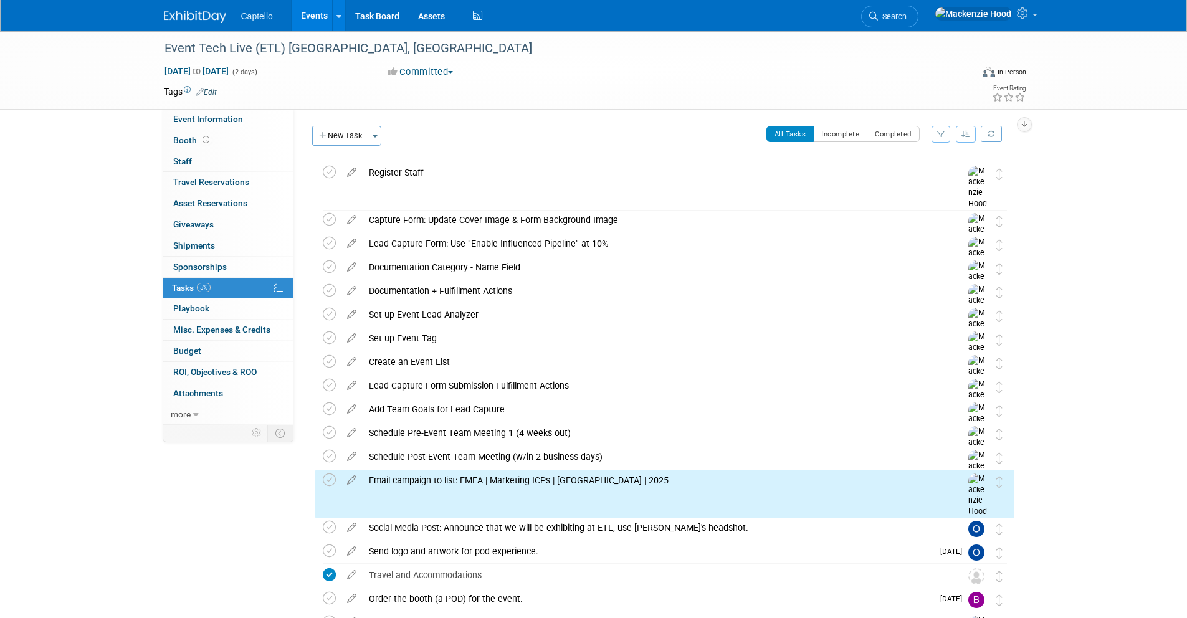
click at [1061, 438] on div "Event Tech Live (ETL) [GEOGRAPHIC_DATA], [GEOGRAPHIC_DATA] [DATE] to [DATE] (2 …" at bounding box center [593, 371] width 1187 height 681
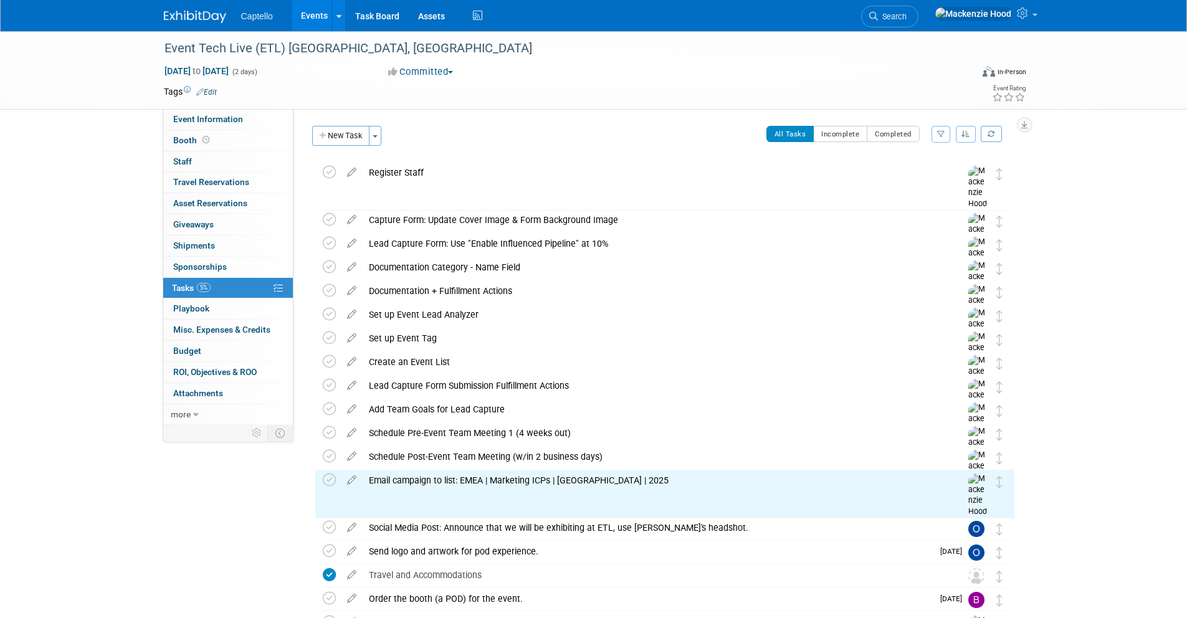
click at [1076, 401] on div "Event Tech Live (ETL) [GEOGRAPHIC_DATA], [GEOGRAPHIC_DATA] [DATE] to [DATE] (2 …" at bounding box center [593, 371] width 1187 height 681
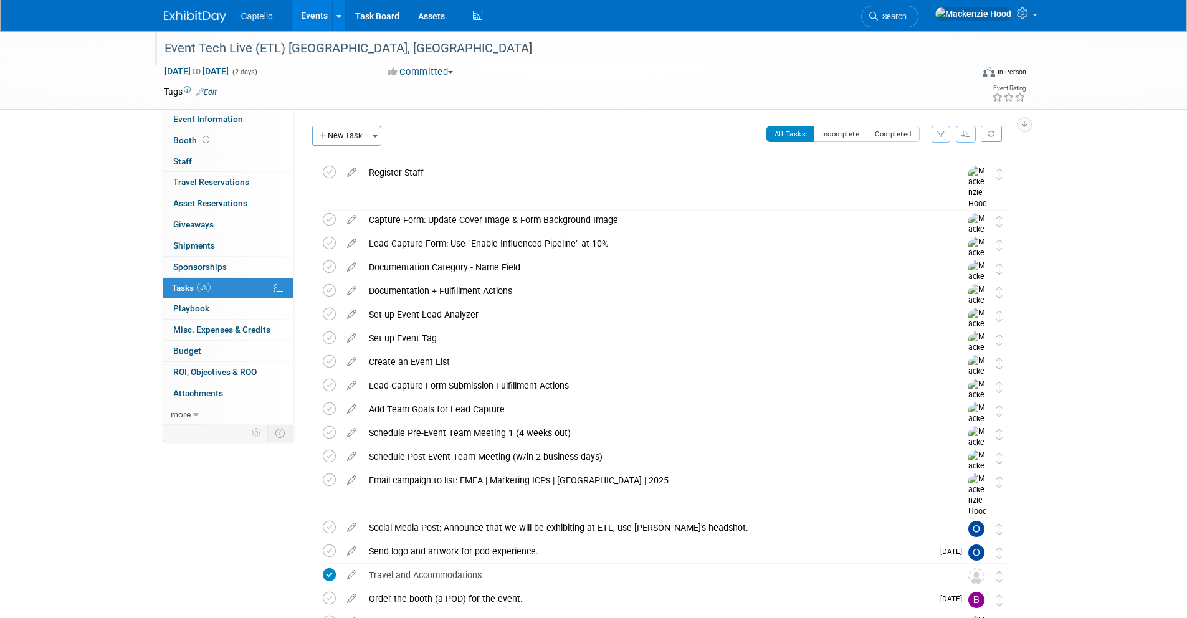
click at [173, 49] on div "Event Tech Live (ETL) [GEOGRAPHIC_DATA], [GEOGRAPHIC_DATA]" at bounding box center [556, 48] width 793 height 22
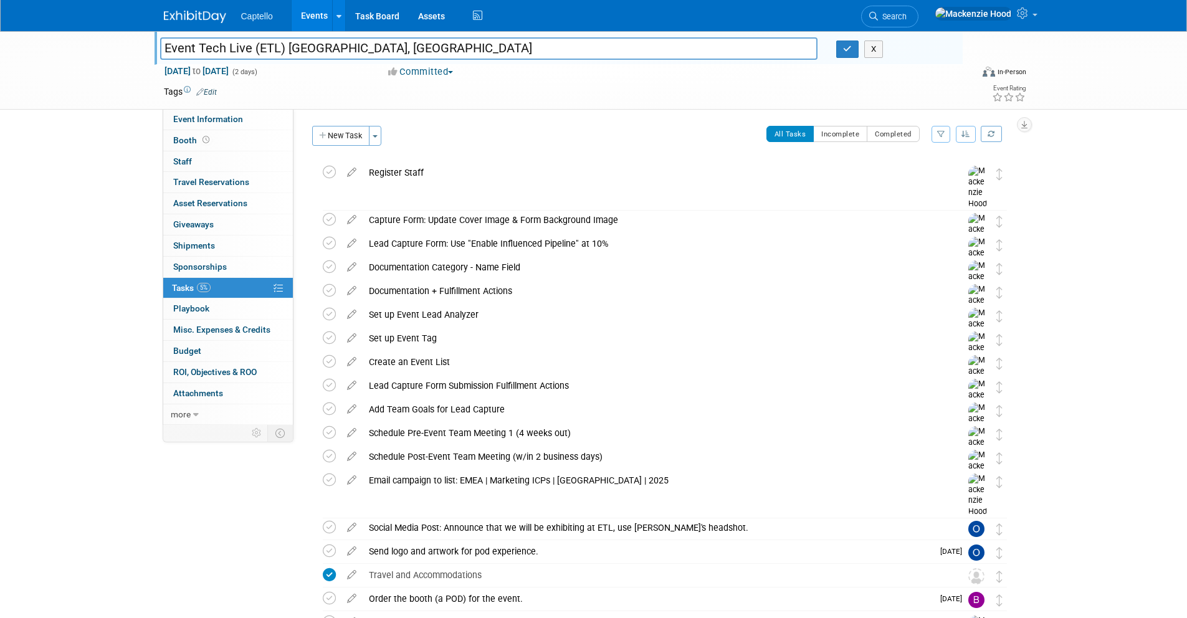
drag, startPoint x: 166, startPoint y: 45, endPoint x: 248, endPoint y: 45, distance: 81.6
click at [248, 45] on input "Event Tech Live (ETL) [GEOGRAPHIC_DATA], [GEOGRAPHIC_DATA]" at bounding box center [489, 48] width 658 height 22
click at [69, 45] on div "Event Tech Live (ETL) [GEOGRAPHIC_DATA], [GEOGRAPHIC_DATA] Event Tech Live (ETL…" at bounding box center [593, 70] width 1187 height 79
click at [877, 46] on button "X" at bounding box center [873, 49] width 19 height 17
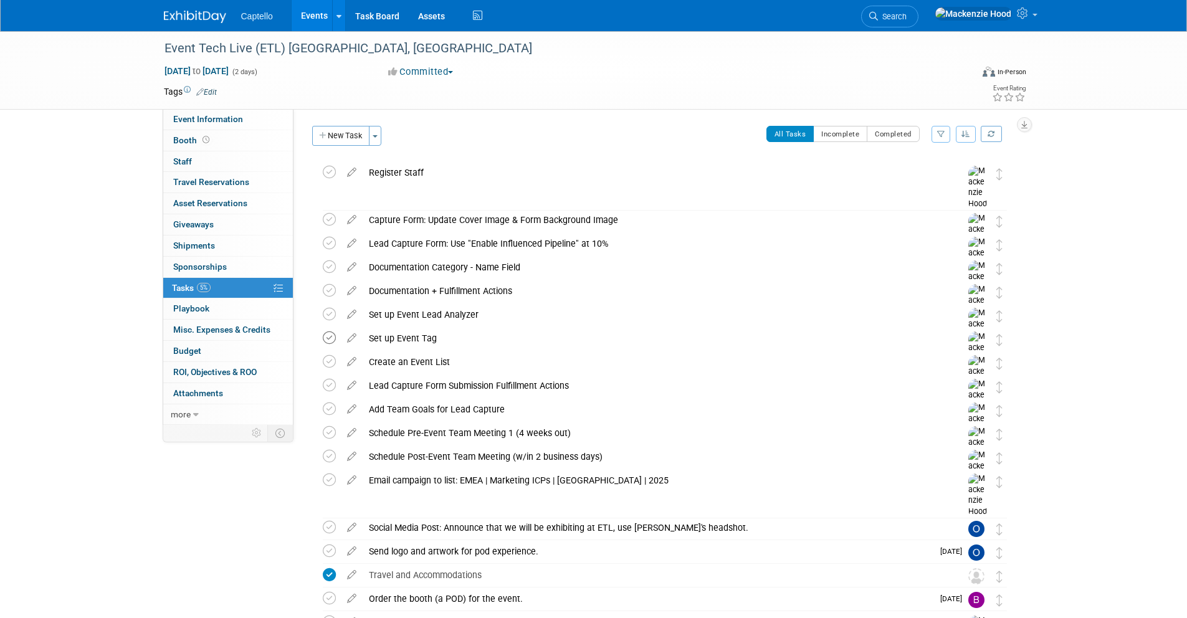
click at [328, 337] on icon at bounding box center [329, 338] width 13 height 13
click at [329, 337] on icon at bounding box center [329, 338] width 13 height 13
click at [329, 333] on icon at bounding box center [329, 338] width 13 height 13
click at [328, 359] on icon at bounding box center [329, 361] width 13 height 13
click at [327, 241] on icon at bounding box center [329, 243] width 13 height 13
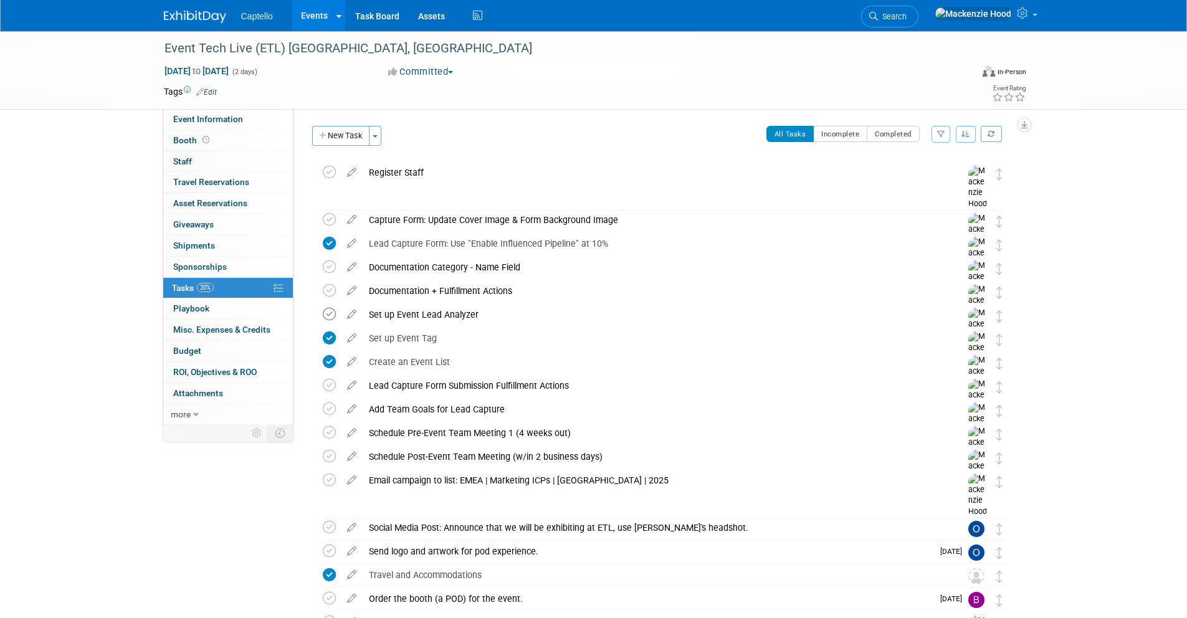
click at [330, 314] on icon at bounding box center [329, 314] width 13 height 13
click at [329, 383] on icon at bounding box center [329, 385] width 13 height 13
click at [327, 289] on icon at bounding box center [329, 290] width 13 height 13
click at [329, 264] on icon at bounding box center [329, 267] width 13 height 13
click at [331, 194] on icon at bounding box center [329, 195] width 13 height 13
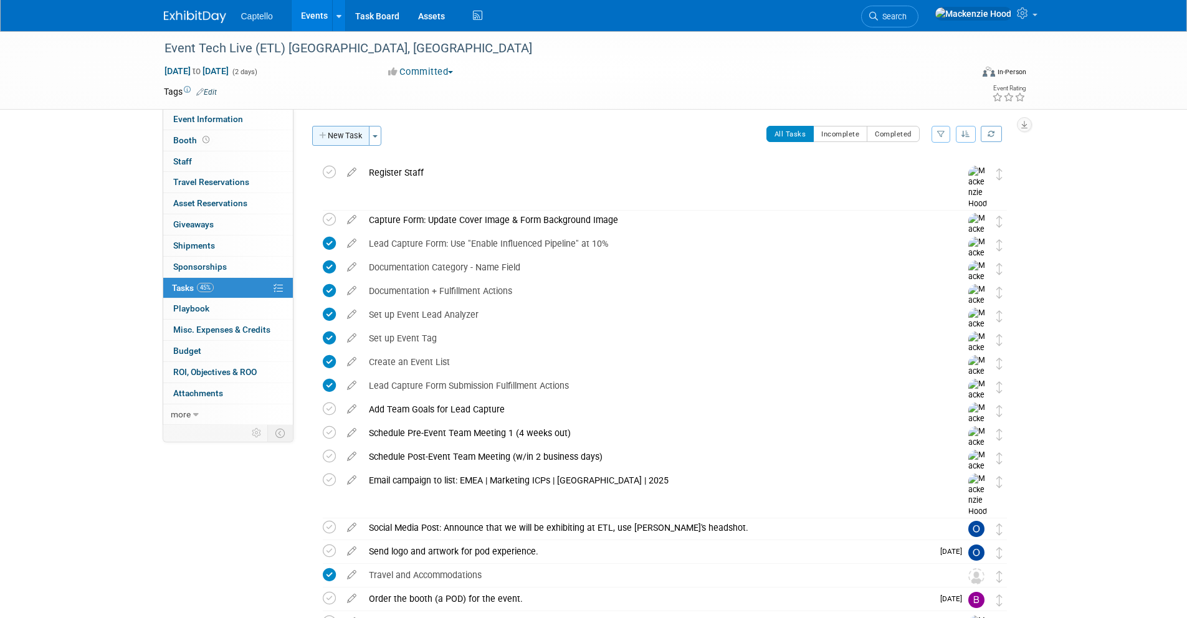
click at [351, 136] on button "New Task" at bounding box center [340, 136] width 57 height 20
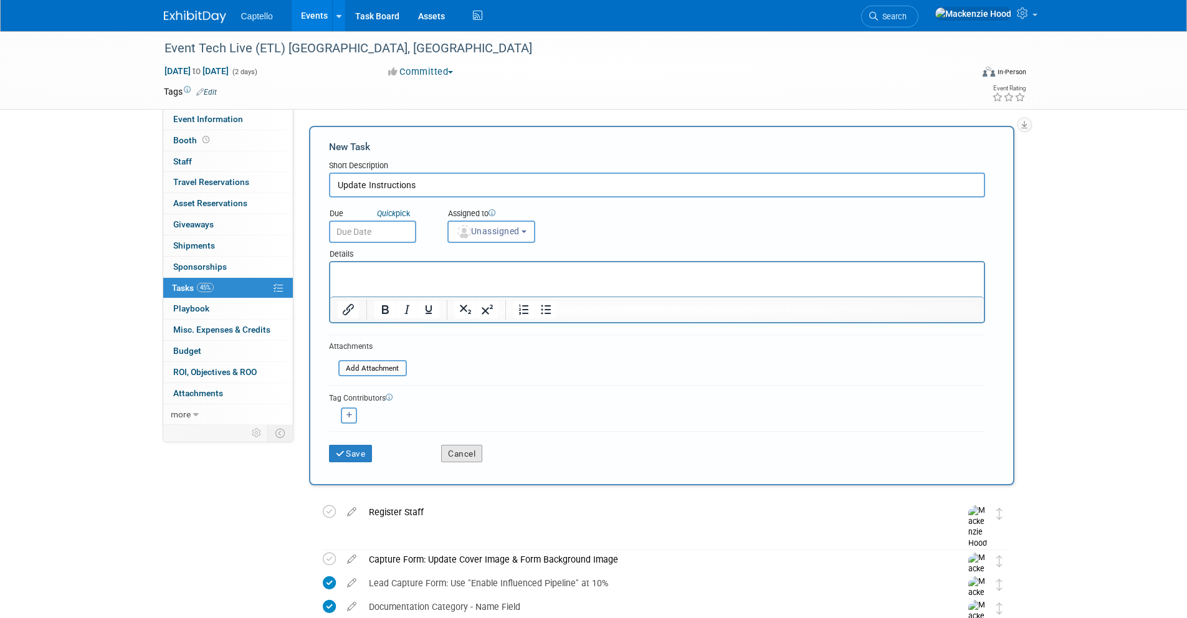
type input "Update Instructions"
click at [470, 456] on button "Cancel" at bounding box center [461, 453] width 41 height 17
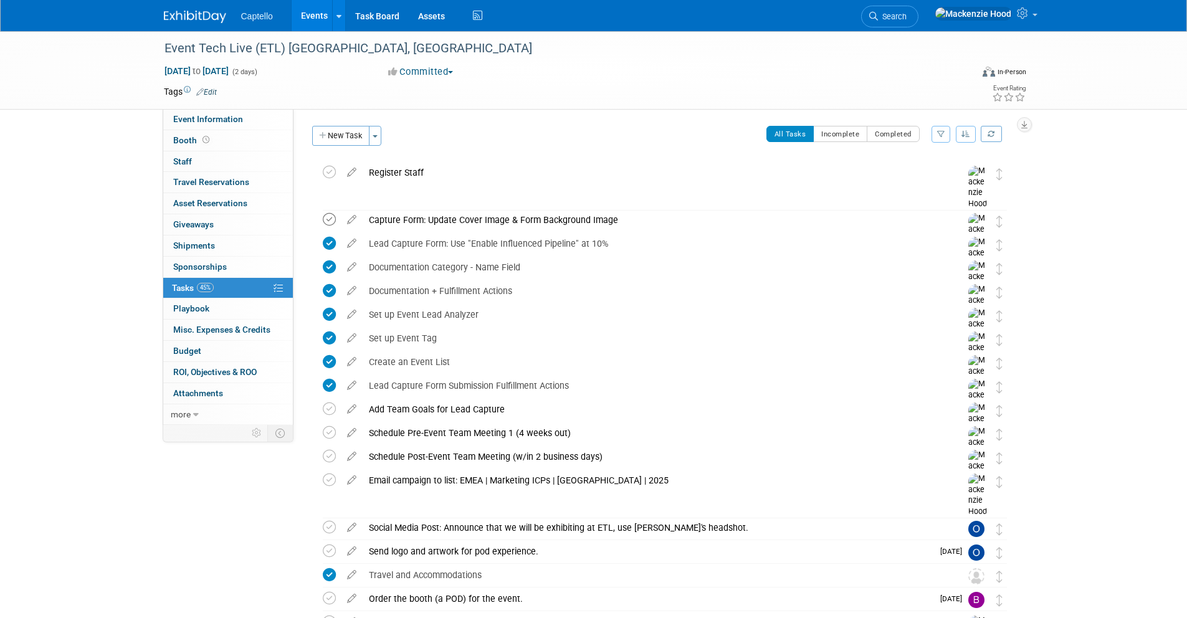
click at [330, 217] on icon at bounding box center [329, 219] width 13 height 13
click at [329, 408] on icon at bounding box center [329, 409] width 13 height 13
click at [330, 430] on icon at bounding box center [329, 432] width 13 height 13
